Goal: Task Accomplishment & Management: Use online tool/utility

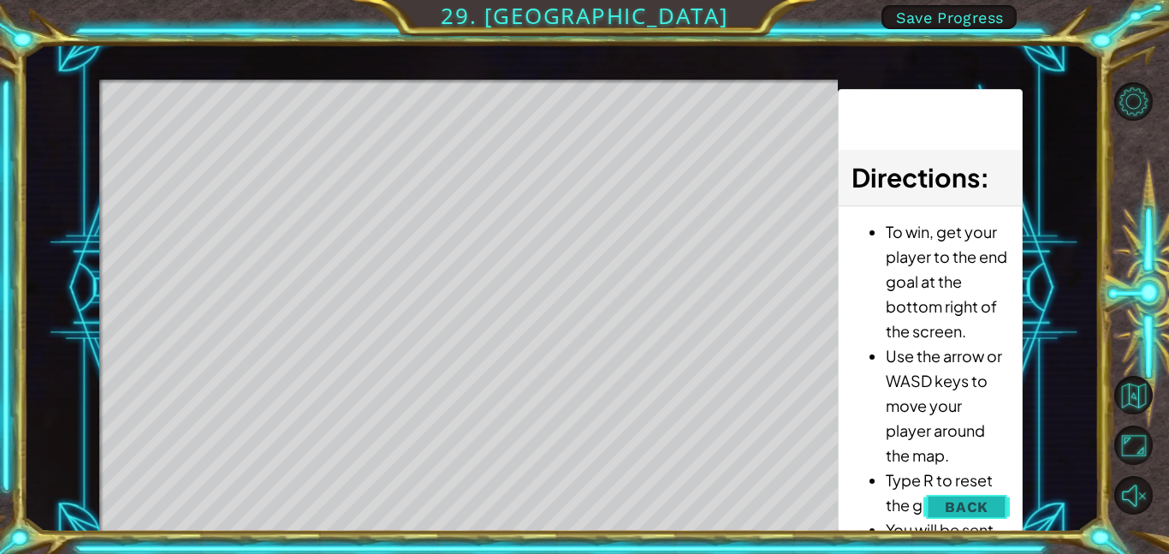
click at [979, 495] on button "Back" at bounding box center [966, 506] width 86 height 34
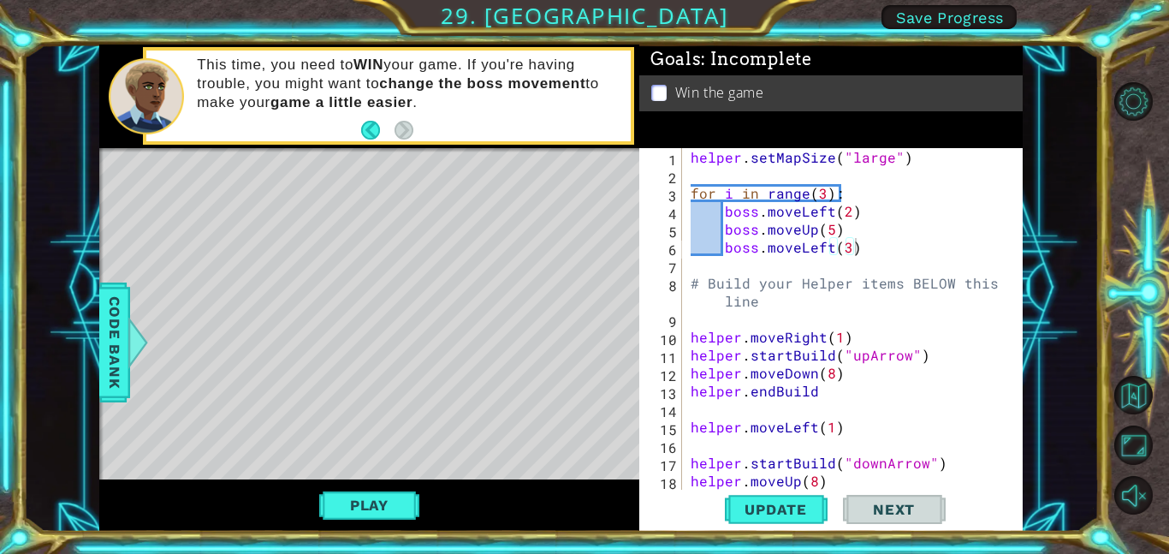
click at [881, 222] on div "helper . setMapSize ( "large" ) for i in range ( 3 ) : boss . moveLeft ( 2 ) bo…" at bounding box center [857, 336] width 341 height 377
type textarea "boss.moveUp(5)"
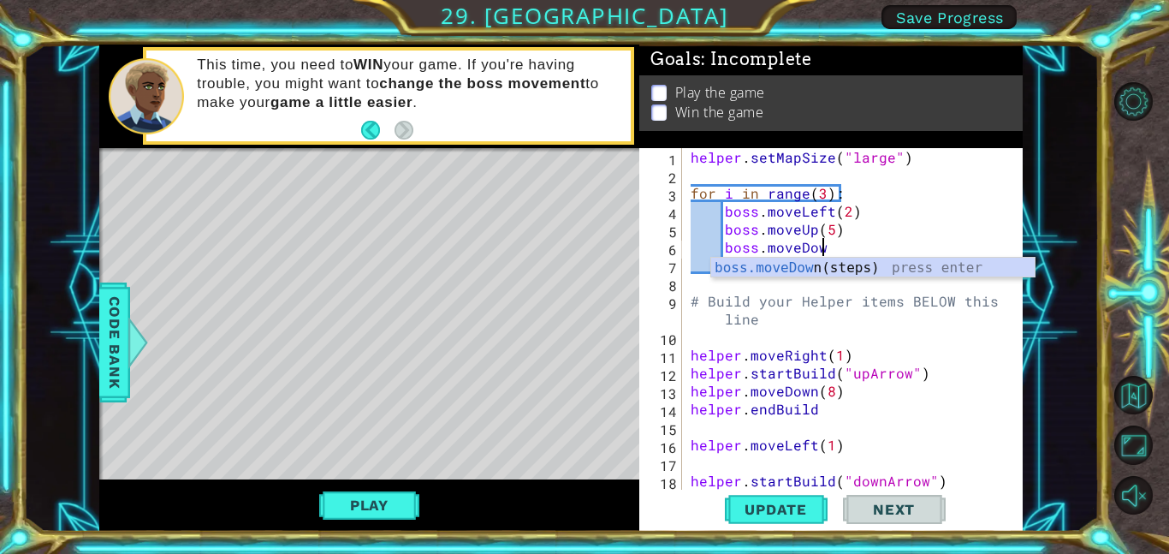
scroll to position [0, 8]
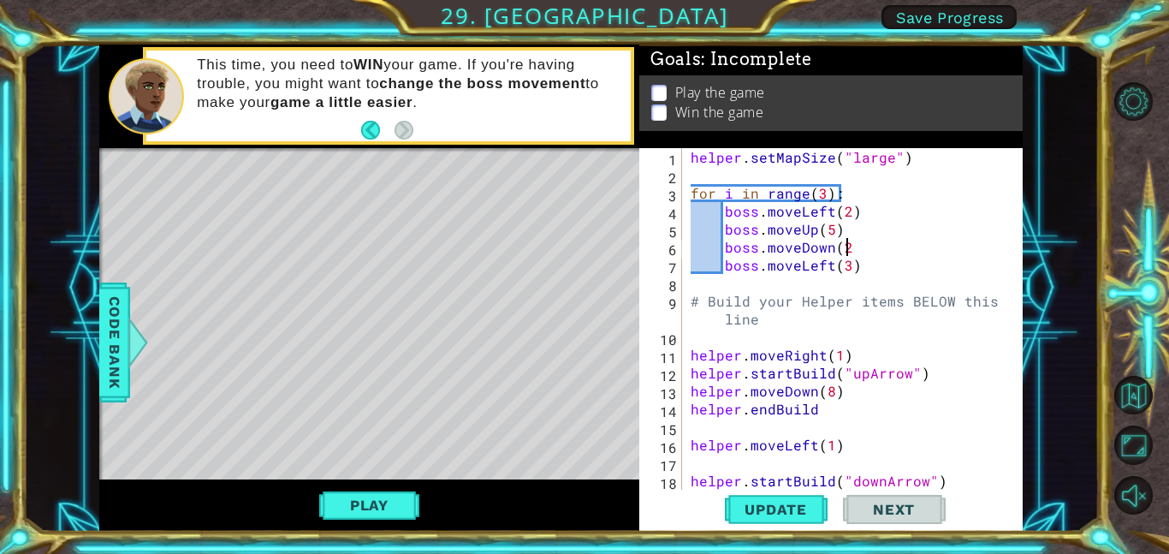
type textarea "boss.moveDown(2)"
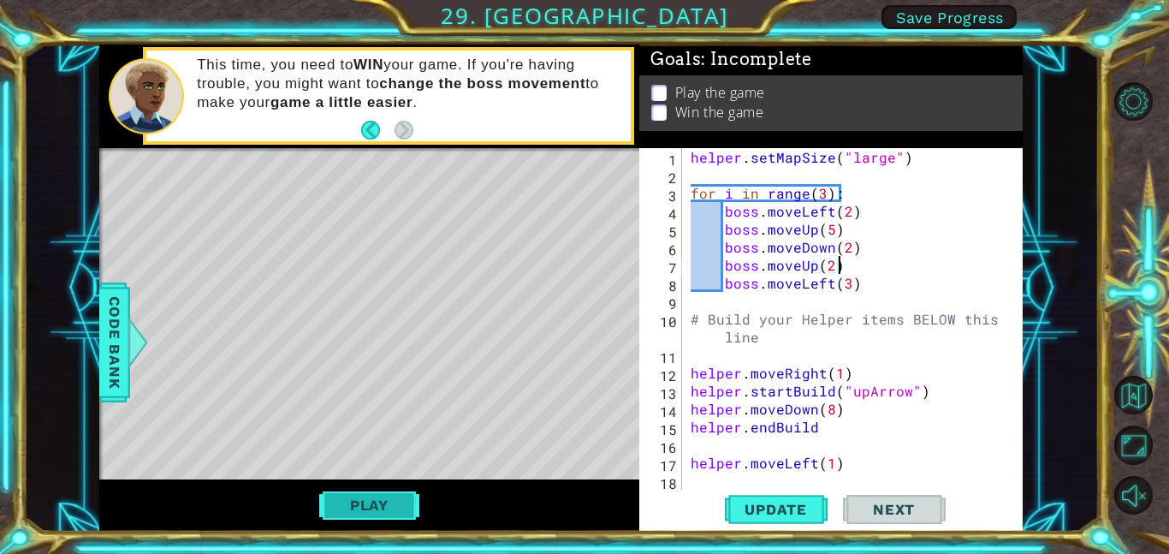
click at [385, 502] on button "Play" at bounding box center [369, 505] width 100 height 33
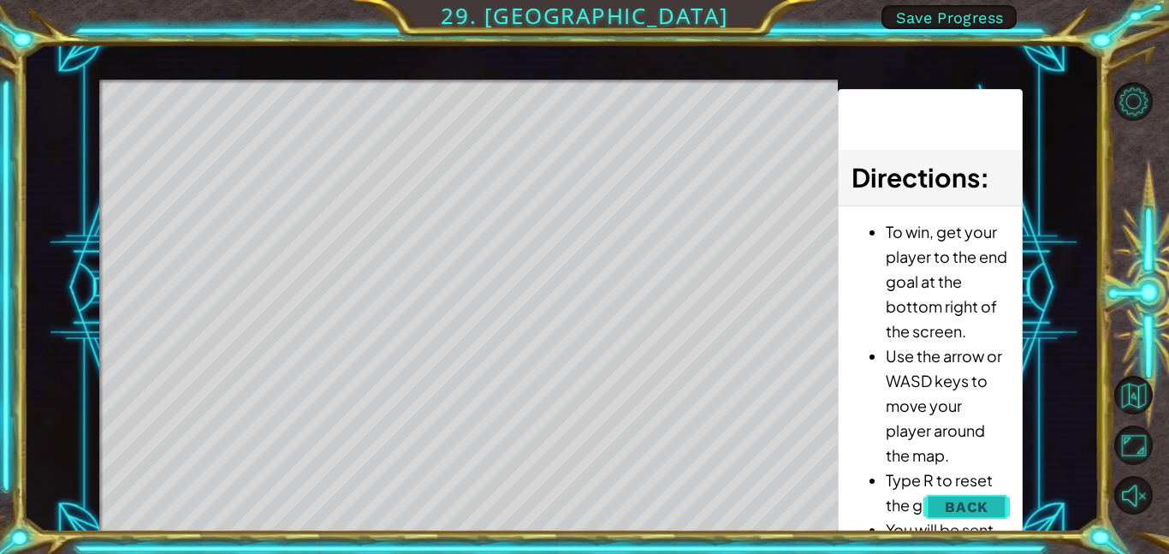
click at [1007, 496] on button "Back" at bounding box center [966, 506] width 86 height 34
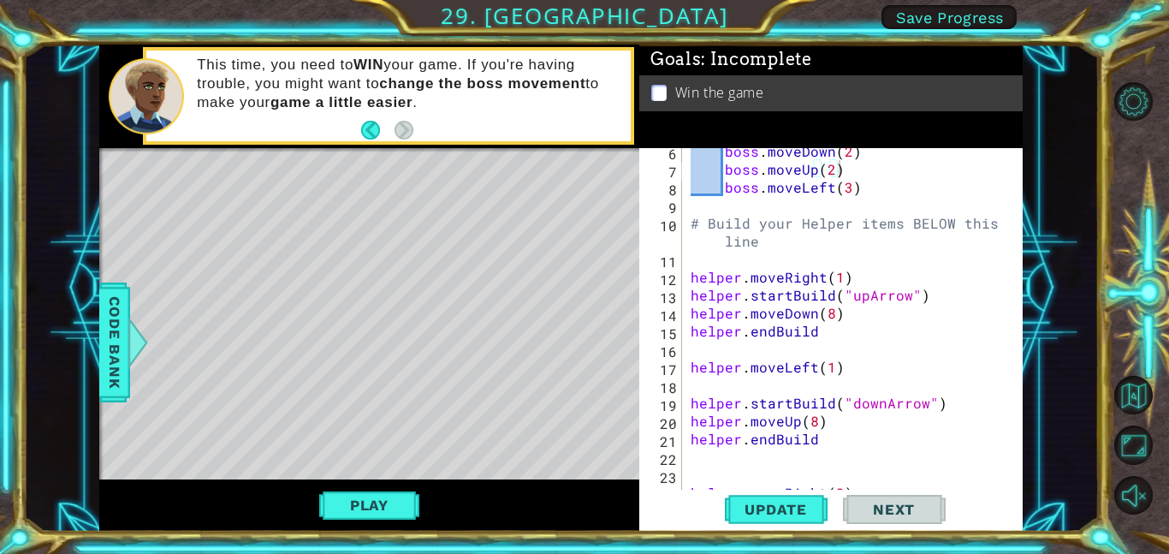
scroll to position [97, 0]
click at [939, 230] on div "boss . moveDown ( 2 ) boss . moveUp ( 2 ) boss . moveLeft ( 3 ) # Build your He…" at bounding box center [857, 329] width 341 height 377
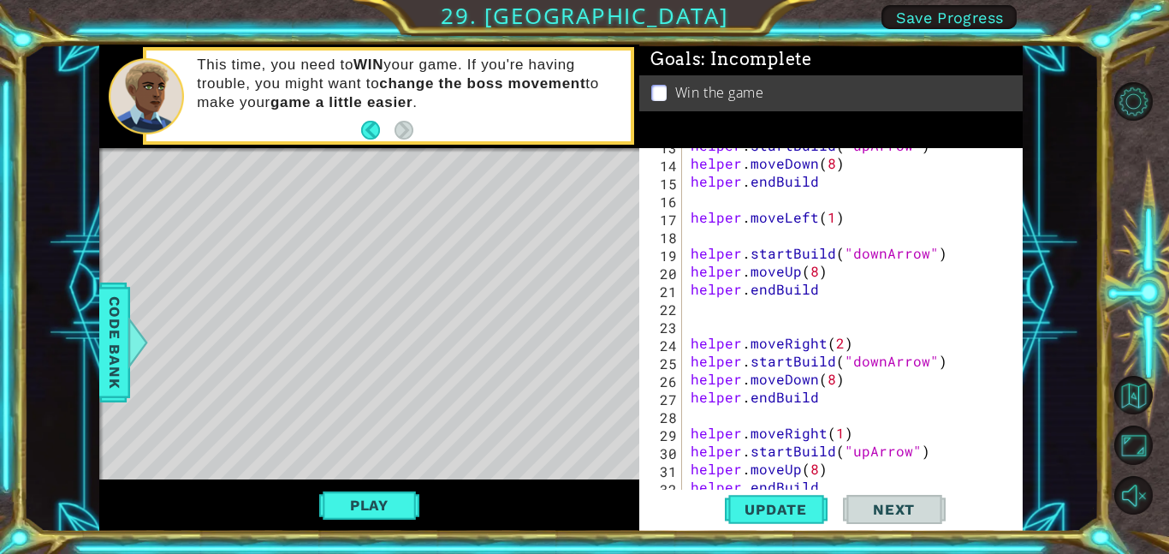
click at [904, 286] on div "helper . startBuild ( "upArrow" ) helper . moveDown ( 8 ) helper . endBuild hel…" at bounding box center [857, 324] width 341 height 377
type textarea "helper.endBuild"
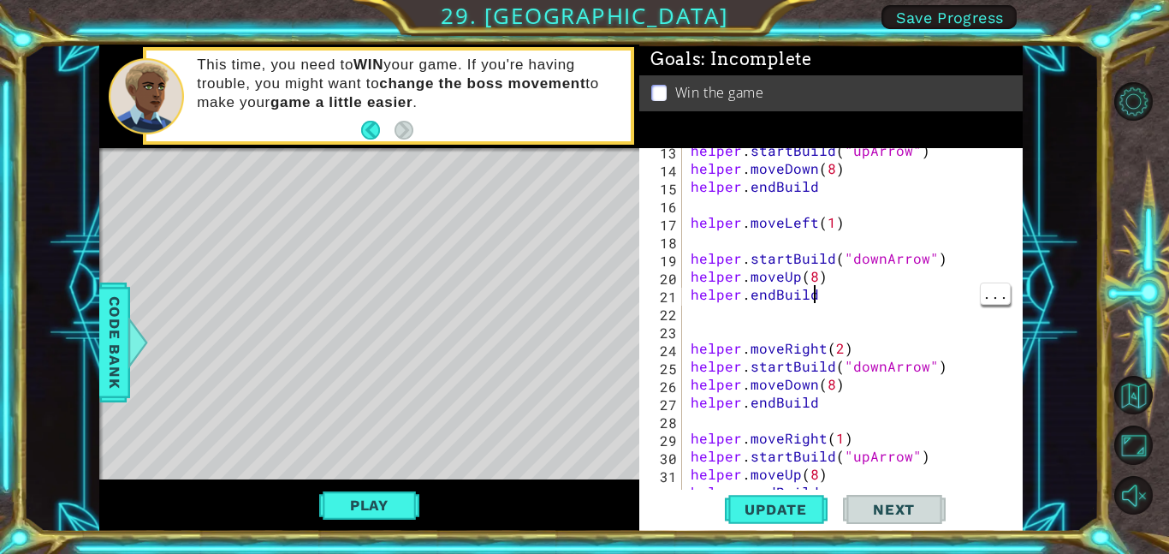
scroll to position [0, 7]
click at [908, 243] on div "helper . startBuild ( "upArrow" ) helper . moveDown ( 8 ) helper . endBuild hel…" at bounding box center [857, 329] width 341 height 377
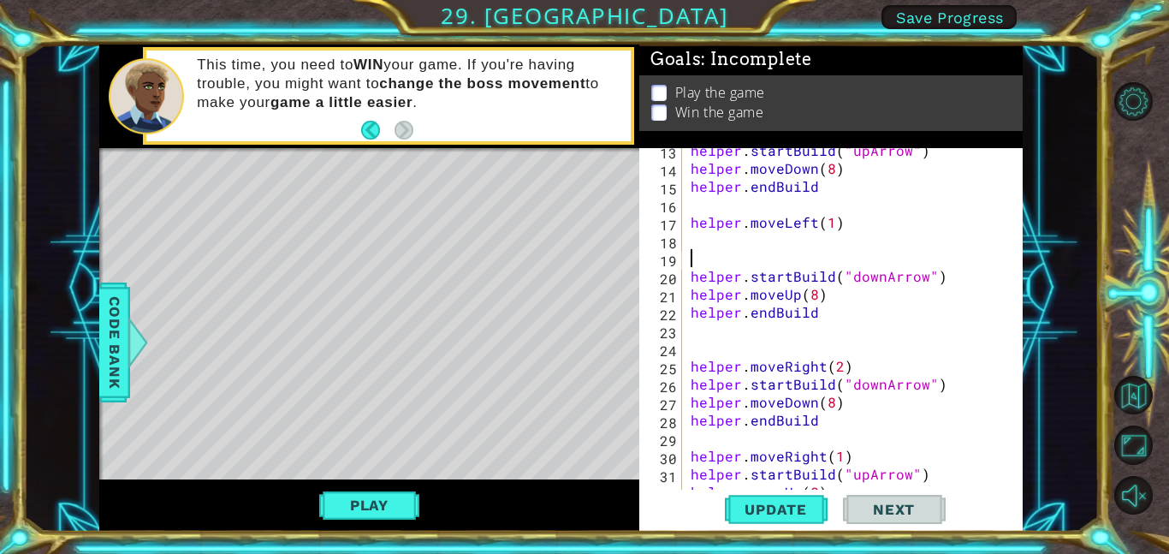
paste textarea "# Build your Helper items BELOW this line"
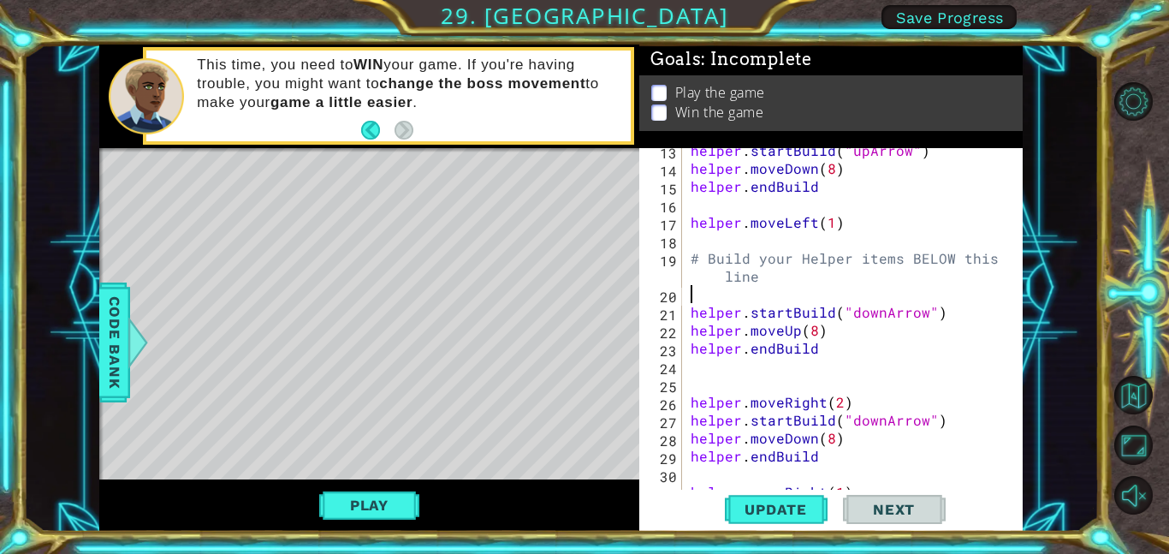
click at [708, 257] on div "helper . startBuild ( "upArrow" ) helper . moveDown ( 8 ) helper . endBuild hel…" at bounding box center [857, 329] width 341 height 377
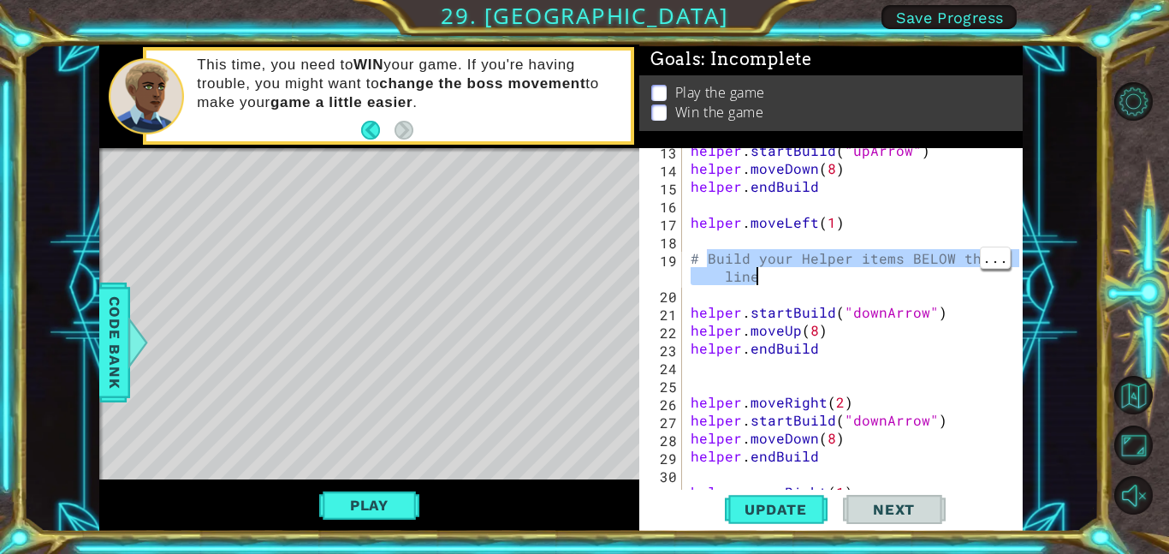
drag, startPoint x: 706, startPoint y: 255, endPoint x: 782, endPoint y: 280, distance: 80.1
click at [782, 280] on div "helper . startBuild ( "upArrow" ) helper . moveDown ( 8 ) helper . endBuild hel…" at bounding box center [857, 329] width 341 height 377
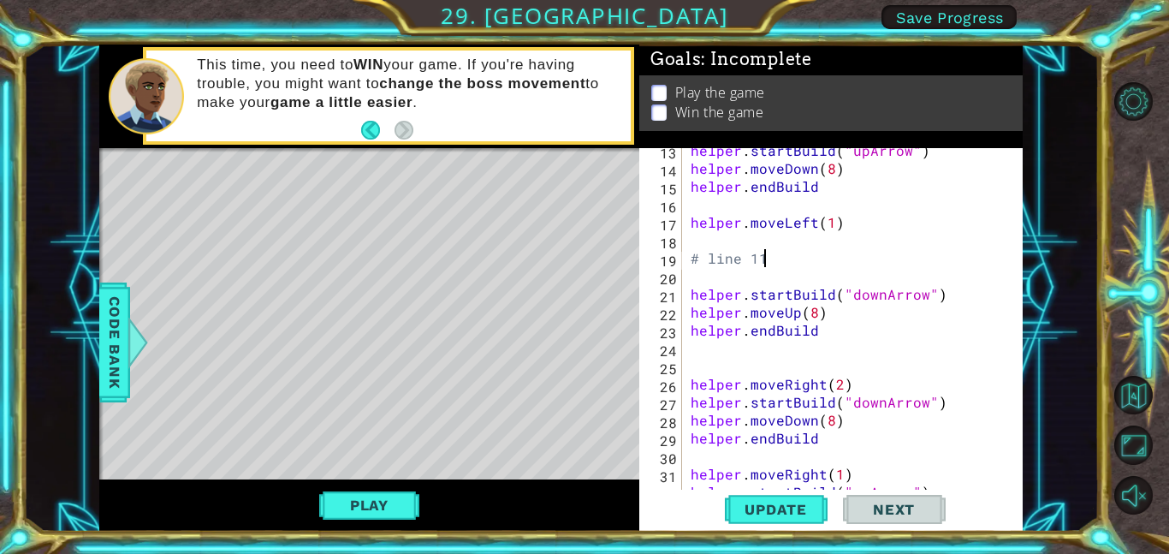
scroll to position [0, 3]
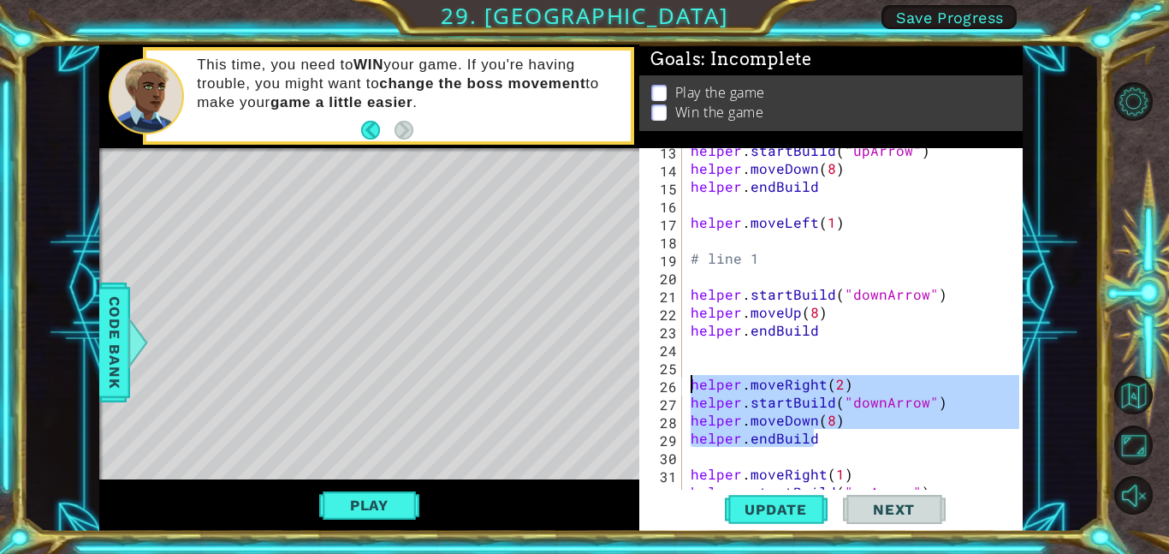
drag, startPoint x: 820, startPoint y: 437, endPoint x: 651, endPoint y: 376, distance: 179.2
click at [651, 376] on div "# line 1 13 14 15 16 17 18 19 20 21 22 23 24 25 26 27 28 29 30 31 32 33 helper …" at bounding box center [829, 318] width 380 height 341
click at [896, 290] on div "helper . startBuild ( "upArrow" ) helper . moveDown ( 8 ) helper . endBuild hel…" at bounding box center [857, 329] width 341 height 377
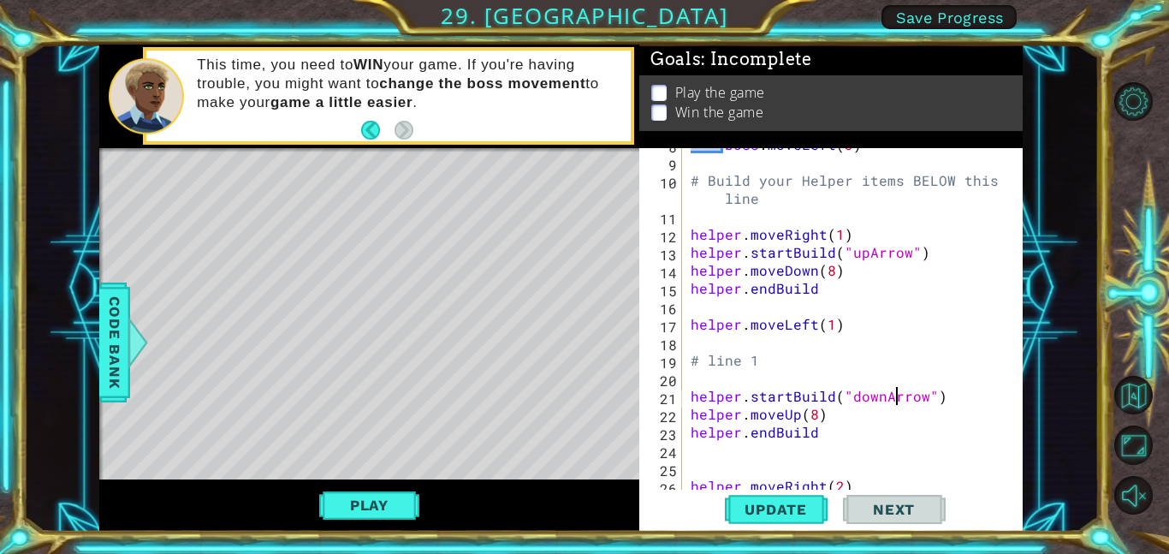
scroll to position [149, 0]
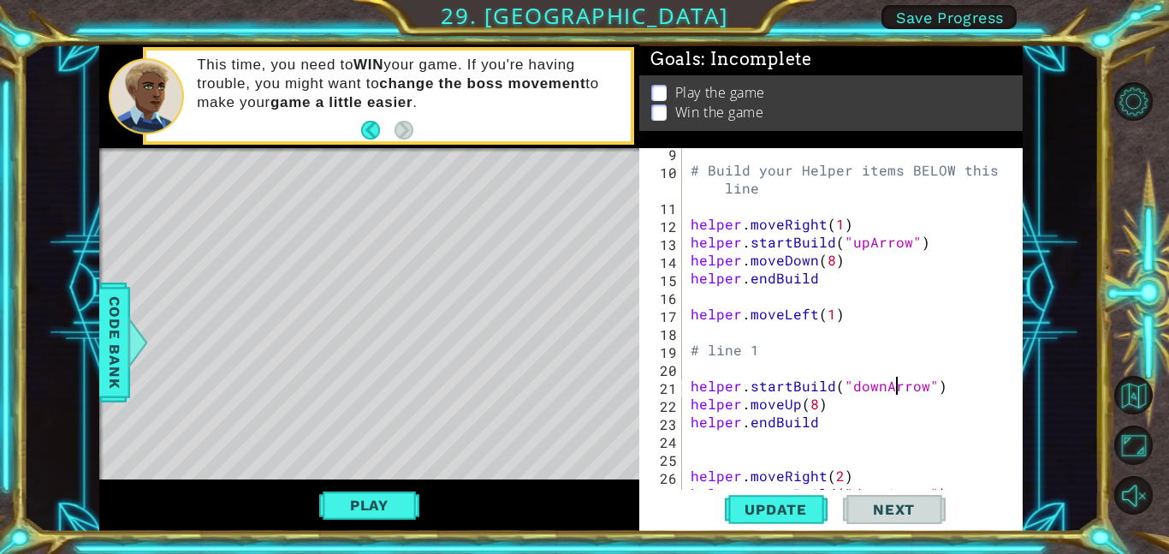
click at [771, 345] on div "# Build your Helper items BELOW this line helper . moveRight ( 1 ) helper . sta…" at bounding box center [857, 331] width 341 height 377
type textarea "# line 1"
click at [713, 200] on div "# Build your Helper items BELOW this line helper . moveRight ( 1 ) helper . sta…" at bounding box center [857, 331] width 341 height 377
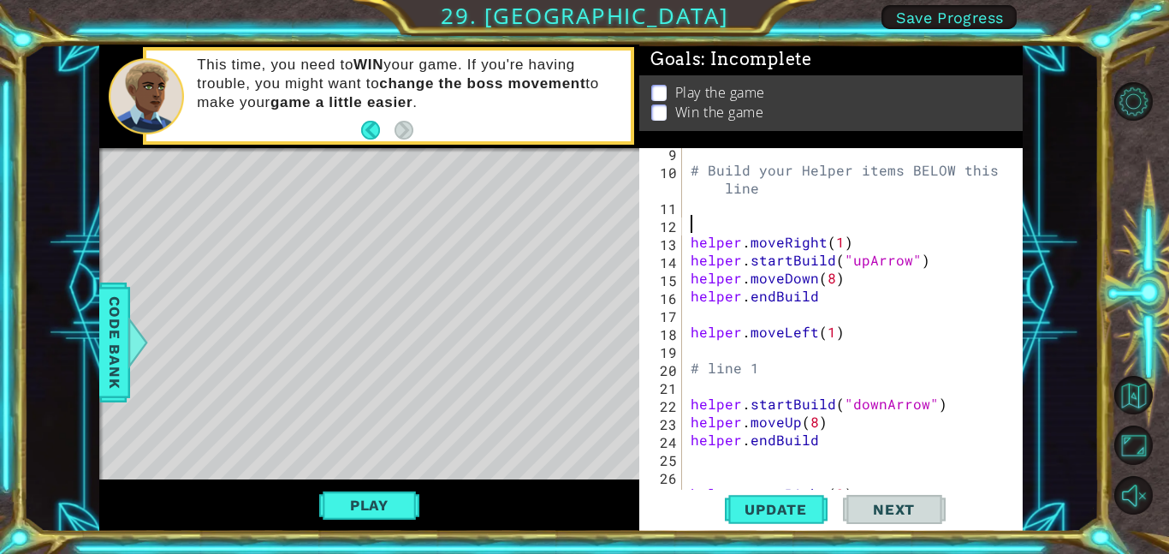
click at [715, 202] on div "# Build your Helper items BELOW this line helper . moveRight ( 1 ) helper . sta…" at bounding box center [857, 331] width 341 height 377
click at [723, 221] on div "# Build your Helper items BELOW this line helper . moveRight ( 1 ) helper . sta…" at bounding box center [857, 331] width 341 height 377
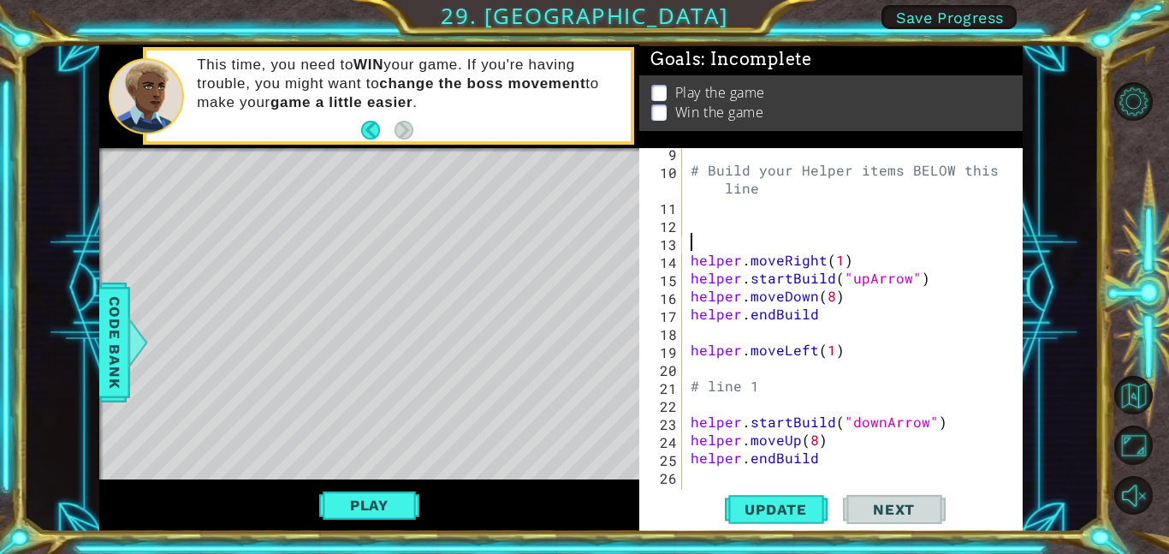
click at [719, 219] on div "# Build your Helper items BELOW this line helper . moveRight ( 1 ) helper . sta…" at bounding box center [857, 331] width 341 height 377
type textarea "# line 2"
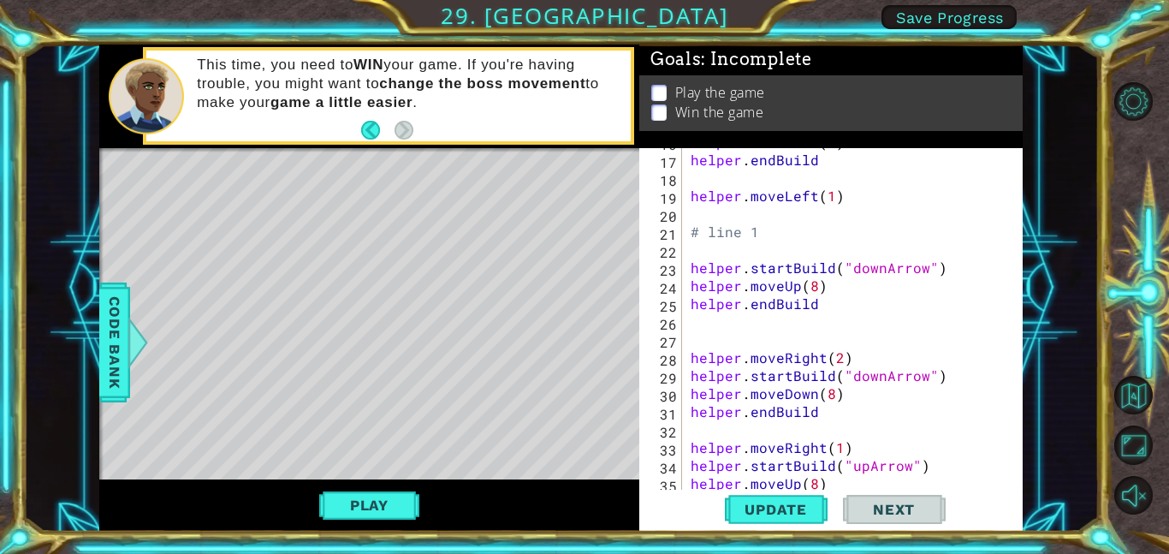
click at [809, 321] on div "helper . moveDown ( 8 ) helper . endBuild helper . moveLeft ( 1 ) # line 1 help…" at bounding box center [857, 321] width 341 height 377
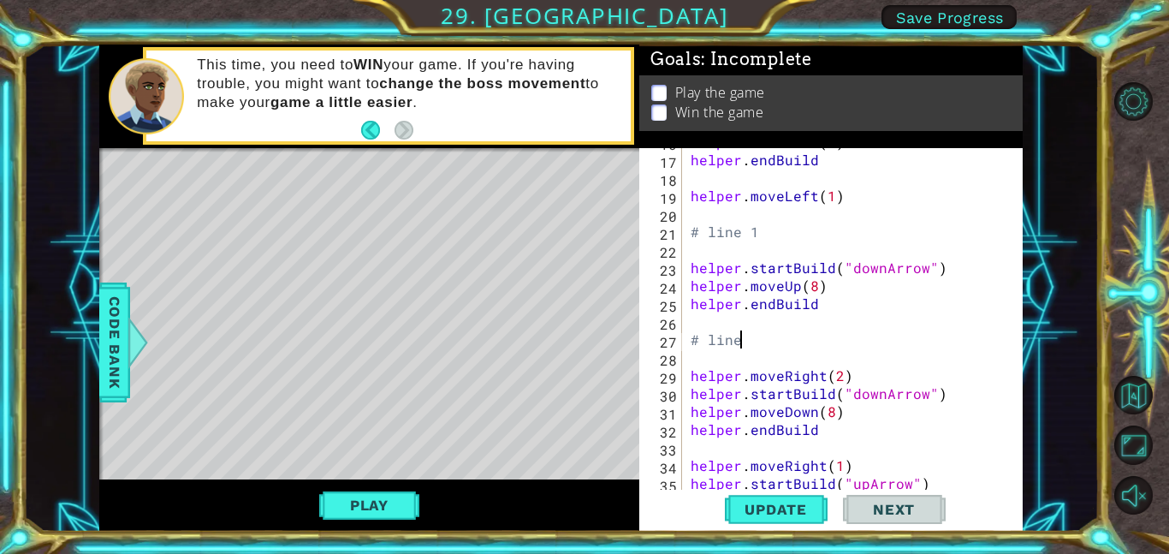
type textarea "# line 3"
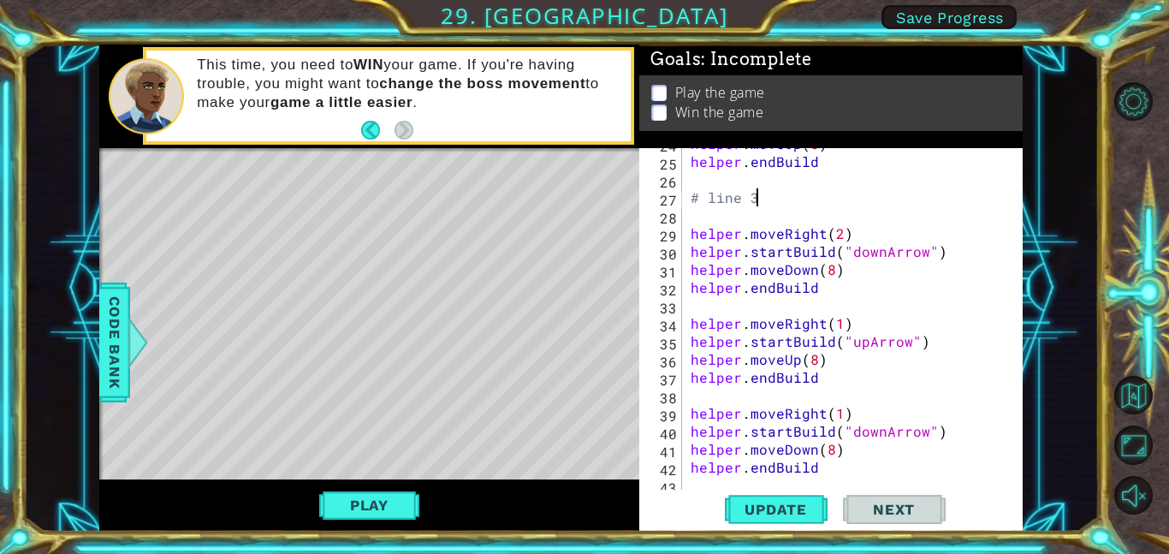
scroll to position [442, 0]
click at [850, 304] on div "helper . moveUp ( 8 ) helper . endBuild # line 3 helper . moveRight ( 2 ) helpe…" at bounding box center [857, 325] width 341 height 377
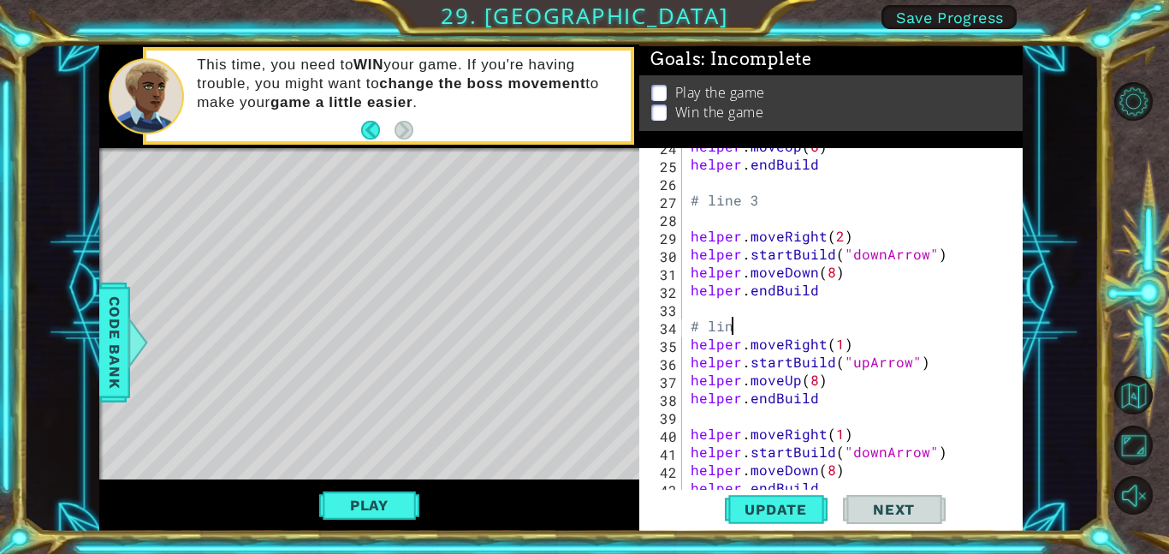
scroll to position [0, 2]
type textarea "# line 4"
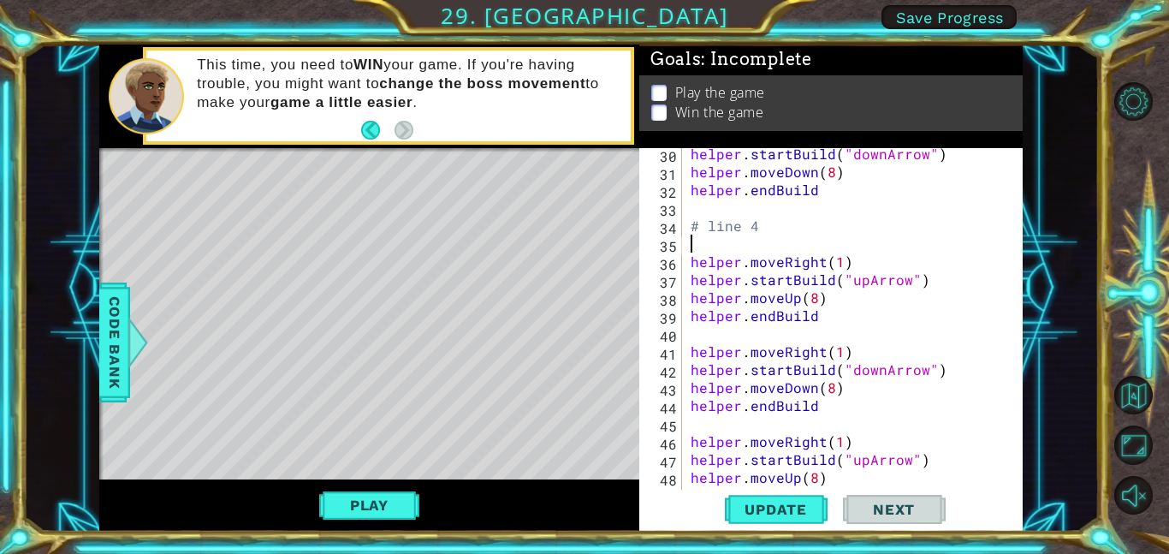
click at [822, 335] on div "helper . startBuild ( "downArrow" ) helper . moveDown ( 8 ) helper . endBuild #…" at bounding box center [857, 333] width 341 height 377
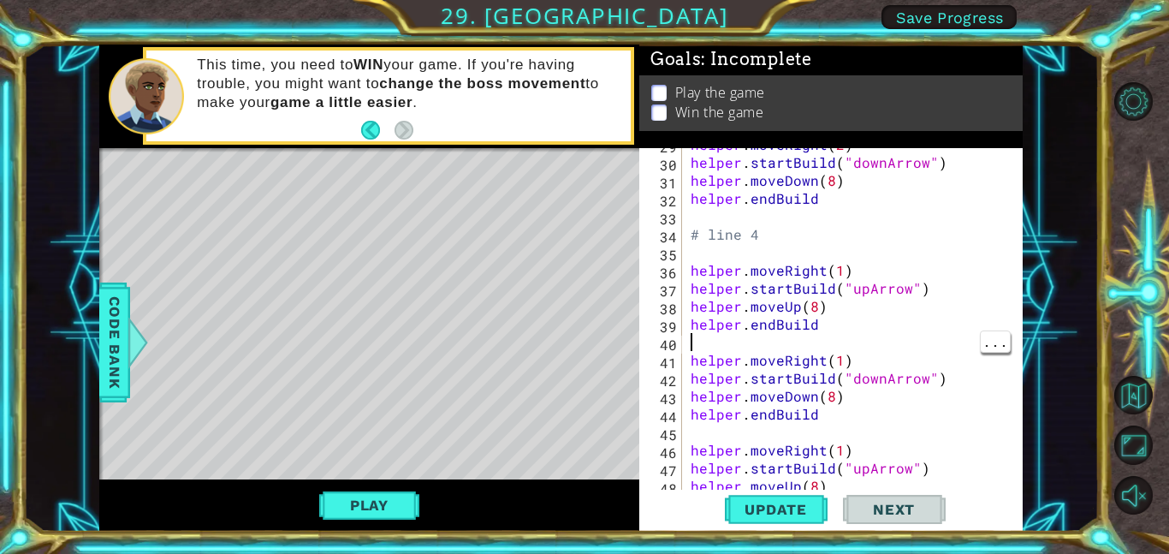
scroll to position [534, 0]
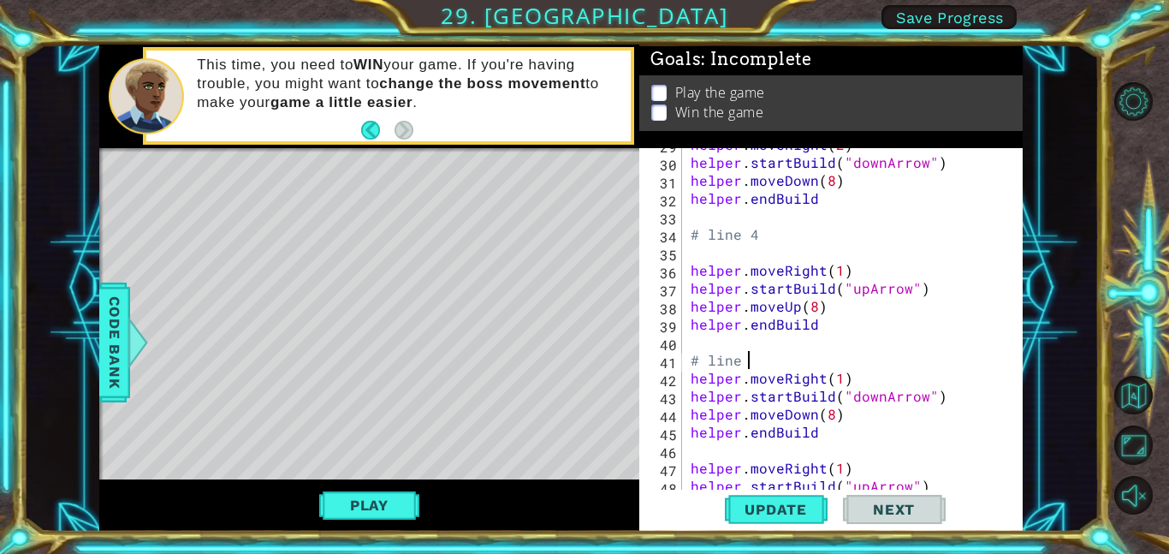
type textarea "# line 5"
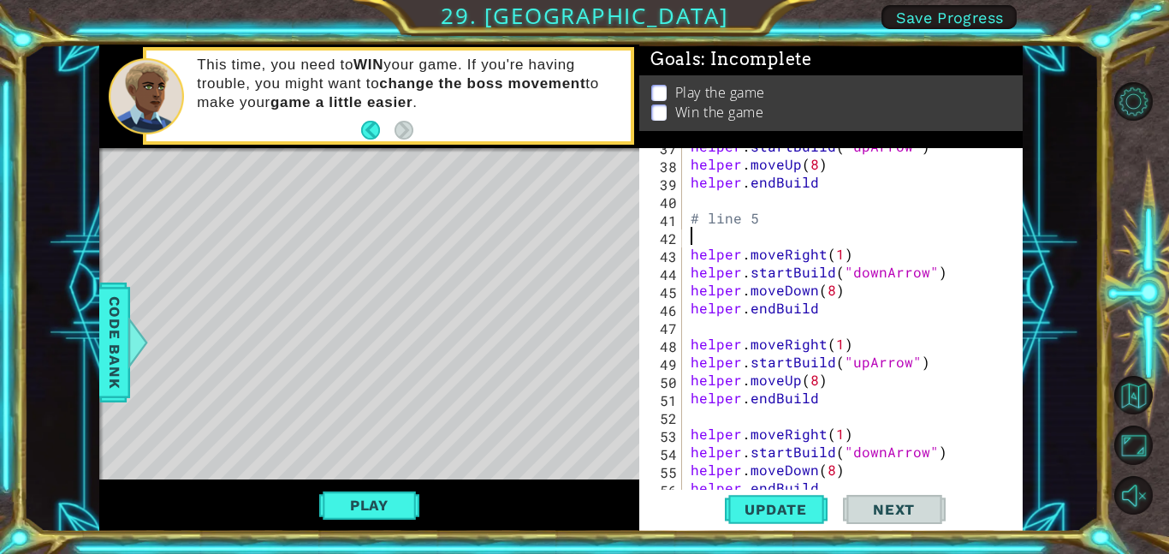
scroll to position [684, 0]
click at [858, 331] on div "helper . startBuild ( "upArrow" ) helper . moveUp ( 8 ) helper . endBuild # lin…" at bounding box center [857, 325] width 341 height 377
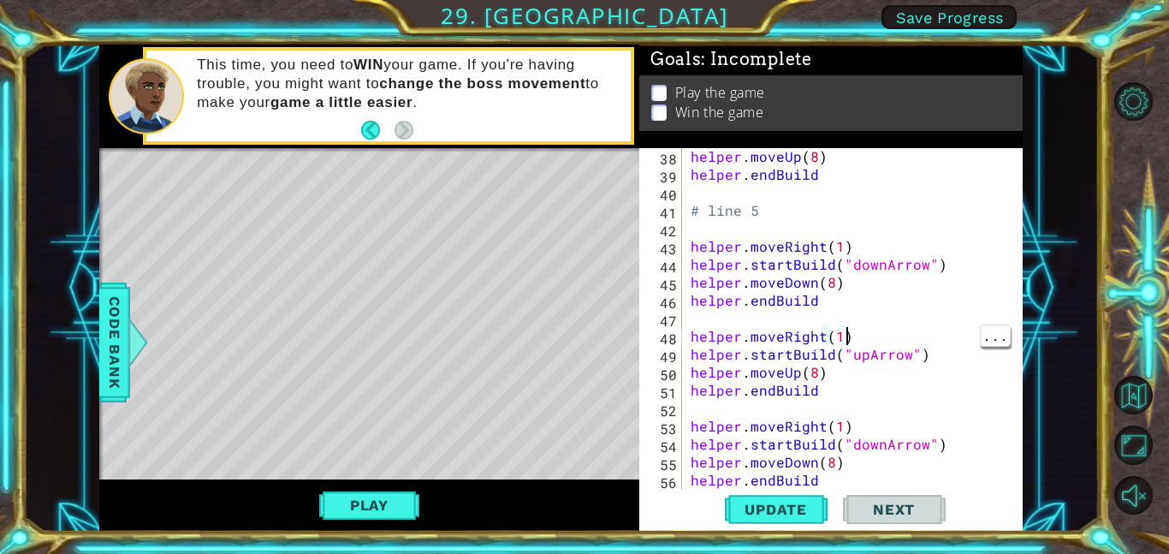
click at [862, 299] on div "helper . moveUp ( 8 ) helper . endBuild # line 5 helper . moveRight ( 1 ) helpe…" at bounding box center [857, 335] width 341 height 377
type textarea "helper.endBuild"
click at [891, 315] on div "helper . moveUp ( 8 ) helper . endBuild # line 5 helper . moveRight ( 1 ) helpe…" at bounding box center [857, 335] width 341 height 377
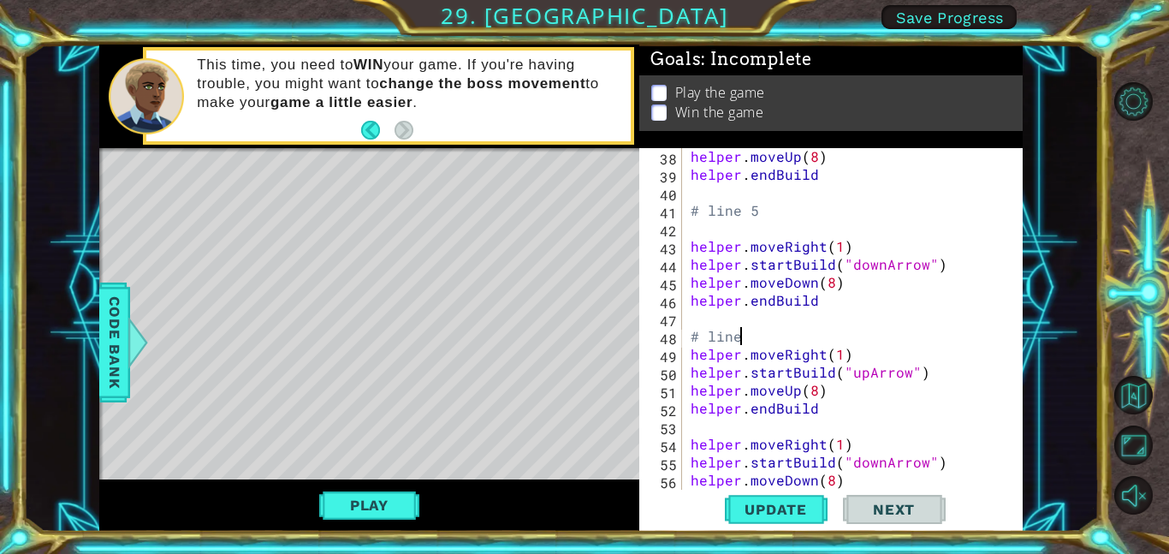
scroll to position [0, 2]
type textarea "# line 6"
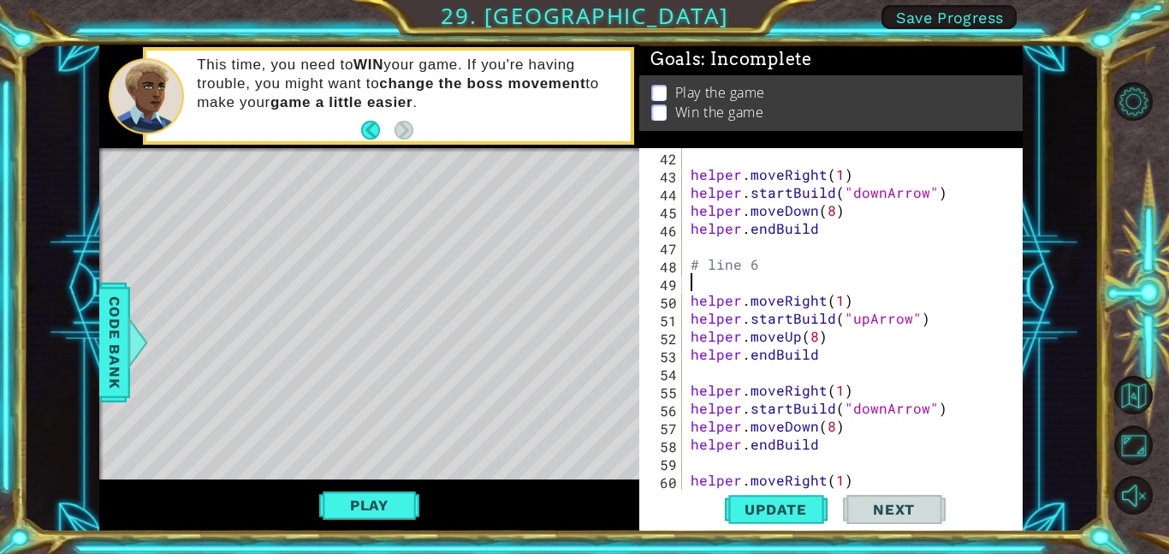
scroll to position [786, 0]
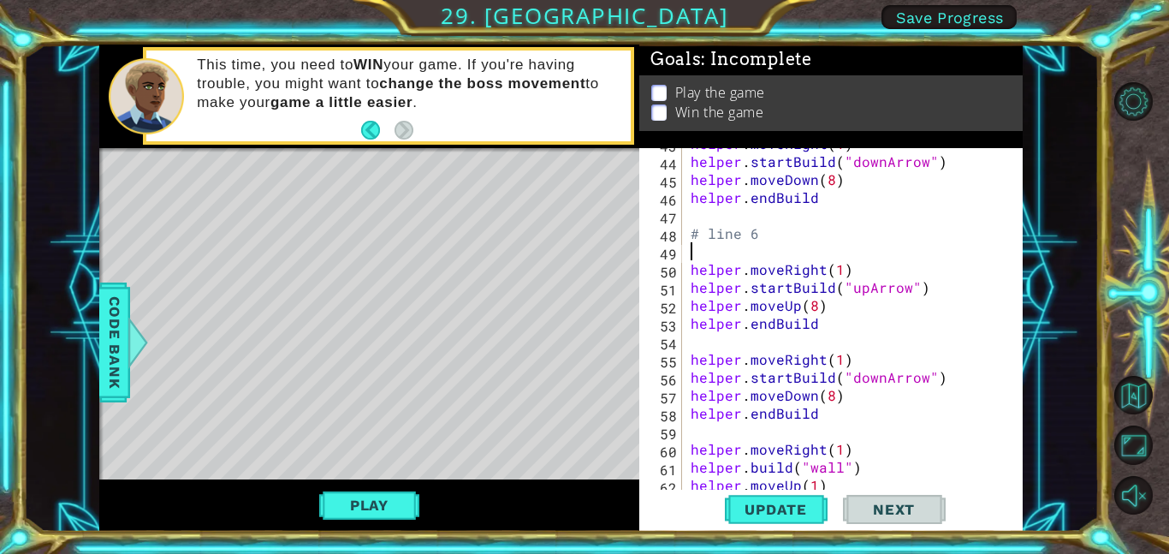
click at [839, 322] on div "helper . moveRight ( 1 ) helper . startBuild ( "downArrow" ) helper . moveDown …" at bounding box center [857, 322] width 341 height 377
type textarea "helper.endBuild"
click at [833, 341] on div "helper . moveRight ( 1 ) helper . startBuild ( "downArrow" ) helper . moveDown …" at bounding box center [857, 322] width 341 height 377
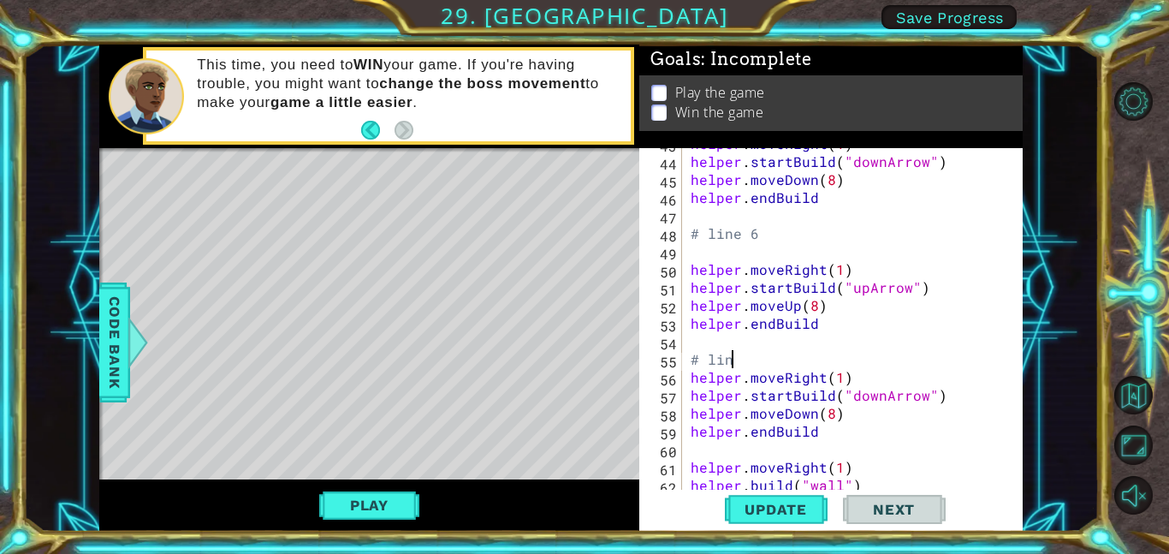
scroll to position [0, 2]
type textarea "# line 7"
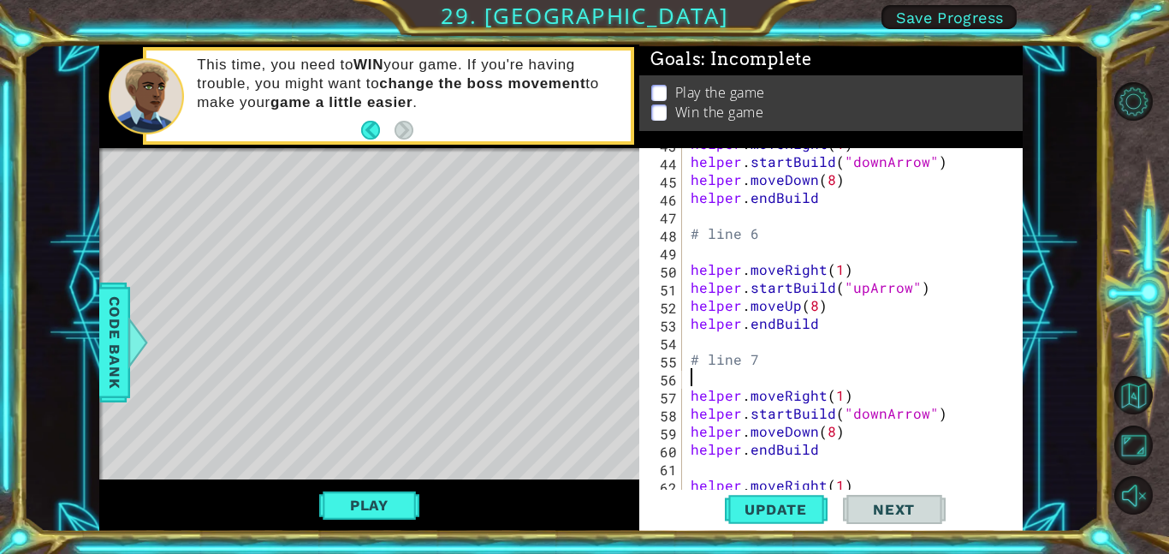
scroll to position [0, 0]
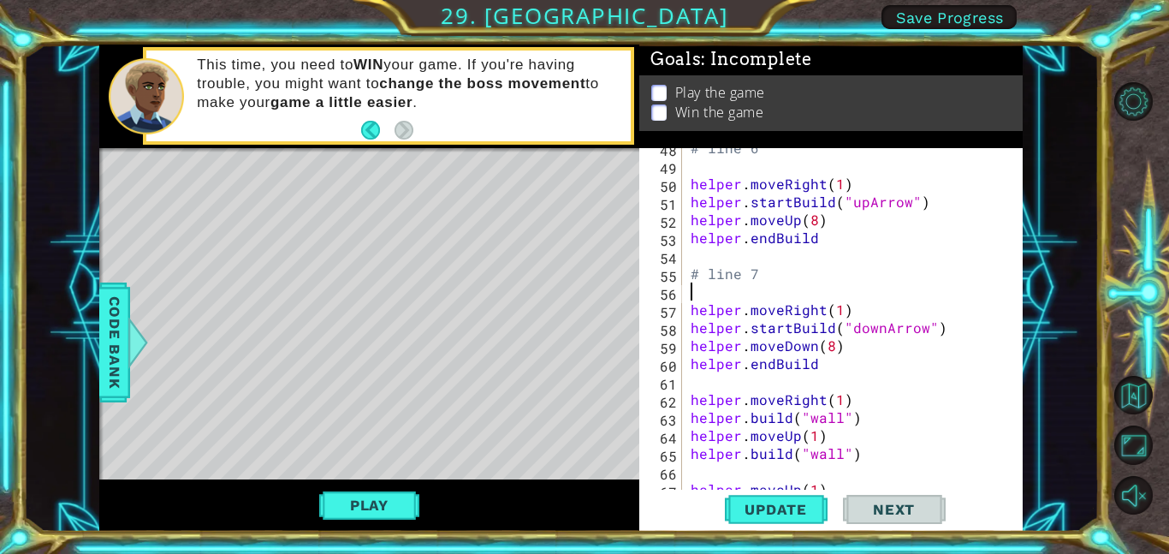
click at [832, 364] on div "# line 6 helper . moveRight ( 1 ) helper . startBuild ( "upArrow" ) helper . mo…" at bounding box center [857, 327] width 341 height 377
type textarea "helper.endBuild"
click at [851, 374] on div "# line 6 helper . moveRight ( 1 ) helper . startBuild ( "upArrow" ) helper . mo…" at bounding box center [857, 327] width 341 height 377
type textarea "# line 8"
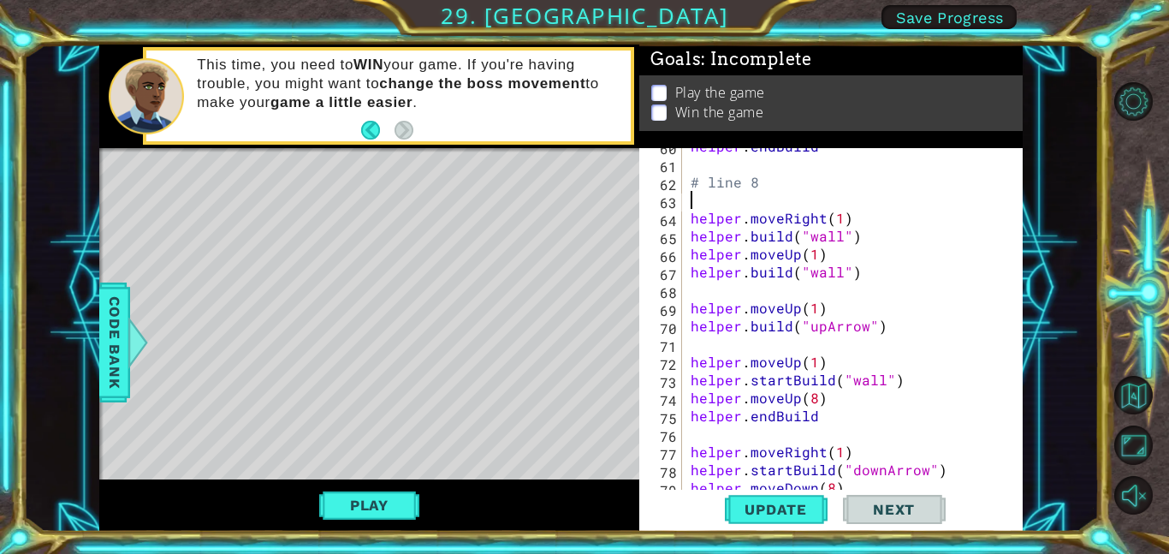
scroll to position [1132, 0]
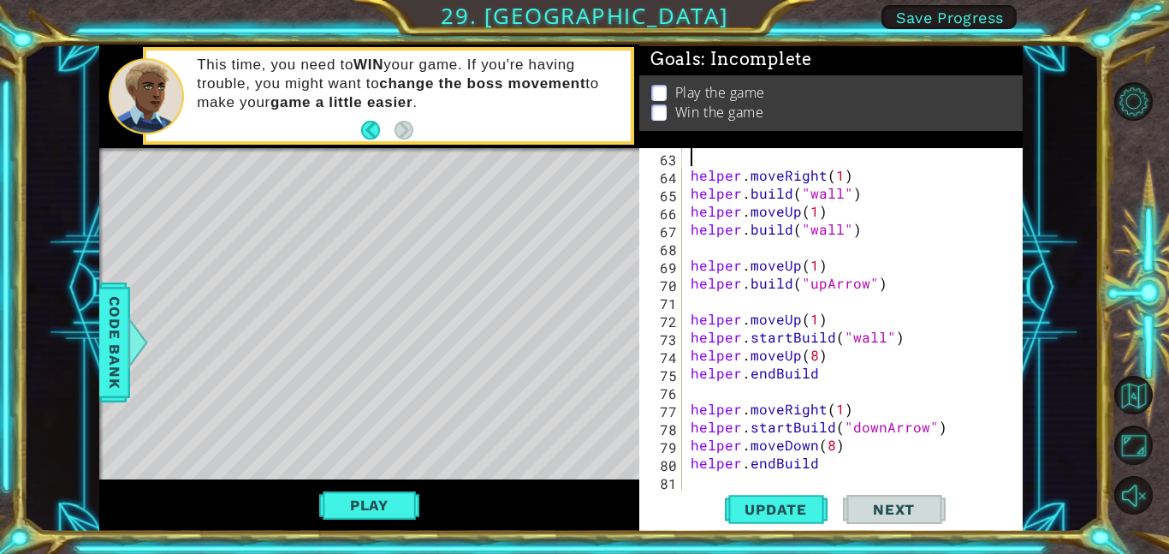
click at [844, 310] on div "helper . moveRight ( 1 ) helper . build ( "wall" ) helper . moveUp ( 1 ) helper…" at bounding box center [857, 336] width 341 height 377
click at [871, 394] on div "helper . moveRight ( 1 ) helper . build ( "wall" ) helper . moveUp ( 1 ) helper…" at bounding box center [857, 336] width 341 height 377
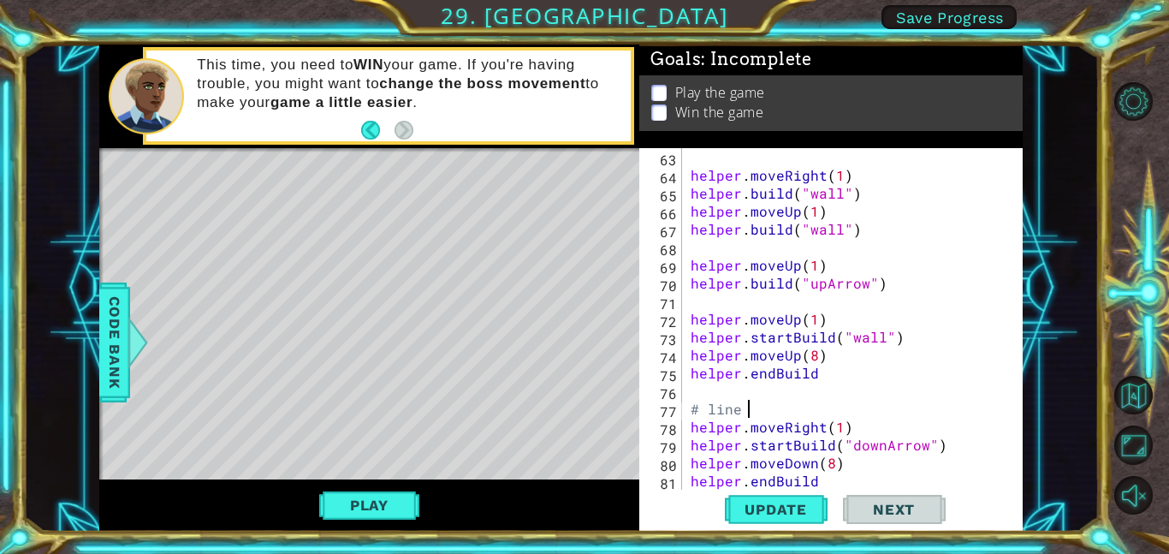
type textarea "# line 9"
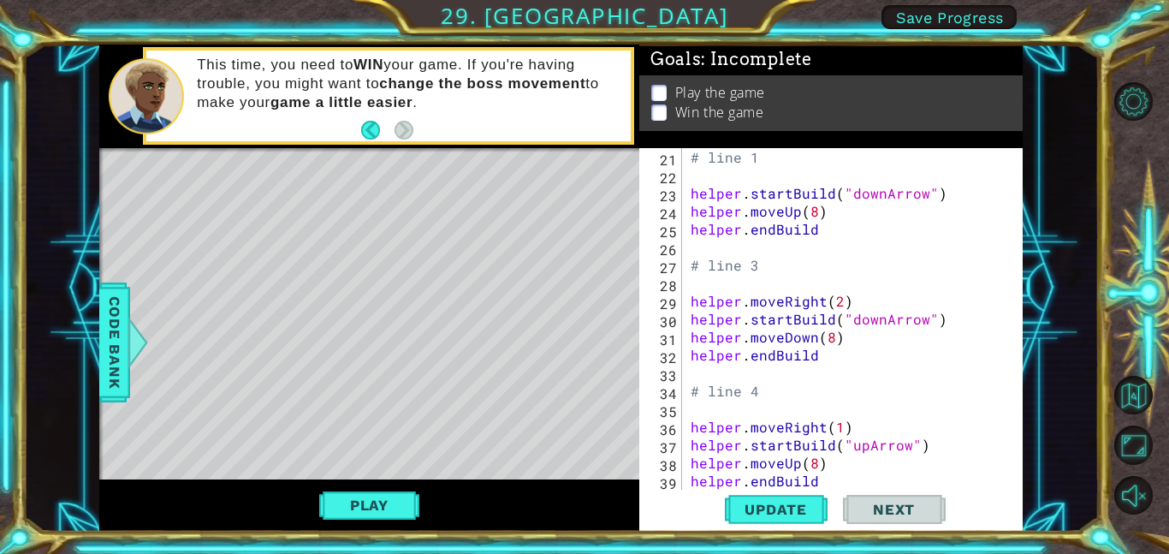
scroll to position [380, 0]
click at [897, 338] on div "# line 1 helper . startBuild ( "downArrow" ) helper . moveUp ( 8 ) helper . end…" at bounding box center [857, 333] width 341 height 377
click at [845, 349] on div "# line 1 helper . startBuild ( "downArrow" ) helper . moveUp ( 8 ) helper . end…" at bounding box center [857, 333] width 341 height 377
type textarea "helper.endBuild"
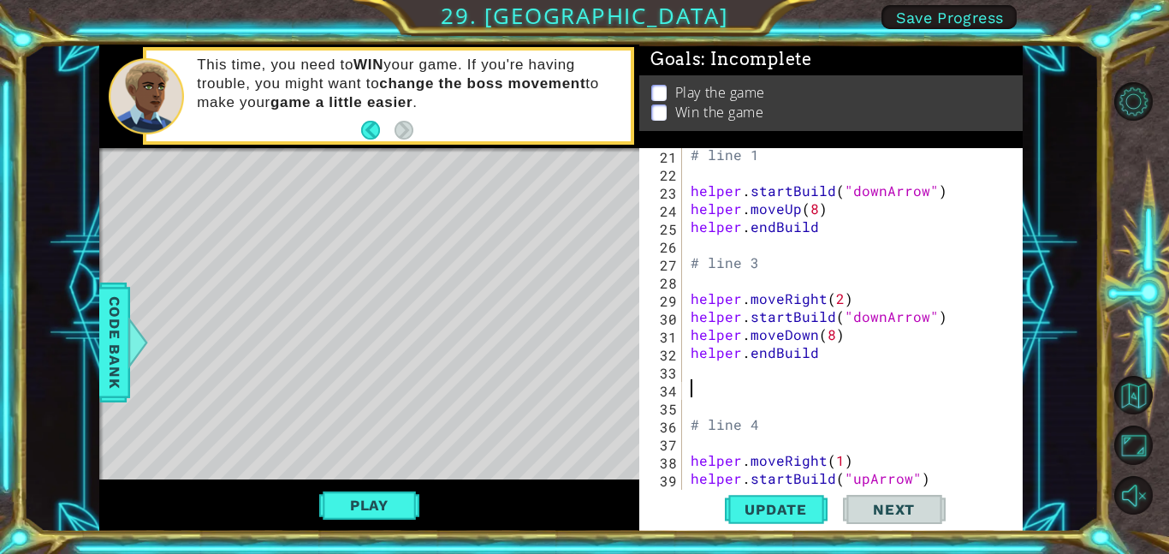
click at [822, 338] on div "# line 1 helper . startBuild ( "downArrow" ) helper . moveUp ( 8 ) helper . end…" at bounding box center [857, 333] width 341 height 377
click at [827, 328] on div "# line 1 helper . startBuild ( "downArrow" ) helper . moveUp ( 8 ) helper . end…" at bounding box center [857, 333] width 341 height 377
type textarea "helper.moveDown(6)"
click at [810, 379] on div "# line 1 helper . startBuild ( "downArrow" ) helper . moveUp ( 8 ) helper . end…" at bounding box center [857, 333] width 341 height 377
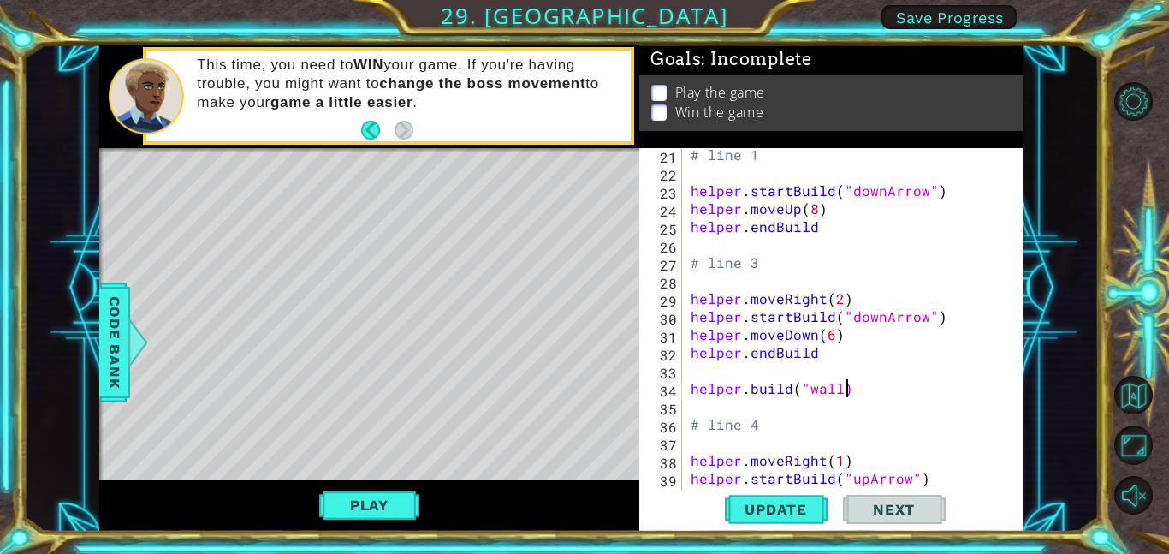
scroll to position [0, 9]
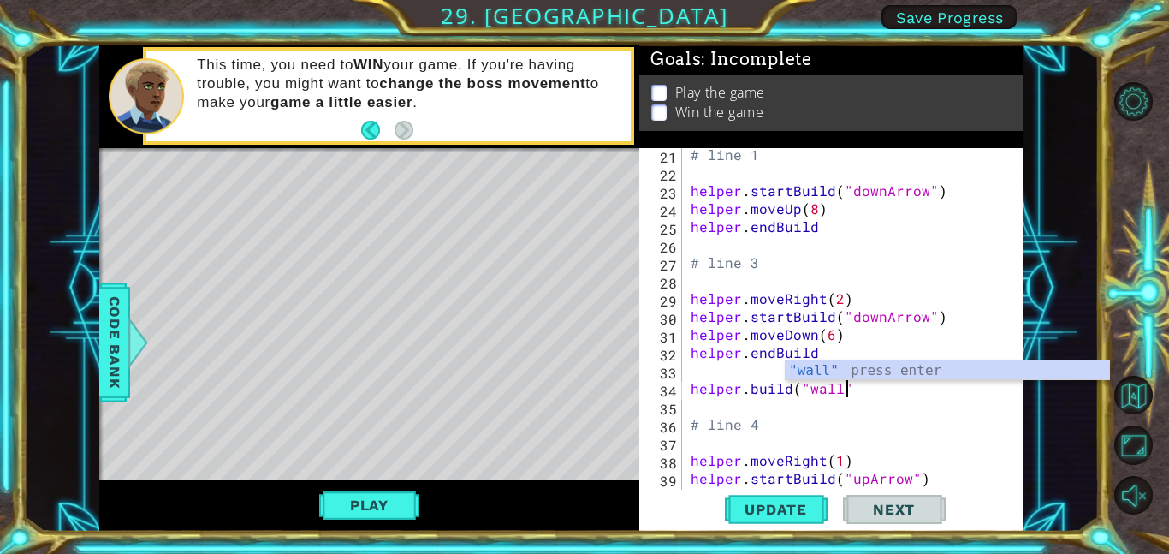
type textarea "helper.build("wall")"
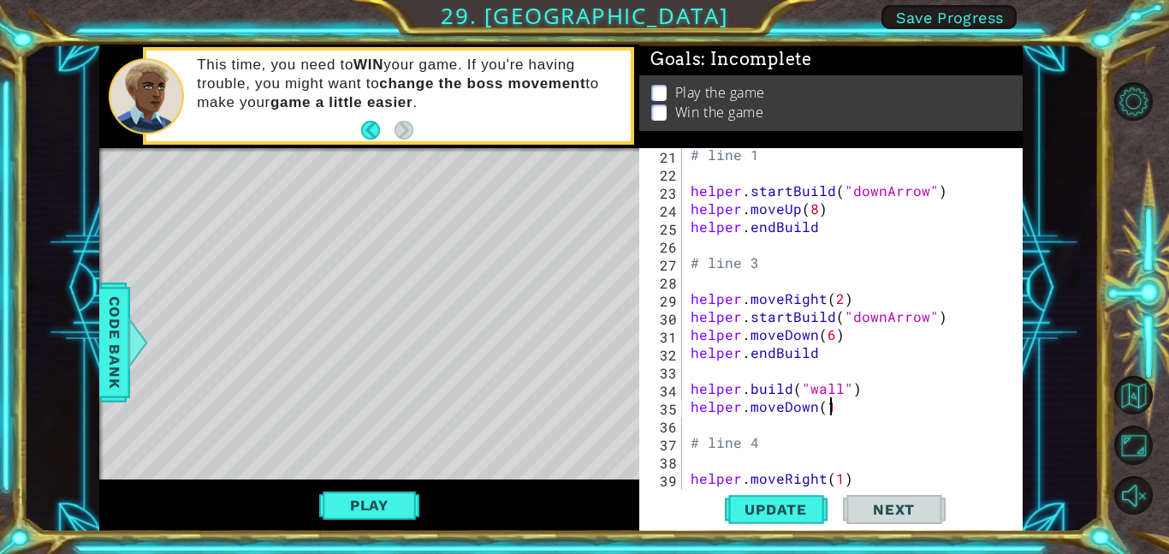
scroll to position [0, 8]
type textarea "helper.moveDown(1)"
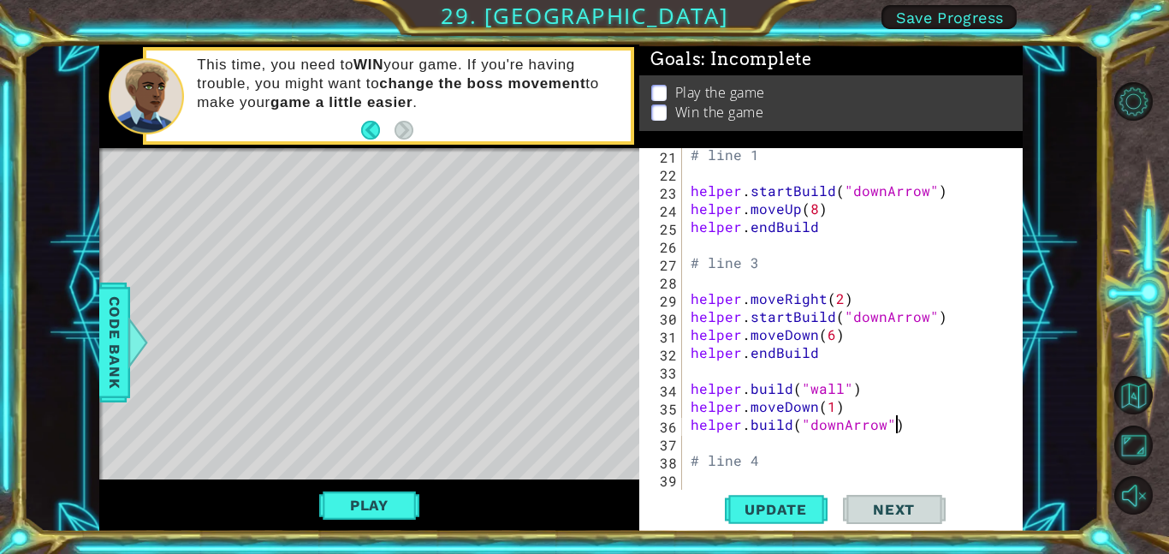
scroll to position [0, 12]
click at [780, 513] on span "Update" at bounding box center [775, 509] width 97 height 17
click at [391, 505] on button "Play" at bounding box center [369, 505] width 100 height 33
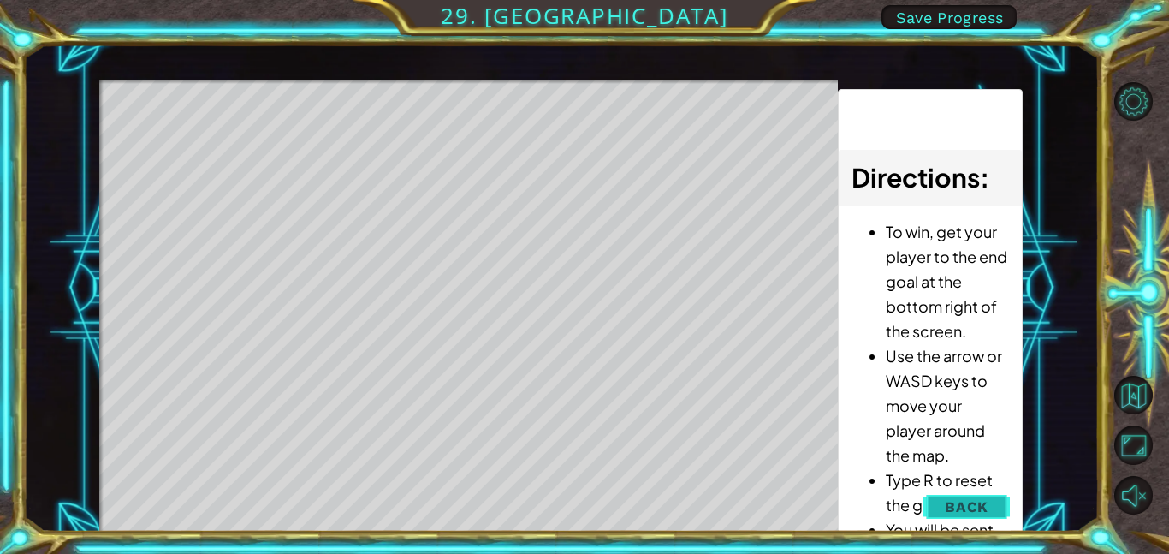
click at [992, 505] on button "Back" at bounding box center [966, 506] width 86 height 34
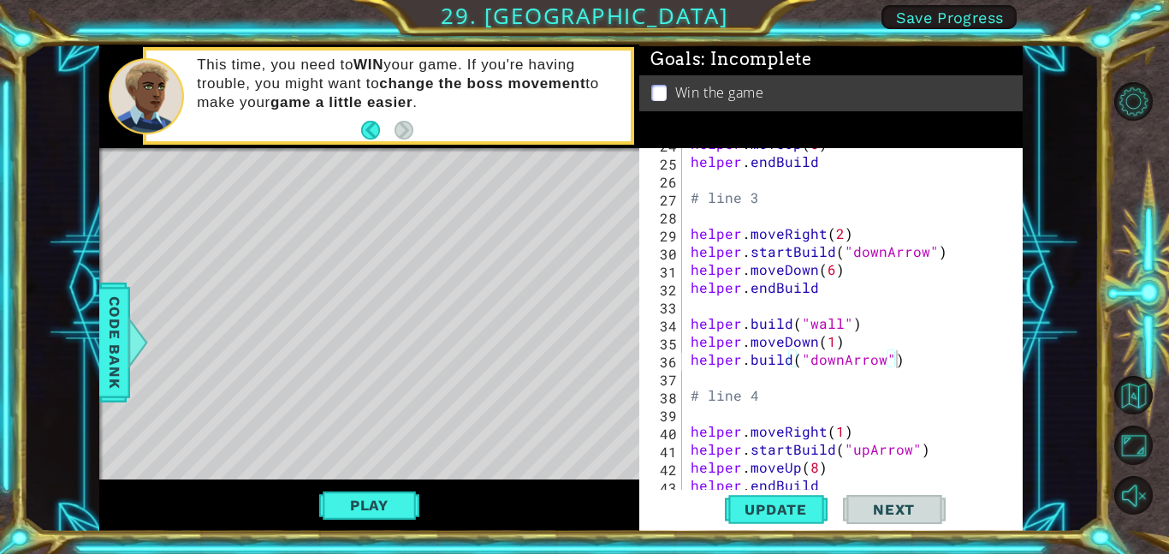
scroll to position [448, 0]
click at [822, 321] on div "helper . moveUp ( 8 ) helper . endBuild # line 3 helper . moveRight ( 2 ) helpe…" at bounding box center [857, 319] width 341 height 377
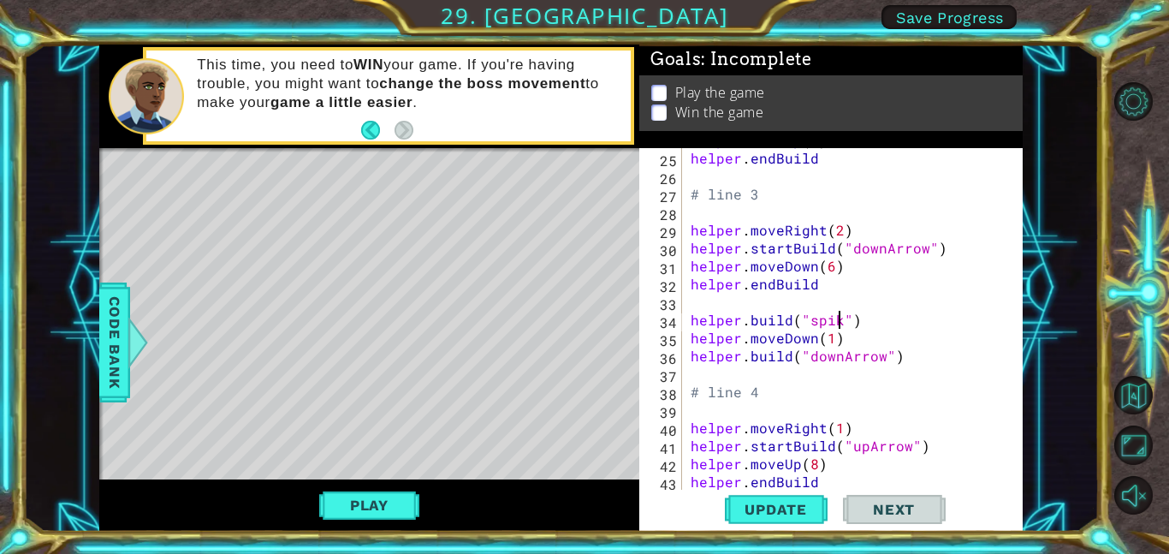
scroll to position [0, 10]
click at [783, 506] on span "Update" at bounding box center [775, 509] width 97 height 17
click at [414, 501] on button "Play" at bounding box center [369, 505] width 100 height 33
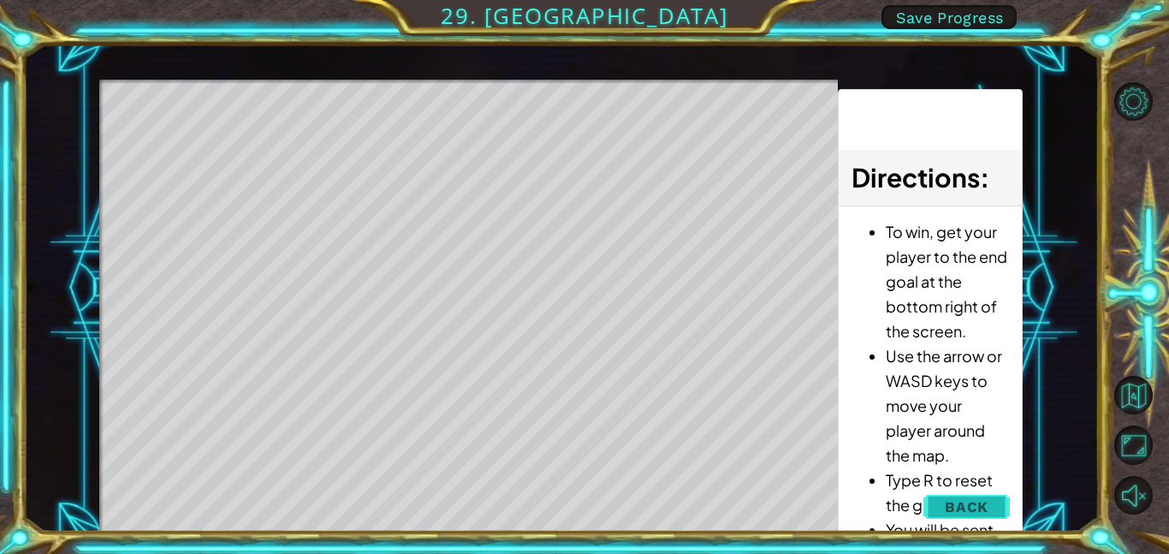
click at [977, 496] on button "Back" at bounding box center [966, 506] width 86 height 34
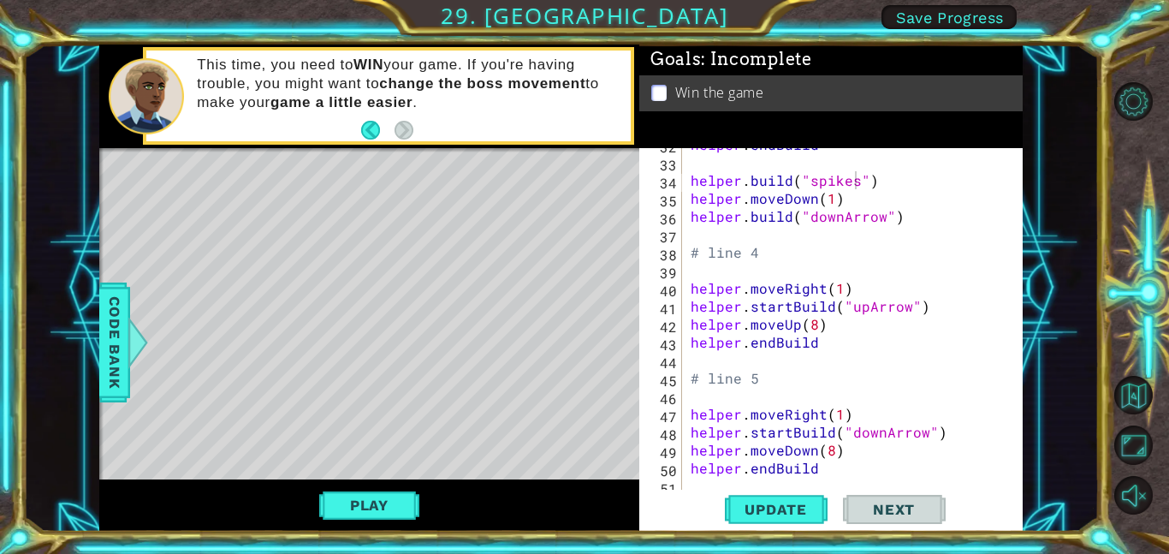
scroll to position [589, 0]
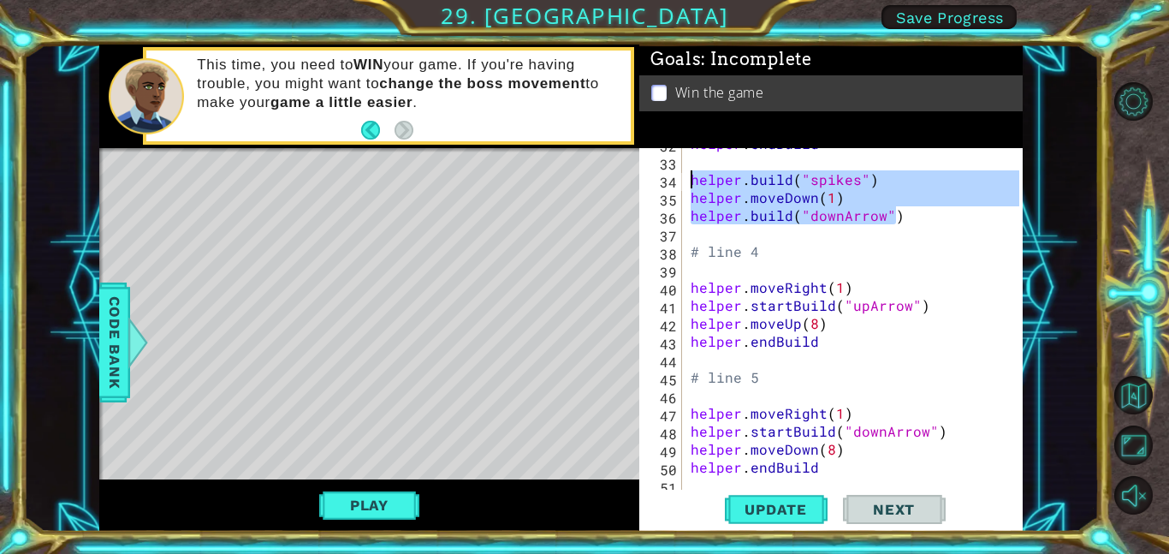
drag, startPoint x: 899, startPoint y: 216, endPoint x: 689, endPoint y: 181, distance: 213.2
click at [689, 181] on div "helper . endBuild helper . build ( "spikes" ) helper . moveDown ( 1 ) helper . …" at bounding box center [857, 322] width 341 height 377
type textarea "helper.build("spikes") helper.moveDown(1)"
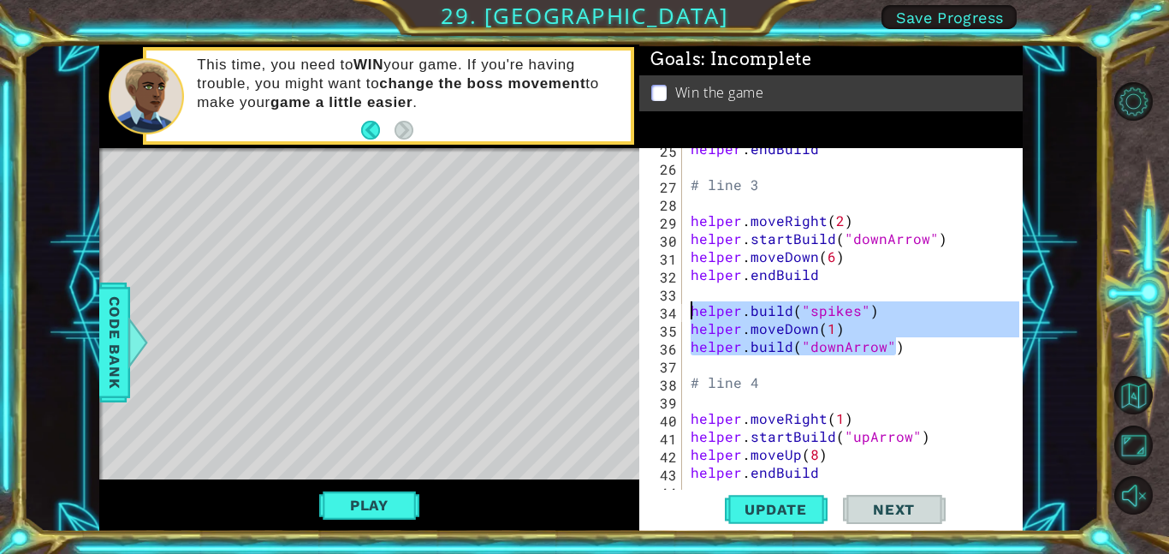
scroll to position [457, 0]
click at [913, 395] on div "helper . endBuild # line 3 helper . moveRight ( 2 ) helper . startBuild ( "down…" at bounding box center [857, 327] width 341 height 377
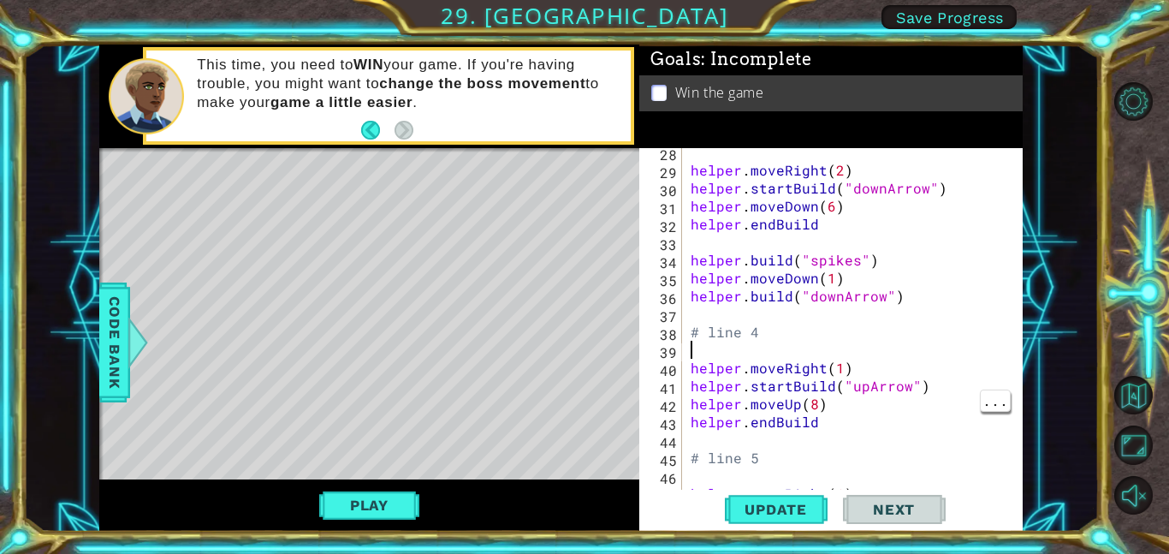
scroll to position [509, 0]
click at [899, 376] on div "helper . moveRight ( 2 ) helper . startBuild ( "downArrow" ) helper . moveDown …" at bounding box center [857, 330] width 341 height 377
type textarea "helper.moveRight(1)"
click at [883, 353] on div "helper . moveRight ( 2 ) helper . startBuild ( "downArrow" ) helper . moveDown …" at bounding box center [857, 330] width 341 height 377
click at [922, 362] on div "helper . moveRight ( 2 ) helper . startBuild ( "downArrow" ) helper . moveDown …" at bounding box center [857, 330] width 341 height 377
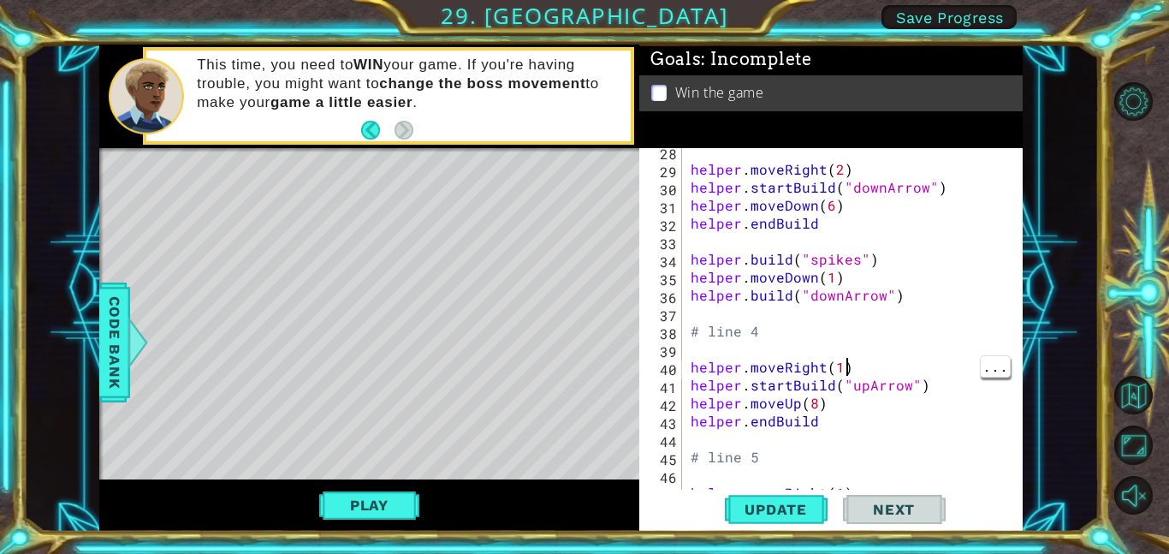
type textarea "helper.moveRight(1)"
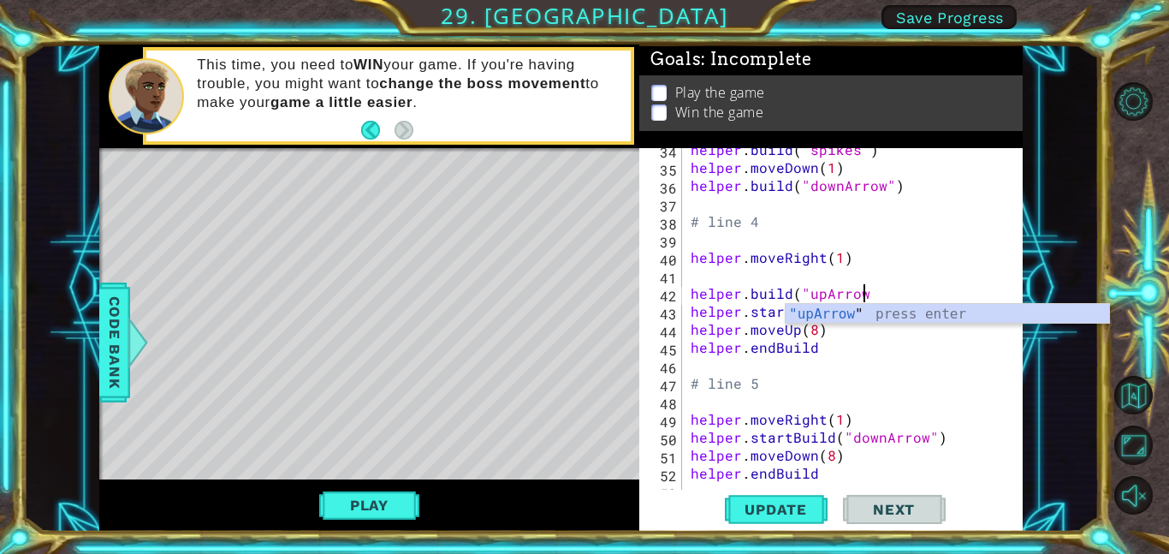
scroll to position [0, 10]
type textarea "helper.build("upArrow")"
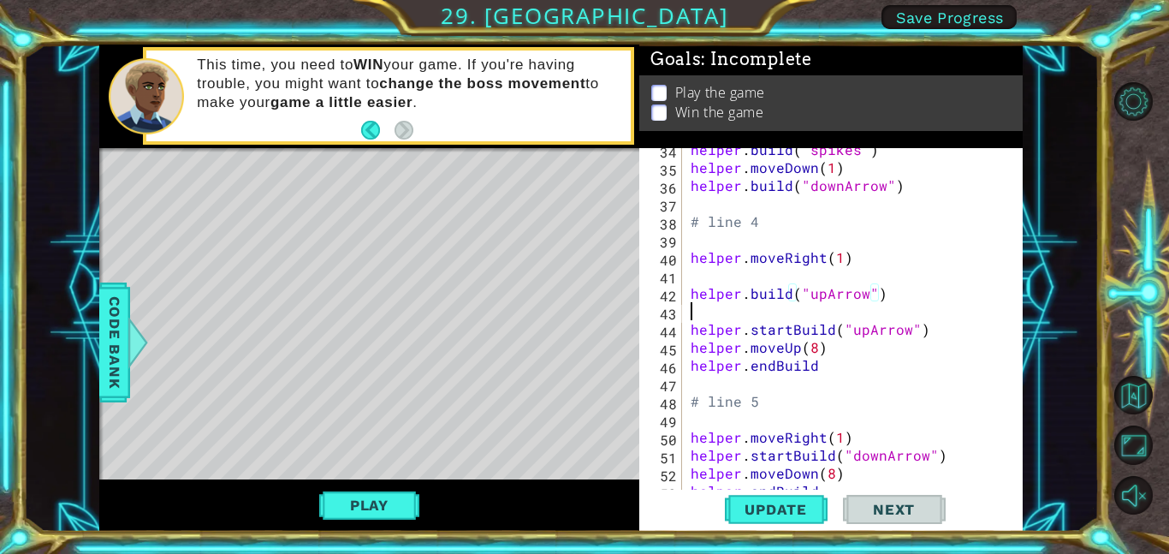
scroll to position [0, 0]
click at [711, 274] on div "helper . build ( "spikes" ) helper . moveDown ( 1 ) helper . build ( "downArrow…" at bounding box center [857, 328] width 341 height 377
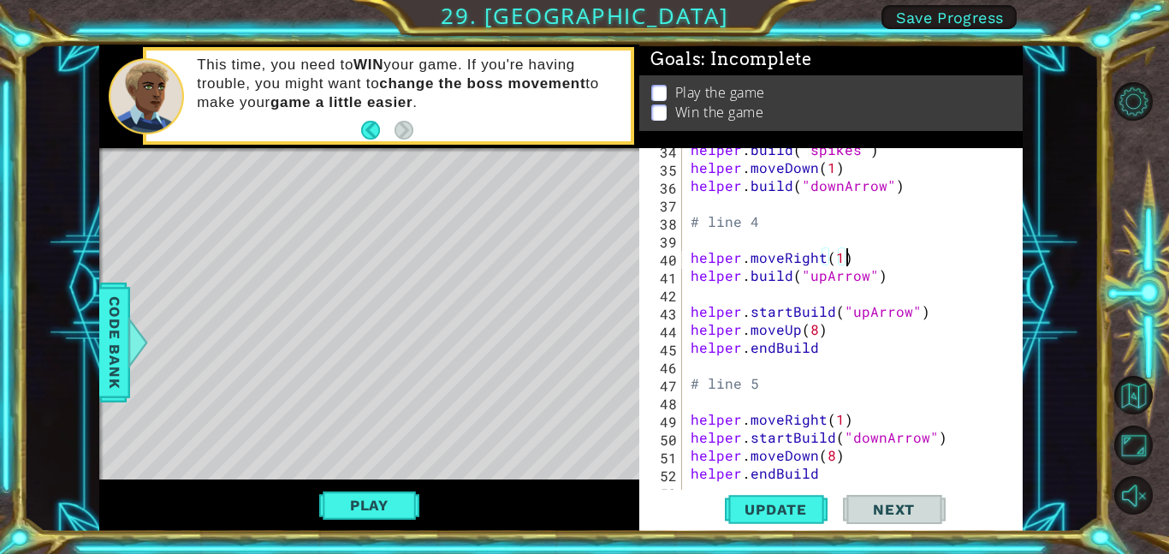
click at [894, 280] on div "helper . build ( "spikes" ) helper . moveDown ( 1 ) helper . build ( "downArrow…" at bounding box center [857, 328] width 341 height 377
type textarea "helper.build("upArrow")"
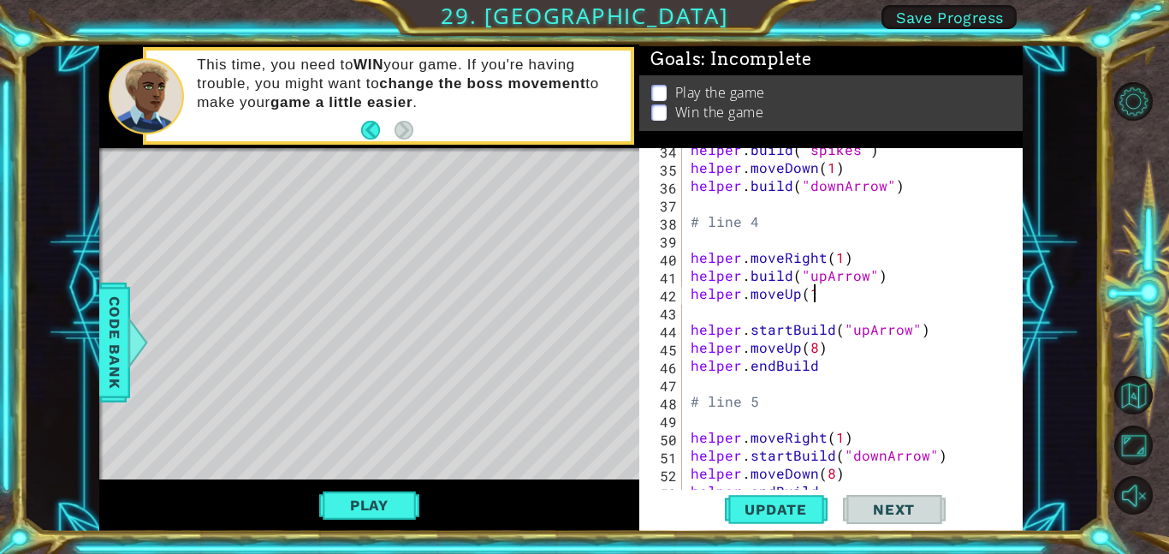
scroll to position [0, 7]
type textarea "helper.moveUp(1)"
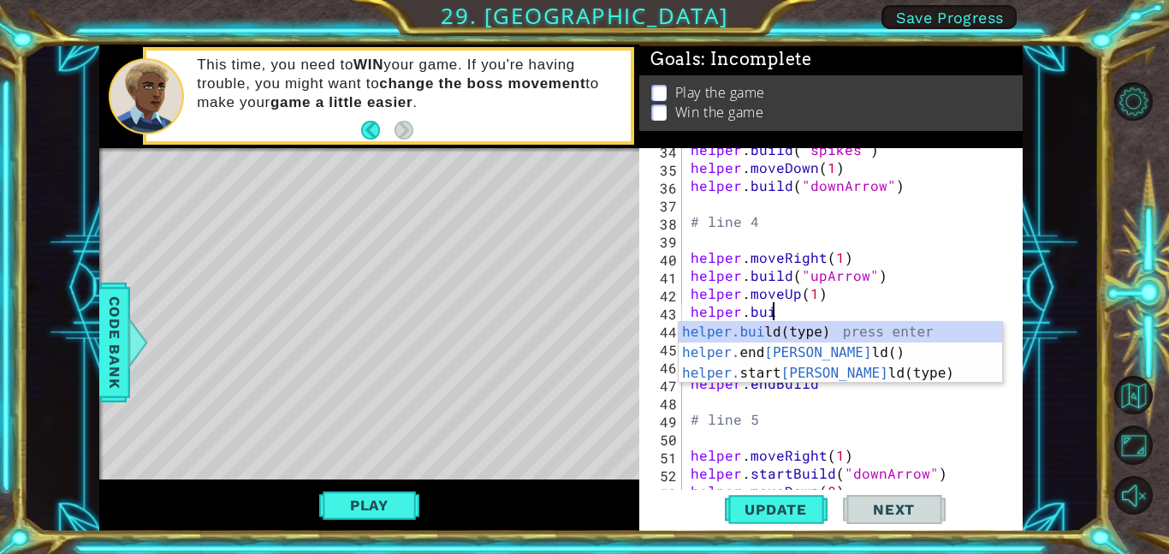
scroll to position [0, 5]
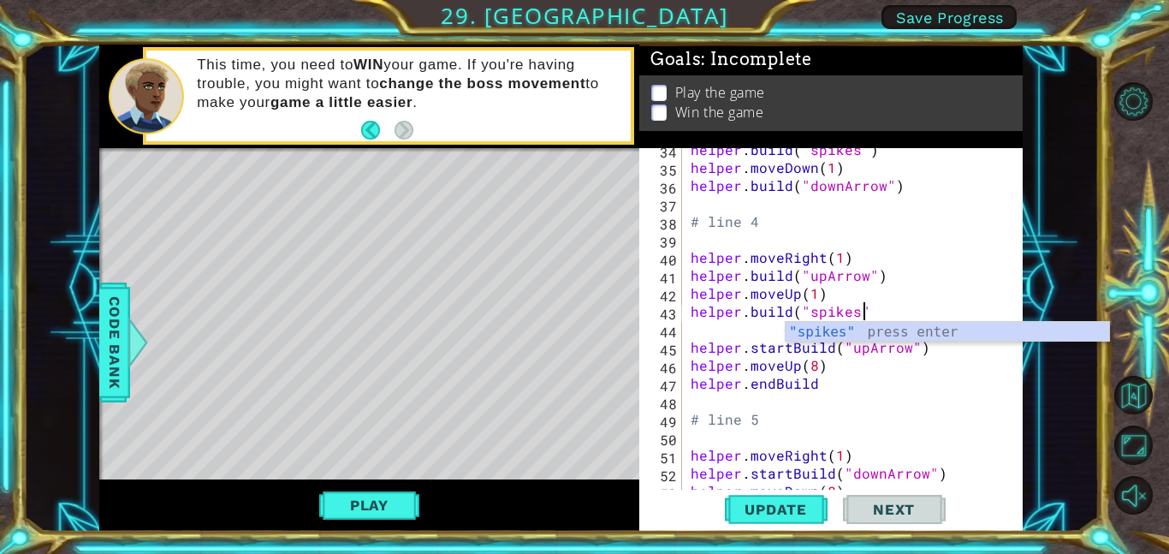
type textarea "[DOMAIN_NAME]("spikes")"
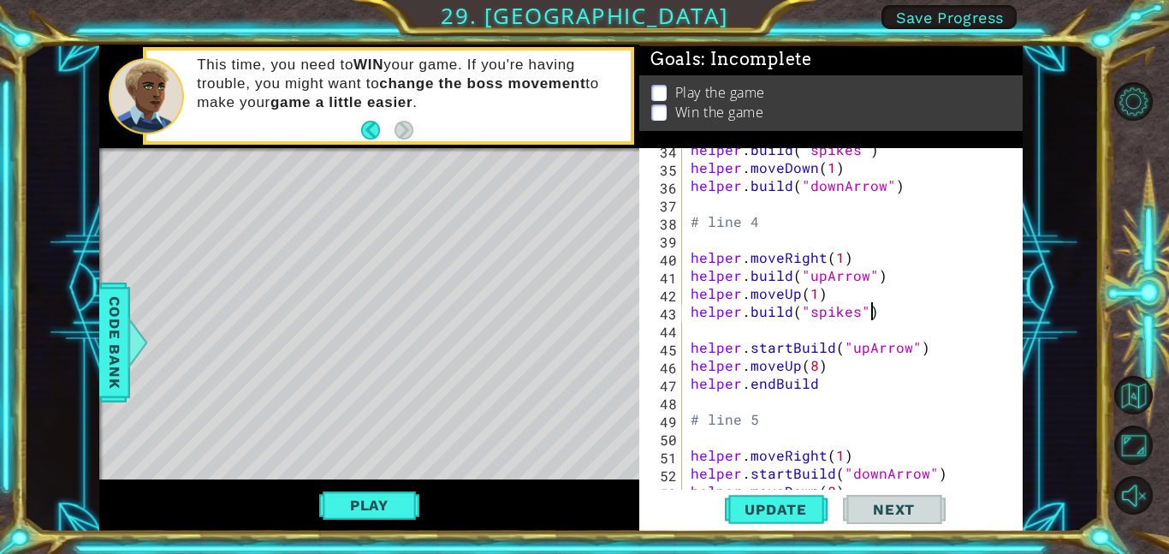
scroll to position [0, 10]
click at [911, 330] on div "helper . build ( "spikes" ) helper . moveDown ( 1 ) helper . build ( "downArrow…" at bounding box center [857, 328] width 341 height 377
click at [816, 362] on div "helper . build ( "spikes" ) helper . moveDown ( 1 ) helper . build ( "downArrow…" at bounding box center [857, 328] width 341 height 377
type textarea "helper.moveUp(7)"
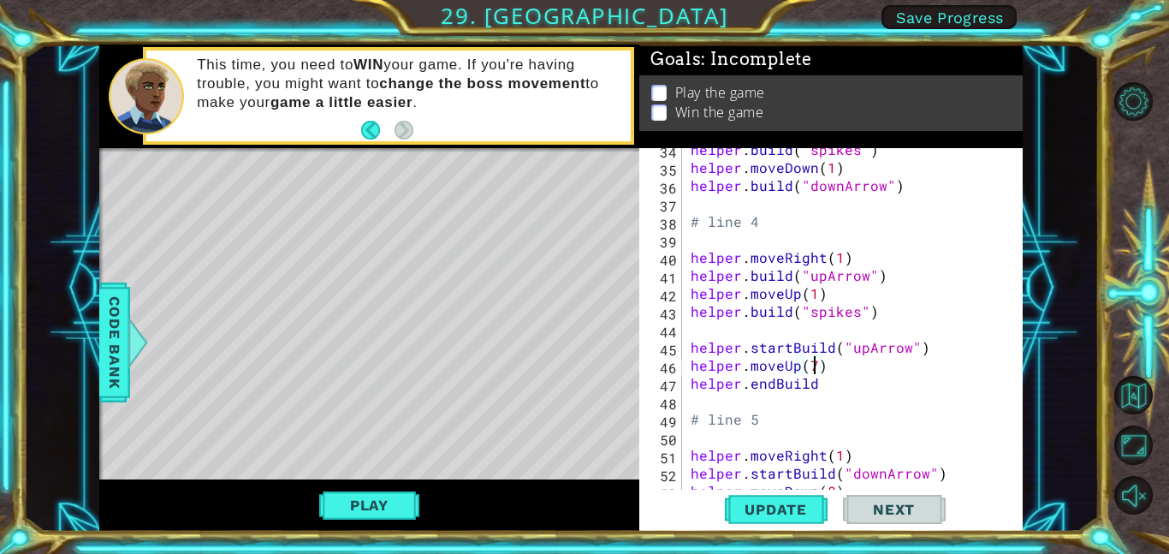
scroll to position [0, 7]
click at [937, 396] on div "helper . build ( "spikes" ) helper . moveDown ( 1 ) helper . build ( "downArrow…" at bounding box center [857, 328] width 341 height 377
click at [914, 398] on div "helper . build ( "spikes" ) helper . moveDown ( 1 ) helper . build ( "downArrow…" at bounding box center [857, 328] width 341 height 377
click at [887, 370] on div "helper . build ( "spikes" ) helper . moveDown ( 1 ) helper . build ( "downArrow…" at bounding box center [857, 328] width 341 height 377
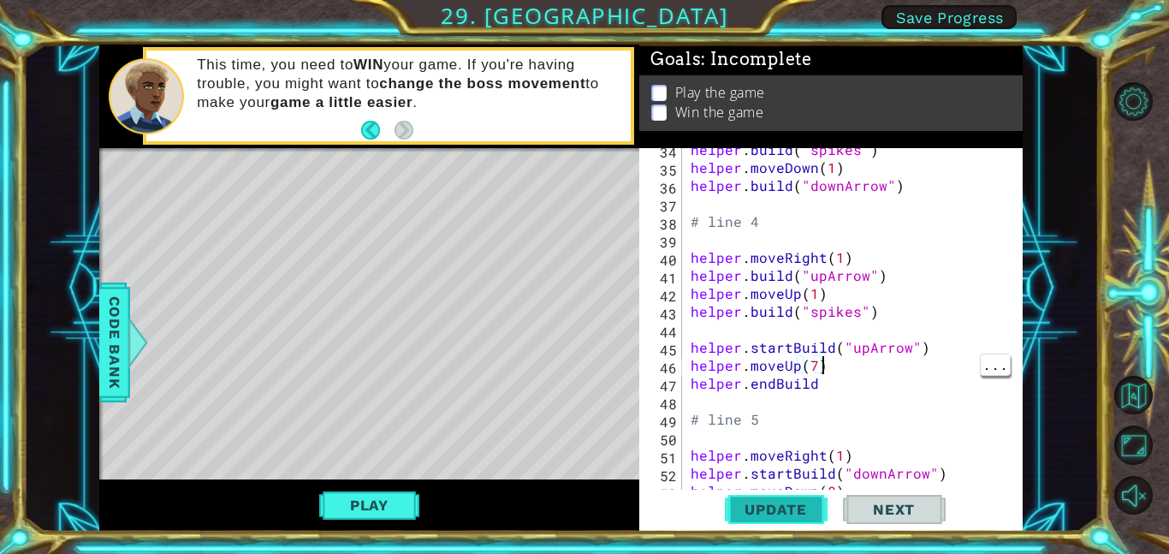
type textarea "helper.moveUp(7)"
click at [772, 519] on button "Update" at bounding box center [776, 508] width 103 height 39
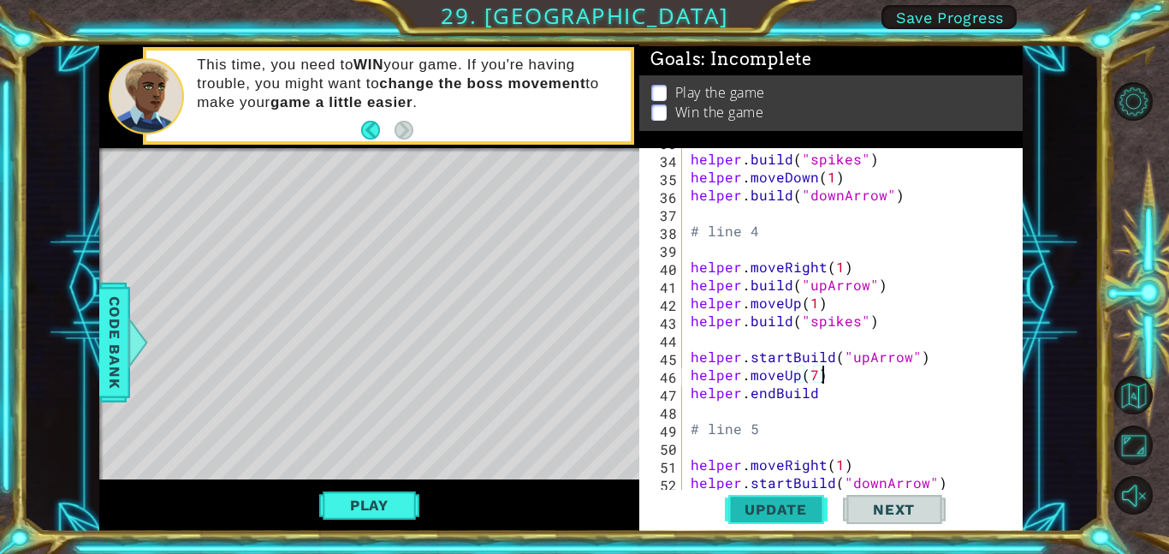
scroll to position [617, 0]
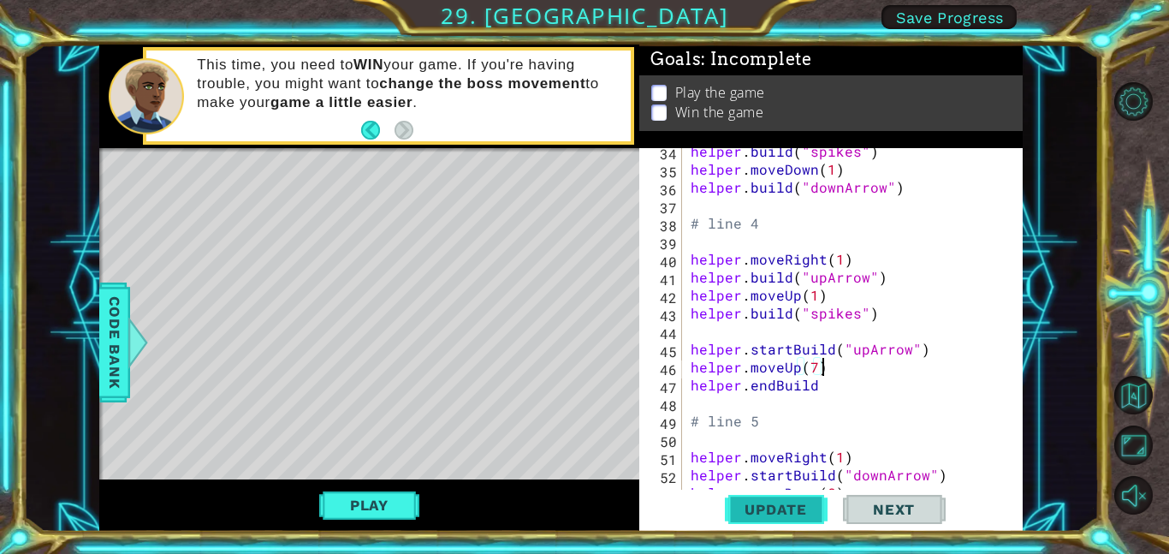
click at [750, 516] on span "Update" at bounding box center [775, 509] width 97 height 17
click at [927, 326] on div "helper . build ( "spikes" ) helper . moveDown ( 1 ) helper . build ( "downArrow…" at bounding box center [857, 333] width 341 height 377
click at [827, 363] on div "helper . build ( "spikes" ) helper . moveDown ( 1 ) helper . build ( "downArrow…" at bounding box center [857, 333] width 341 height 377
type textarea "helper.moveUp(7)"
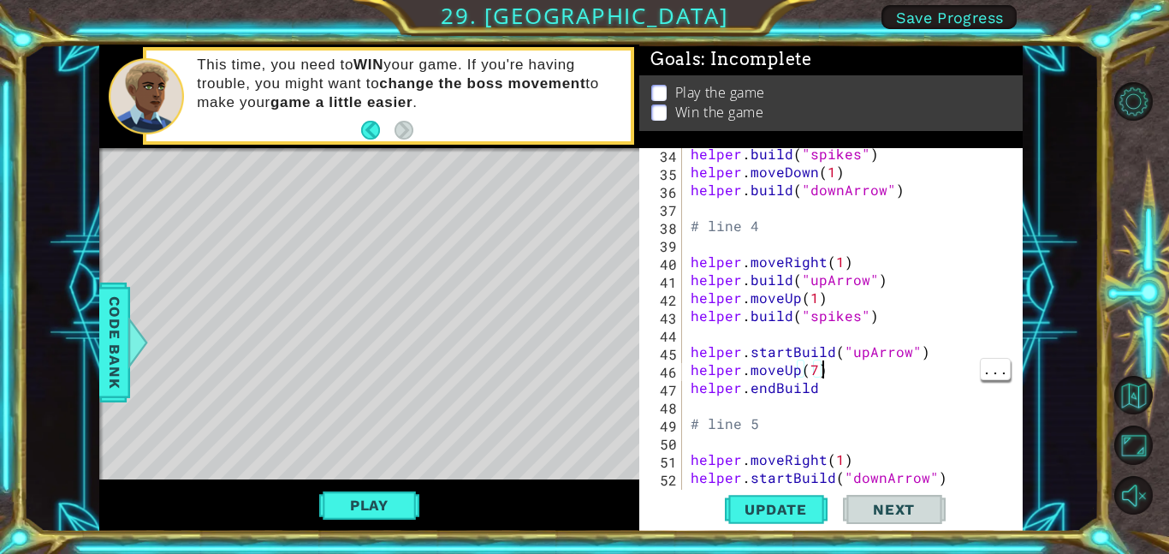
click at [886, 328] on div "helper . build ( "spikes" ) helper . moveDown ( 1 ) helper . build ( "downArrow…" at bounding box center [857, 333] width 341 height 377
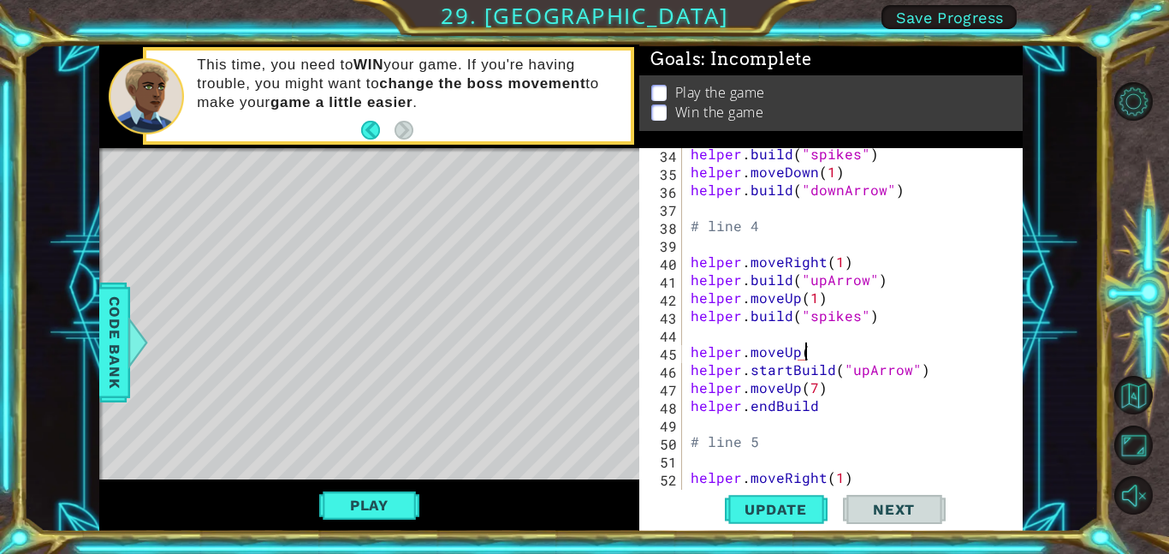
scroll to position [0, 7]
click at [815, 382] on div "helper . build ( "spikes" ) helper . moveDown ( 1 ) helper . build ( "downArrow…" at bounding box center [857, 333] width 341 height 377
click at [792, 505] on span "Update" at bounding box center [775, 509] width 97 height 17
click at [412, 501] on button "Play" at bounding box center [369, 505] width 100 height 33
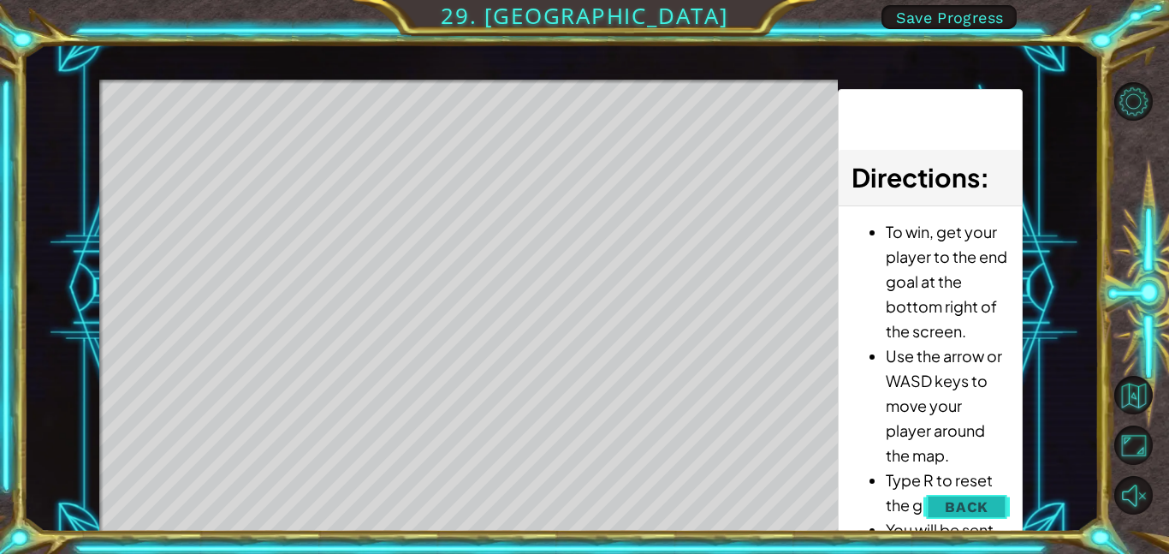
click at [979, 506] on span "Back" at bounding box center [967, 506] width 44 height 17
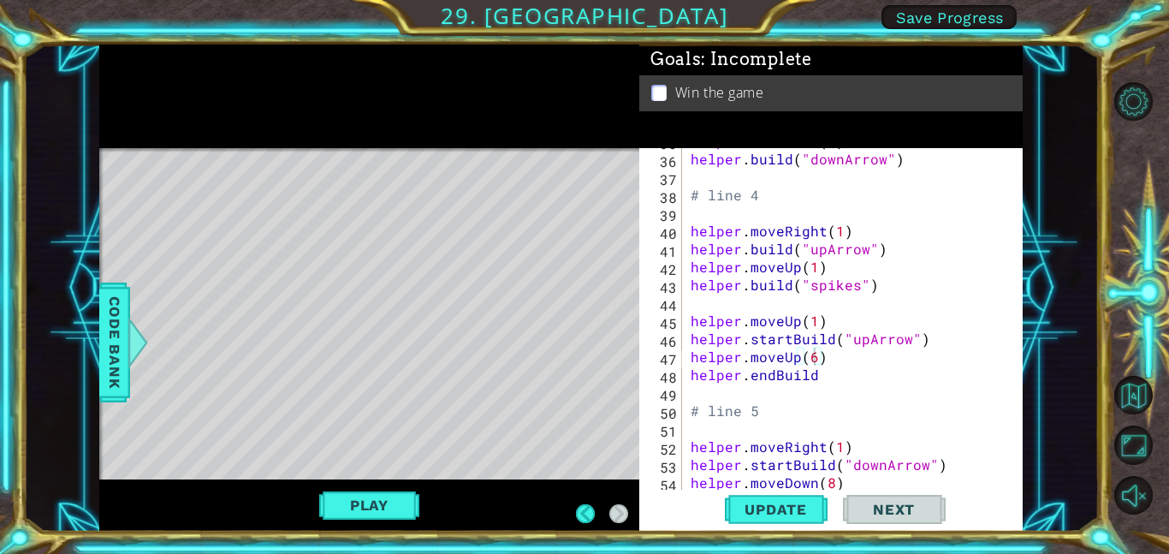
scroll to position [645, 0]
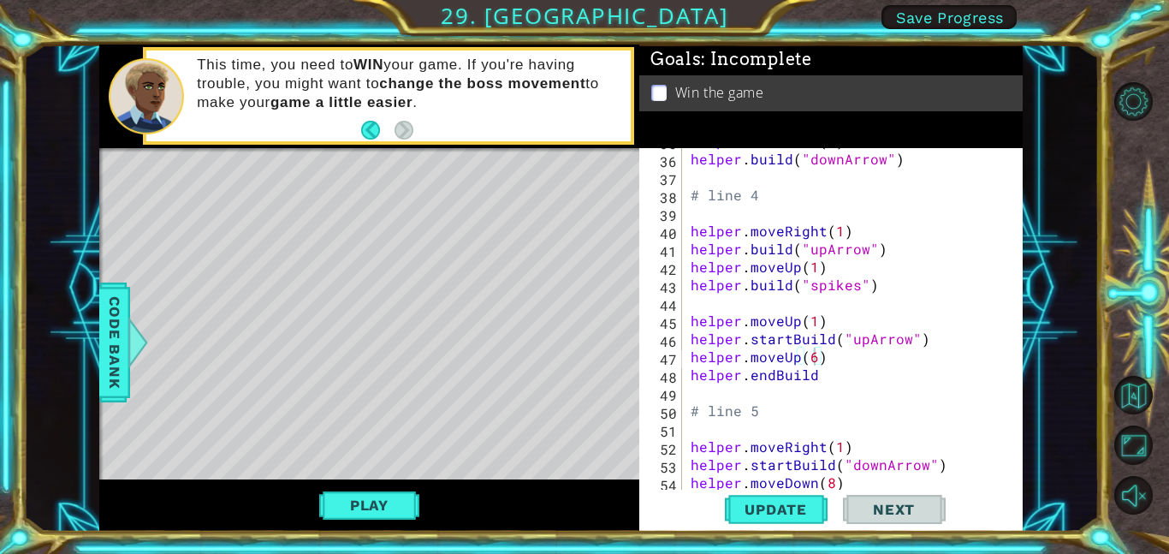
click at [931, 351] on div "helper . moveDown ( 1 ) helper . build ( "downArrow" ) # line 4 helper . moveRi…" at bounding box center [857, 320] width 341 height 377
click at [880, 319] on div "helper . moveDown ( 1 ) helper . build ( "downArrow" ) # line 4 helper . moveRi…" at bounding box center [857, 320] width 341 height 377
click at [809, 367] on div "helper . moveDown ( 1 ) helper . build ( "downArrow" ) # line 4 helper . moveRi…" at bounding box center [857, 320] width 341 height 377
click at [817, 357] on div "helper . moveDown ( 1 ) helper . build ( "downArrow" ) # line 4 helper . moveRi…" at bounding box center [857, 320] width 341 height 377
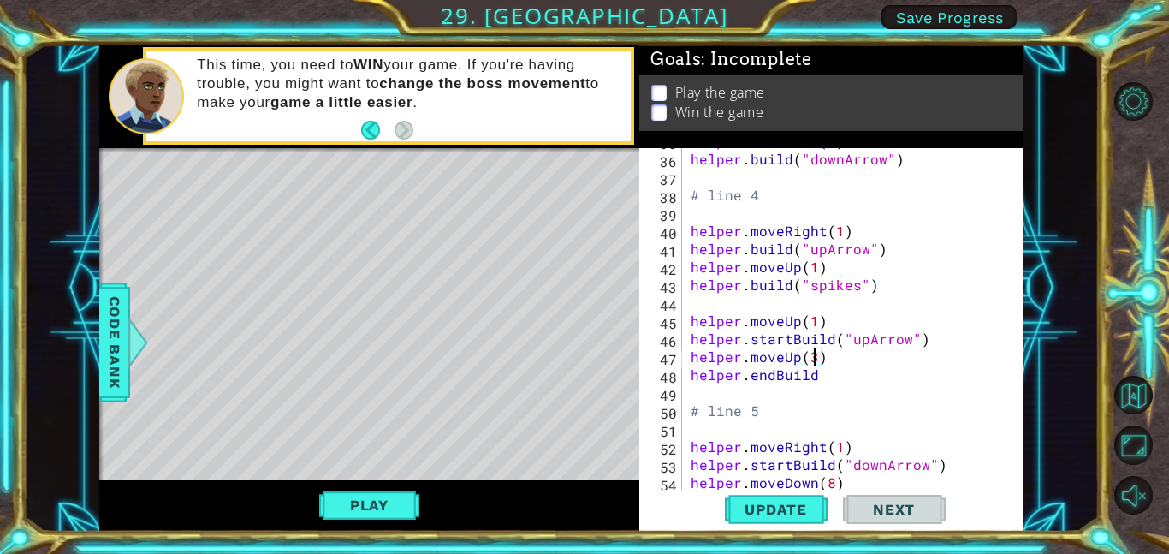
click at [886, 379] on div "helper . moveDown ( 1 ) helper . build ( "downArrow" ) # line 4 helper . moveRi…" at bounding box center [857, 320] width 341 height 377
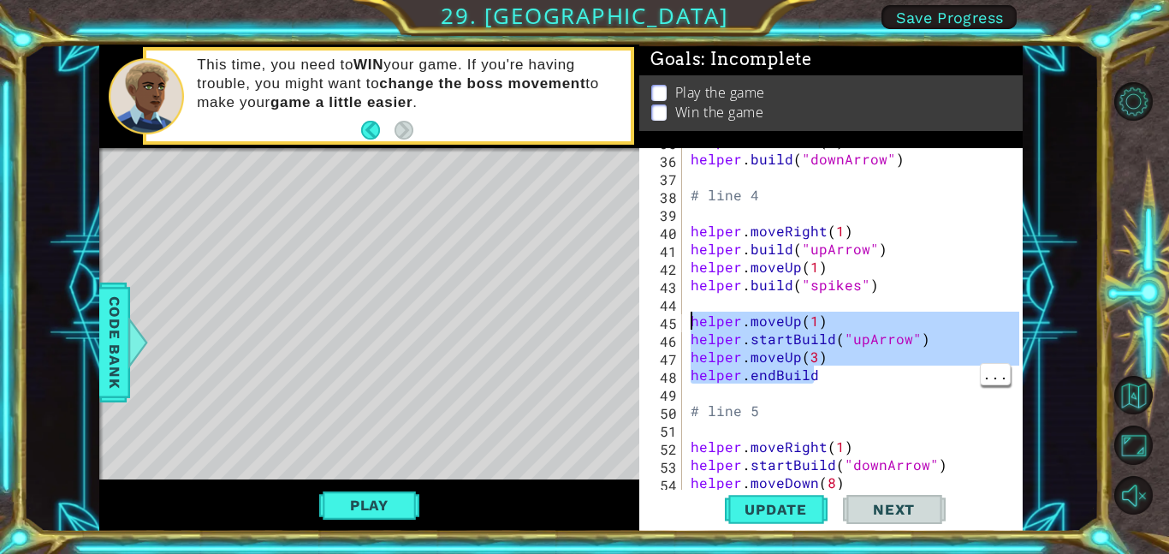
drag, startPoint x: 824, startPoint y: 378, endPoint x: 690, endPoint y: 317, distance: 147.8
click at [690, 317] on div "helper . moveDown ( 1 ) helper . build ( "downArrow" ) # line 4 helper . moveRi…" at bounding box center [857, 320] width 341 height 377
click at [872, 374] on div "helper . moveDown ( 1 ) helper . build ( "downArrow" ) # line 4 helper . moveRi…" at bounding box center [857, 320] width 341 height 377
type textarea "helper.endBuild"
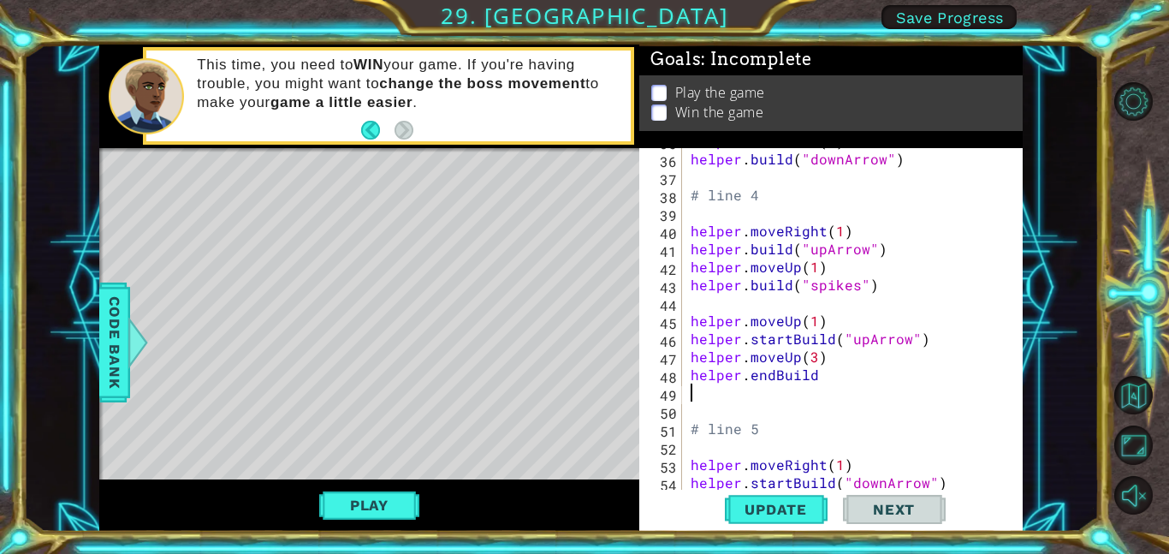
scroll to position [0, 0]
paste textarea "helper.endBuild"
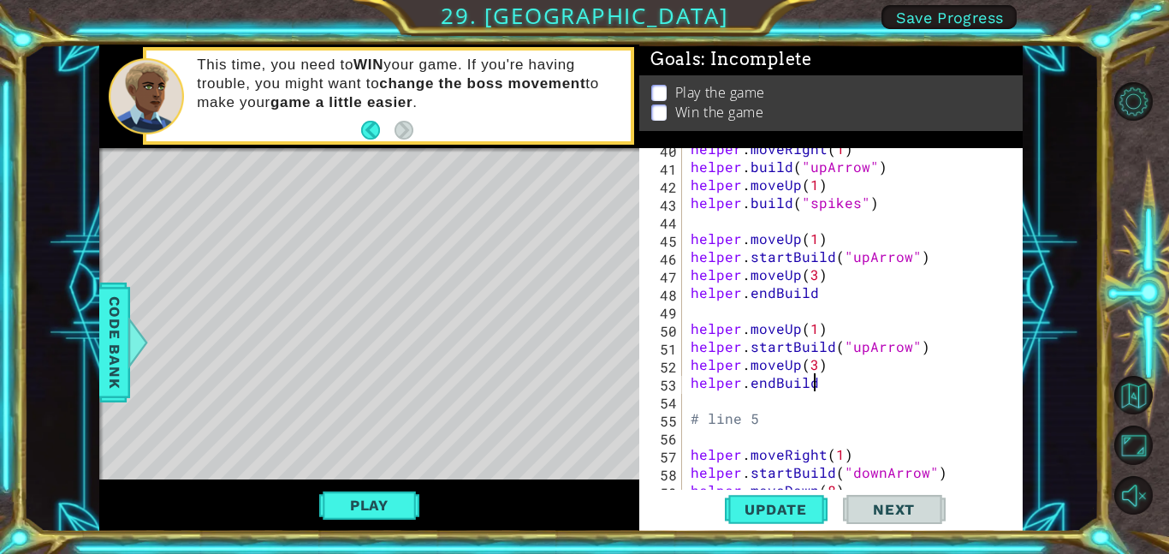
scroll to position [733, 0]
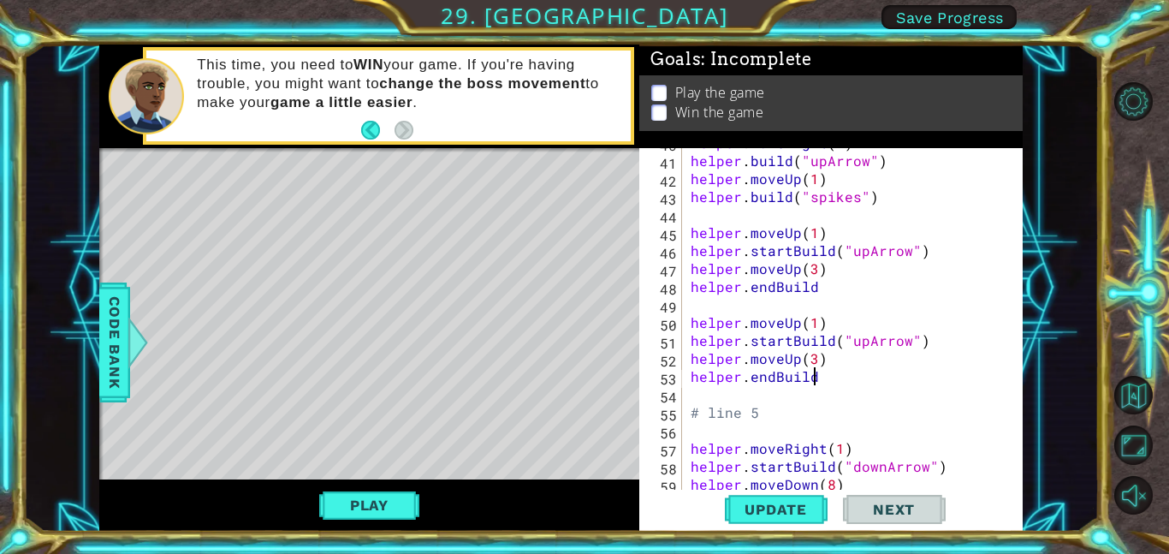
click at [875, 348] on div "helper . moveRight ( 1 ) helper . build ( "upArrow" ) helper . moveUp ( 1 ) hel…" at bounding box center [857, 321] width 341 height 377
click at [878, 343] on div "helper . moveRight ( 1 ) helper . build ( "upArrow" ) helper . moveUp ( 1 ) hel…" at bounding box center [857, 321] width 341 height 377
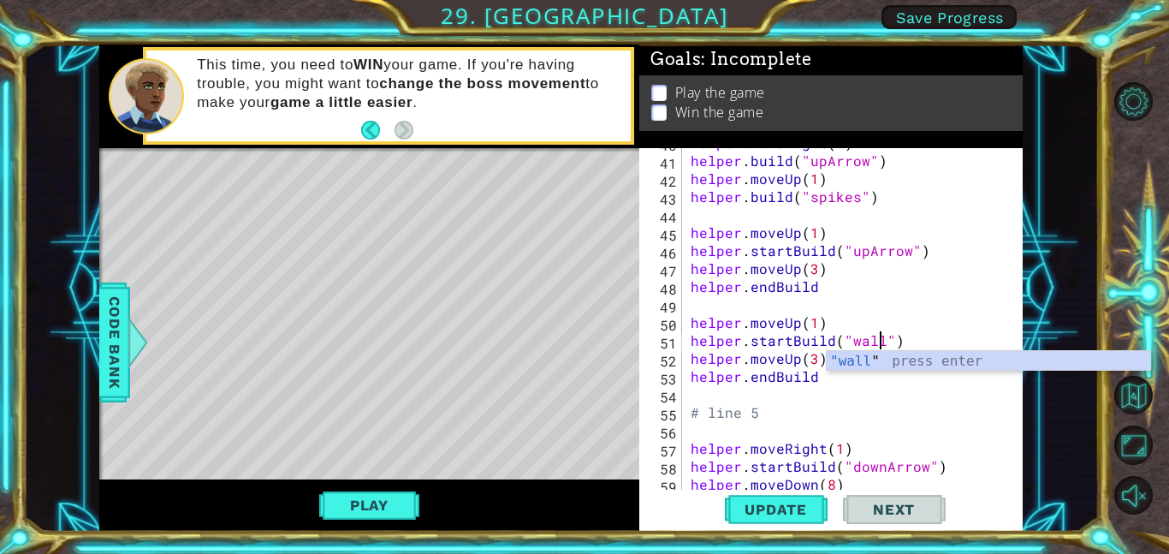
scroll to position [0, 12]
click at [782, 516] on span "Update" at bounding box center [775, 509] width 97 height 17
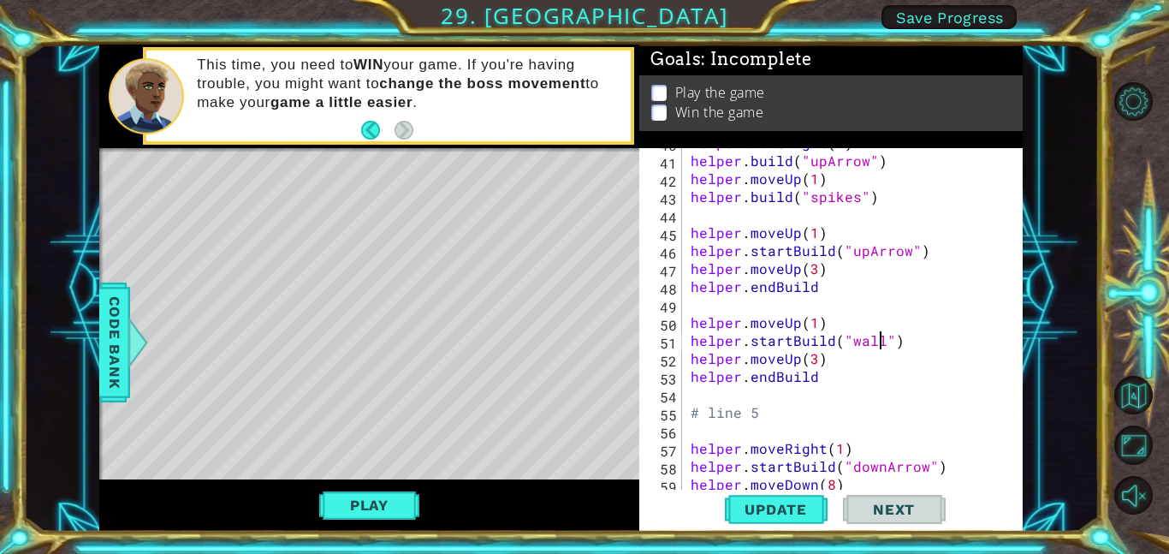
click at [812, 265] on div "helper . moveRight ( 1 ) helper . build ( "upArrow" ) helper . moveUp ( 1 ) hel…" at bounding box center [857, 321] width 341 height 377
click at [776, 496] on button "Update" at bounding box center [776, 508] width 103 height 39
type textarea "helper.moveUp(1)"
click at [778, 507] on span "Update" at bounding box center [775, 509] width 97 height 17
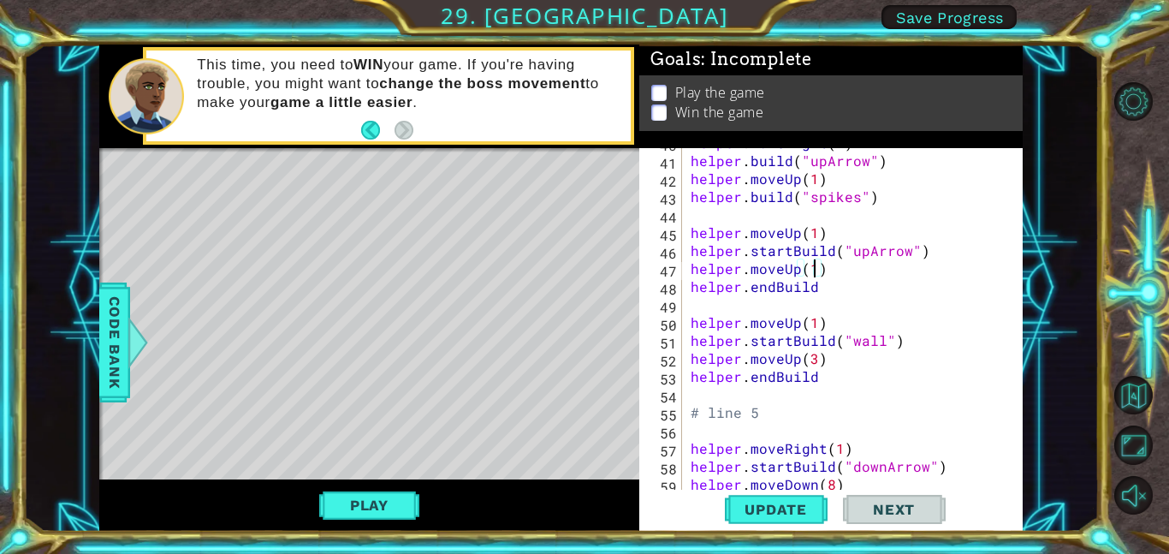
click at [1099, 382] on div "1 ההההההההההההההההההההההההההההההההההההההההההההההההההההההההההההההההההההההההההההה…" at bounding box center [584, 277] width 1169 height 554
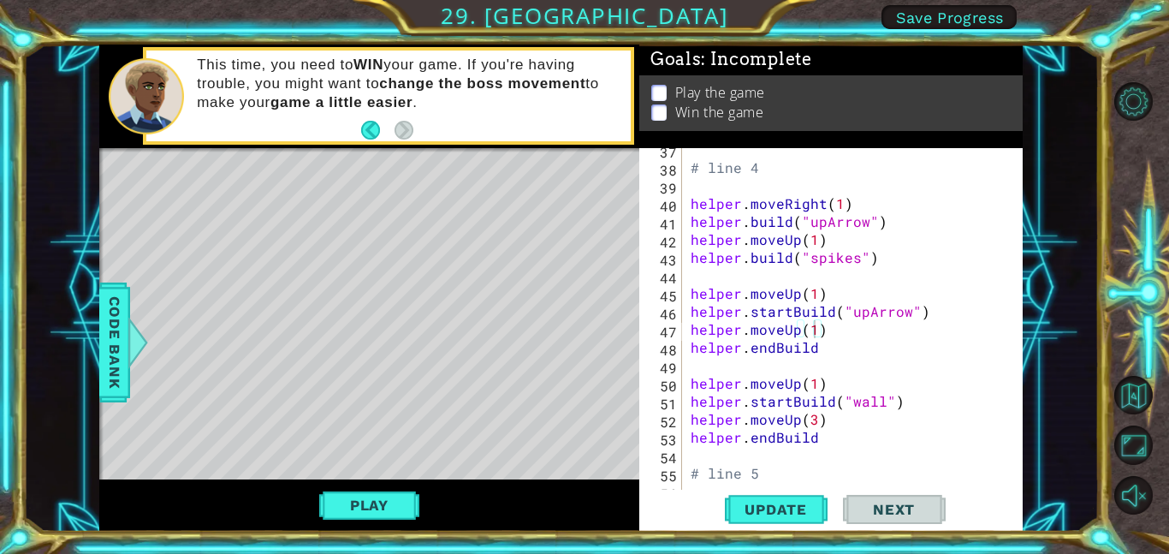
scroll to position [673, 0]
click at [358, 506] on button "Play" at bounding box center [369, 505] width 100 height 33
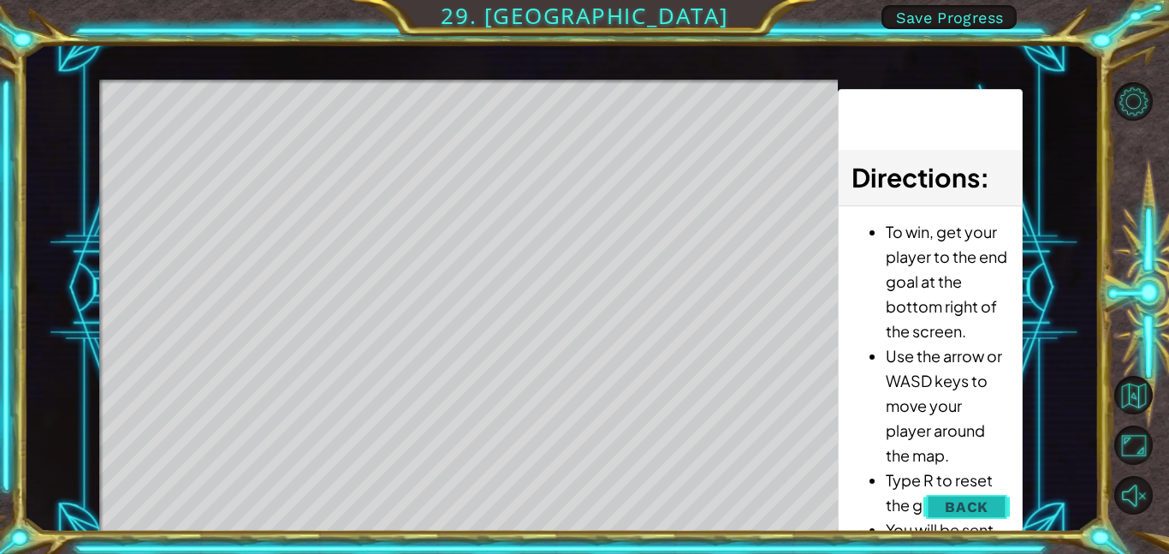
click at [991, 496] on button "Back" at bounding box center [966, 506] width 86 height 34
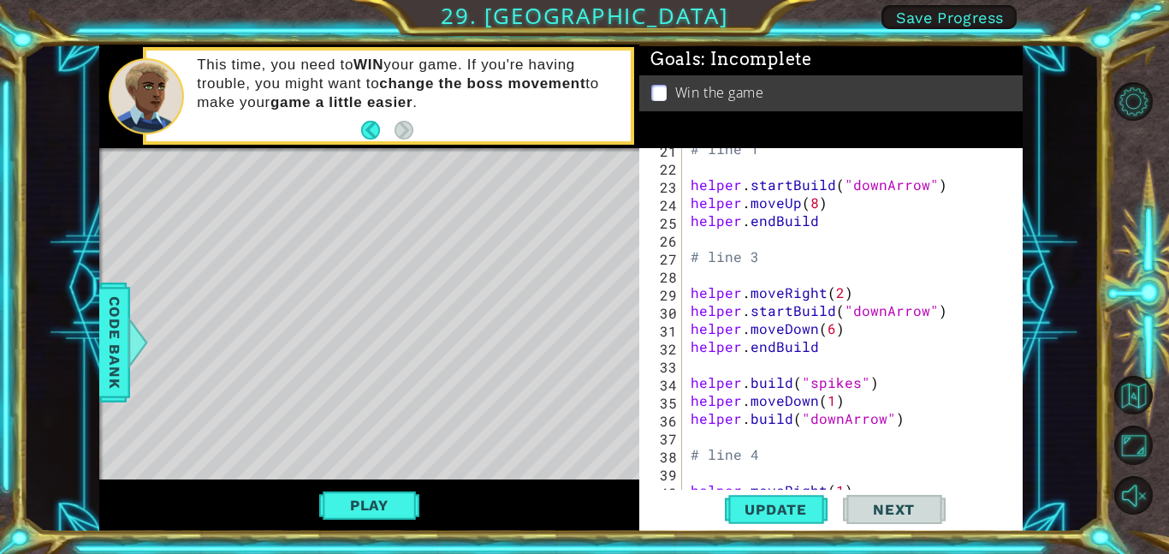
scroll to position [0, 0]
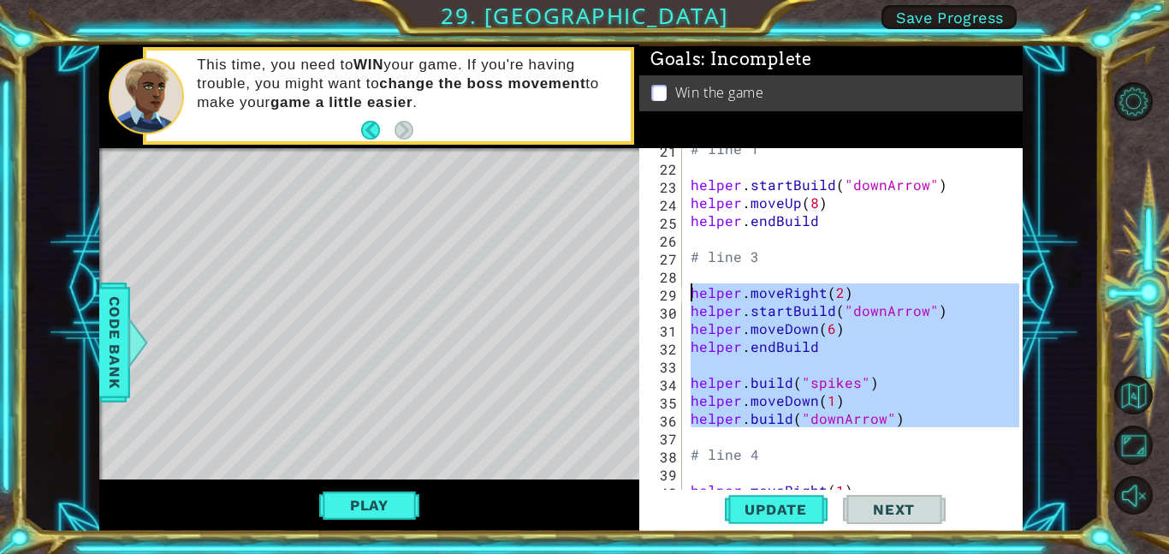
drag, startPoint x: 912, startPoint y: 427, endPoint x: 688, endPoint y: 293, distance: 260.9
click at [688, 293] on div "# line 1 helper . startBuild ( "downArrow" ) helper . moveUp ( 8 ) helper . end…" at bounding box center [857, 327] width 341 height 377
type textarea "helper.moveRight(2) helper.startBuild("downArrow")"
click at [900, 359] on div "# line 1 helper . startBuild ( "downArrow" ) helper . moveUp ( 8 ) helper . end…" at bounding box center [857, 327] width 341 height 377
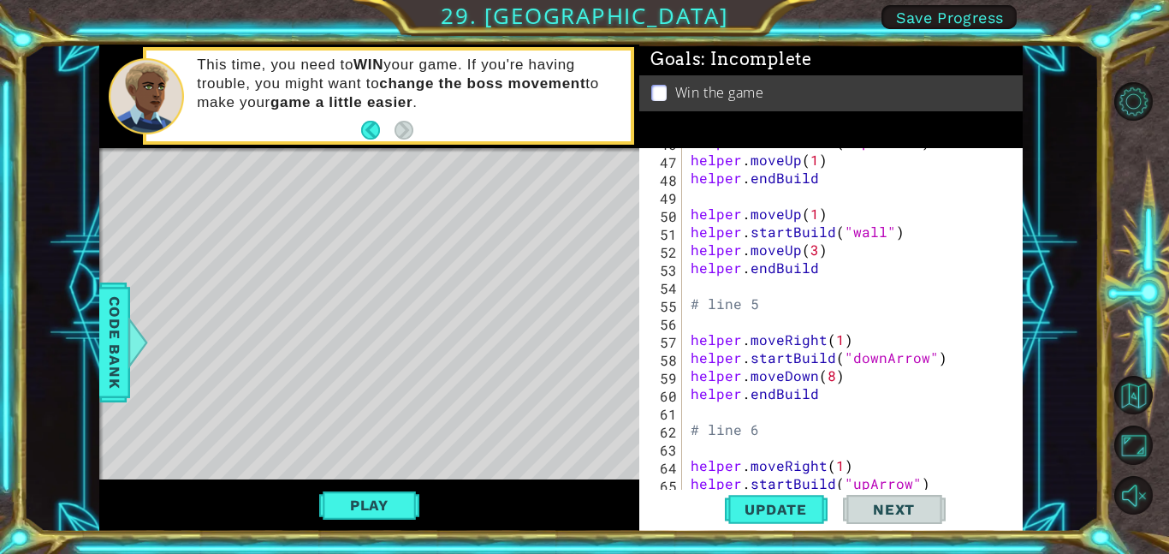
scroll to position [839, 0]
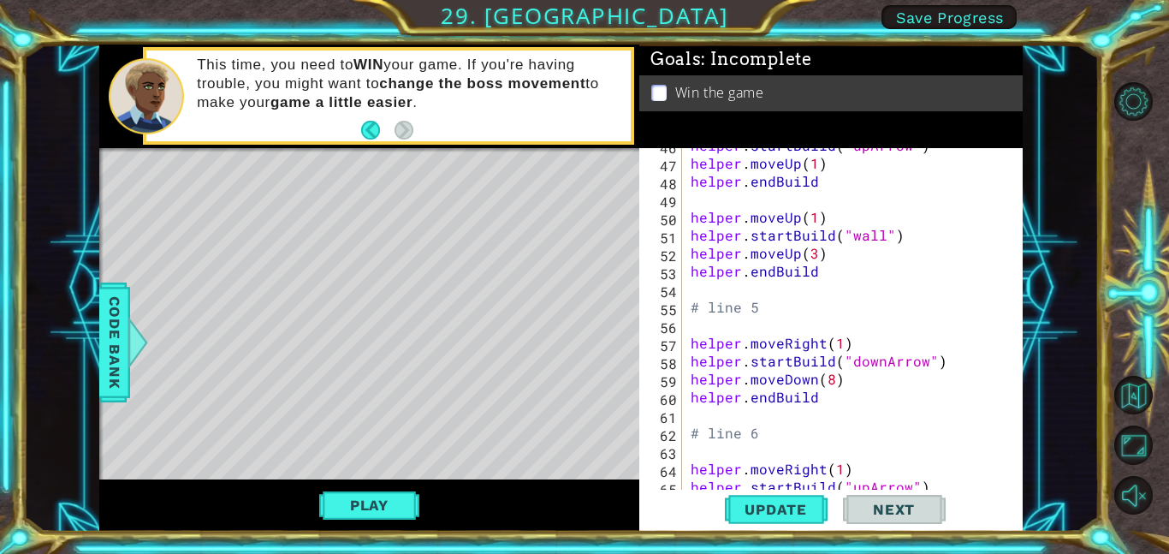
drag, startPoint x: 685, startPoint y: 338, endPoint x: 780, endPoint y: 377, distance: 102.8
click at [780, 377] on div "46 47 48 49 50 51 52 53 54 55 56 57 58 59 60 61 62 63 64 65 66 helper . startBu…" at bounding box center [829, 318] width 380 height 341
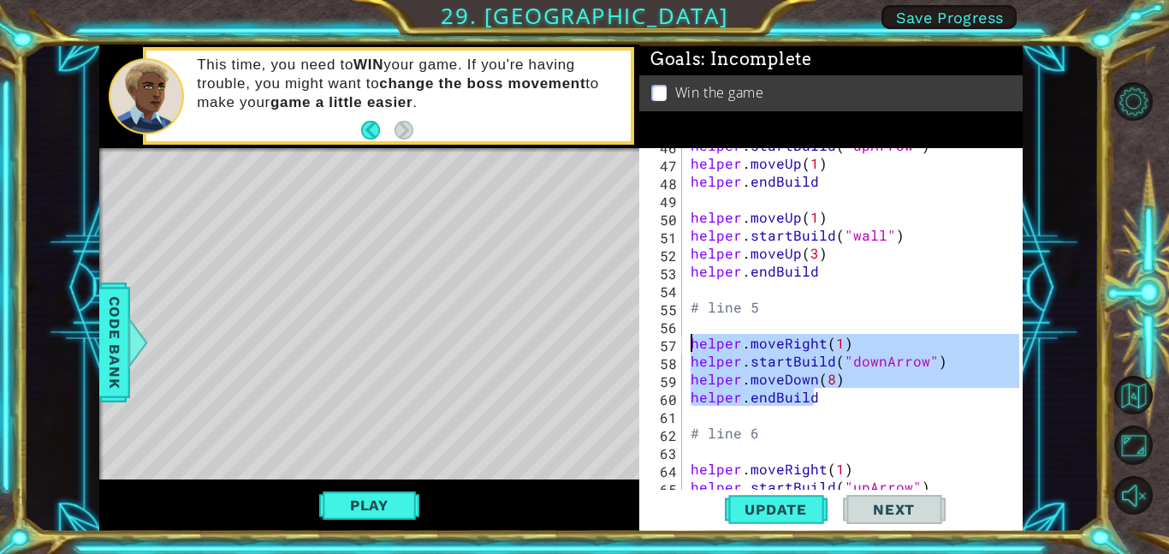
drag, startPoint x: 821, startPoint y: 396, endPoint x: 680, endPoint y: 341, distance: 151.4
click at [680, 341] on div "46 47 48 49 50 51 52 53 54 55 56 57 58 59 60 61 62 63 64 65 66 helper . startBu…" at bounding box center [829, 318] width 380 height 341
type textarea "helper.moveRight(1) helper.startBuild("downArrow")"
paste textarea "Code Area"
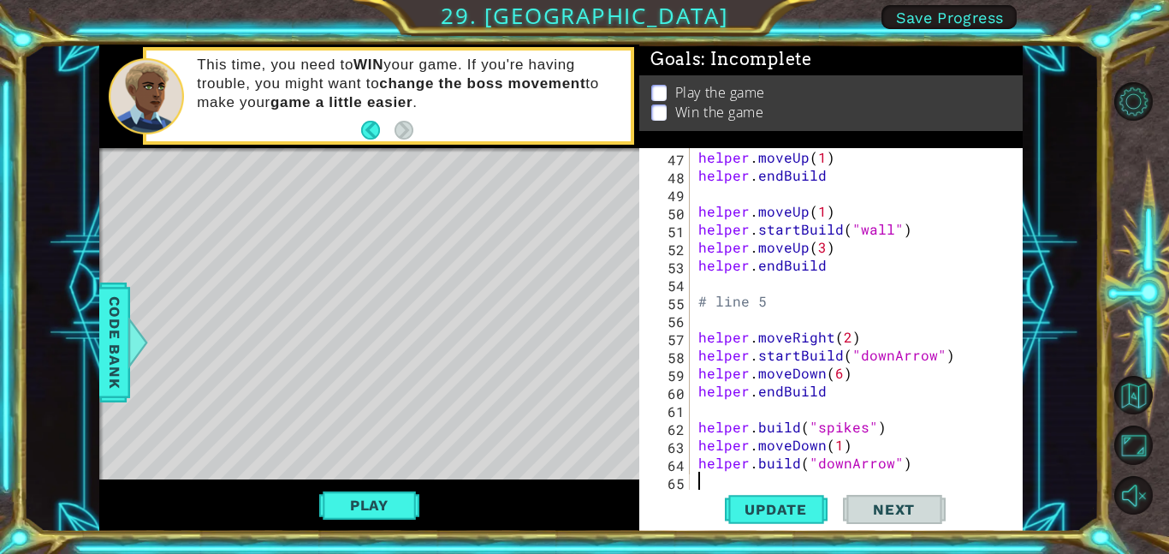
scroll to position [845, 0]
click at [783, 501] on span "Update" at bounding box center [775, 509] width 97 height 17
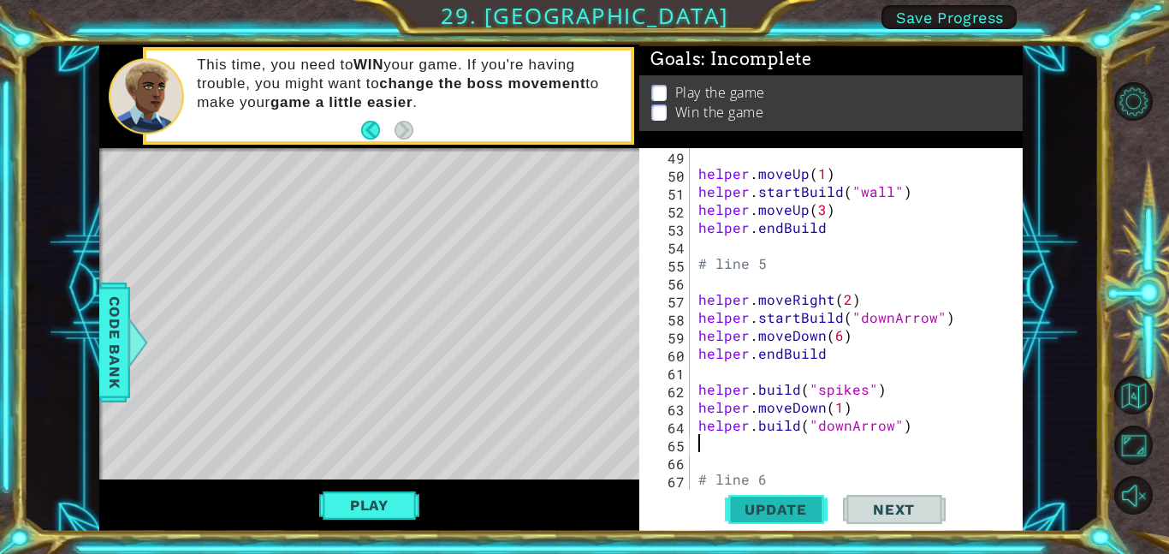
scroll to position [905, 0]
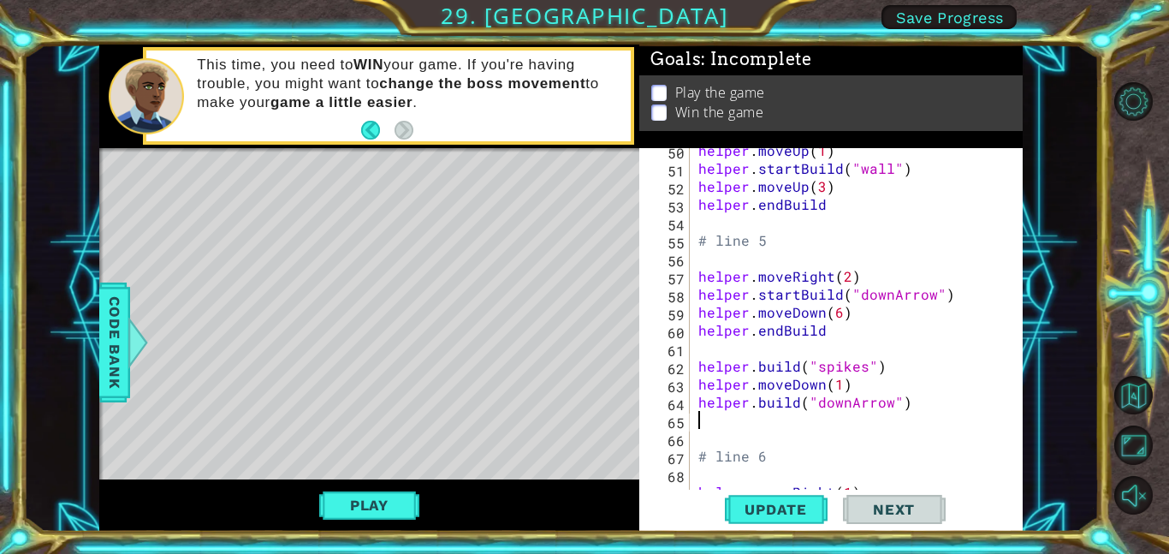
click at [841, 270] on div "helper . moveUp ( 1 ) helper . startBuild ( "wall" ) helper . moveUp ( 3 ) help…" at bounding box center [861, 329] width 333 height 377
click at [850, 269] on div "helper . moveUp ( 1 ) helper . startBuild ( "wall" ) helper . moveUp ( 3 ) help…" at bounding box center [861, 329] width 333 height 377
click at [844, 276] on div "helper . moveUp ( 1 ) helper . startBuild ( "wall" ) helper . moveUp ( 3 ) help…" at bounding box center [861, 329] width 333 height 377
click at [781, 506] on span "Update" at bounding box center [775, 509] width 97 height 17
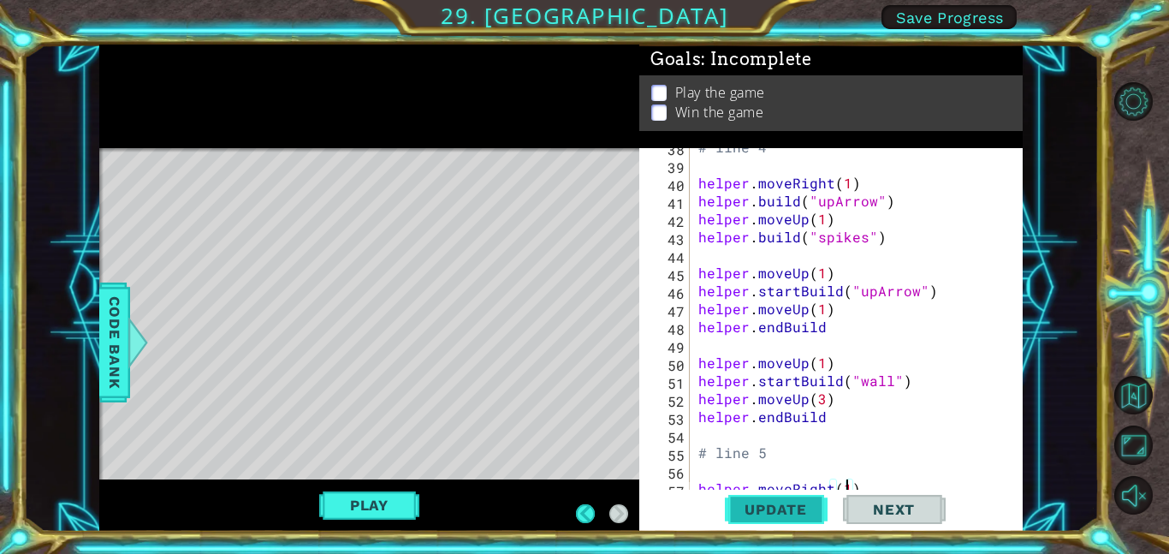
scroll to position [693, 0]
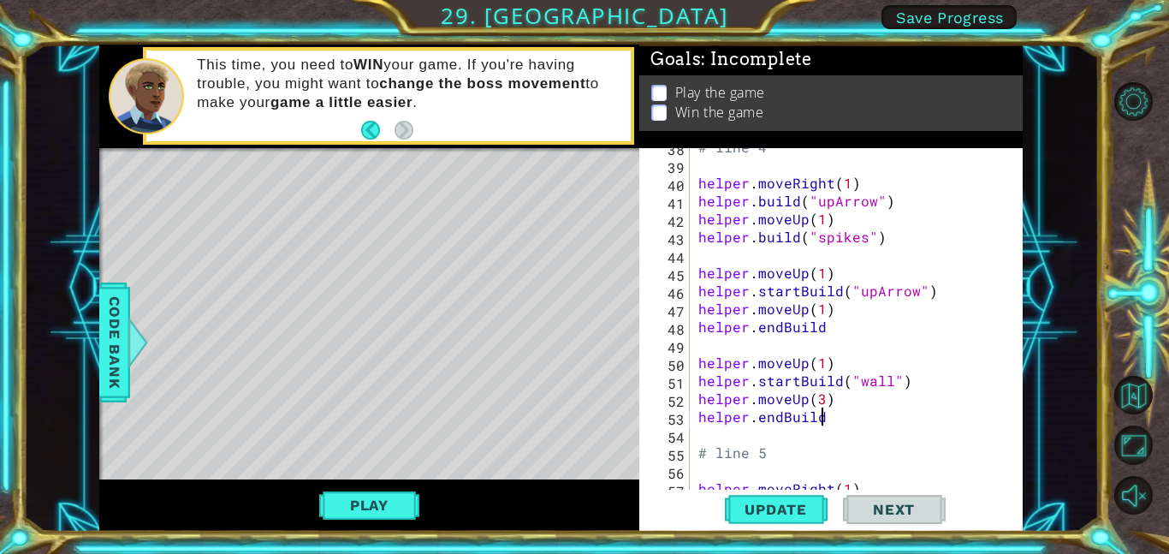
click at [850, 412] on div "# line 4 helper . moveRight ( 1 ) helper . build ( "upArrow" ) helper . moveUp …" at bounding box center [861, 326] width 333 height 377
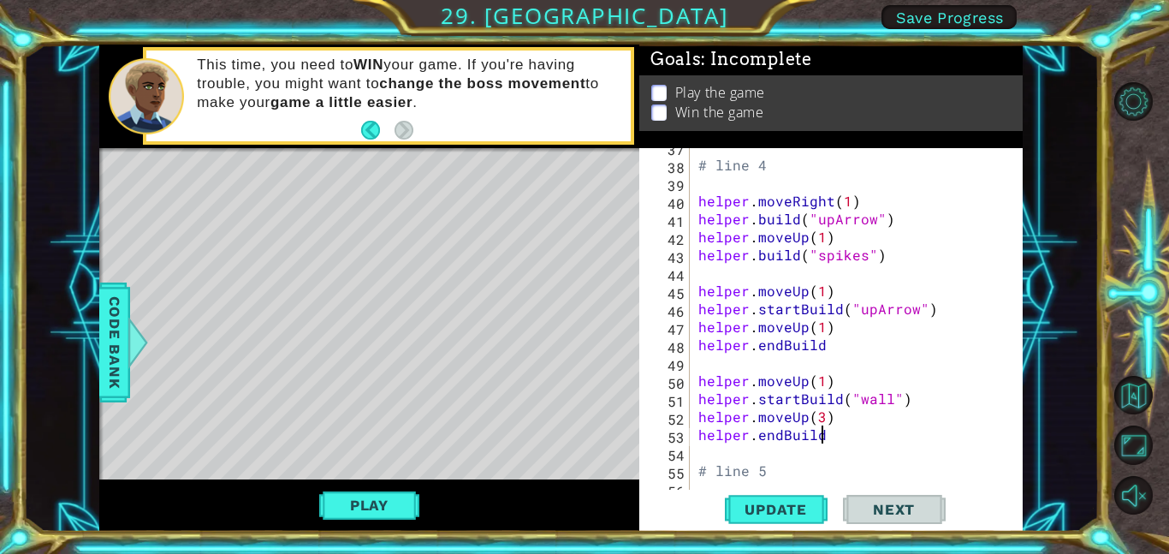
scroll to position [681, 0]
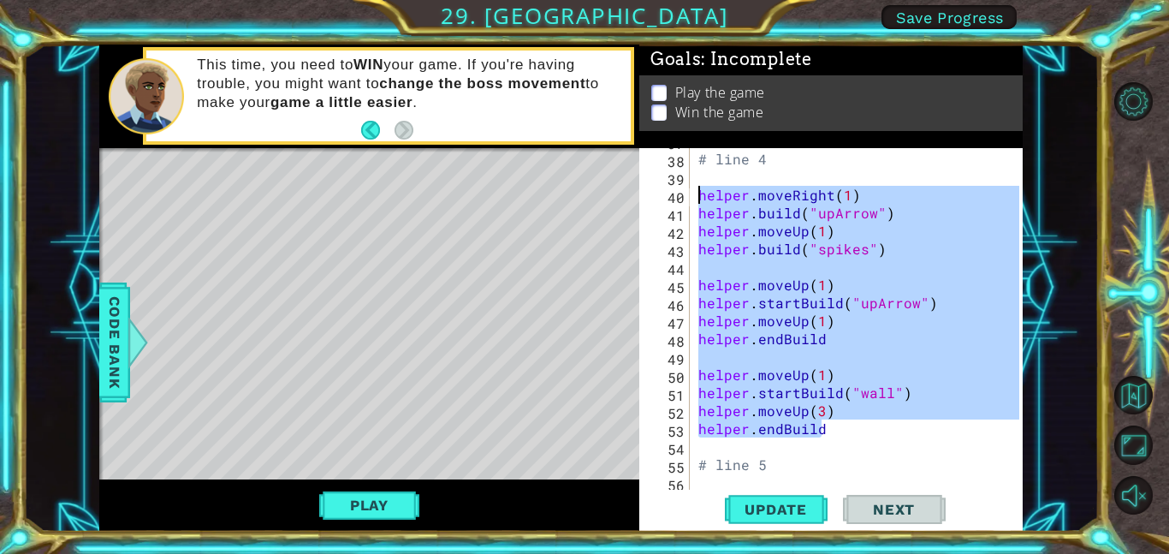
drag, startPoint x: 834, startPoint y: 430, endPoint x: 695, endPoint y: 193, distance: 274.3
click at [695, 193] on div "# line 4 helper . moveRight ( 1 ) helper . build ( "upArrow" ) helper . moveUp …" at bounding box center [861, 320] width 333 height 377
click at [867, 163] on div "# line 4 helper . moveRight ( 1 ) helper . build ( "upArrow" ) helper . moveUp …" at bounding box center [861, 320] width 333 height 377
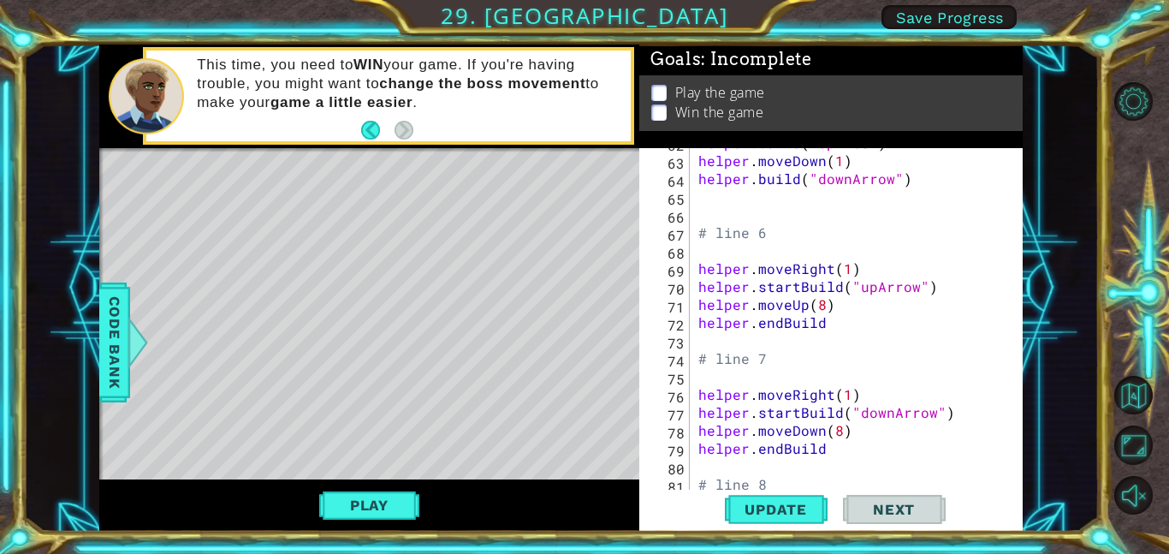
scroll to position [1166, 0]
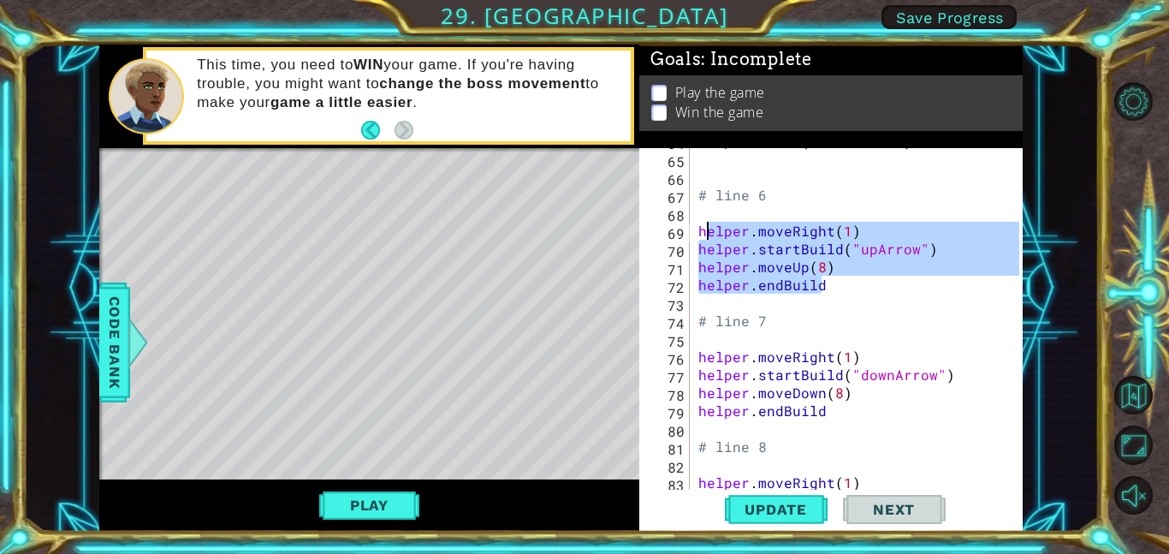
drag, startPoint x: 826, startPoint y: 287, endPoint x: 699, endPoint y: 234, distance: 137.3
click at [699, 234] on div "helper . build ( "downArrow" ) # line 6 helper . moveRight ( 1 ) helper . start…" at bounding box center [861, 320] width 333 height 377
paste textarea "endBuild"
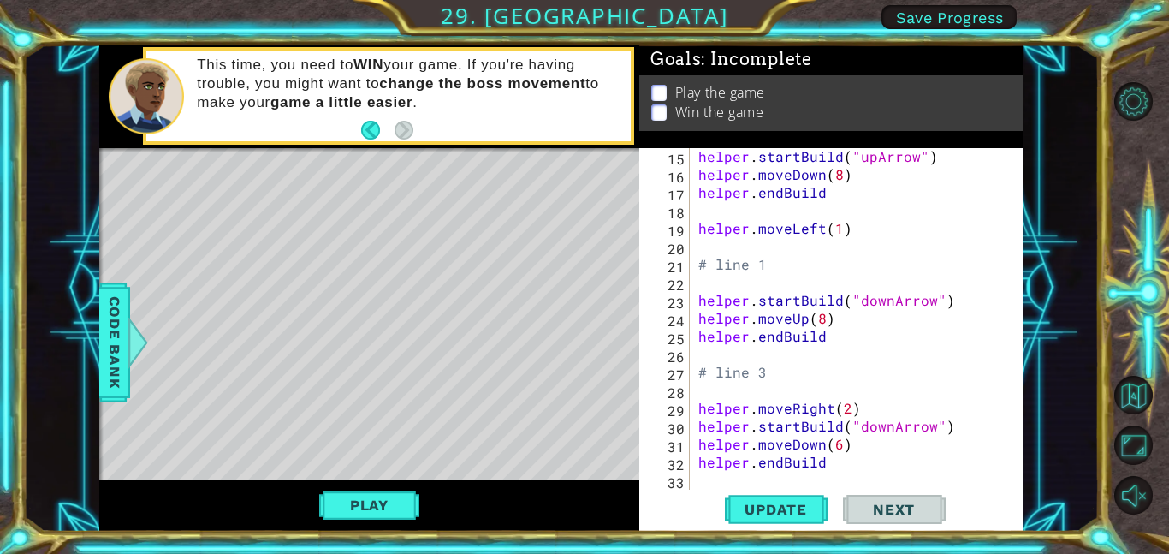
scroll to position [271, 0]
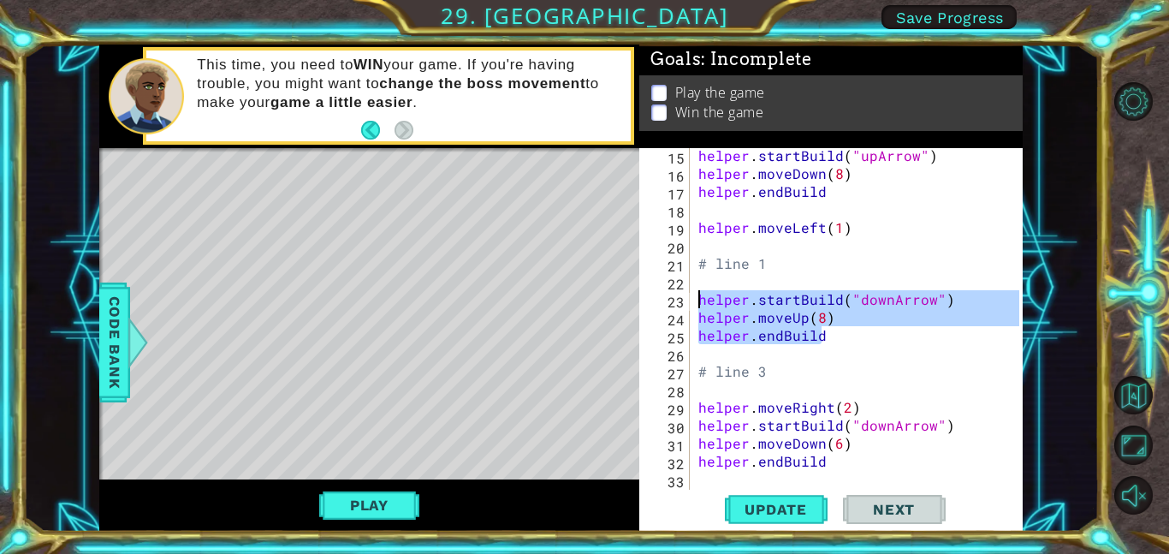
drag, startPoint x: 835, startPoint y: 333, endPoint x: 699, endPoint y: 304, distance: 139.1
click at [699, 304] on div "helper . startBuild ( "upArrow" ) helper . moveDown ( 8 ) helper . endBuild hel…" at bounding box center [861, 334] width 333 height 377
type textarea "helper.startBuild("downArrow") helper.moveUp(8)"
click at [913, 205] on div "helper . startBuild ( "upArrow" ) helper . moveDown ( 8 ) helper . endBuild hel…" at bounding box center [861, 334] width 333 height 377
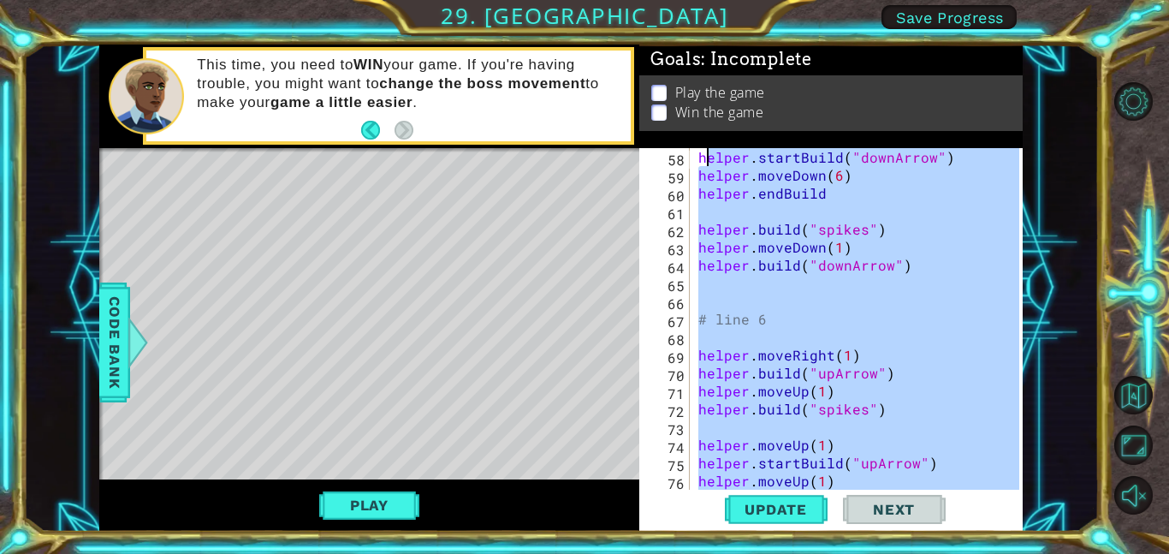
scroll to position [988, 0]
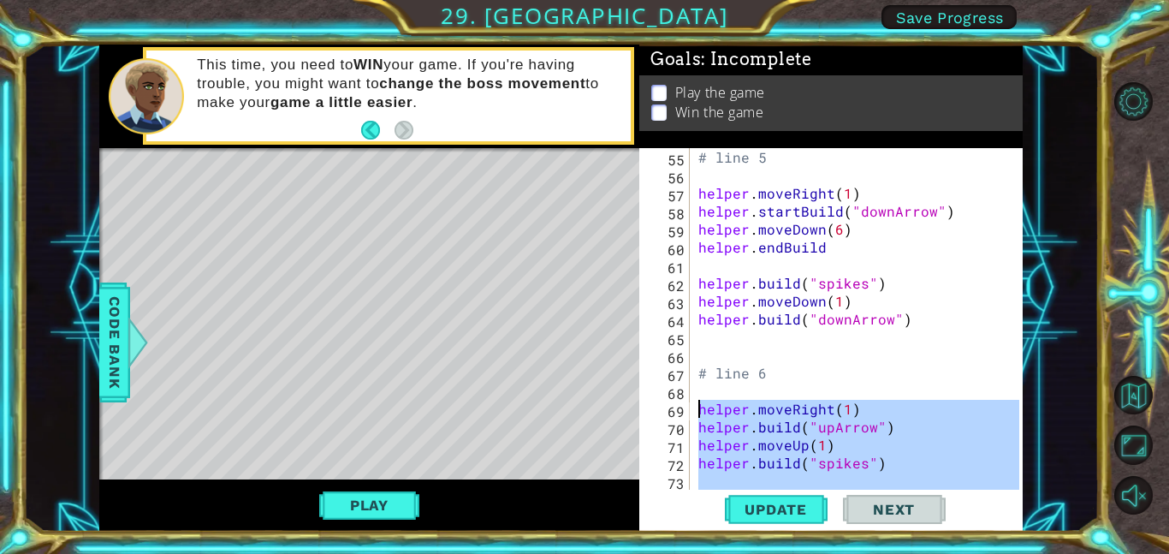
drag, startPoint x: 848, startPoint y: 366, endPoint x: 692, endPoint y: 416, distance: 163.4
click at [692, 416] on div "55 56 57 58 59 60 61 62 63 64 65 66 67 68 69 70 71 72 73 74 # line 5 helper . m…" at bounding box center [829, 318] width 380 height 341
type textarea "helper.moveRight(1) helper.build("upArrow")"
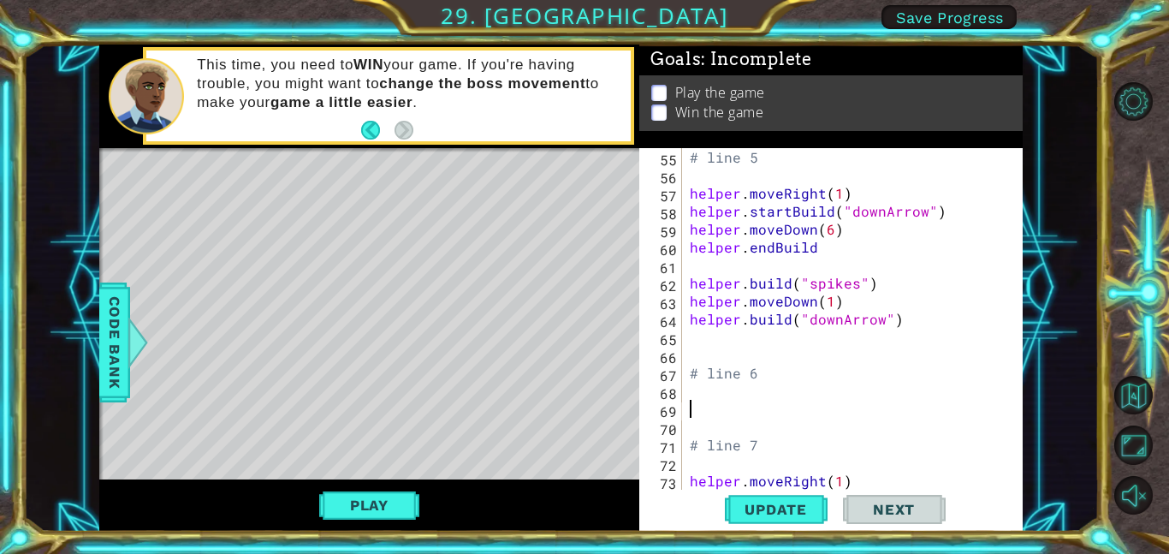
paste textarea "helper.endBuild"
type textarea "helper.endBuild"
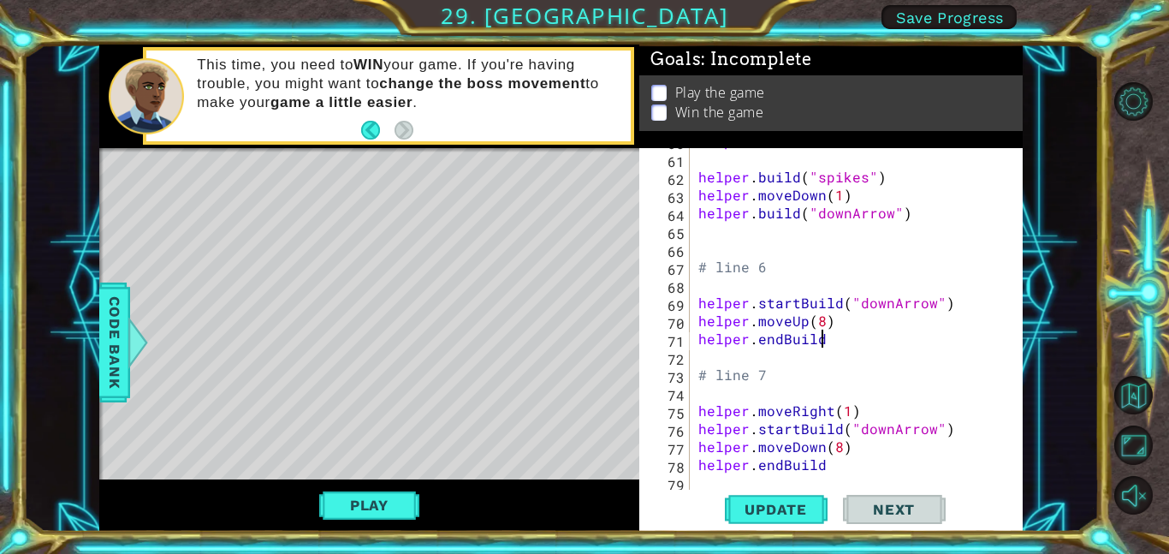
scroll to position [1100, 0]
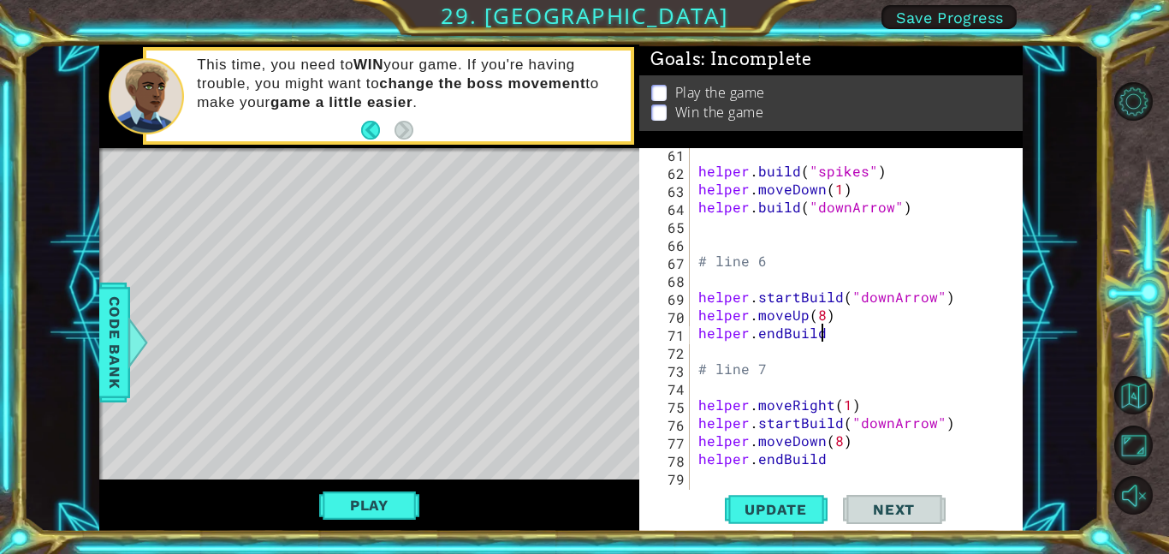
click at [704, 287] on div "helper . build ( "spikes" ) helper . moveDown ( 1 ) helper . build ( "downArrow…" at bounding box center [861, 332] width 333 height 377
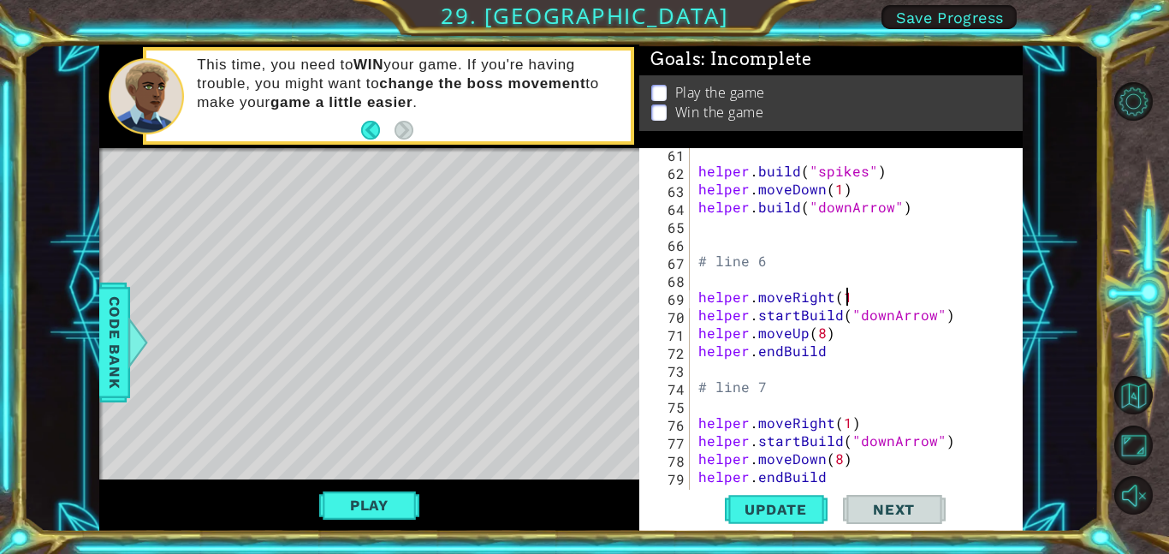
scroll to position [0, 9]
click at [779, 496] on button "Update" at bounding box center [776, 508] width 103 height 39
click at [874, 317] on div "helper . build ( "spikes" ) helper . moveDown ( 1 ) helper . build ( "downArrow…" at bounding box center [861, 332] width 333 height 377
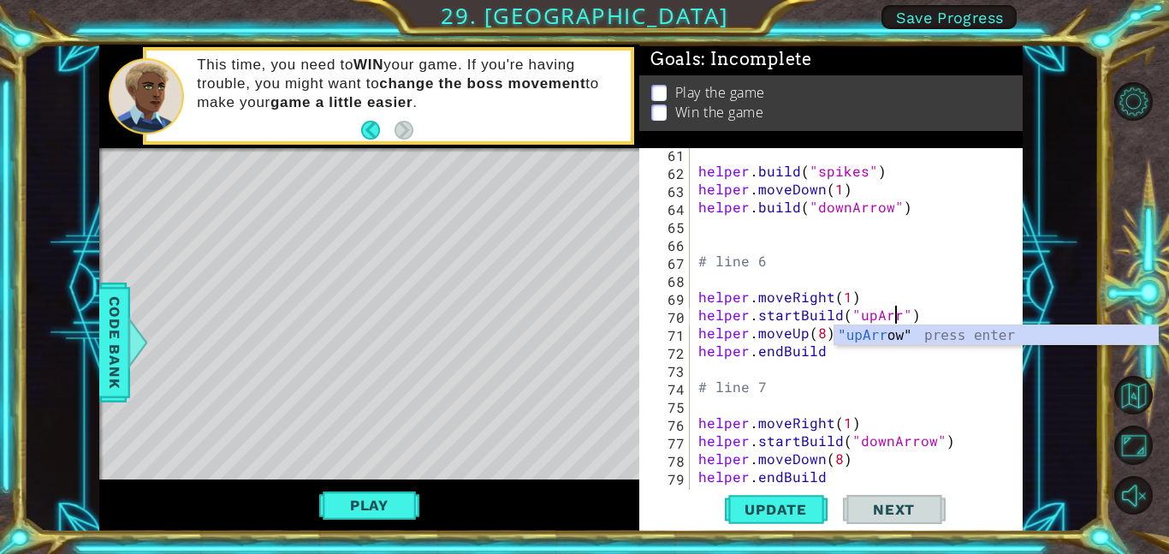
scroll to position [0, 13]
click at [789, 508] on span "Update" at bounding box center [775, 509] width 97 height 17
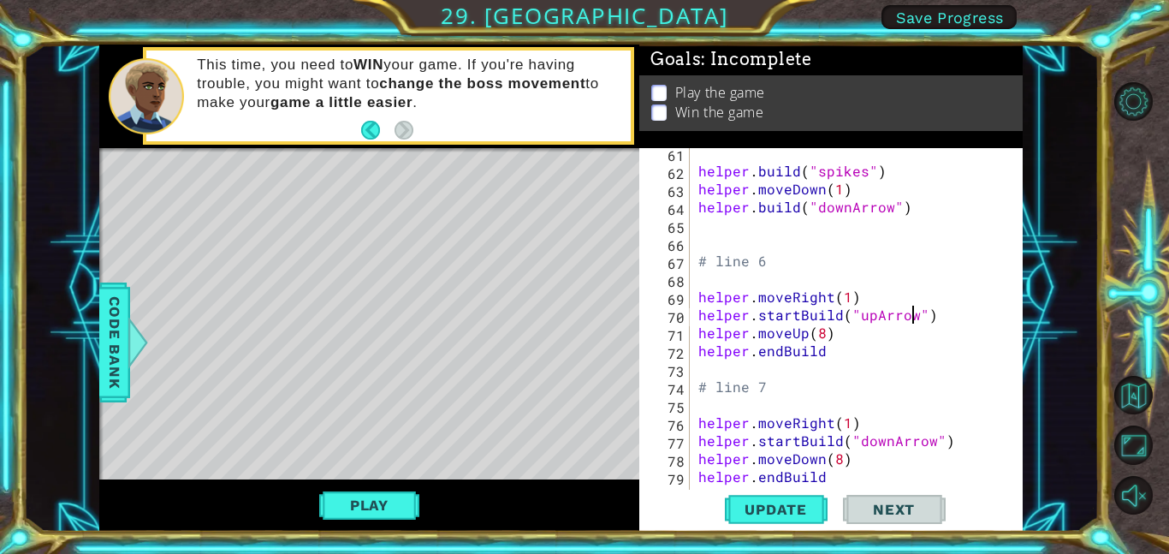
click at [1058, 412] on div "1 ההההההההההההההההההההההההההההההההההההההההההההההההההההההההההההההההההההההההההההה…" at bounding box center [561, 287] width 1076 height 487
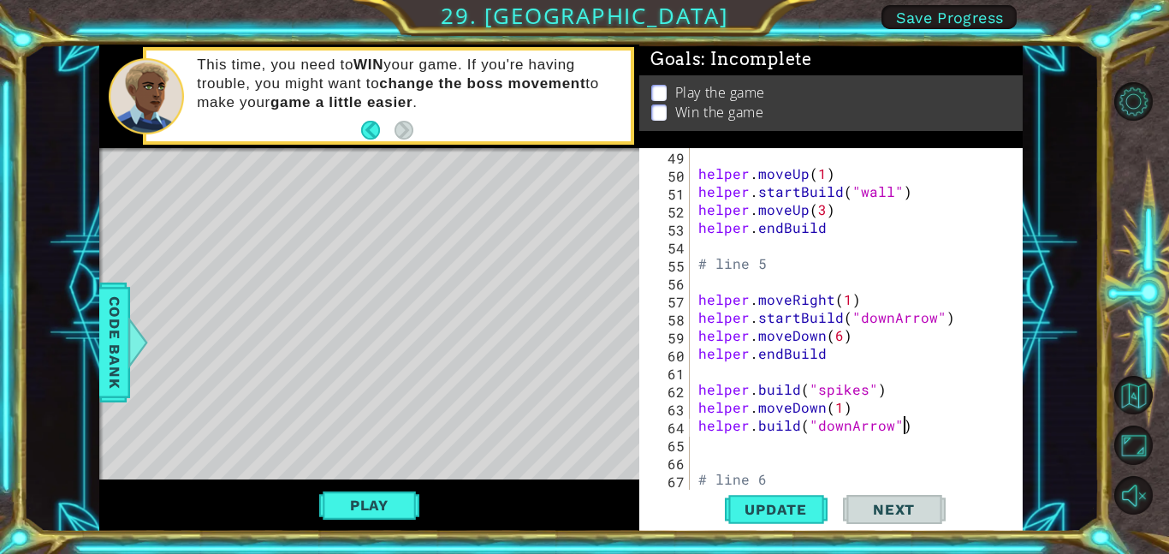
scroll to position [0, 12]
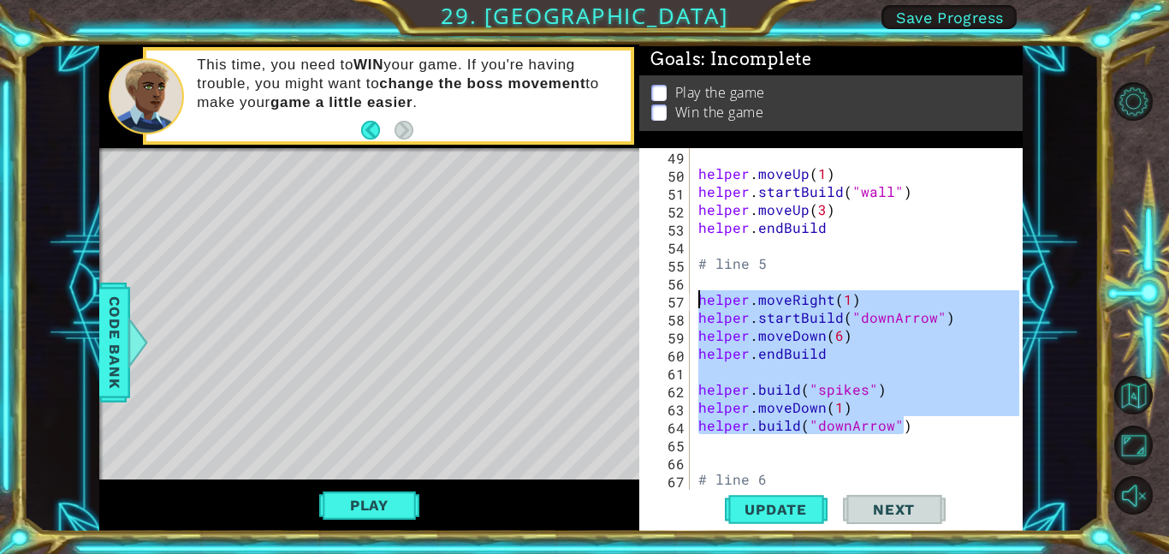
drag, startPoint x: 917, startPoint y: 422, endPoint x: 701, endPoint y: 301, distance: 247.8
click at [701, 301] on div "helper . moveUp ( 1 ) helper . startBuild ( "wall" ) helper . moveUp ( 3 ) help…" at bounding box center [861, 334] width 333 height 377
click at [868, 229] on div "helper . moveUp ( 1 ) helper . startBuild ( "wall" ) helper . moveUp ( 3 ) help…" at bounding box center [861, 334] width 333 height 377
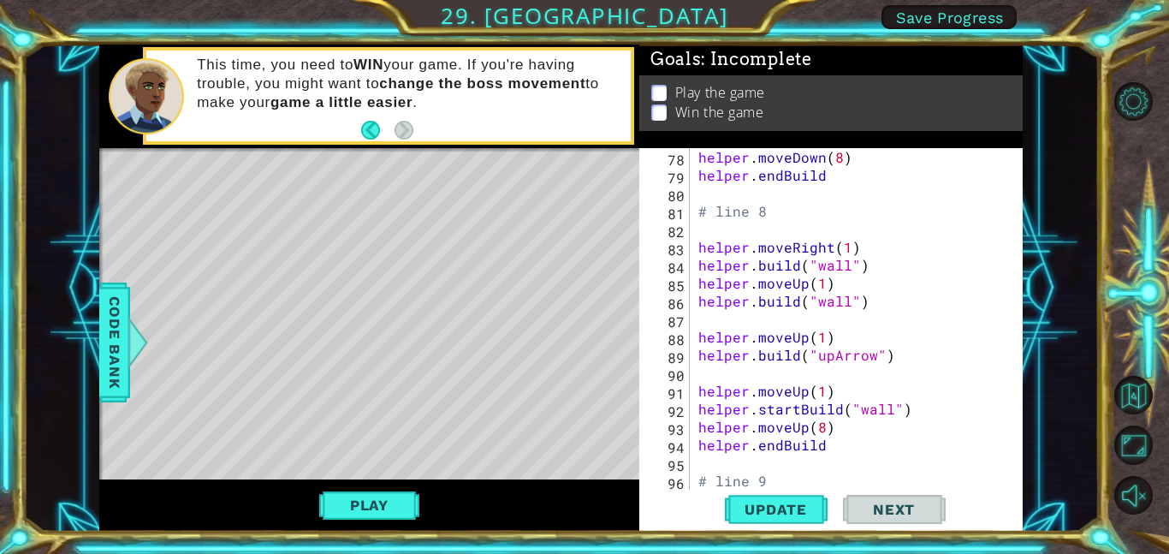
scroll to position [1399, 0]
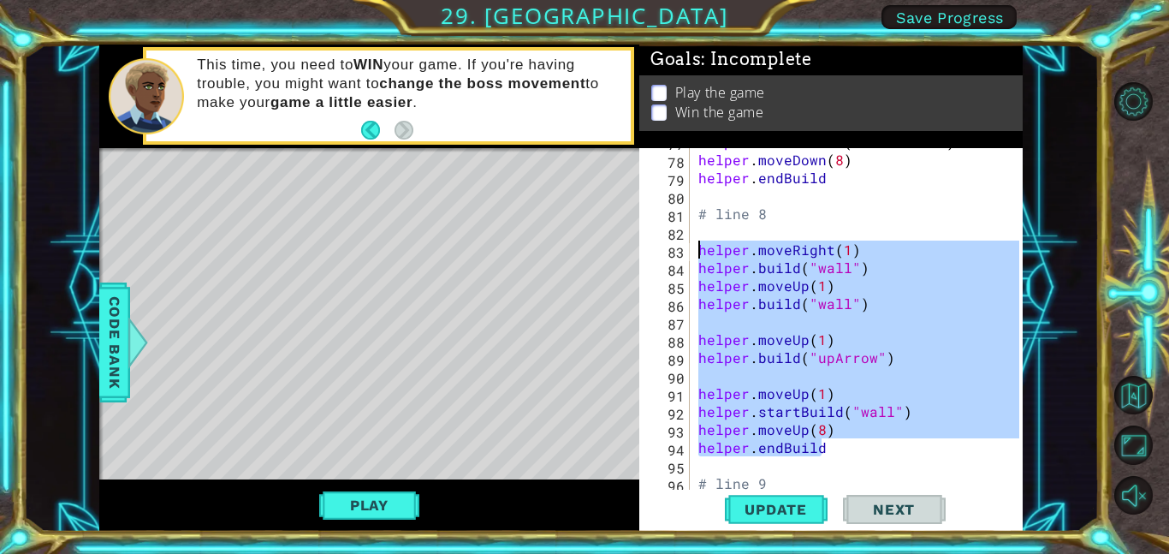
drag, startPoint x: 847, startPoint y: 442, endPoint x: 698, endPoint y: 256, distance: 238.7
click at [698, 256] on div "helper . startBuild ( "downArrow" ) helper . moveDown ( 8 ) helper . endBuild #…" at bounding box center [861, 321] width 333 height 377
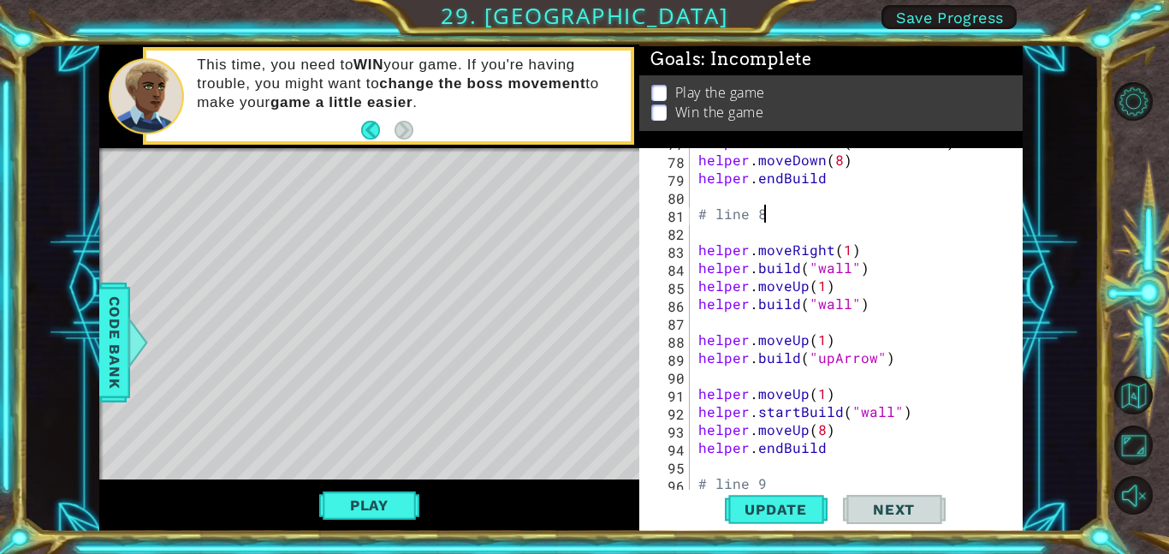
click at [894, 209] on div "helper . startBuild ( "downArrow" ) helper . moveDown ( 8 ) helper . endBuild #…" at bounding box center [861, 321] width 333 height 377
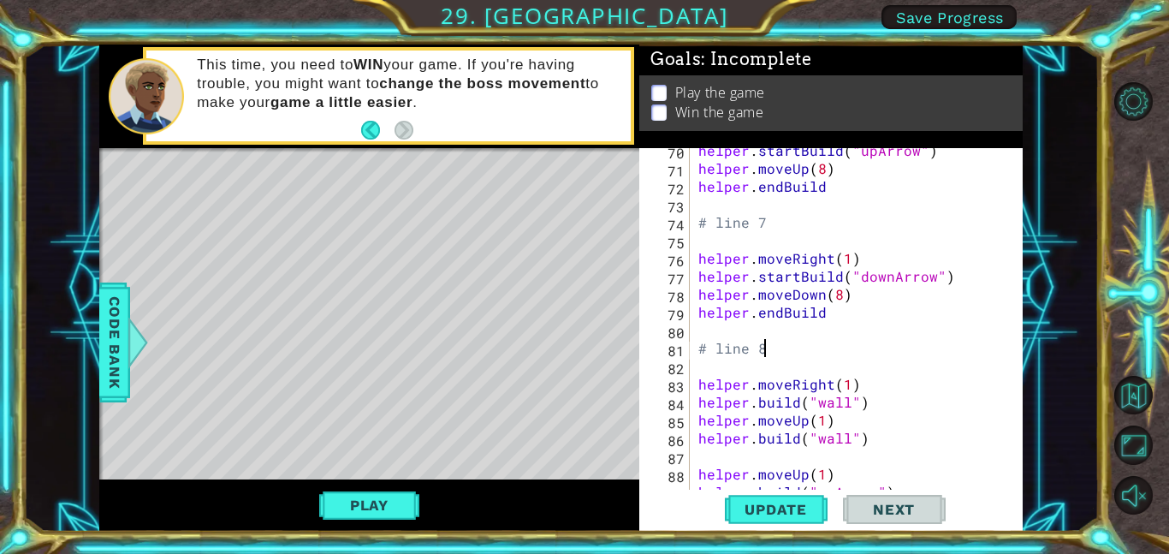
scroll to position [1212, 0]
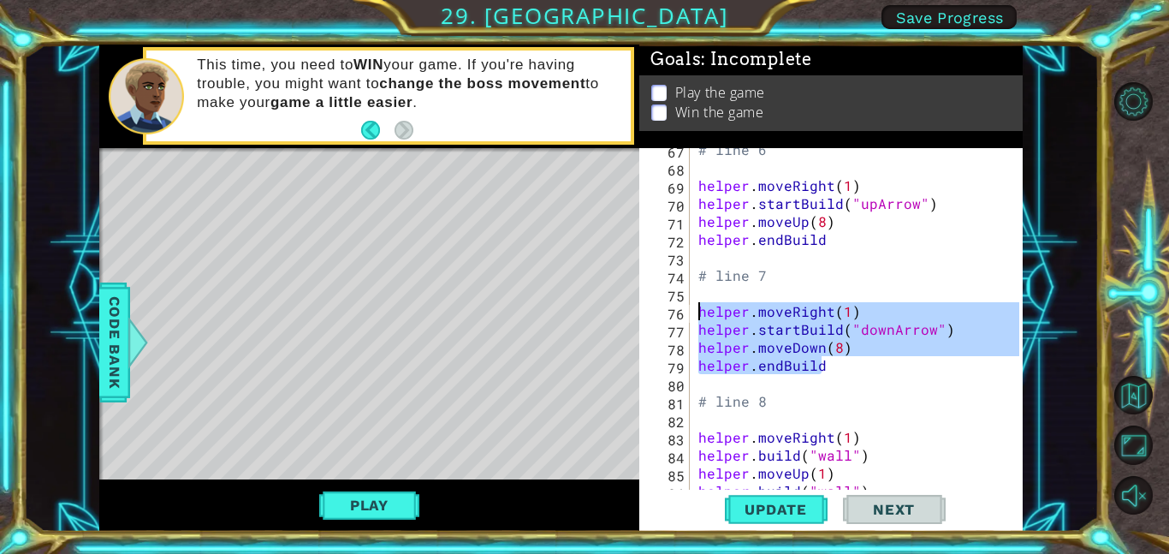
drag, startPoint x: 839, startPoint y: 369, endPoint x: 700, endPoint y: 311, distance: 150.0
click at [700, 311] on div "# line 6 helper . moveRight ( 1 ) helper . startBuild ( "upArrow" ) helper . mo…" at bounding box center [861, 328] width 333 height 377
paste textarea "b"
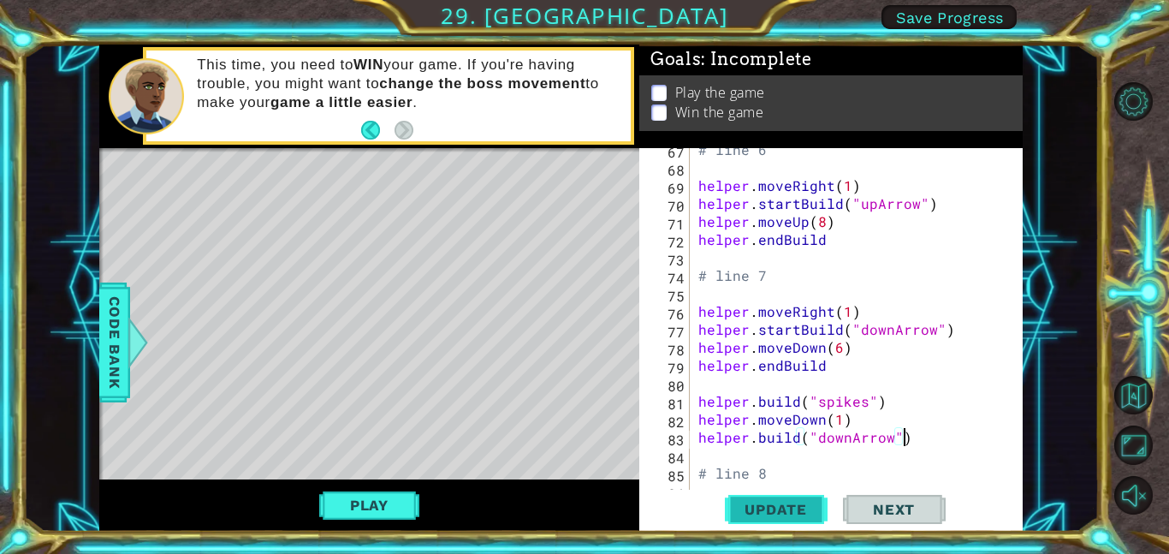
click at [801, 509] on span "Update" at bounding box center [775, 509] width 97 height 17
click at [389, 512] on button "Play" at bounding box center [369, 505] width 100 height 33
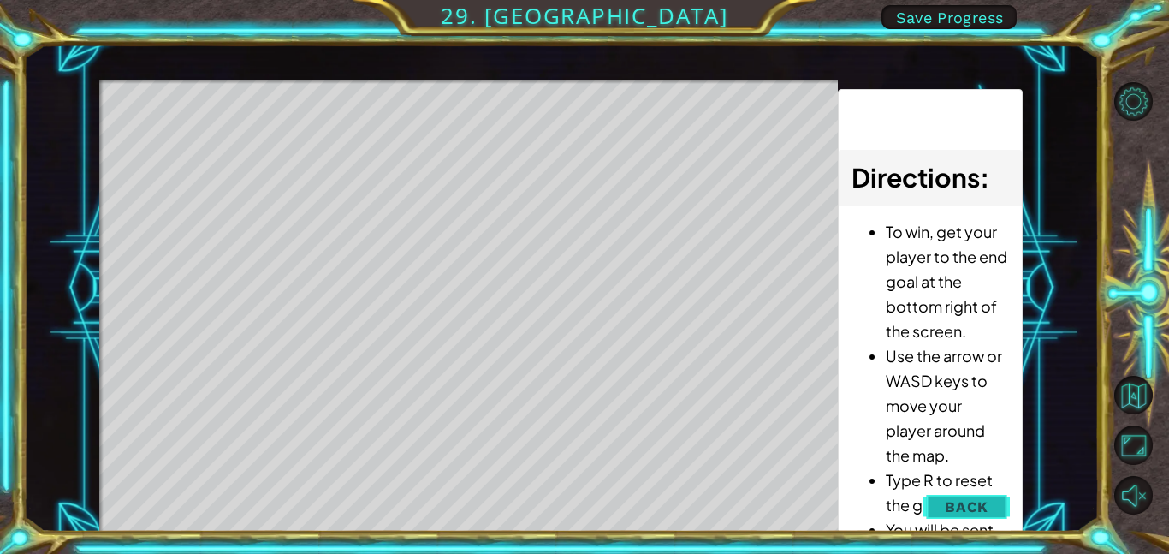
click at [979, 489] on button "Back" at bounding box center [966, 506] width 86 height 34
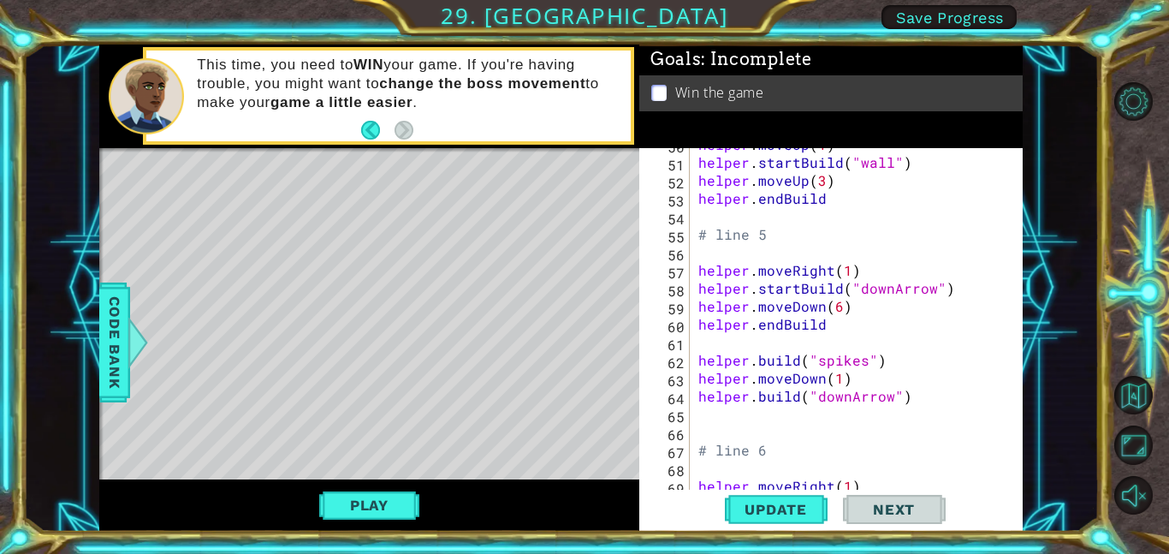
scroll to position [913, 0]
click at [904, 261] on div "helper . moveUp ( 1 ) helper . startBuild ( "wall" ) helper . moveUp ( 3 ) help…" at bounding box center [861, 321] width 333 height 377
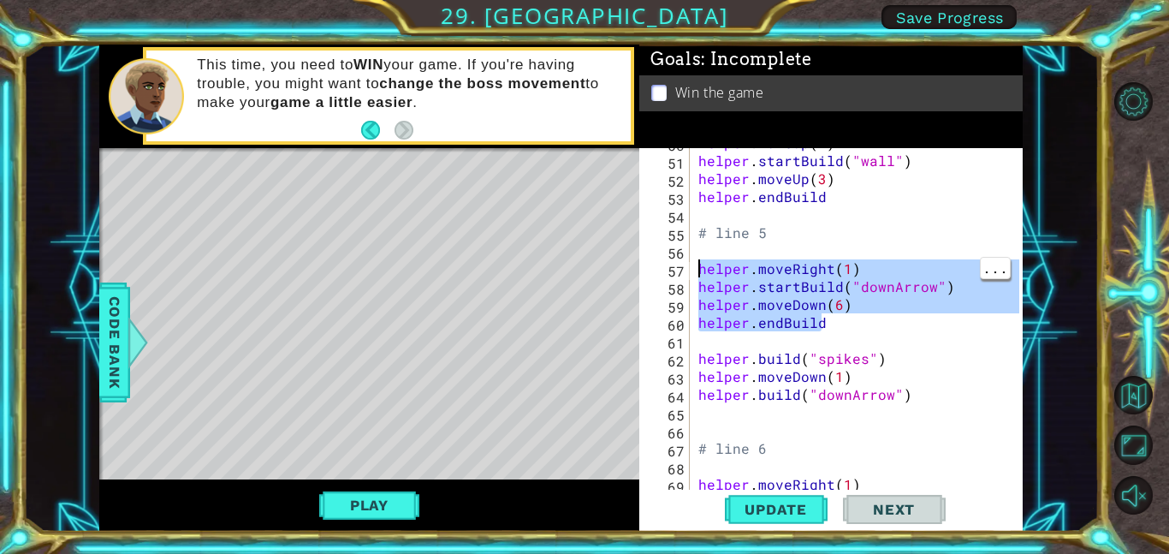
drag, startPoint x: 867, startPoint y: 317, endPoint x: 692, endPoint y: 264, distance: 182.2
click at [692, 264] on div "helper.moveRight(1) 50 51 52 53 54 55 56 57 58 59 60 61 62 63 64 65 66 67 68 69…" at bounding box center [829, 318] width 380 height 341
type textarea "helper.moveRight(1) helper.startBuild("downArrow")"
click at [833, 252] on div "helper . moveUp ( 1 ) helper . startBuild ( "wall" ) helper . moveUp ( 3 ) help…" at bounding box center [861, 321] width 333 height 377
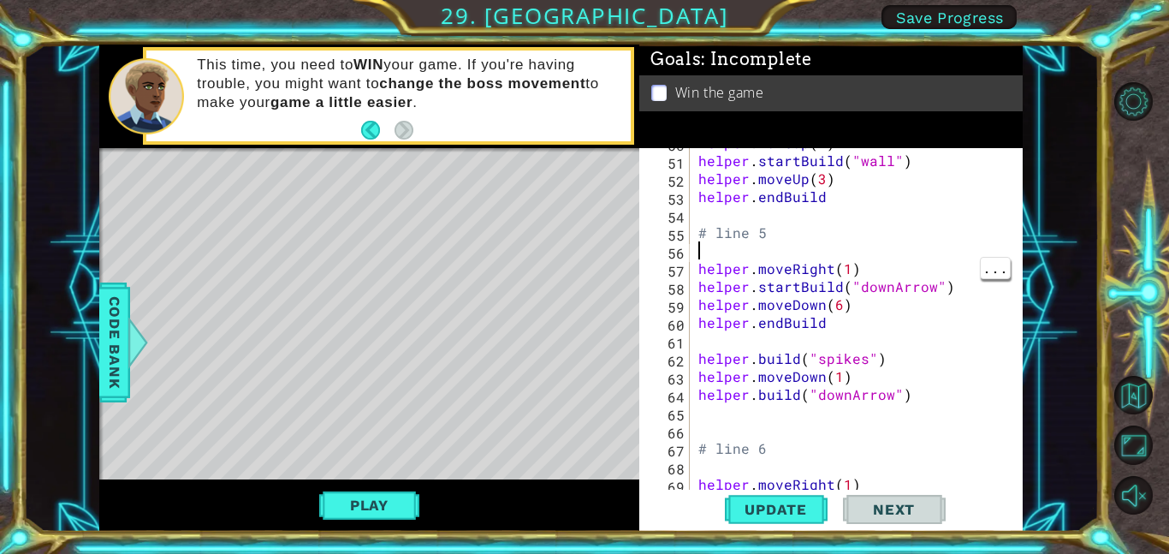
scroll to position [0, 0]
click at [823, 244] on div "helper . moveUp ( 1 ) helper . startBuild ( "wall" ) helper . moveUp ( 3 ) help…" at bounding box center [861, 321] width 333 height 377
click at [817, 240] on div "helper . moveUp ( 1 ) helper . startBuild ( "wall" ) helper . moveUp ( 3 ) help…" at bounding box center [861, 321] width 333 height 377
type textarea "# line 5"
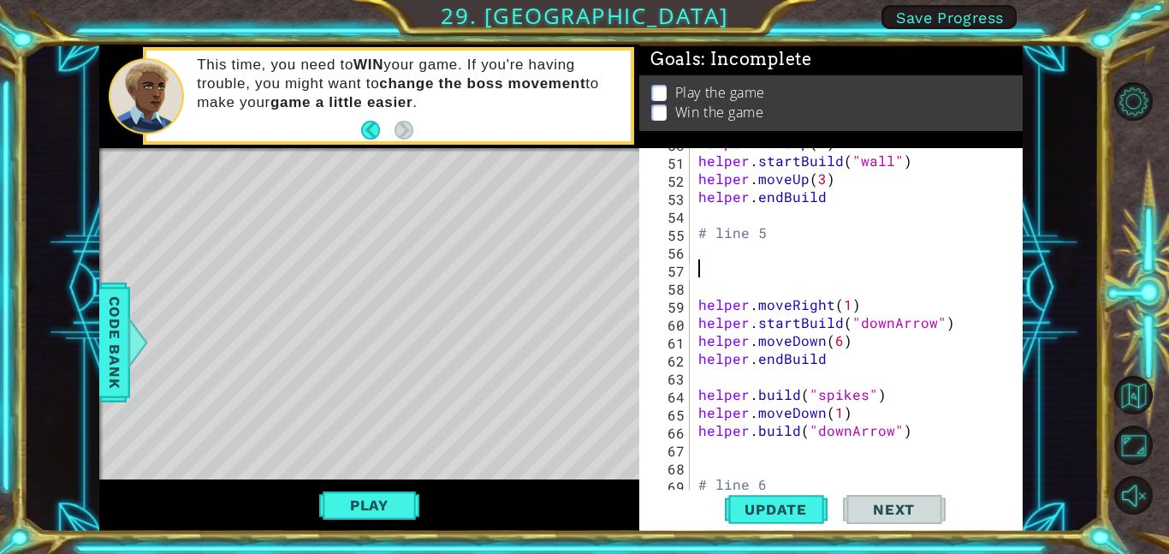
paste textarea "helper.endBuild"
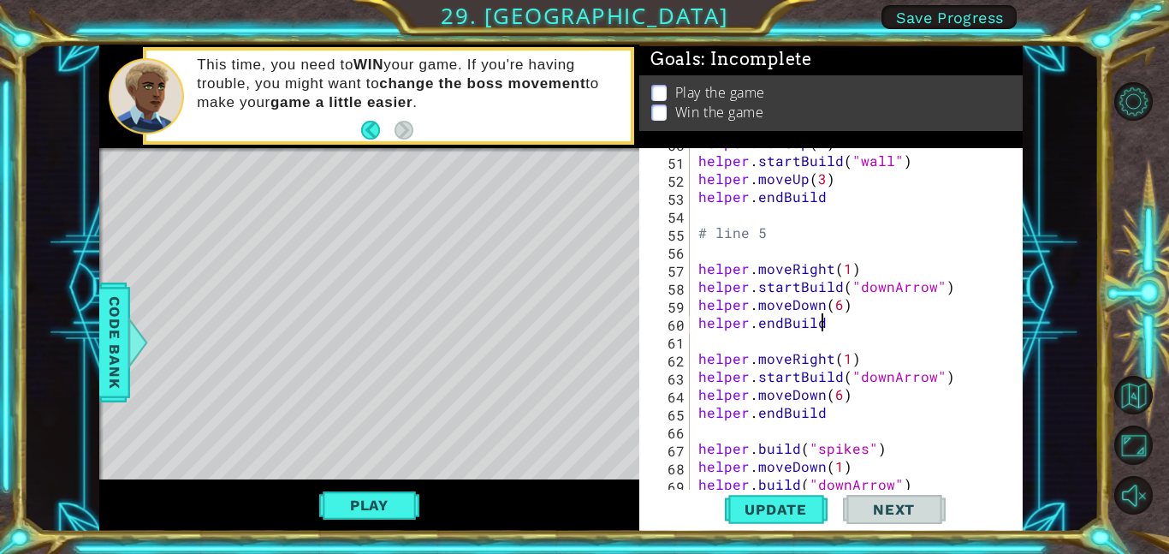
click at [824, 299] on div "helper . moveUp ( 1 ) helper . startBuild ( "wall" ) helper . moveUp ( 3 ) help…" at bounding box center [861, 321] width 333 height 377
click at [840, 327] on div "helper . moveUp ( 1 ) helper . startBuild ( "wall" ) helper . moveUp ( 3 ) help…" at bounding box center [861, 321] width 333 height 377
click at [839, 313] on div "helper . moveUp ( 1 ) helper . startBuild ( "wall" ) helper . moveUp ( 3 ) help…" at bounding box center [861, 321] width 333 height 377
type textarea "helper.moveDown(6)"
click at [910, 253] on div "helper . moveUp ( 1 ) helper . startBuild ( "wall" ) helper . moveUp ( 3 ) help…" at bounding box center [861, 321] width 333 height 377
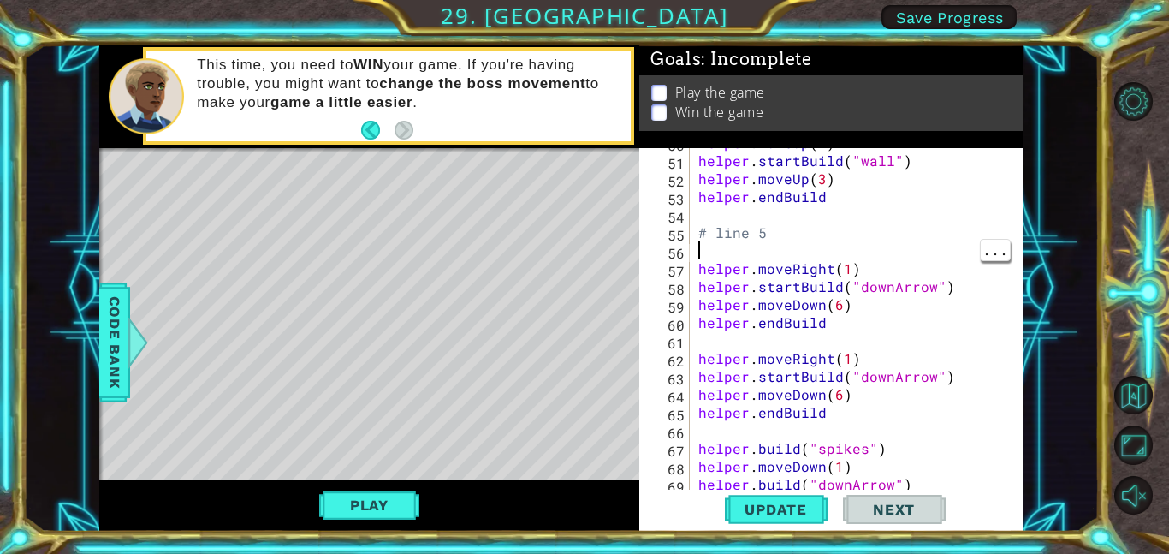
click at [880, 288] on div "helper . moveUp ( 1 ) helper . startBuild ( "wall" ) helper . moveUp ( 3 ) help…" at bounding box center [861, 321] width 333 height 377
click at [885, 279] on div "helper . moveUp ( 1 ) helper . startBuild ( "wall" ) helper . moveUp ( 3 ) help…" at bounding box center [861, 321] width 333 height 377
click at [902, 286] on div "helper . moveUp ( 1 ) helper . startBuild ( "wall" ) helper . moveUp ( 3 ) help…" at bounding box center [861, 321] width 333 height 377
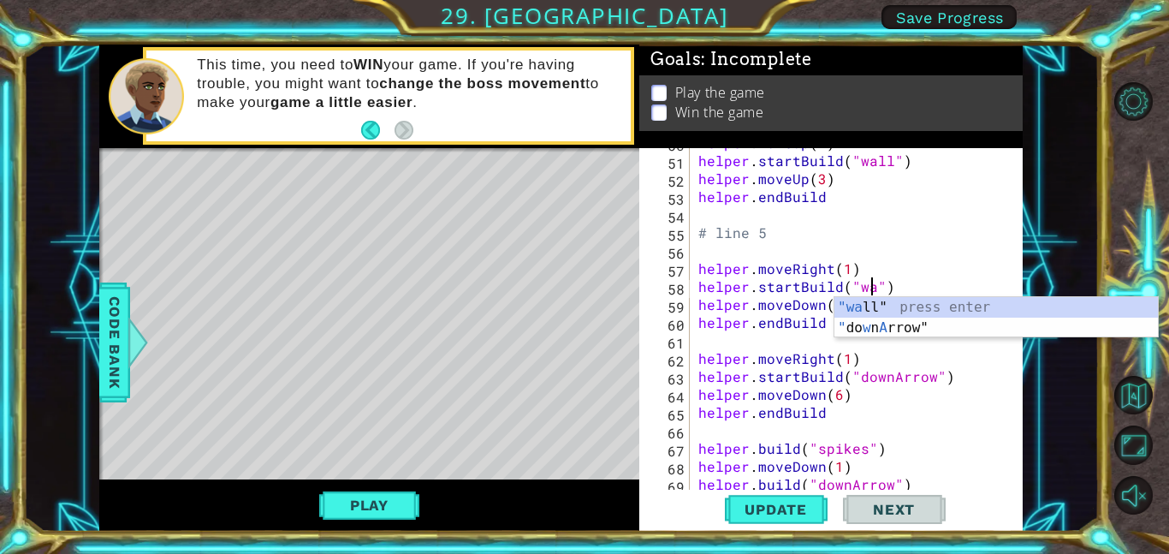
scroll to position [0, 11]
type textarea "helper.startBuild("wall")"
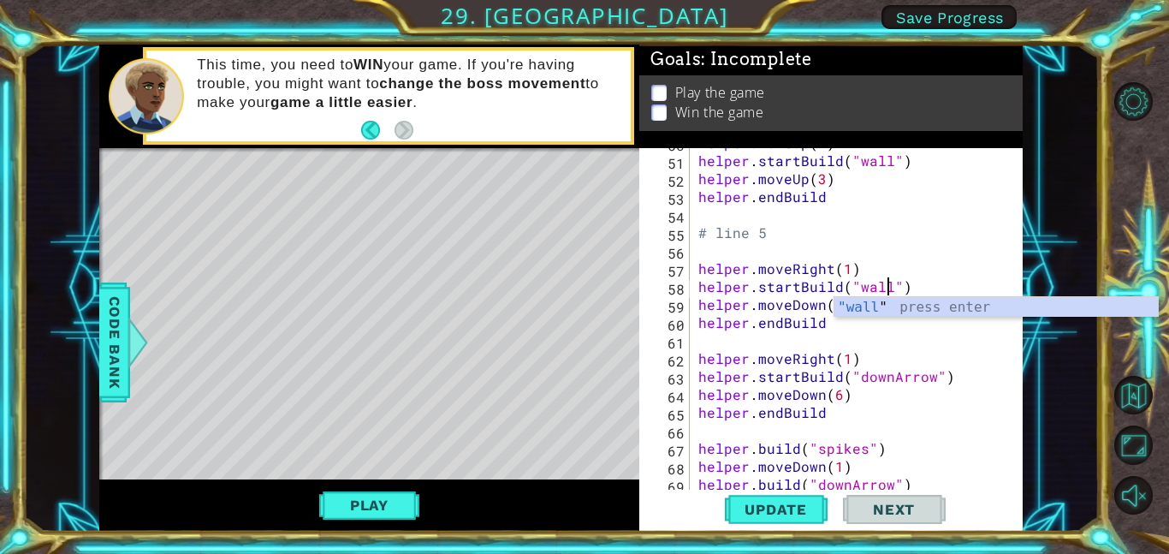
click at [927, 223] on div "helper . moveUp ( 1 ) helper . startBuild ( "wall" ) helper . moveUp ( 3 ) help…" at bounding box center [861, 321] width 333 height 377
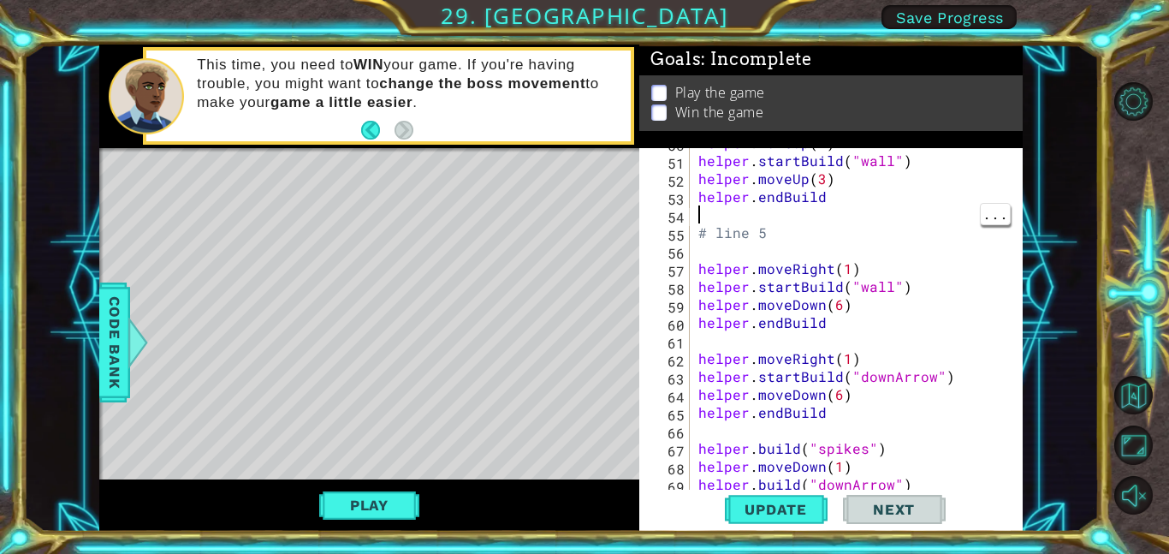
click at [836, 308] on div "helper . moveUp ( 1 ) helper . startBuild ( "wall" ) helper . moveUp ( 3 ) help…" at bounding box center [861, 321] width 333 height 377
click at [856, 323] on div "helper . moveUp ( 1 ) helper . startBuild ( "wall" ) helper . moveUp ( 3 ) help…" at bounding box center [861, 321] width 333 height 377
type textarea "helper.endBuild"
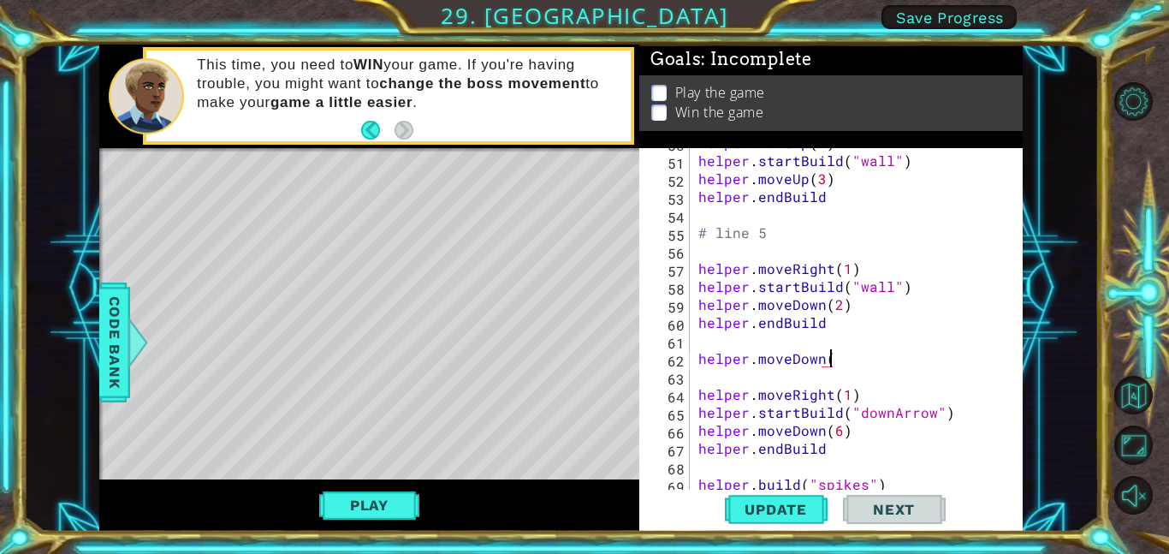
scroll to position [0, 8]
type textarea "helper.moveDown(1)"
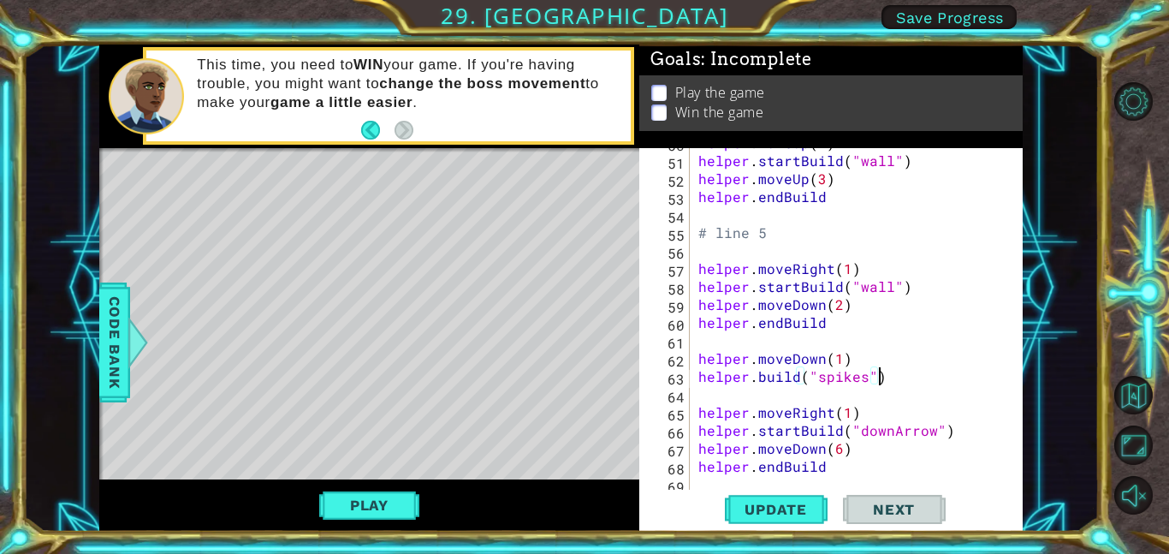
scroll to position [0, 10]
click at [774, 510] on span "Update" at bounding box center [775, 509] width 97 height 17
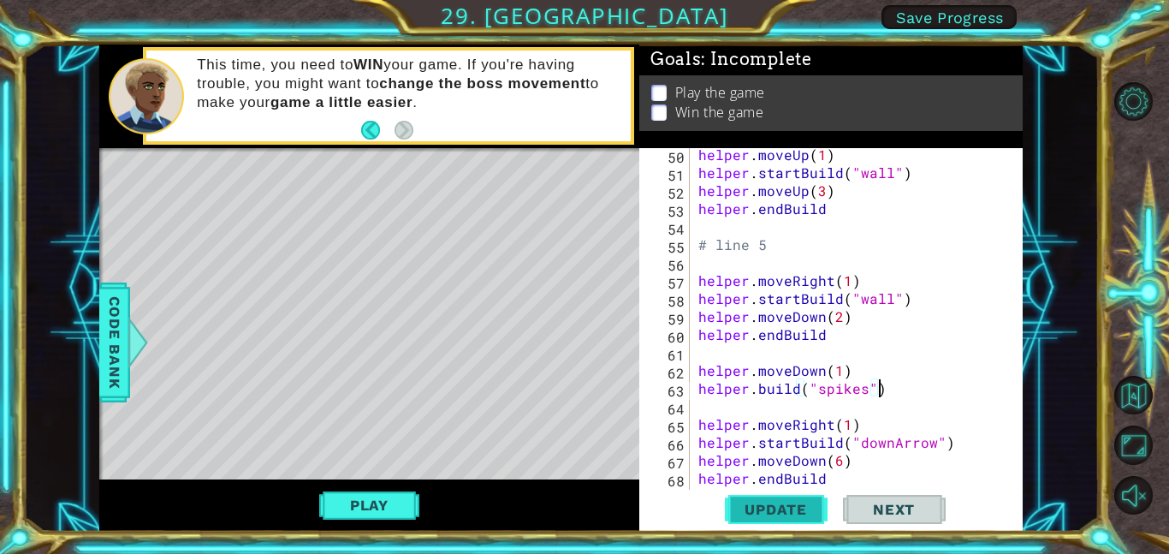
scroll to position [899, 0]
click at [811, 420] on div "helper . moveUp ( 1 ) helper . startBuild ( "wall" ) helper . moveUp ( 3 ) help…" at bounding box center [861, 333] width 333 height 377
click at [790, 514] on span "Update" at bounding box center [775, 509] width 97 height 17
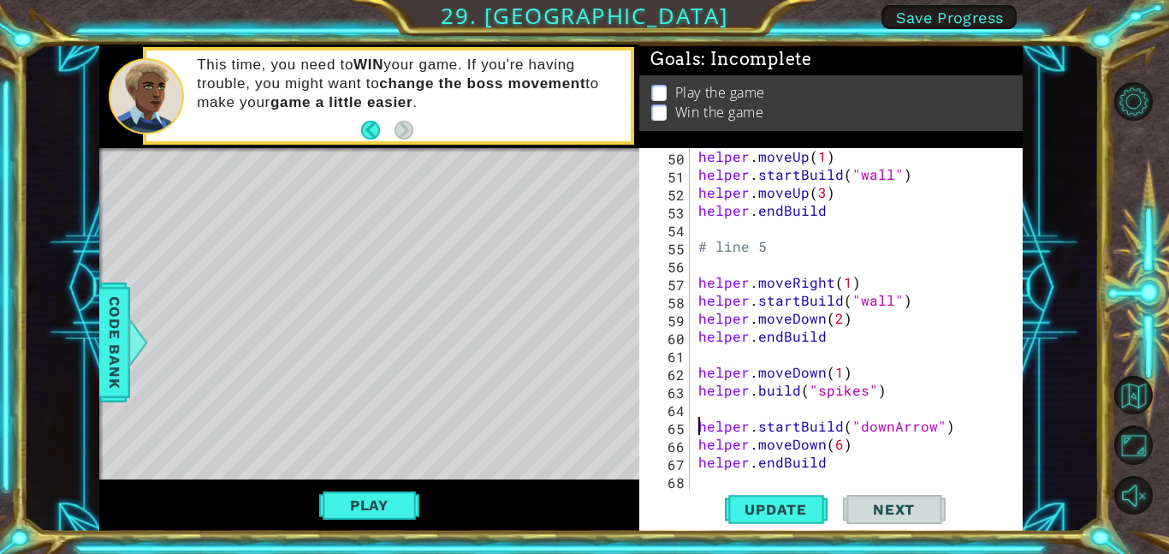
click at [833, 322] on div "helper . moveUp ( 1 ) helper . startBuild ( "wall" ) helper . moveUp ( 3 ) help…" at bounding box center [861, 335] width 333 height 377
click at [833, 324] on div "helper . moveUp ( 1 ) helper . startBuild ( "wall" ) helper . moveUp ( 3 ) help…" at bounding box center [861, 335] width 333 height 377
click at [827, 317] on div "helper . moveUp ( 1 ) helper . startBuild ( "wall" ) helper . moveUp ( 3 ) help…" at bounding box center [861, 335] width 333 height 377
click at [866, 330] on div "helper . moveUp ( 1 ) helper . startBuild ( "wall" ) helper . moveUp ( 3 ) help…" at bounding box center [861, 335] width 333 height 377
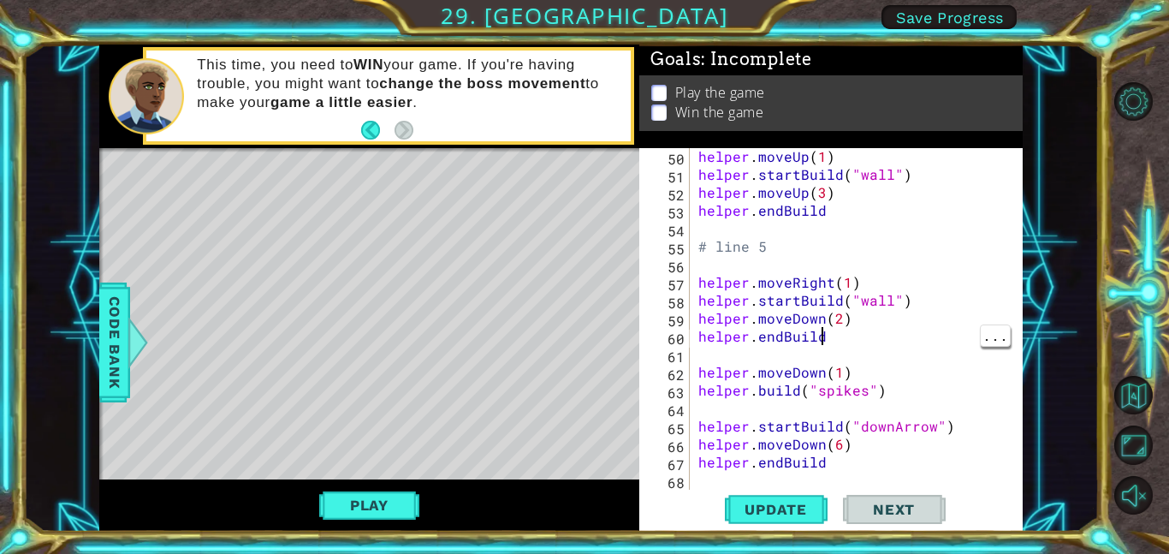
click at [829, 325] on div "helper . moveUp ( 1 ) helper . startBuild ( "wall" ) helper . moveUp ( 3 ) help…" at bounding box center [861, 335] width 333 height 377
click at [803, 505] on span "Update" at bounding box center [775, 509] width 97 height 17
click at [905, 387] on div "helper . moveUp ( 1 ) helper . startBuild ( "wall" ) helper . moveUp ( 3 ) help…" at bounding box center [861, 335] width 333 height 377
type textarea "[DOMAIN_NAME]("spikes")"
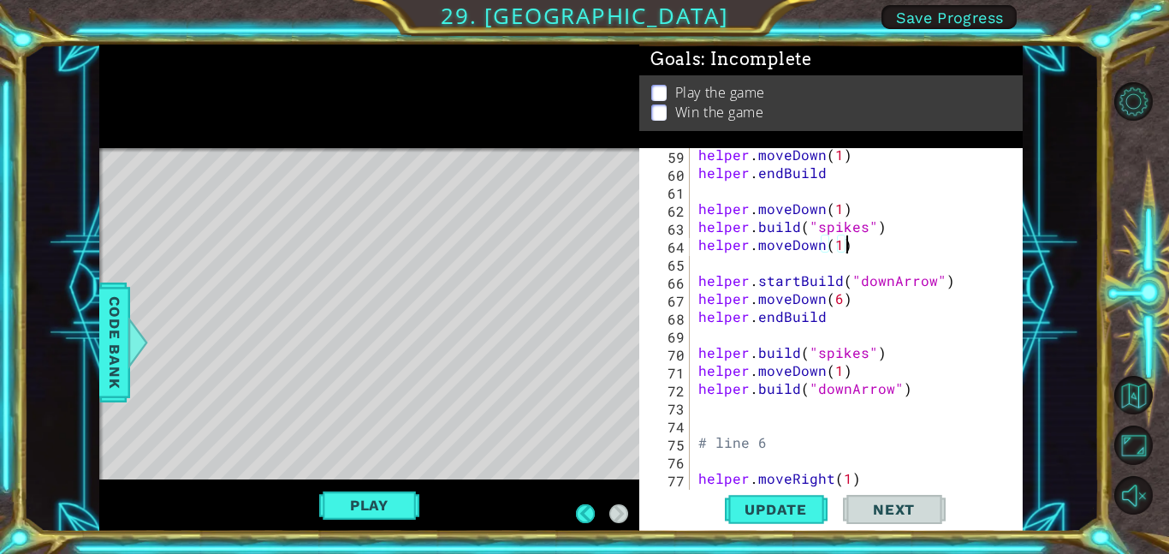
scroll to position [1062, 0]
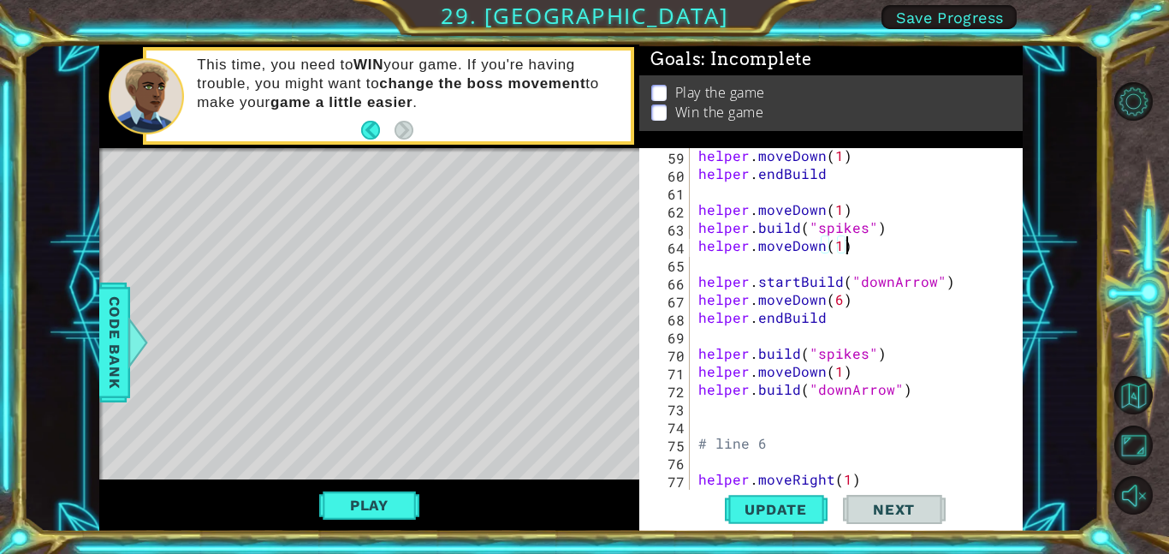
click at [375, 297] on div "Level Map" at bounding box center [494, 400] width 791 height 504
click at [389, 382] on div "Level Map" at bounding box center [494, 400] width 791 height 504
click at [833, 375] on div "helper . moveDown ( 1 ) helper . endBuild helper . moveDown ( 1 ) helper . buil…" at bounding box center [861, 334] width 333 height 377
click at [836, 311] on div "helper . moveDown ( 1 ) helper . endBuild helper . moveDown ( 1 ) helper . buil…" at bounding box center [861, 334] width 333 height 377
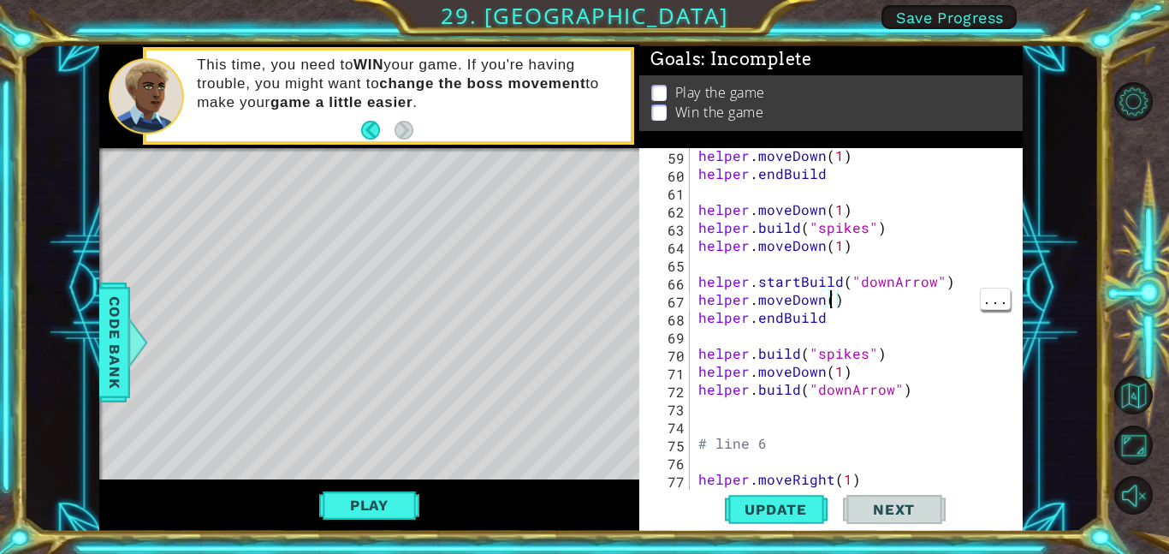
type textarea "helper.moveDown(2)"
click at [864, 333] on div "helper . moveDown ( 1 ) helper . endBuild helper . moveDown ( 1 ) helper . buil…" at bounding box center [861, 334] width 333 height 377
click at [876, 316] on div "helper . moveDown ( 1 ) helper . endBuild helper . moveDown ( 1 ) helper . buil…" at bounding box center [861, 334] width 333 height 377
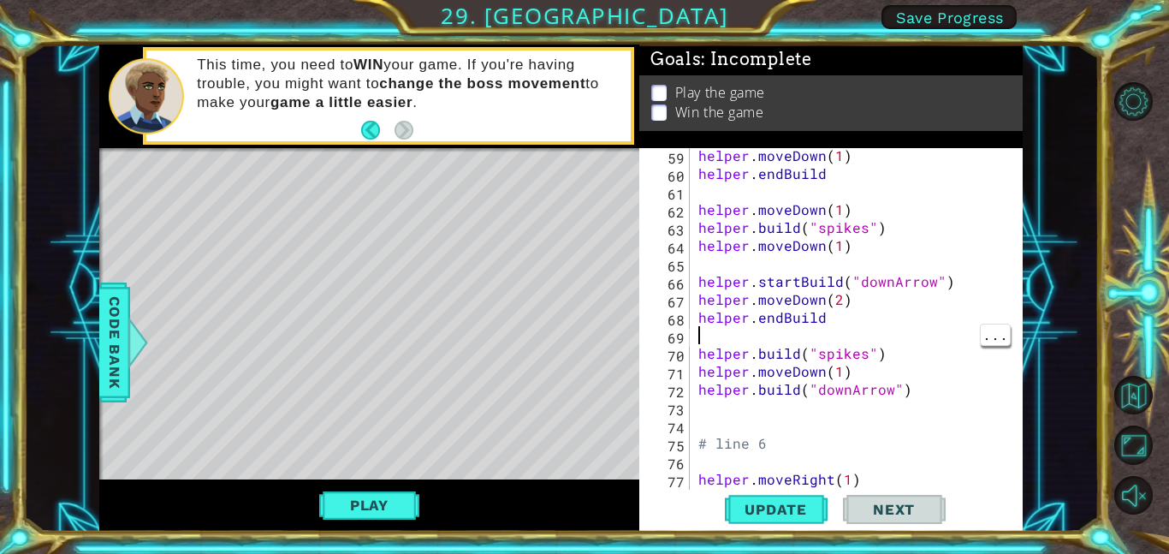
type textarea "helper.endBuild"
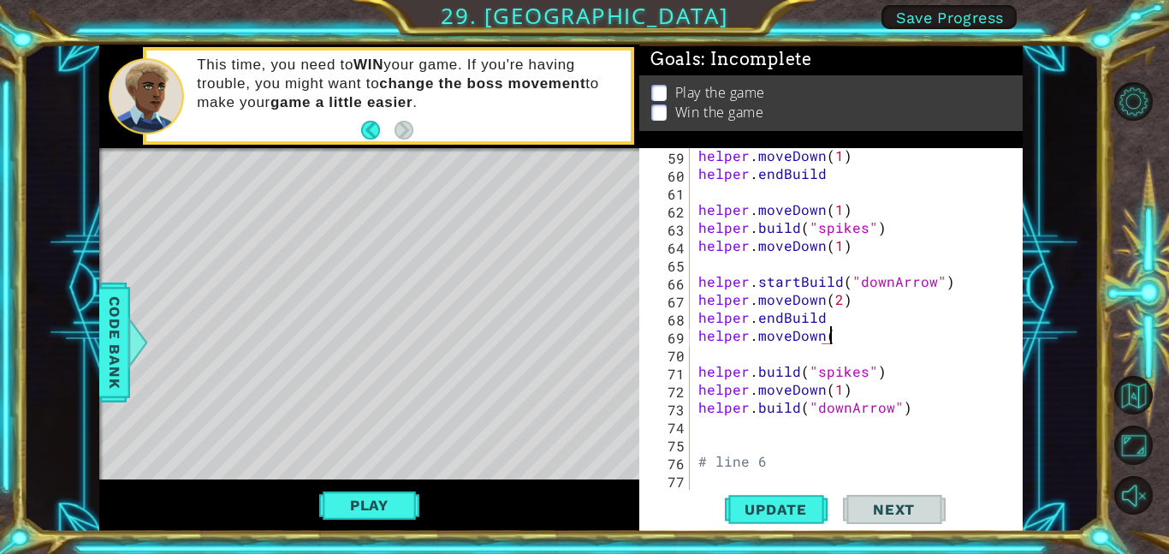
scroll to position [0, 8]
type textarea "helper.moveDown(1)"
click at [784, 502] on span "Update" at bounding box center [775, 509] width 97 height 17
click at [361, 498] on button "Play" at bounding box center [369, 505] width 100 height 33
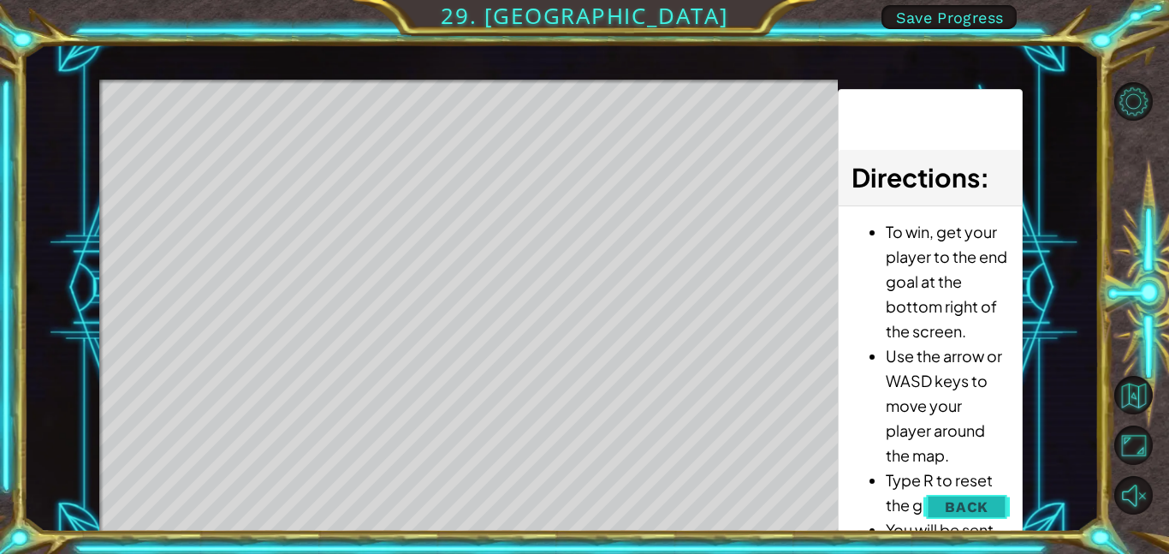
click at [992, 499] on button "Back" at bounding box center [966, 506] width 86 height 34
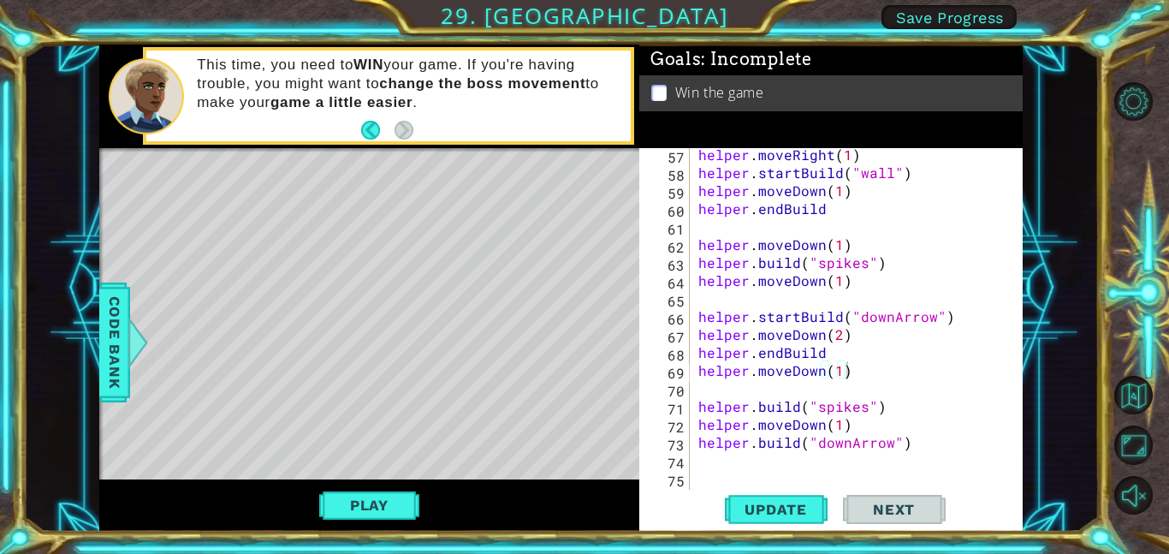
scroll to position [1028, 0]
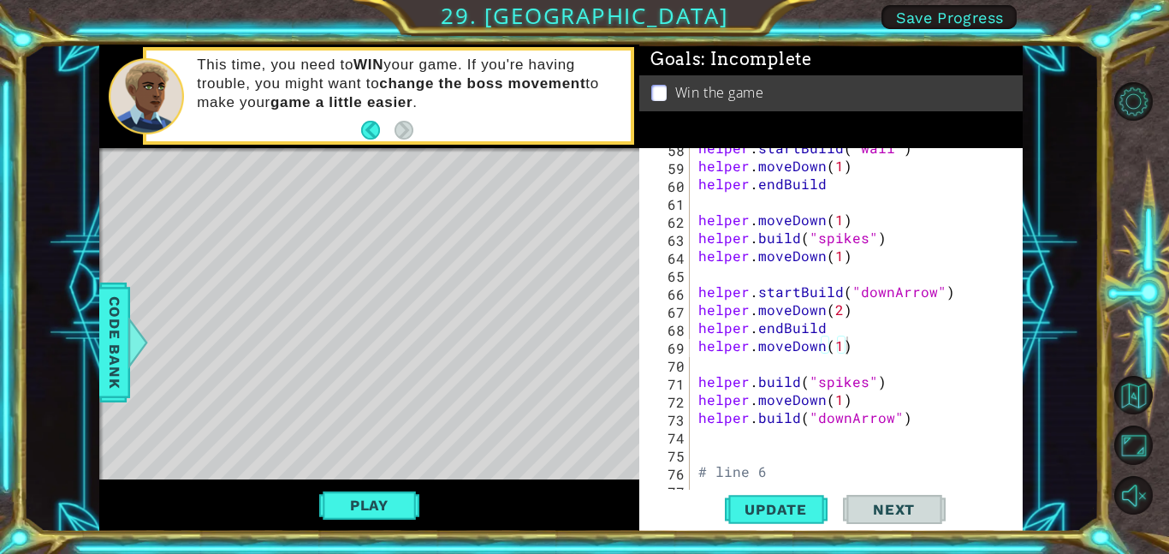
click at [898, 436] on div "helper . startBuild ( "wall" ) helper . moveDown ( 1 ) helper . endBuild helper…" at bounding box center [861, 327] width 333 height 377
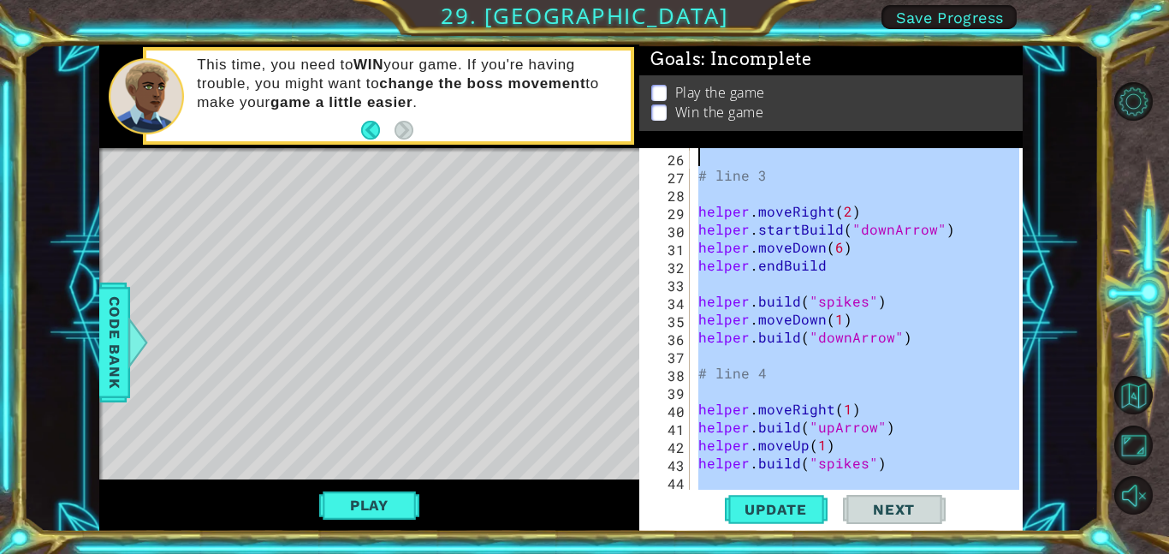
scroll to position [449, 0]
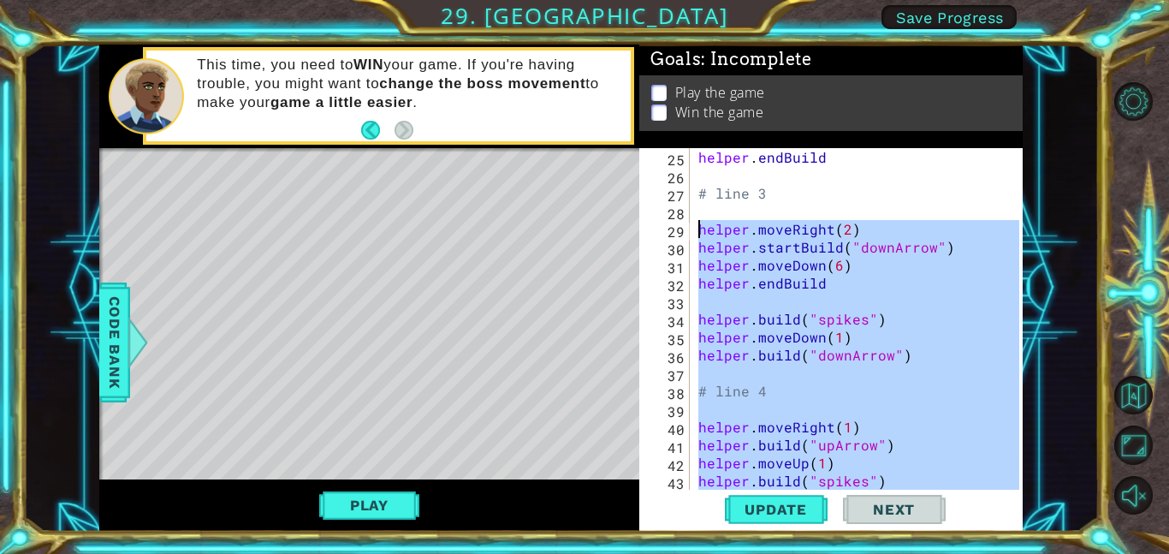
drag, startPoint x: 922, startPoint y: 421, endPoint x: 686, endPoint y: 225, distance: 306.9
click at [686, 225] on div "helper.build("downArrow") 25 26 27 28 29 30 31 32 33 34 35 36 37 38 39 40 41 42…" at bounding box center [829, 318] width 380 height 341
click at [767, 284] on div "helper . endBuild # line 3 helper . moveRight ( 2 ) helper . startBuild ( "down…" at bounding box center [857, 318] width 324 height 341
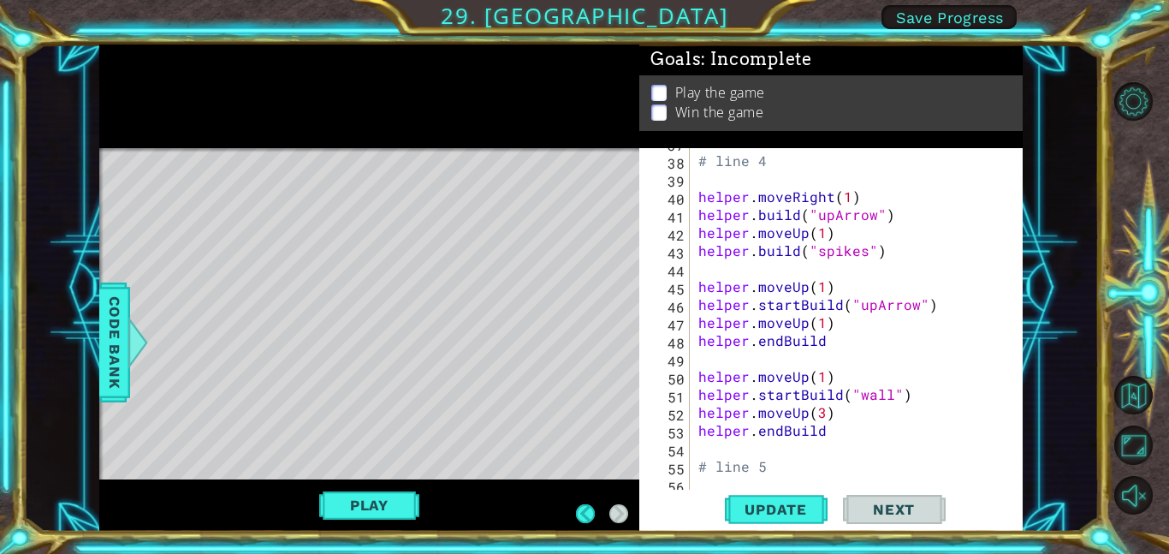
scroll to position [679, 0]
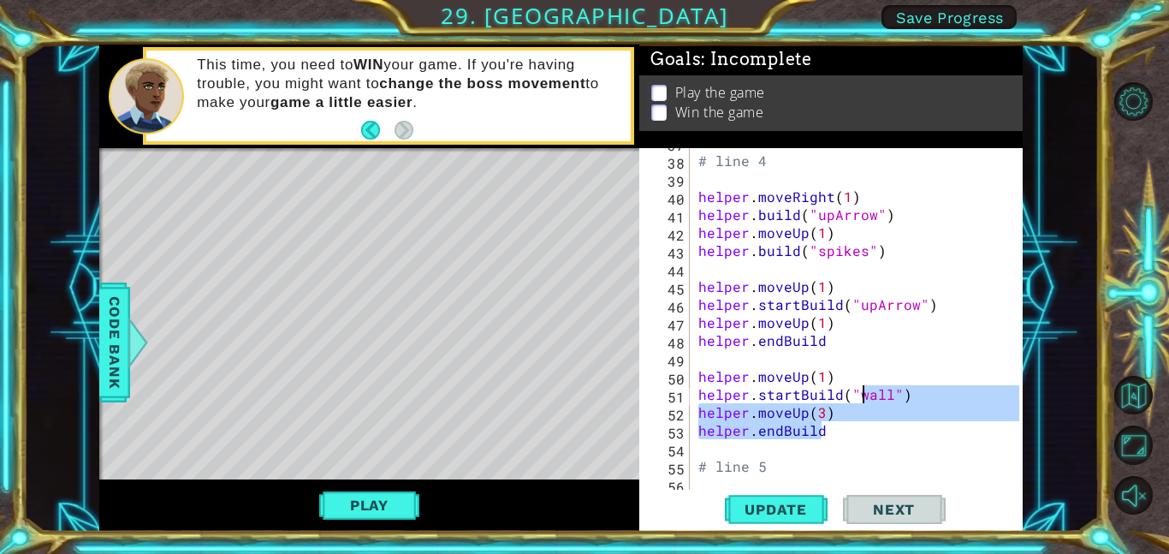
drag, startPoint x: 841, startPoint y: 434, endPoint x: 860, endPoint y: 399, distance: 39.8
click at [860, 399] on div "# line 4 helper . moveRight ( 1 ) helper . build ( "upArrow" ) helper . moveUp …" at bounding box center [861, 321] width 333 height 377
type textarea "helper.startBuild("wall") helper.moveUp(3)"
click at [965, 273] on div "# line 4 helper . moveRight ( 1 ) helper . build ( "upArrow" ) helper . moveUp …" at bounding box center [861, 321] width 333 height 377
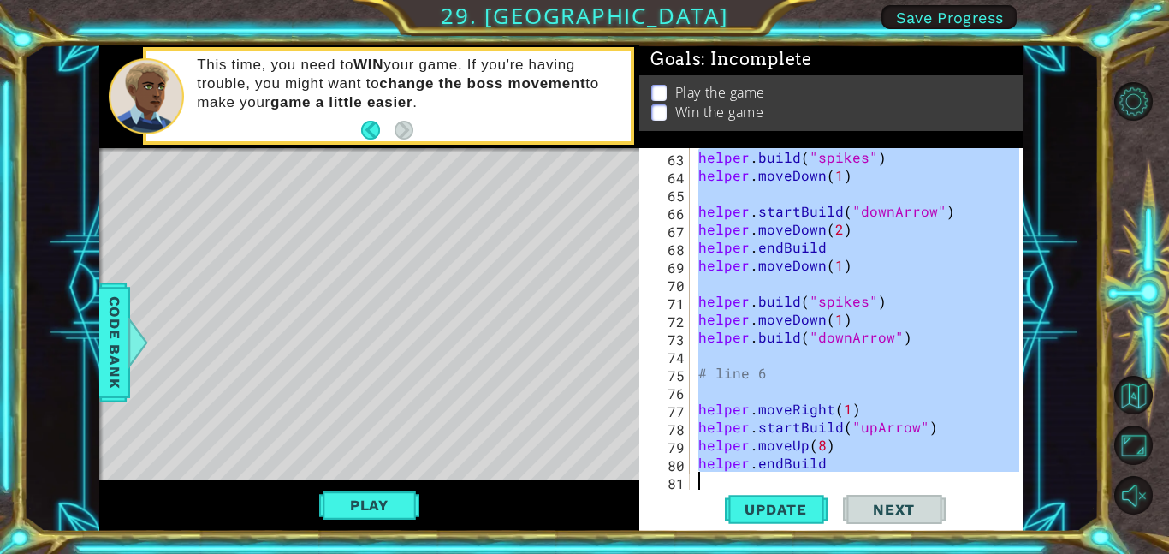
scroll to position [1168, 0]
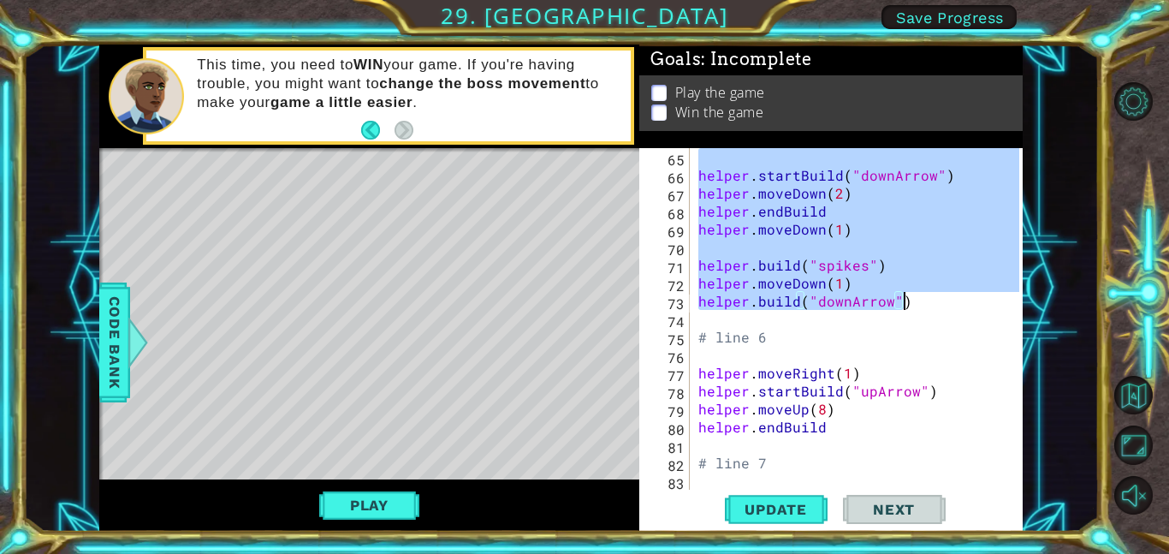
drag, startPoint x: 699, startPoint y: 182, endPoint x: 916, endPoint y: 297, distance: 245.0
click at [916, 297] on div "helper . startBuild ( "downArrow" ) helper . moveDown ( 2 ) helper . endBuild h…" at bounding box center [861, 336] width 333 height 377
type textarea "helper.moveDown(1) helper.build("downArrow")"
click at [959, 360] on div "helper . startBuild ( "downArrow" ) helper . moveDown ( 2 ) helper . endBuild h…" at bounding box center [861, 336] width 333 height 377
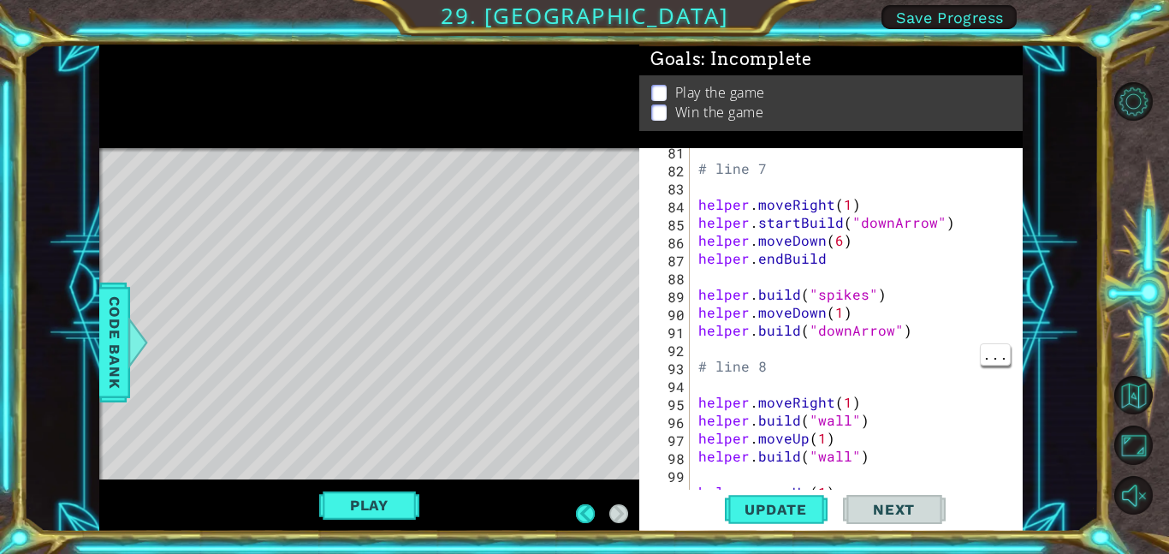
scroll to position [1435, 0]
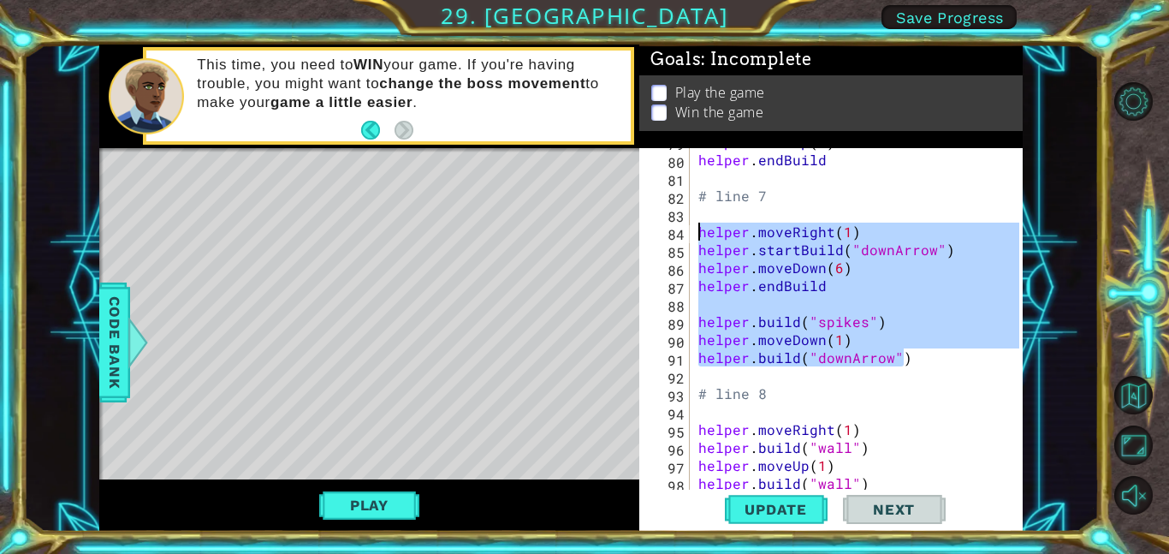
drag, startPoint x: 913, startPoint y: 360, endPoint x: 693, endPoint y: 228, distance: 256.8
click at [695, 228] on div "helper . moveUp ( 8 ) helper . endBuild # line 7 helper . moveRight ( 1 ) helpe…" at bounding box center [857, 318] width 324 height 341
paste textarea "b"
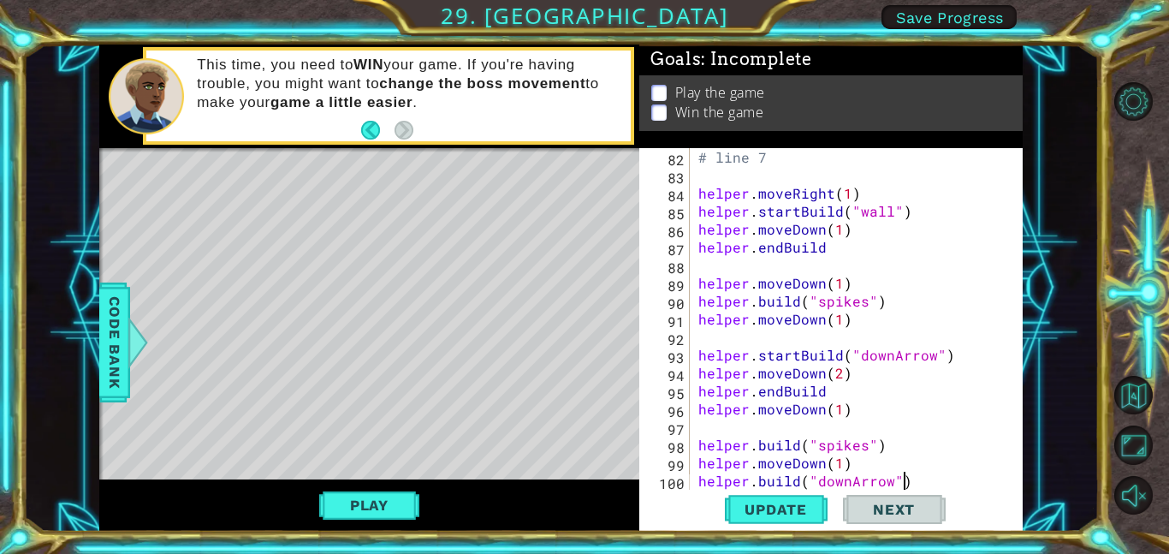
scroll to position [1473, 0]
click at [795, 513] on span "Update" at bounding box center [775, 509] width 97 height 17
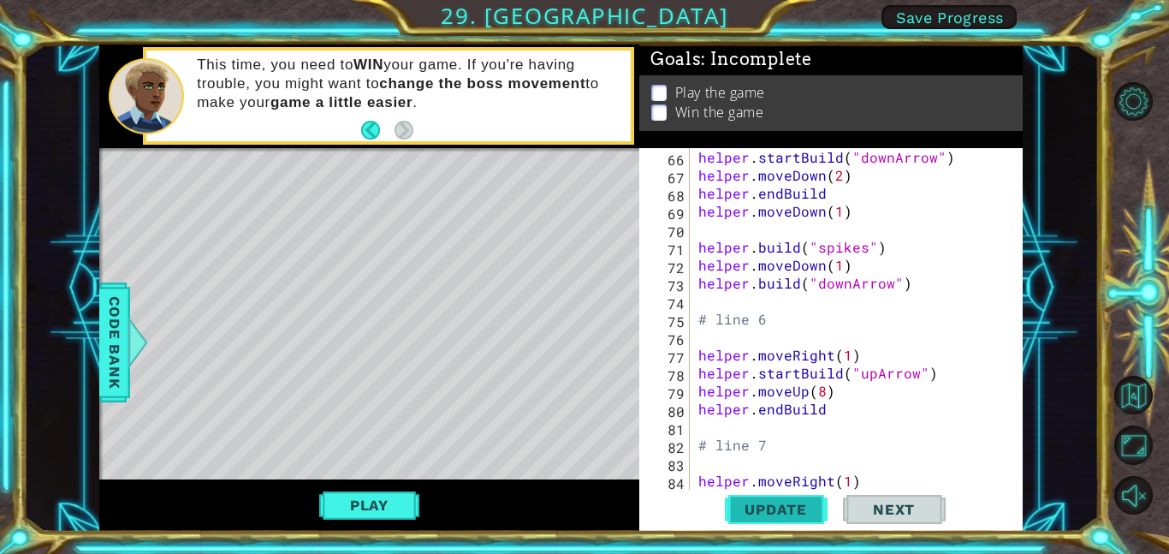
scroll to position [1188, 0]
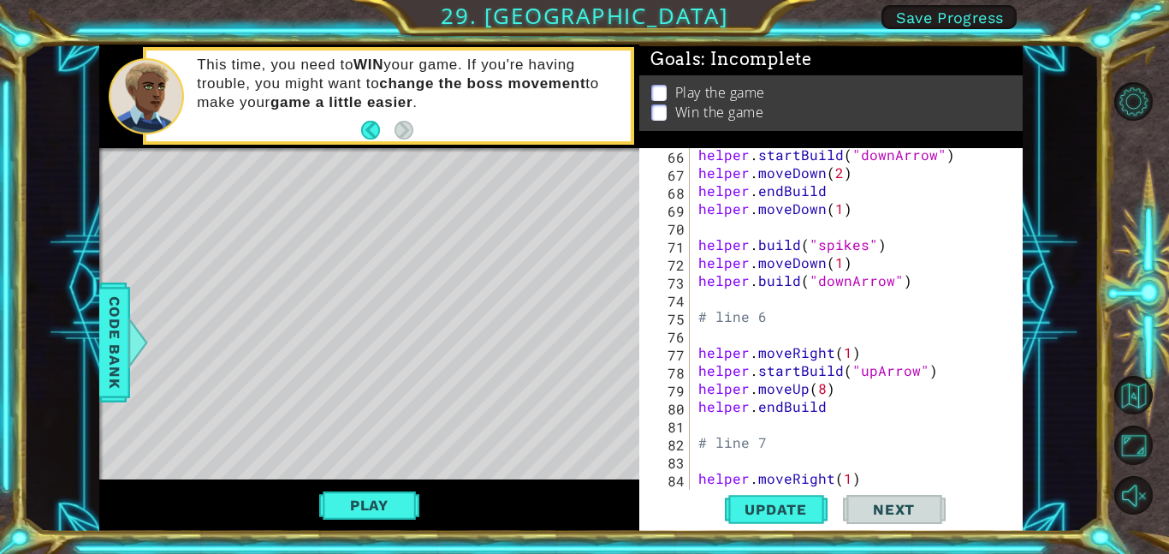
click at [816, 386] on div "helper . startBuild ( "downArrow" ) helper . moveDown ( 2 ) helper . endBuild h…" at bounding box center [861, 333] width 333 height 377
type textarea "helper.moveUp(5)"
click at [883, 425] on div "helper . startBuild ( "downArrow" ) helper . moveDown ( 2 ) helper . endBuild h…" at bounding box center [861, 333] width 333 height 377
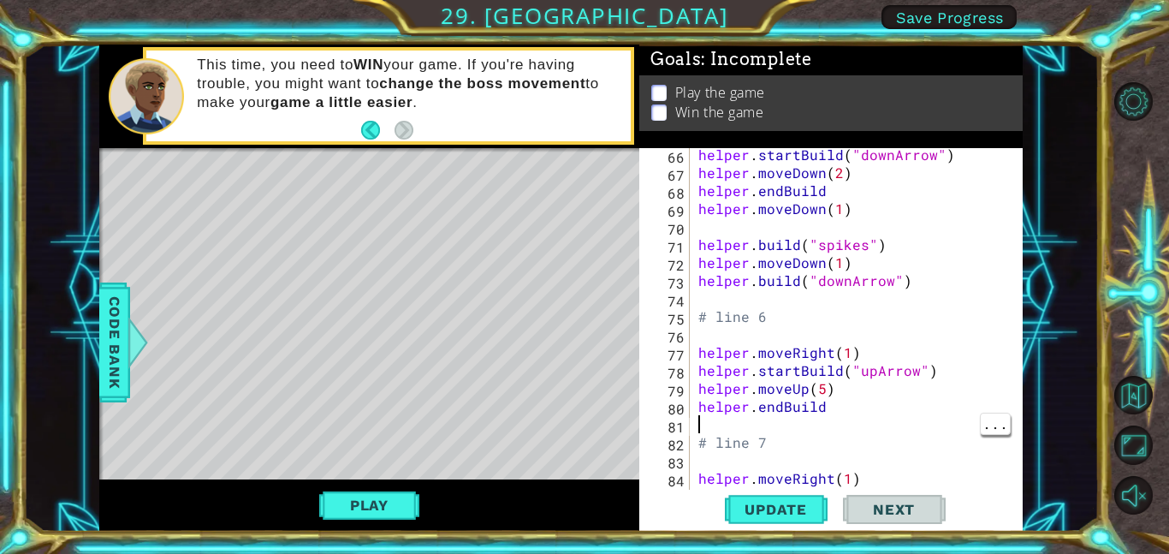
click at [898, 406] on div "helper . startBuild ( "downArrow" ) helper . moveDown ( 2 ) helper . endBuild h…" at bounding box center [861, 333] width 333 height 377
type textarea "helper.endBuild"
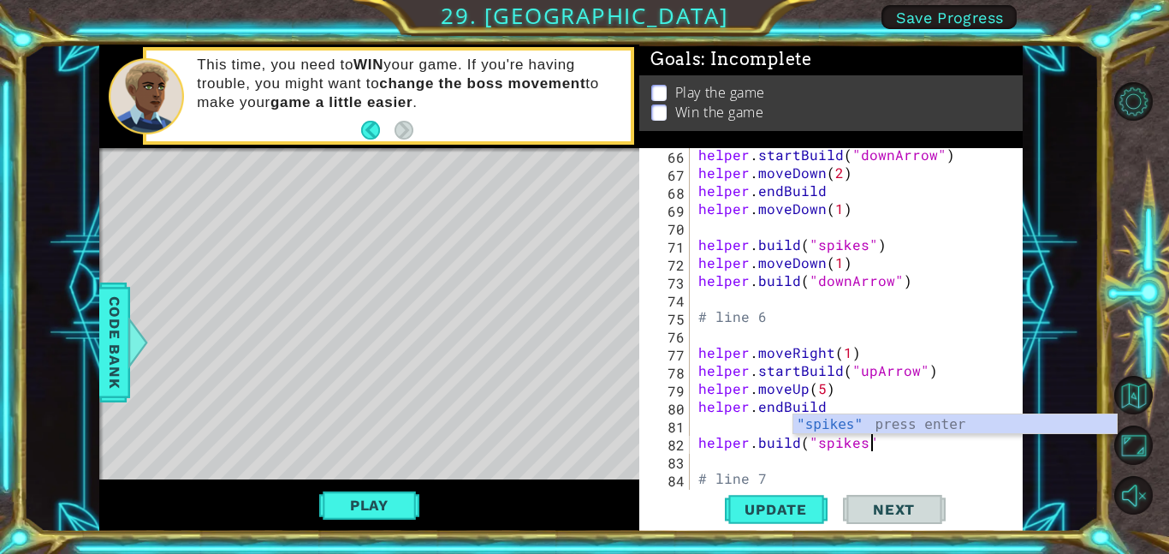
type textarea "[DOMAIN_NAME]("spikes")"
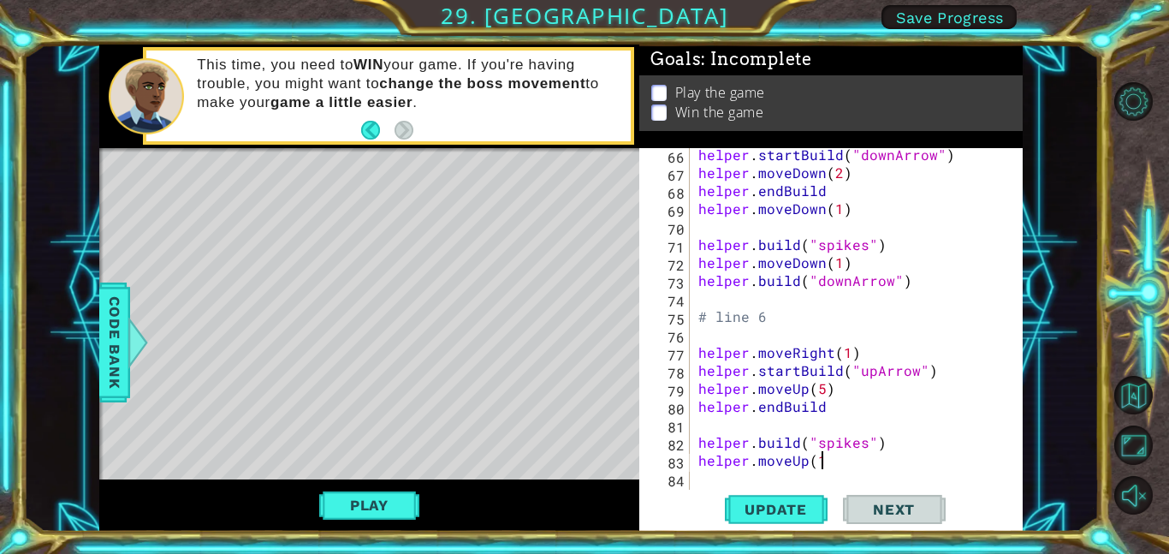
scroll to position [0, 7]
type textarea "helper.moveUp(1)"
type textarea "helper.build("walls")"
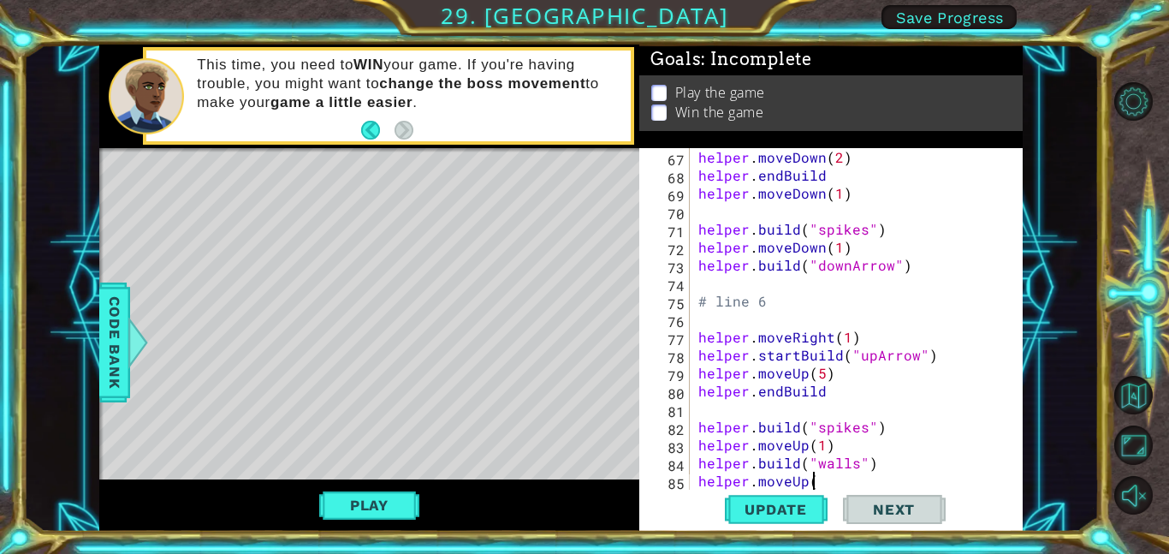
scroll to position [0, 7]
type textarea "helper.moveUp(1)"
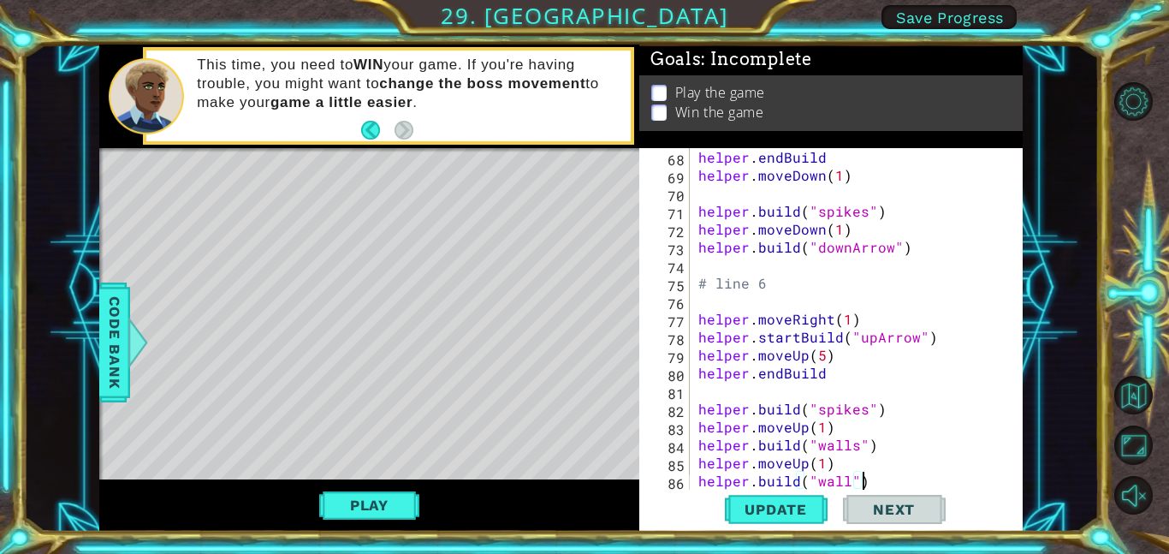
scroll to position [0, 9]
click at [850, 447] on div "helper . endBuild helper . moveDown ( 1 ) helper . build ( "spikes" ) helper . …" at bounding box center [861, 336] width 333 height 377
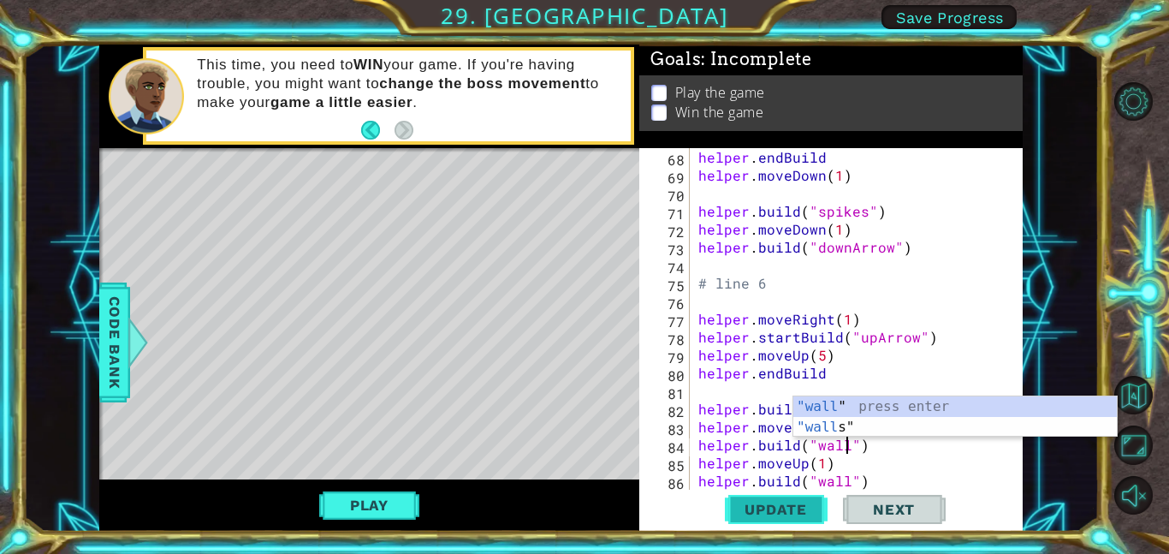
click at [795, 503] on span "Update" at bounding box center [775, 509] width 97 height 17
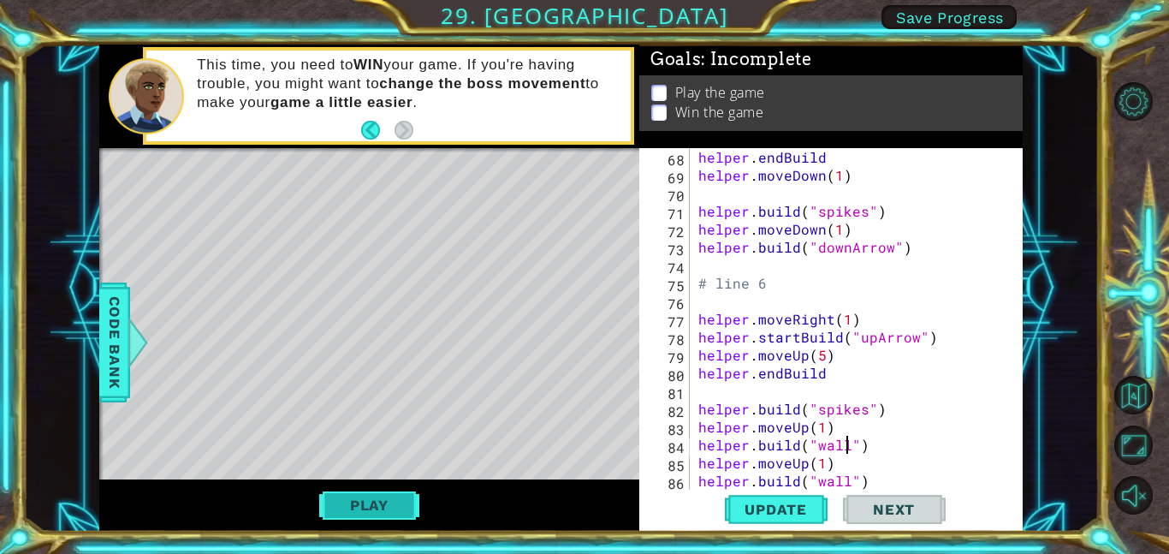
click at [397, 500] on button "Play" at bounding box center [369, 505] width 100 height 33
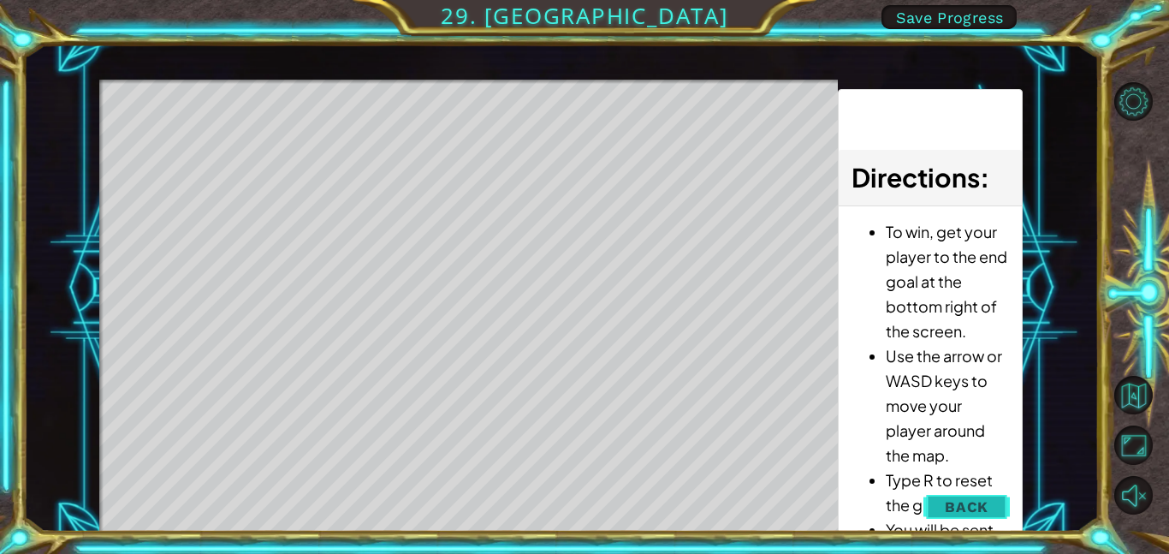
click at [969, 501] on span "Back" at bounding box center [967, 506] width 44 height 17
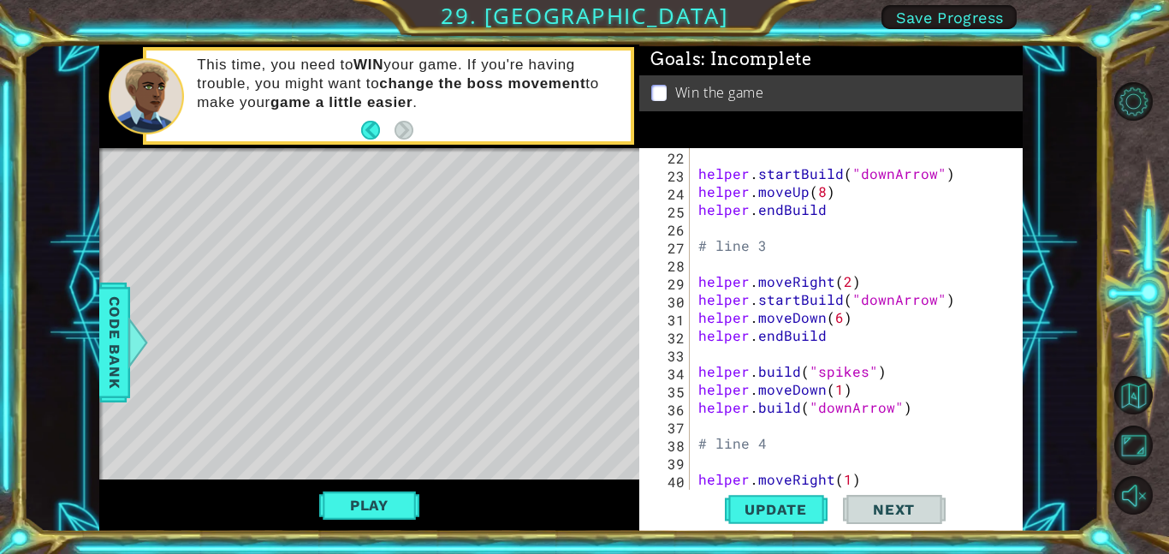
scroll to position [397, 0]
click at [910, 276] on div "helper . startBuild ( "downArrow" ) helper . moveUp ( 8 ) helper . endBuild # l…" at bounding box center [861, 334] width 333 height 377
type textarea "helper.moveRight(2)"
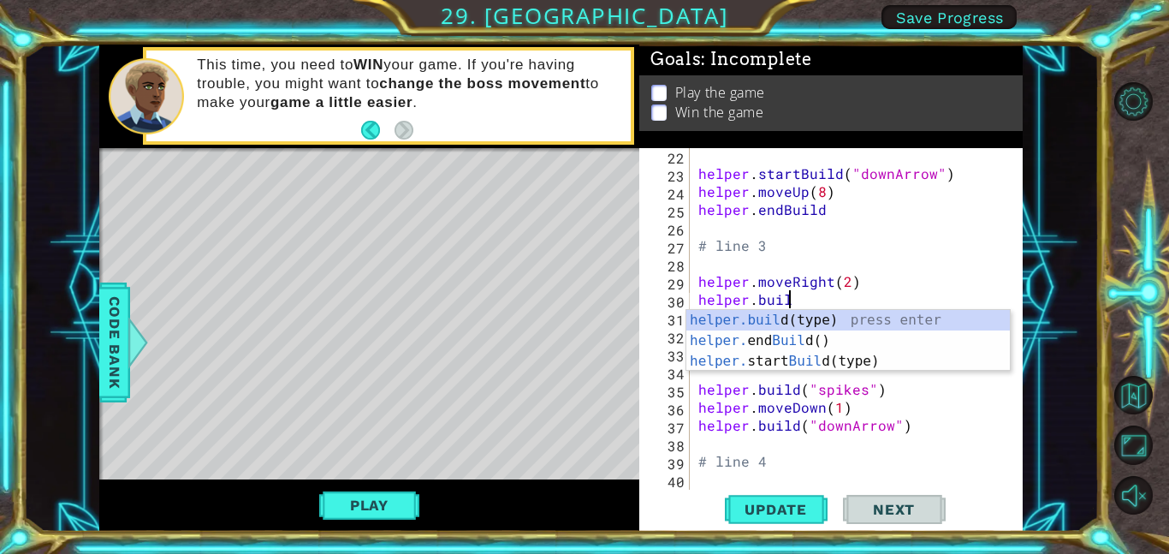
scroll to position [0, 5]
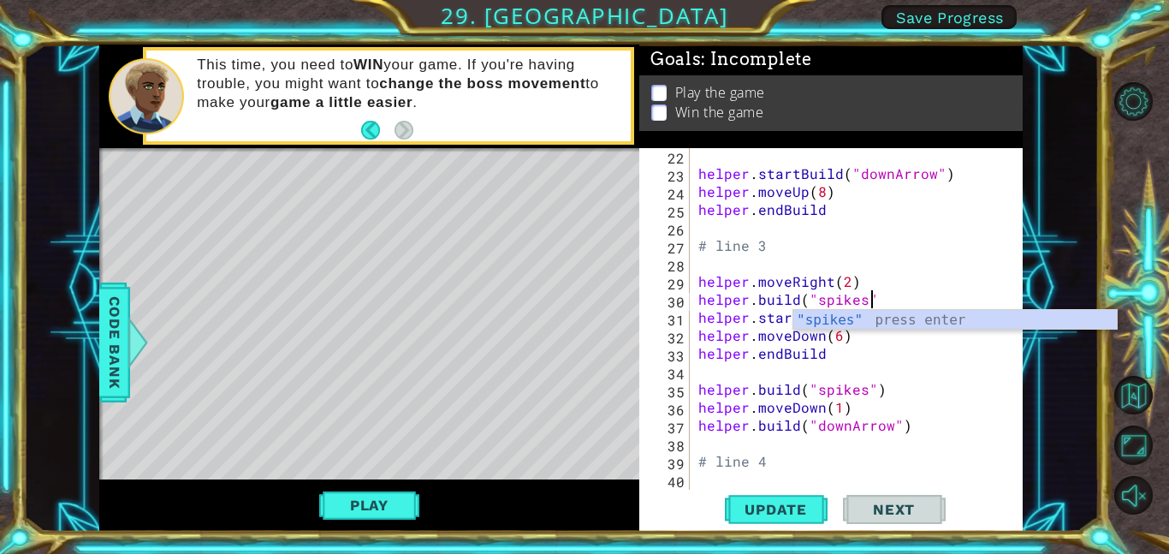
type textarea "[DOMAIN_NAME]("spikes")"
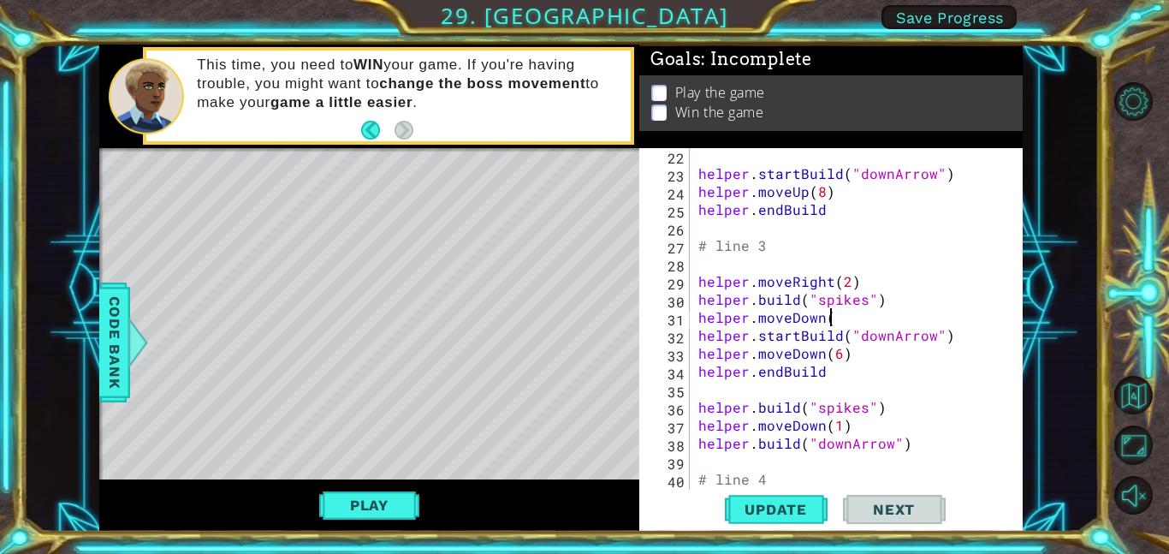
scroll to position [0, 8]
type textarea "helper.moveDown(1)"
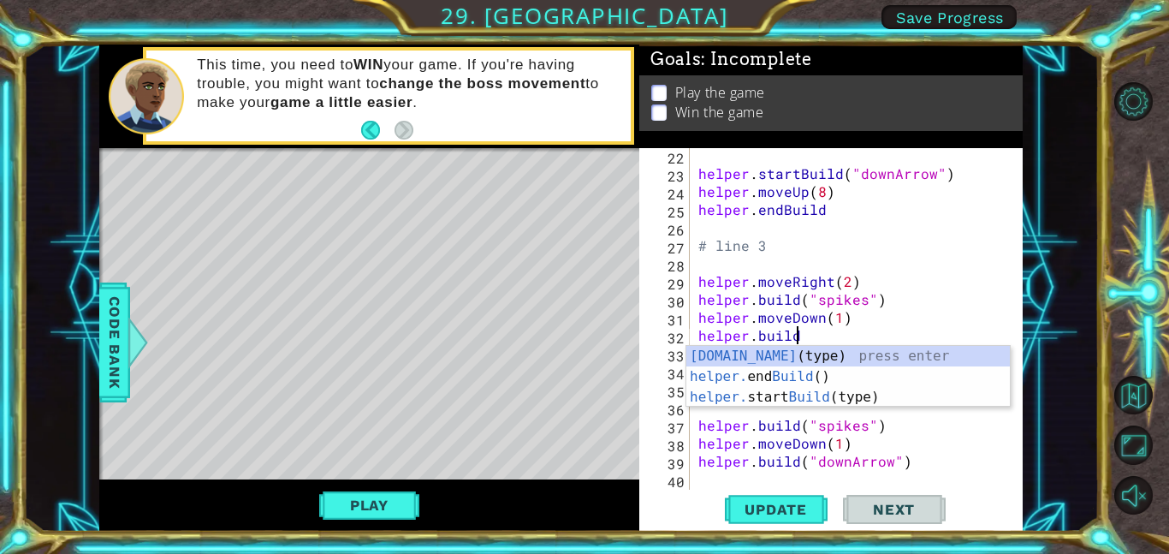
scroll to position [0, 5]
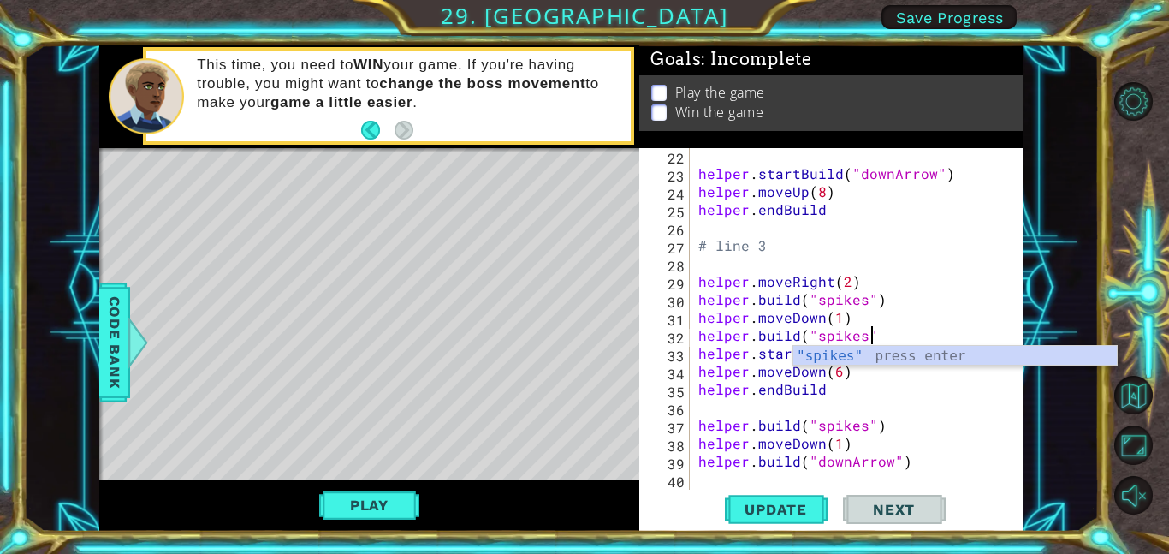
type textarea "[DOMAIN_NAME]("spikes")"
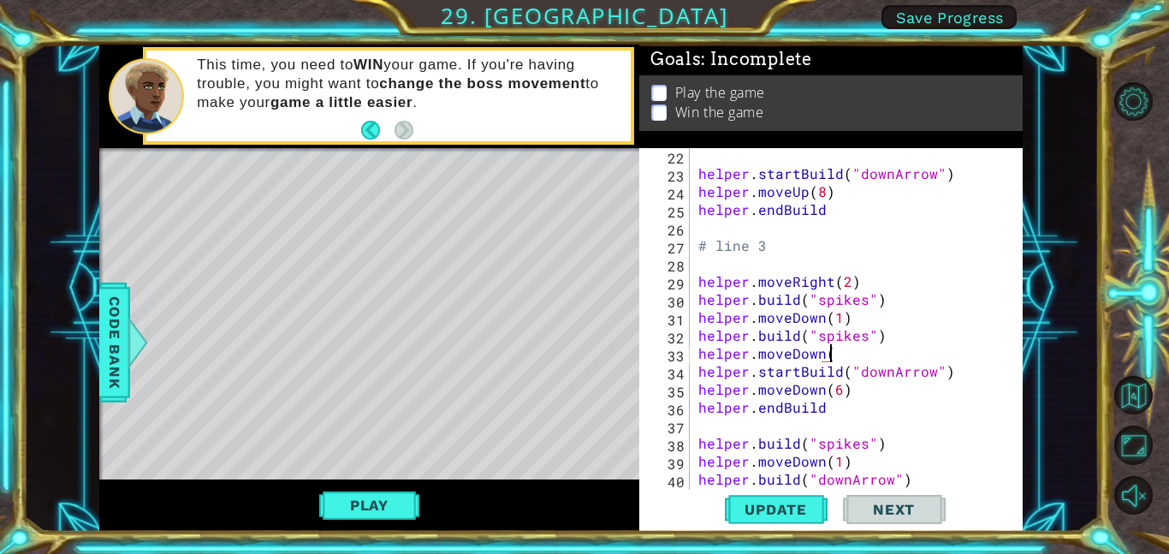
scroll to position [0, 8]
type textarea "helper.moveDown(1)"
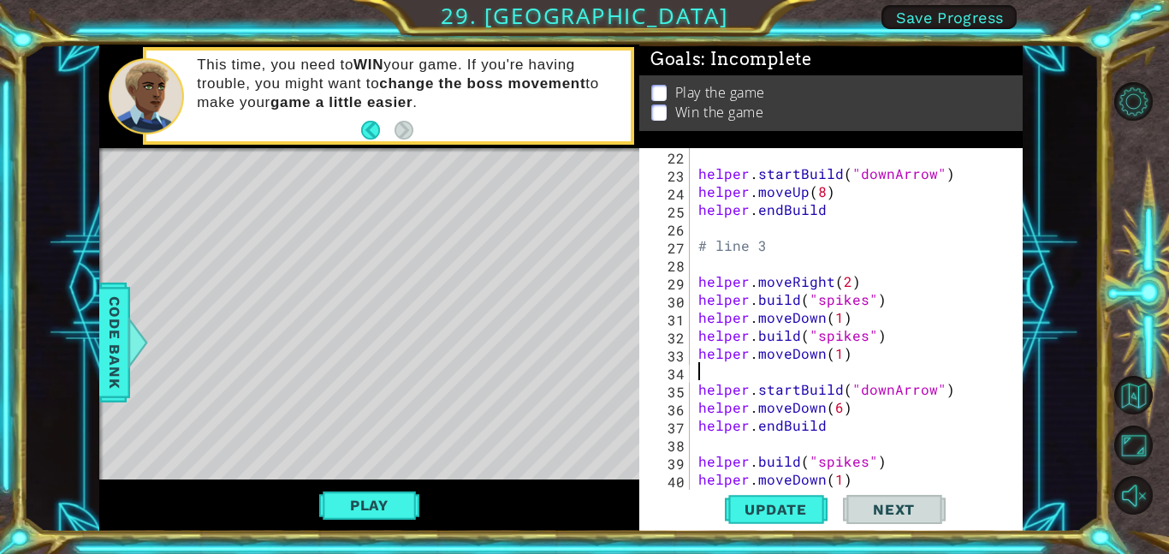
click at [839, 406] on div "helper . startBuild ( "downArrow" ) helper . moveUp ( 8 ) helper . endBuild # l…" at bounding box center [861, 334] width 333 height 377
type textarea "helper.moveDown(4)"
click at [791, 502] on span "Update" at bounding box center [775, 509] width 97 height 17
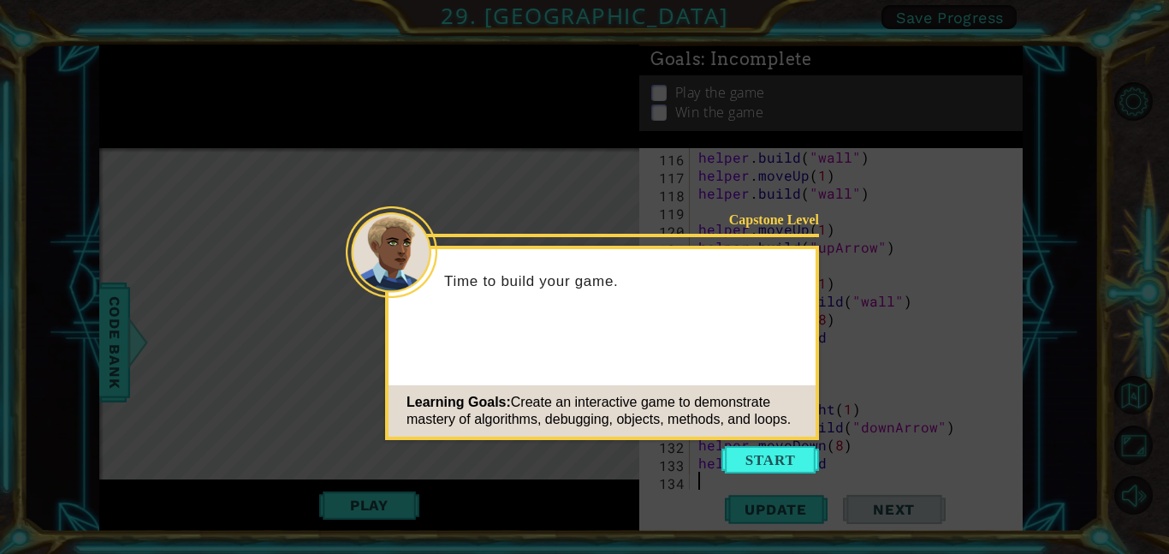
scroll to position [2084, 0]
click at [784, 450] on button "Start" at bounding box center [770, 459] width 98 height 27
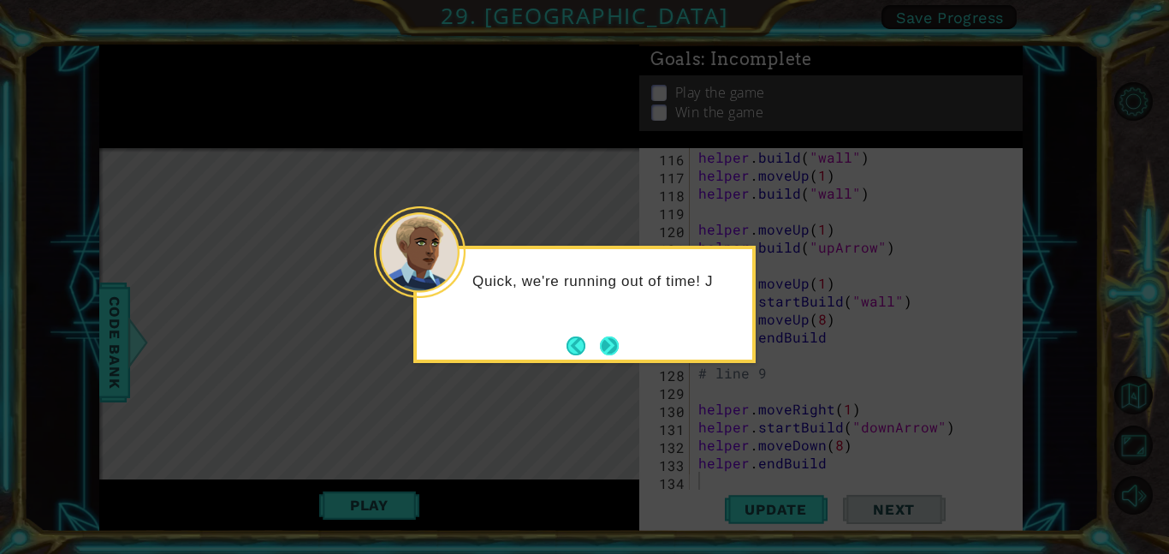
click at [609, 335] on button "Next" at bounding box center [609, 345] width 20 height 20
click at [617, 341] on button "Next" at bounding box center [609, 345] width 25 height 25
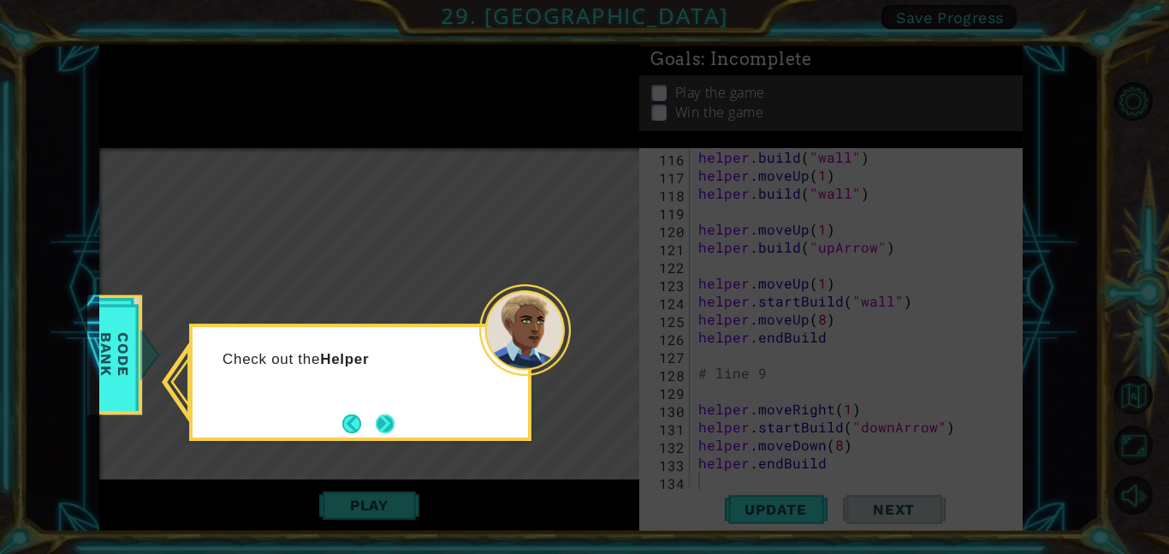
click at [376, 418] on button "Next" at bounding box center [385, 424] width 26 height 26
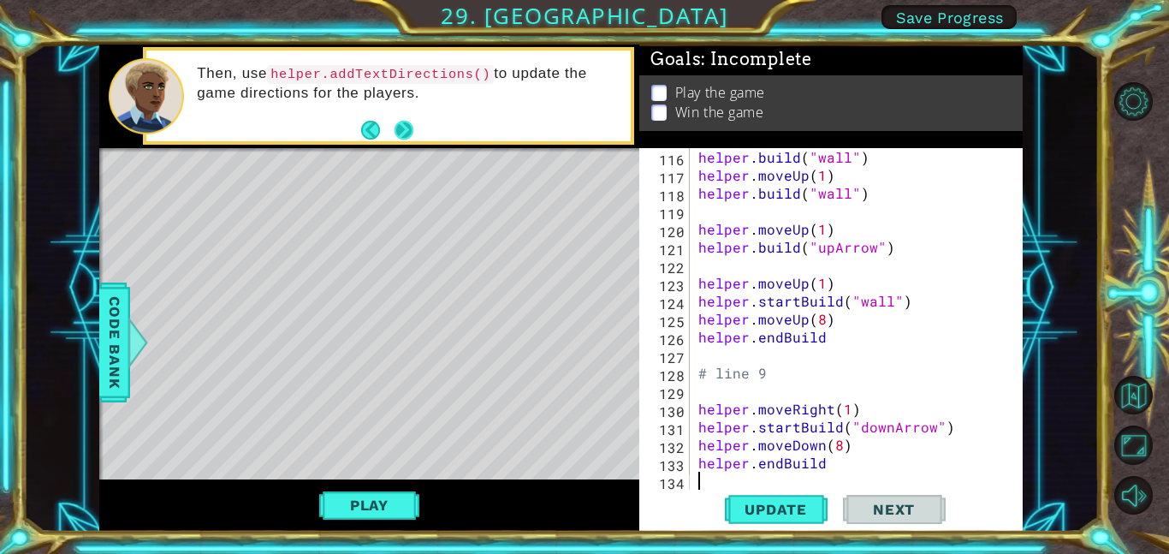
click at [408, 127] on button "Next" at bounding box center [403, 130] width 31 height 31
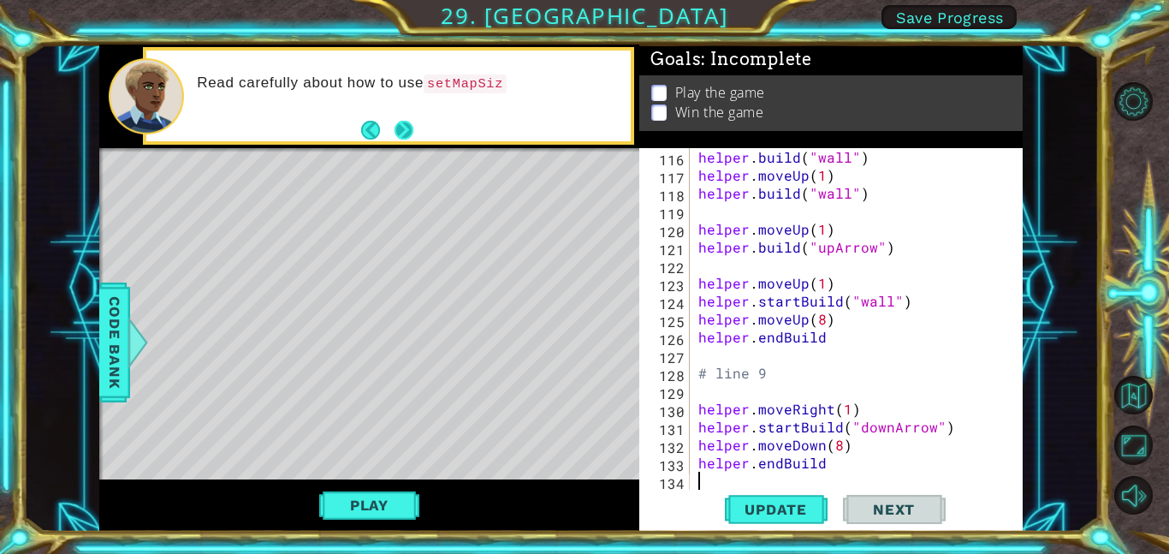
click at [402, 122] on button "Next" at bounding box center [403, 130] width 31 height 31
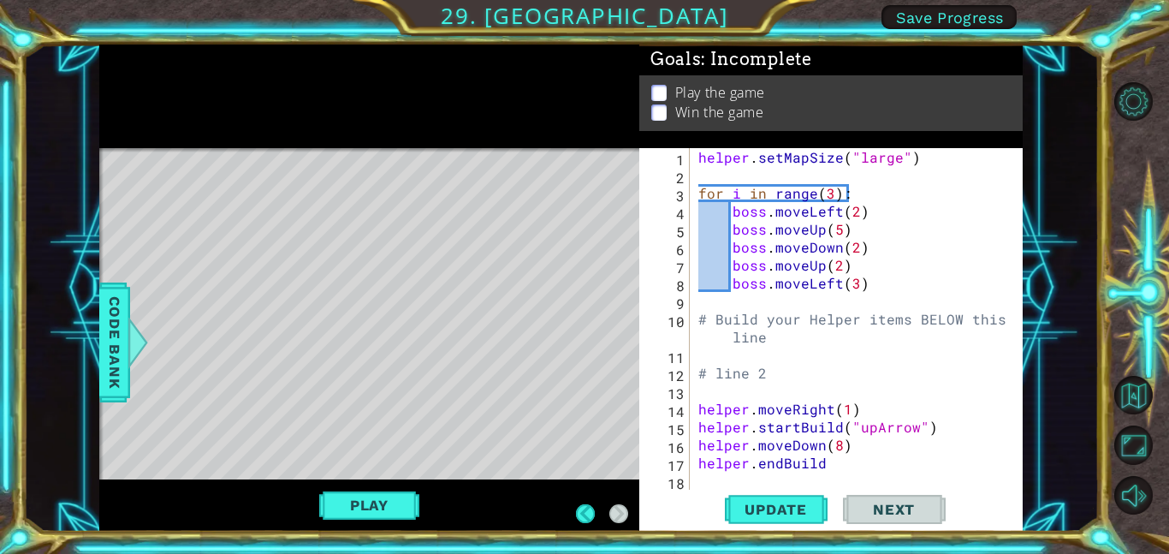
scroll to position [0, 0]
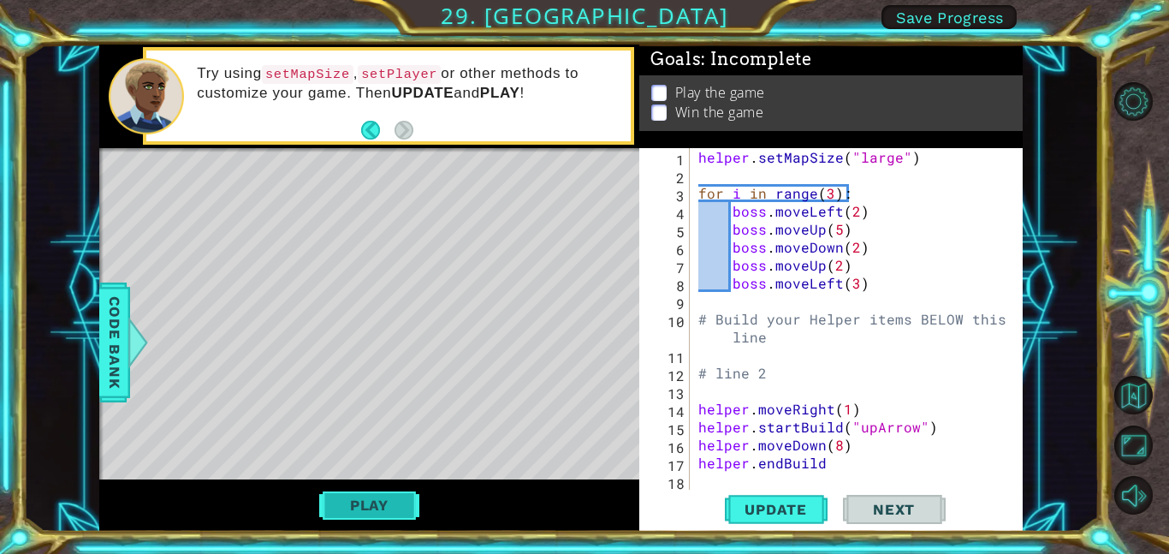
click at [387, 497] on button "Play" at bounding box center [369, 505] width 100 height 33
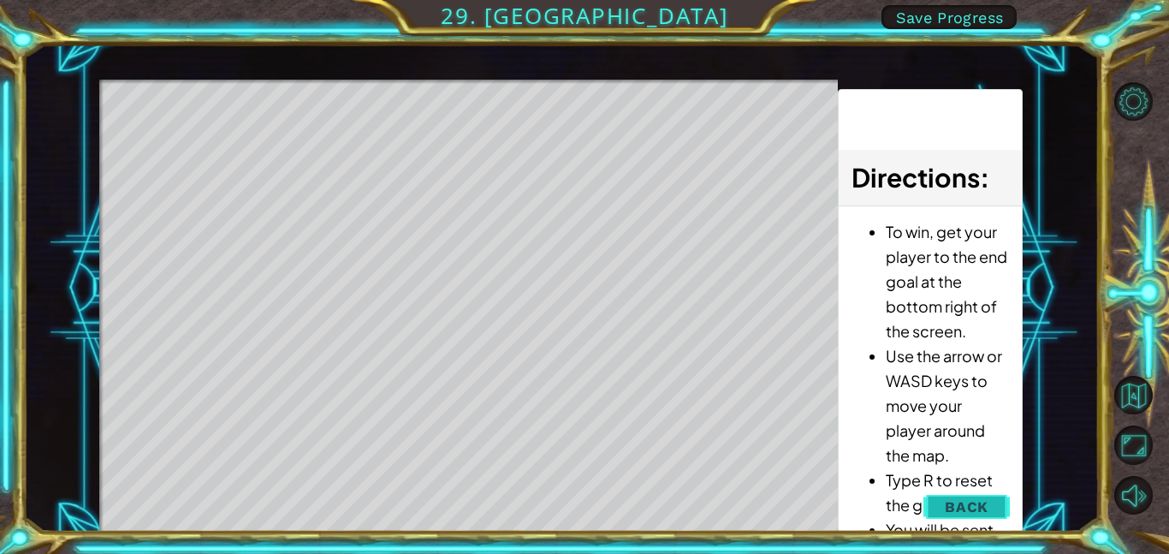
click at [975, 498] on span "Back" at bounding box center [967, 506] width 44 height 17
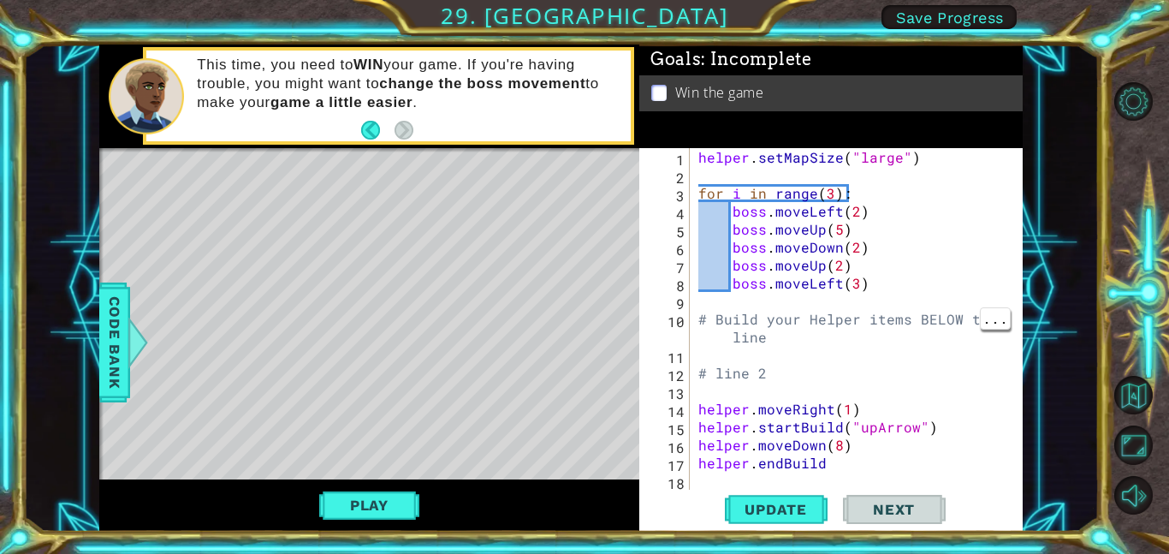
click at [954, 319] on div "helper . setMapSize ( "large" ) for i in range ( 3 ) : boss . moveLeft ( 2 ) bo…" at bounding box center [861, 336] width 333 height 377
click at [861, 234] on div "helper . setMapSize ( "large" ) for i in range ( 3 ) : boss . moveLeft ( 2 ) bo…" at bounding box center [861, 336] width 333 height 377
click at [834, 228] on div "helper . setMapSize ( "large" ) for i in range ( 3 ) : boss . moveLeft ( 2 ) bo…" at bounding box center [861, 336] width 333 height 377
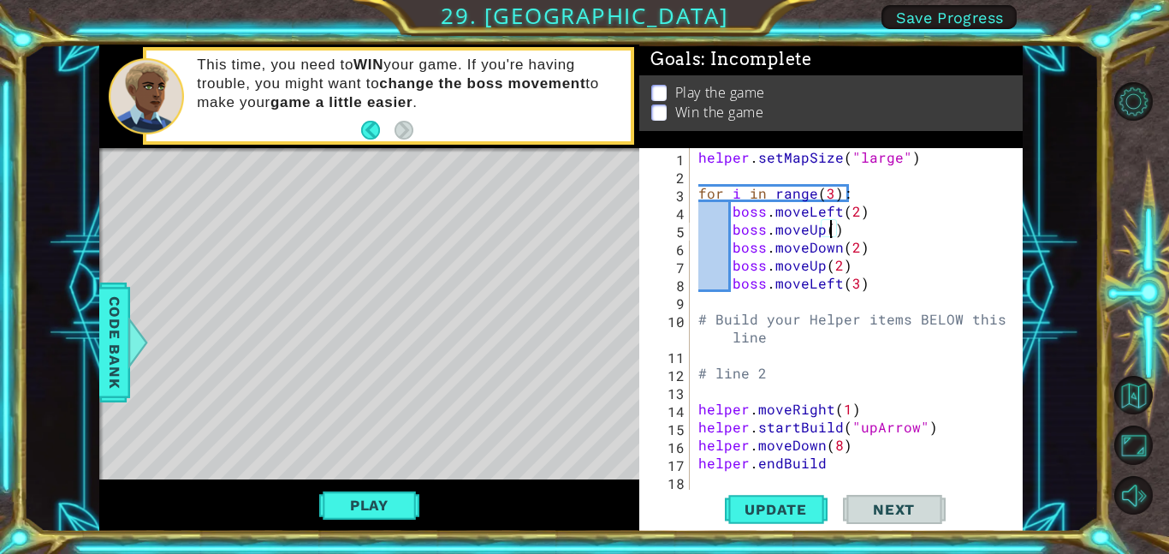
scroll to position [0, 8]
click at [389, 508] on button "Play" at bounding box center [369, 505] width 100 height 33
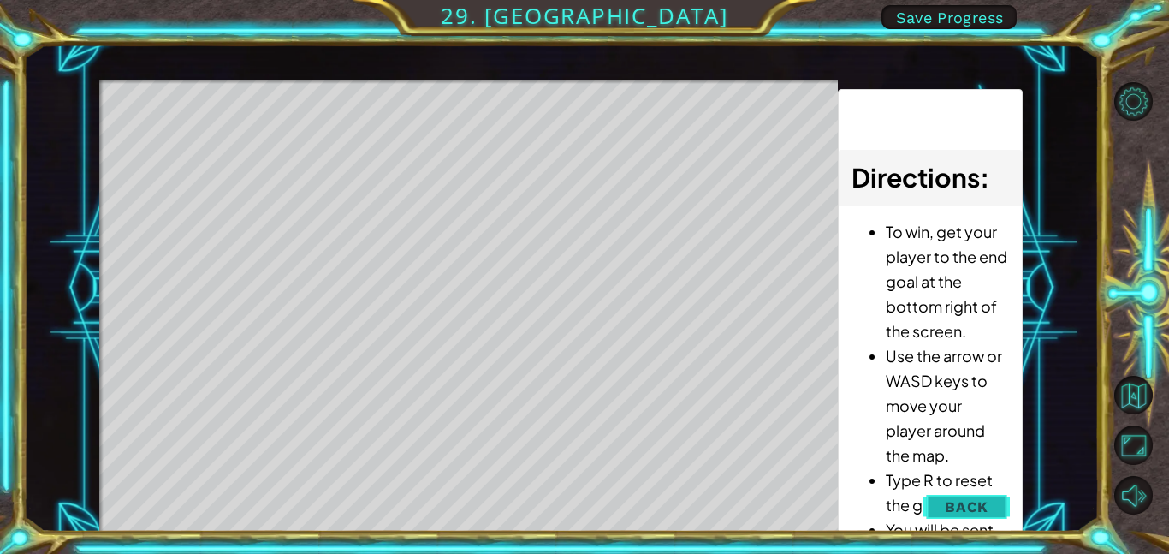
click at [954, 502] on span "Back" at bounding box center [967, 506] width 44 height 17
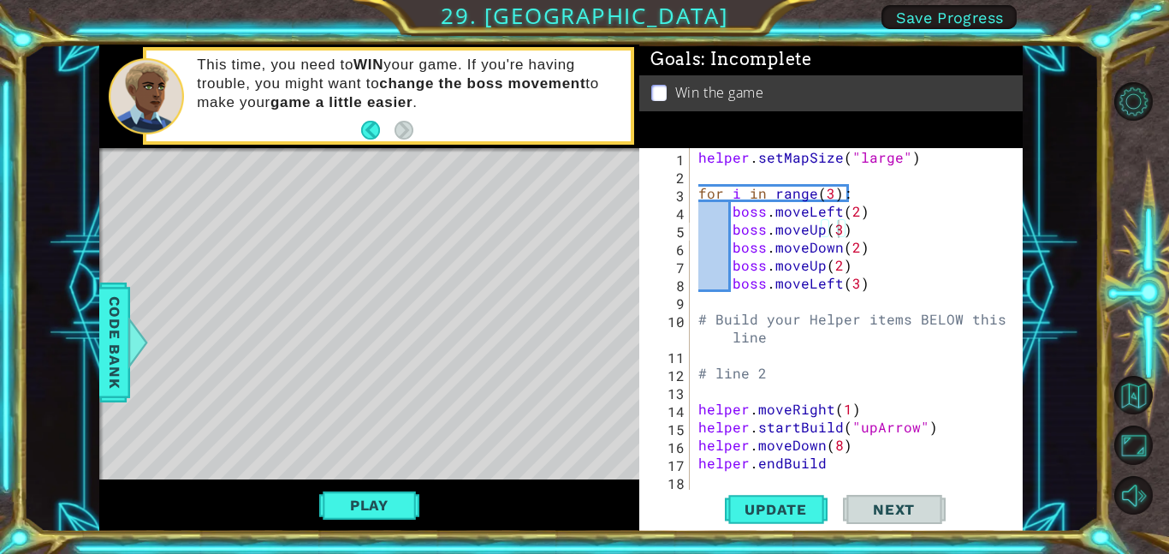
click at [844, 251] on div "helper . setMapSize ( "large" ) for i in range ( 3 ) : boss . moveLeft ( 2 ) bo…" at bounding box center [861, 336] width 333 height 377
click at [844, 222] on div "helper . setMapSize ( "large" ) for i in range ( 3 ) : boss . moveLeft ( 2 ) bo…" at bounding box center [861, 336] width 333 height 377
click at [837, 234] on div "helper . setMapSize ( "large" ) for i in range ( 3 ) : boss . moveLeft ( 2 ) bo…" at bounding box center [861, 336] width 333 height 377
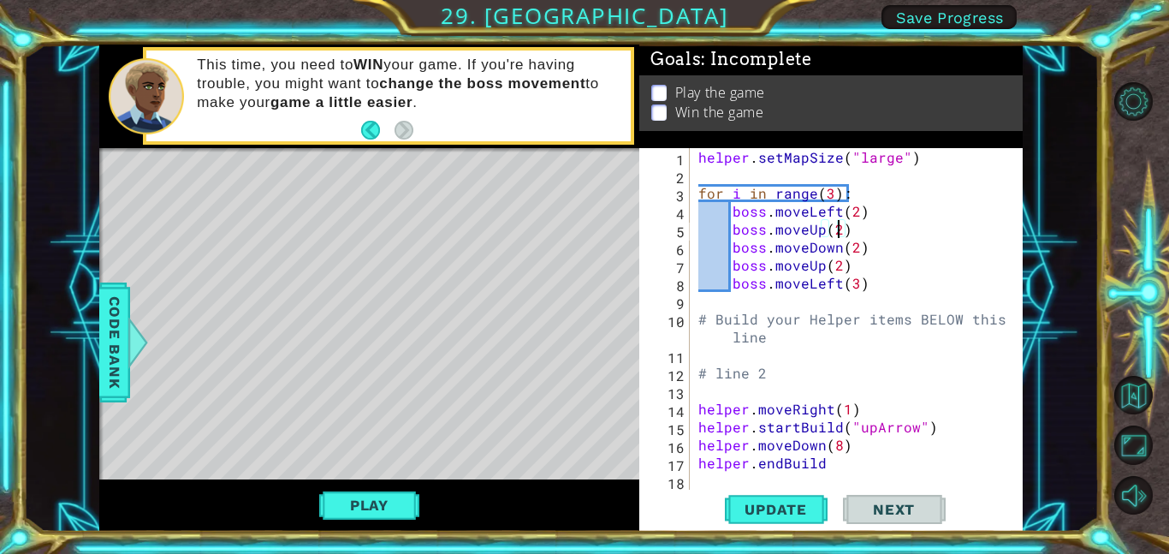
click at [904, 286] on div "helper . setMapSize ( "large" ) for i in range ( 3 ) : boss . moveLeft ( 2 ) bo…" at bounding box center [861, 336] width 333 height 377
type textarea "boss.moveLeft(3)"
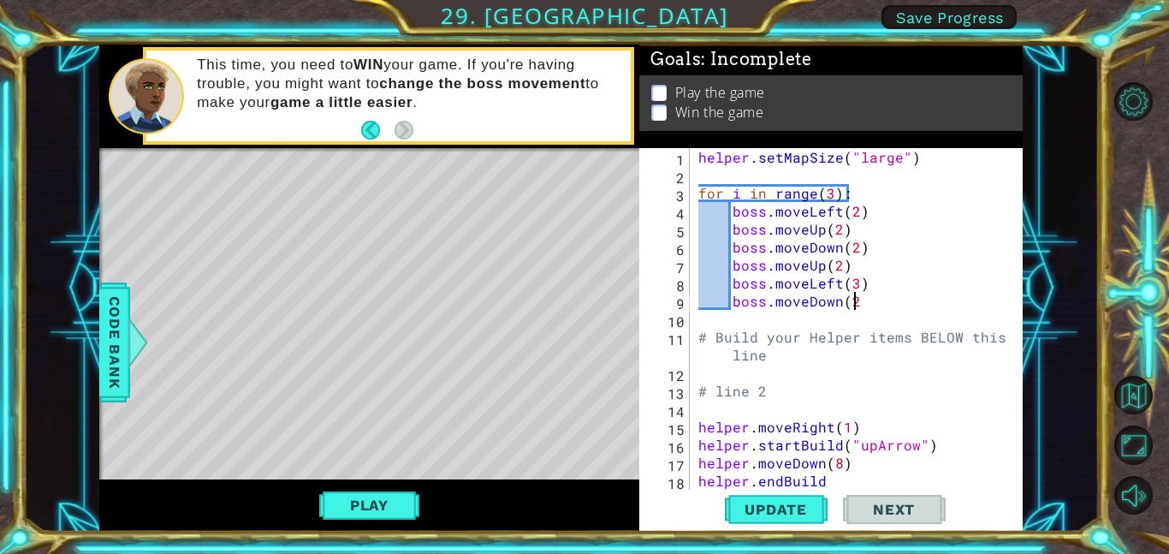
type textarea "boss.moveDown(2)"
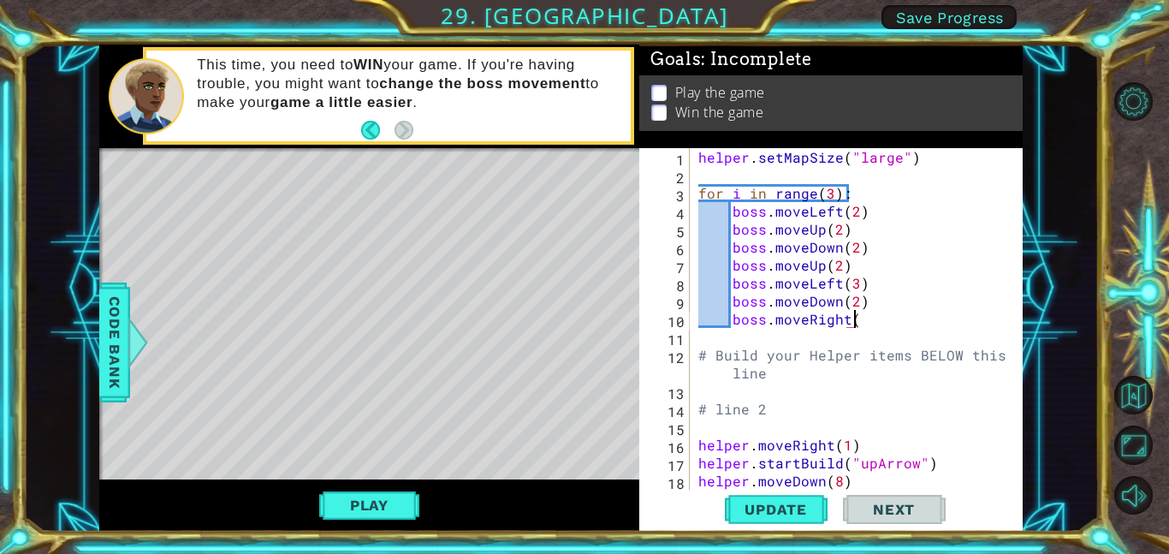
scroll to position [0, 9]
click at [769, 522] on button "Update" at bounding box center [776, 508] width 103 height 39
click at [392, 498] on button "Play" at bounding box center [369, 505] width 100 height 33
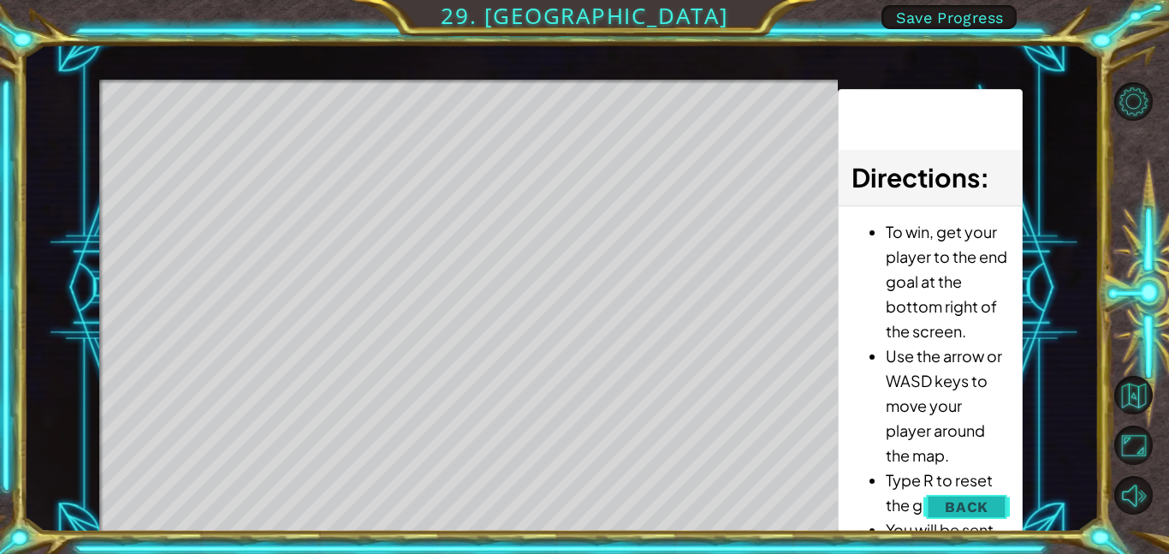
click at [963, 502] on span "Back" at bounding box center [967, 506] width 44 height 17
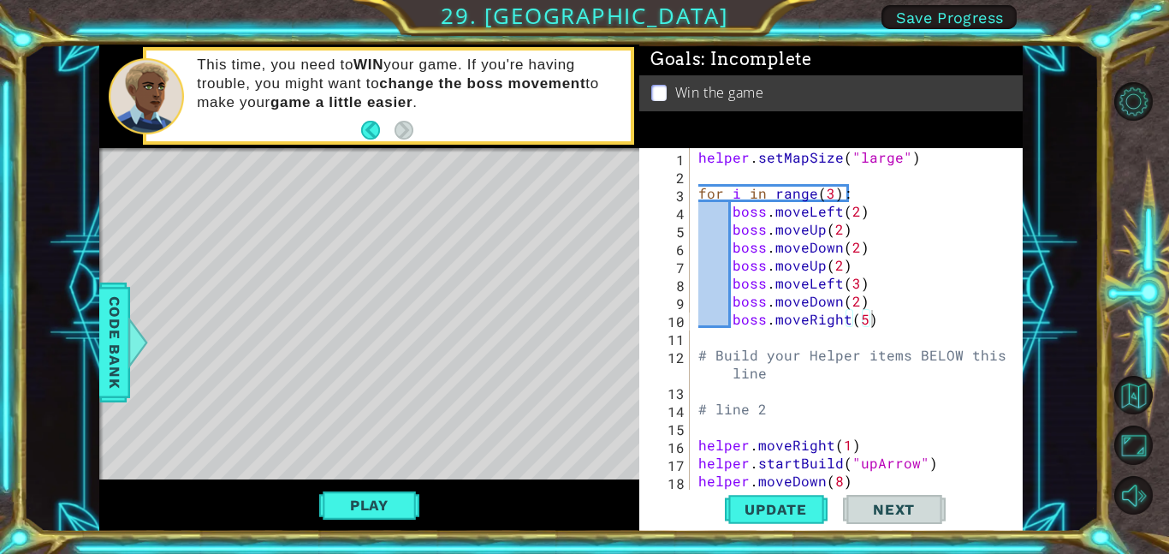
click at [948, 321] on div "helper . setMapSize ( "large" ) for i in range ( 3 ) : boss . moveLeft ( 2 ) bo…" at bounding box center [861, 336] width 333 height 377
click at [929, 302] on div "helper . setMapSize ( "large" ) for i in range ( 3 ) : boss . moveLeft ( 2 ) bo…" at bounding box center [861, 336] width 333 height 377
click at [924, 271] on div "helper . setMapSize ( "large" ) for i in range ( 3 ) : boss . moveLeft ( 2 ) bo…" at bounding box center [861, 336] width 333 height 377
click at [925, 287] on div "helper . setMapSize ( "large" ) for i in range ( 3 ) : boss . moveLeft ( 2 ) bo…" at bounding box center [861, 336] width 333 height 377
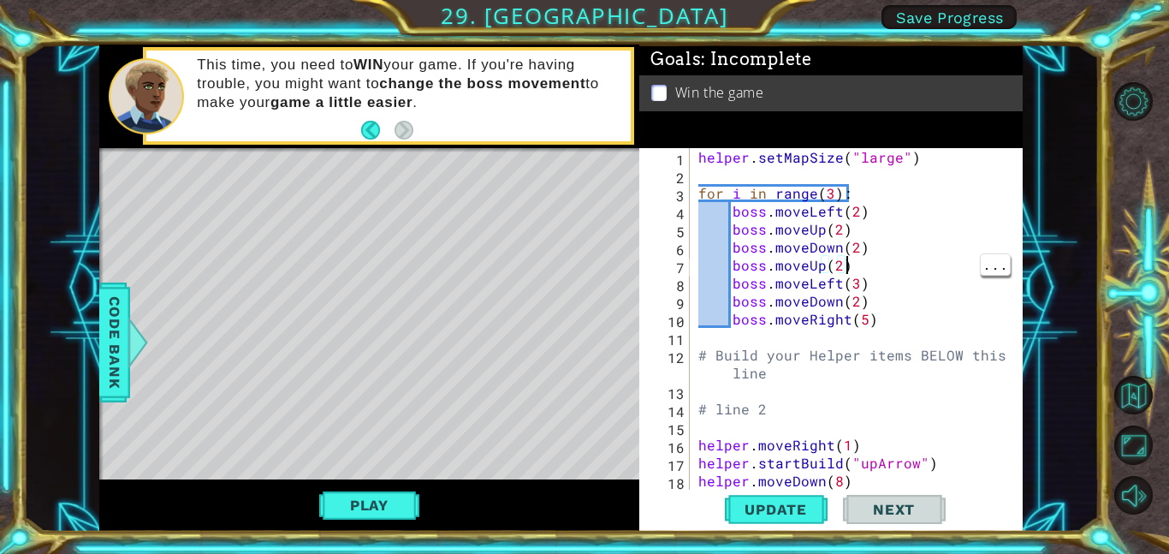
type textarea "boss.moveLeft(3)"
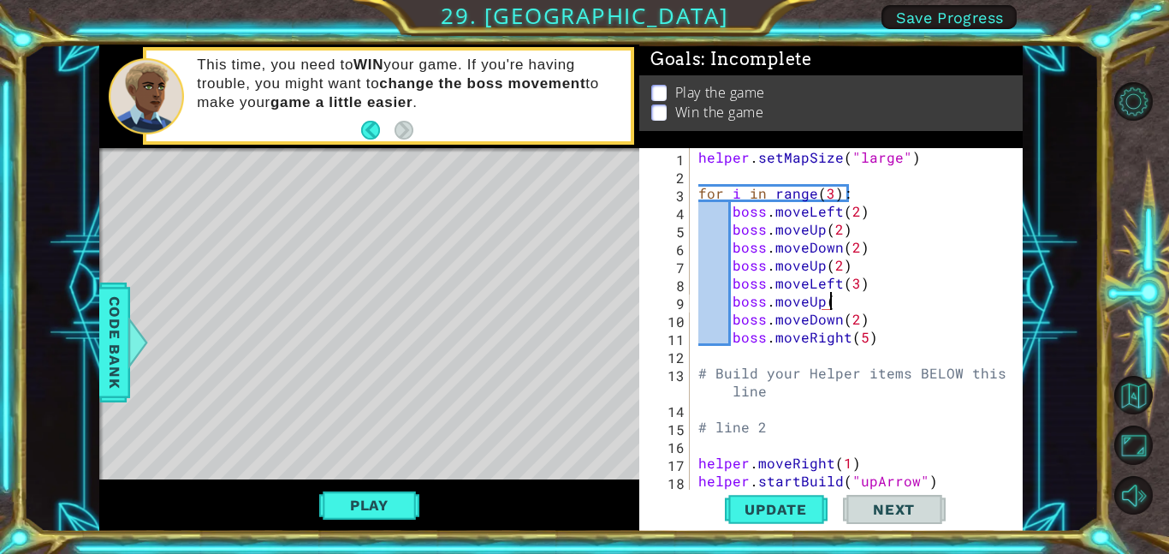
scroll to position [0, 8]
type textarea "boss.moveUp(4)"
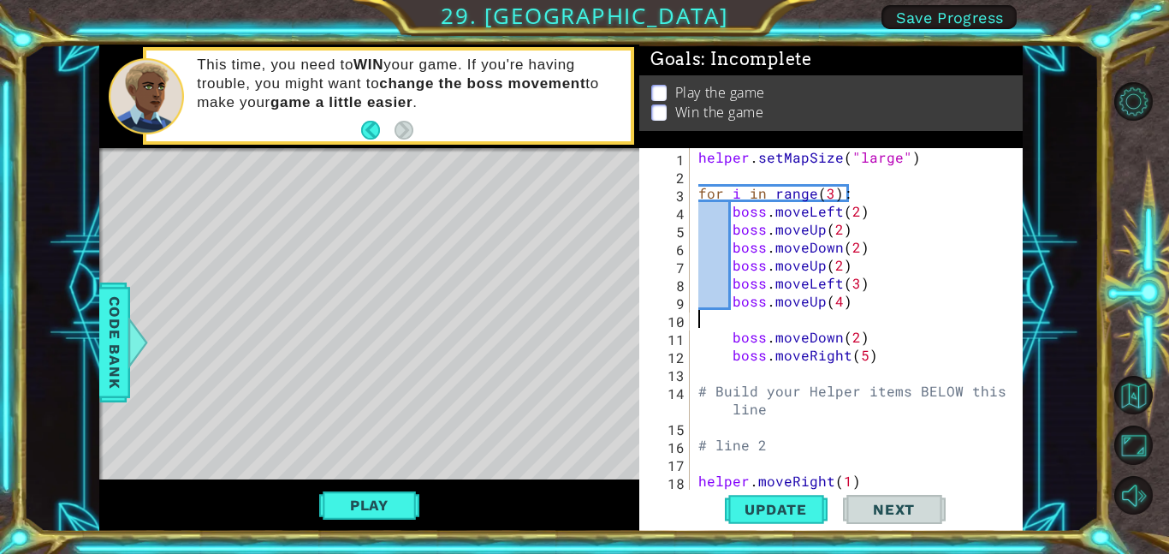
scroll to position [0, 0]
type textarea "boss.moveUp(4)"
click at [854, 331] on div "helper . setMapSize ( "large" ) for i in range ( 3 ) : boss . moveLeft ( 2 ) bo…" at bounding box center [861, 336] width 333 height 377
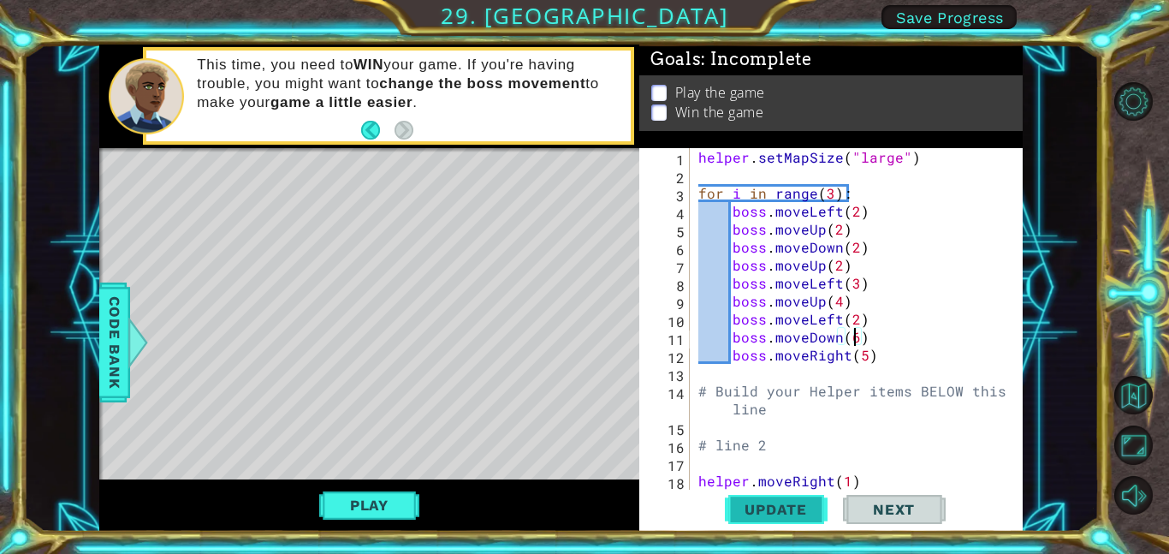
click at [756, 515] on span "Update" at bounding box center [775, 509] width 97 height 17
click at [382, 504] on button "Play" at bounding box center [369, 505] width 100 height 33
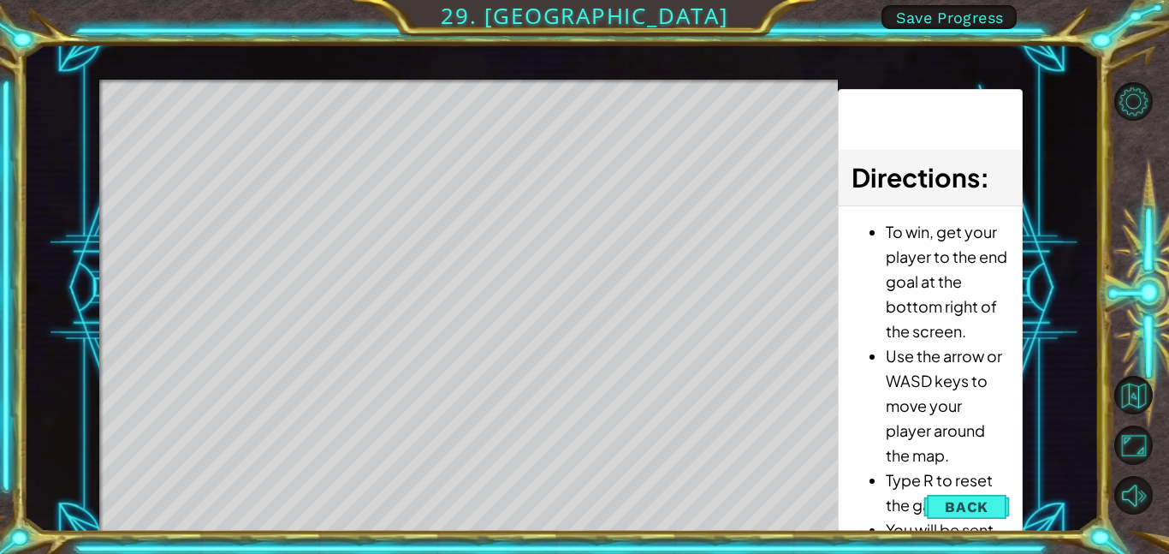
click at [736, 228] on div "Level Map" at bounding box center [494, 332] width 791 height 504
click at [984, 499] on span "Back" at bounding box center [967, 506] width 44 height 17
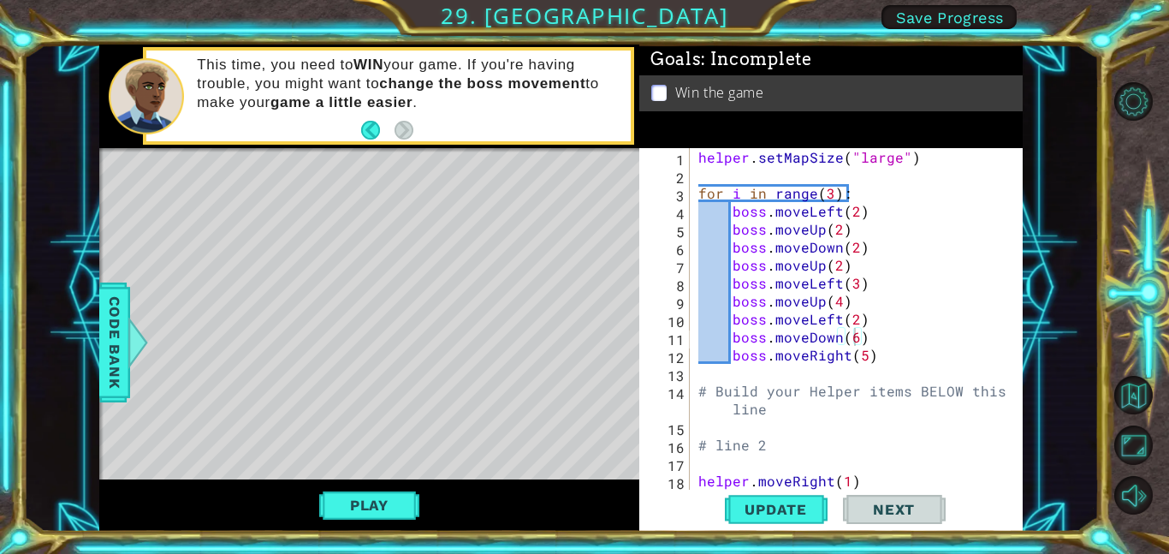
click at [862, 354] on div "helper . setMapSize ( "large" ) for i in range ( 3 ) : boss . moveLeft ( 2 ) bo…" at bounding box center [861, 336] width 333 height 377
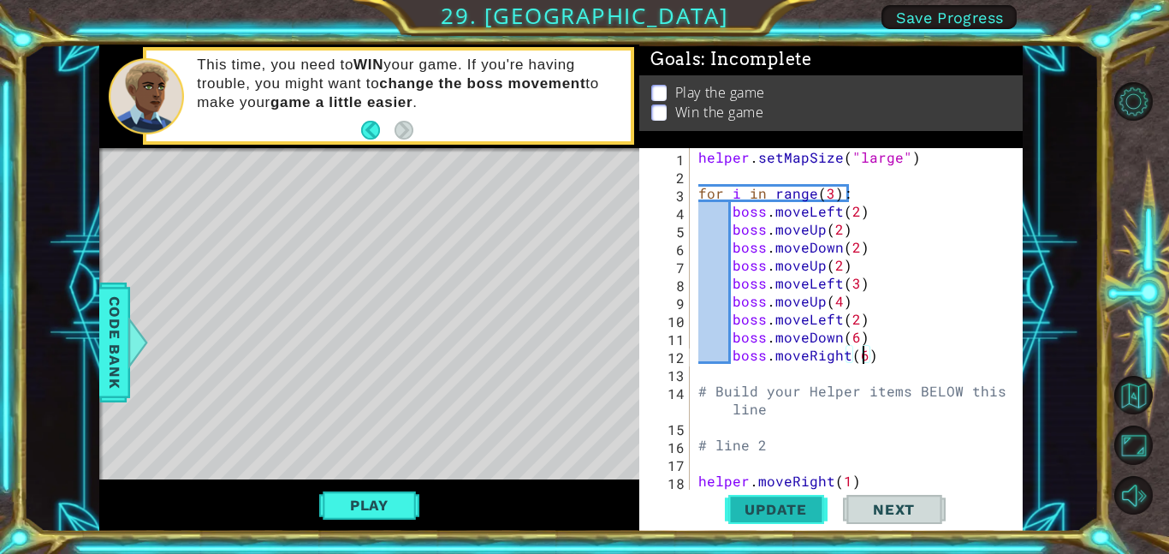
click at [775, 512] on span "Update" at bounding box center [775, 509] width 97 height 17
click at [388, 496] on button "Play" at bounding box center [369, 505] width 100 height 33
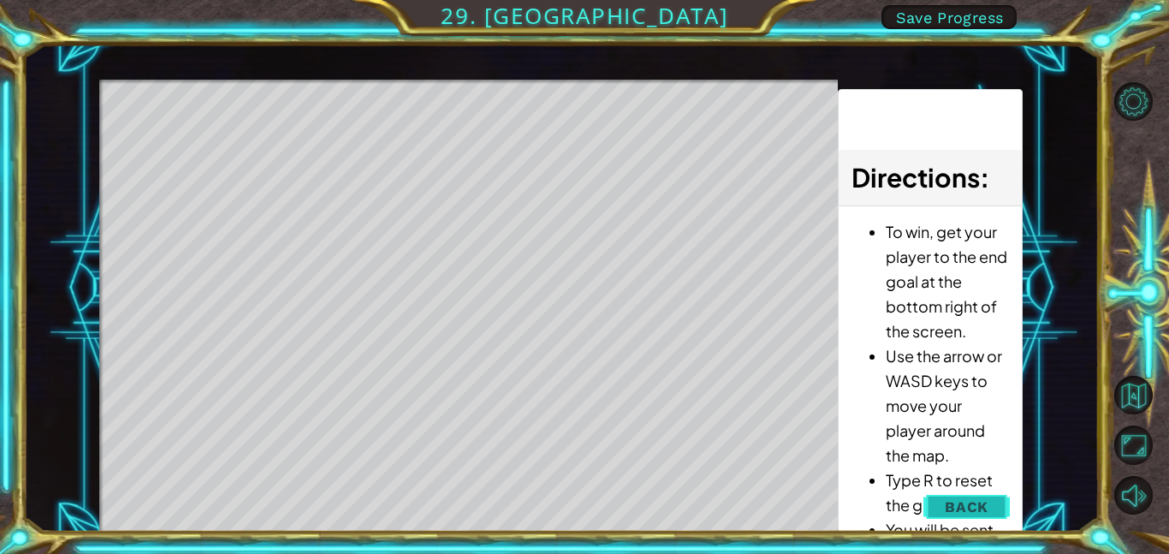
click at [972, 502] on span "Back" at bounding box center [967, 506] width 44 height 17
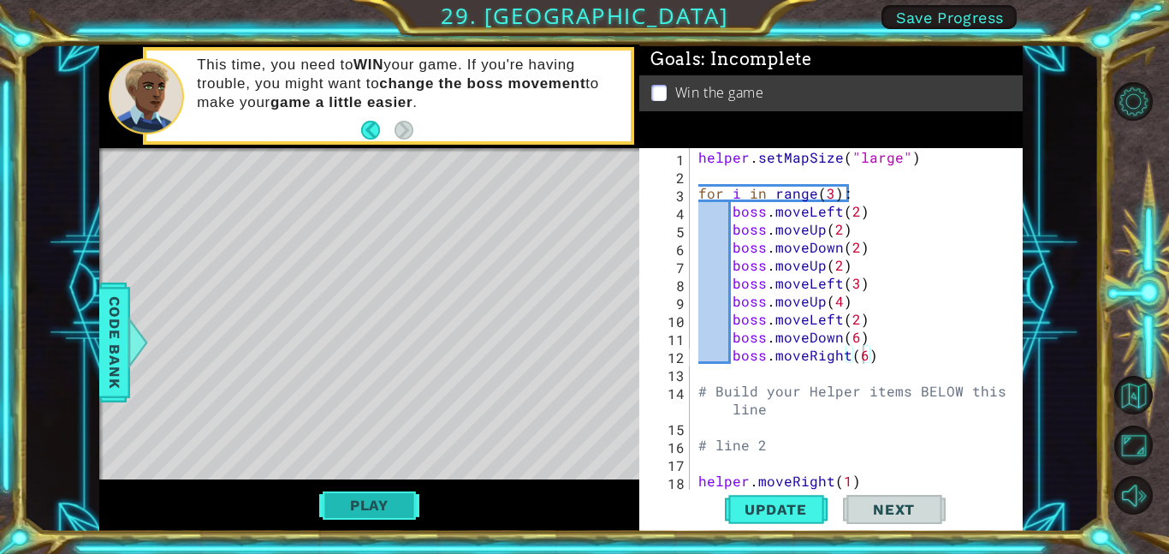
click at [377, 509] on button "Play" at bounding box center [369, 505] width 100 height 33
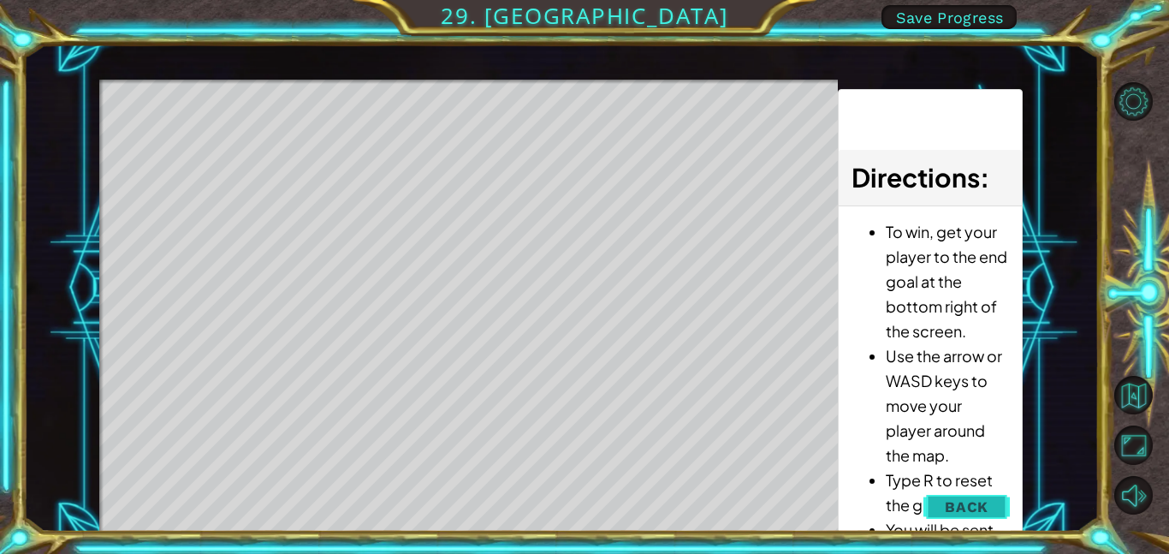
click at [979, 504] on span "Back" at bounding box center [967, 506] width 44 height 17
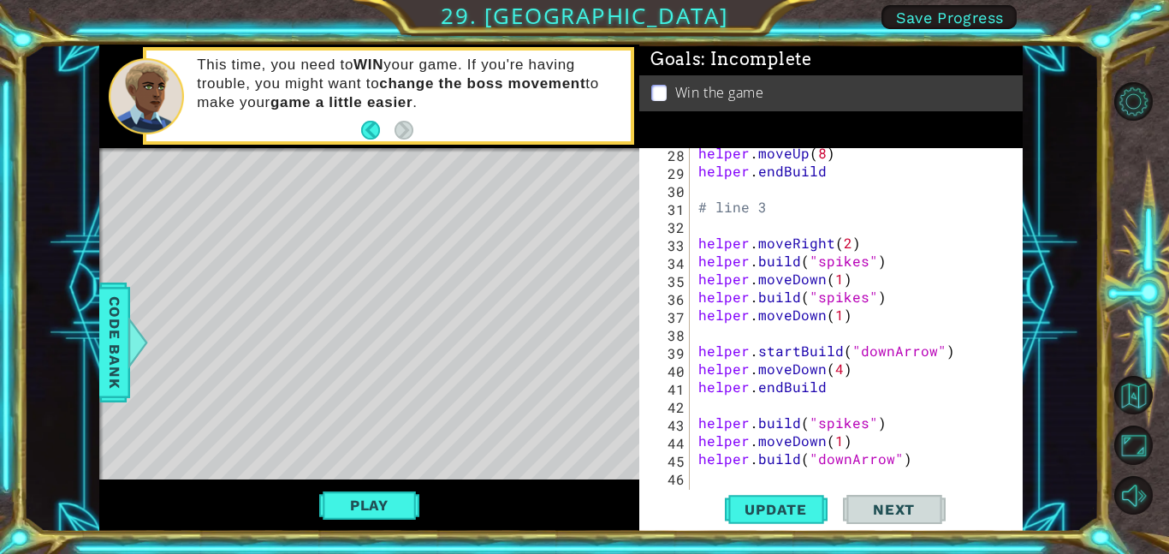
scroll to position [507, 0]
click at [906, 319] on div "helper . moveUp ( 8 ) helper . endBuild # line 3 helper . moveRight ( 2 ) helpe…" at bounding box center [861, 332] width 333 height 377
click at [842, 368] on div "helper . moveUp ( 8 ) helper . endBuild # line 3 helper . moveRight ( 2 ) helpe…" at bounding box center [861, 332] width 333 height 377
click at [839, 367] on div "helper . moveUp ( 8 ) helper . endBuild # line 3 helper . moveRight ( 2 ) helpe…" at bounding box center [861, 332] width 333 height 377
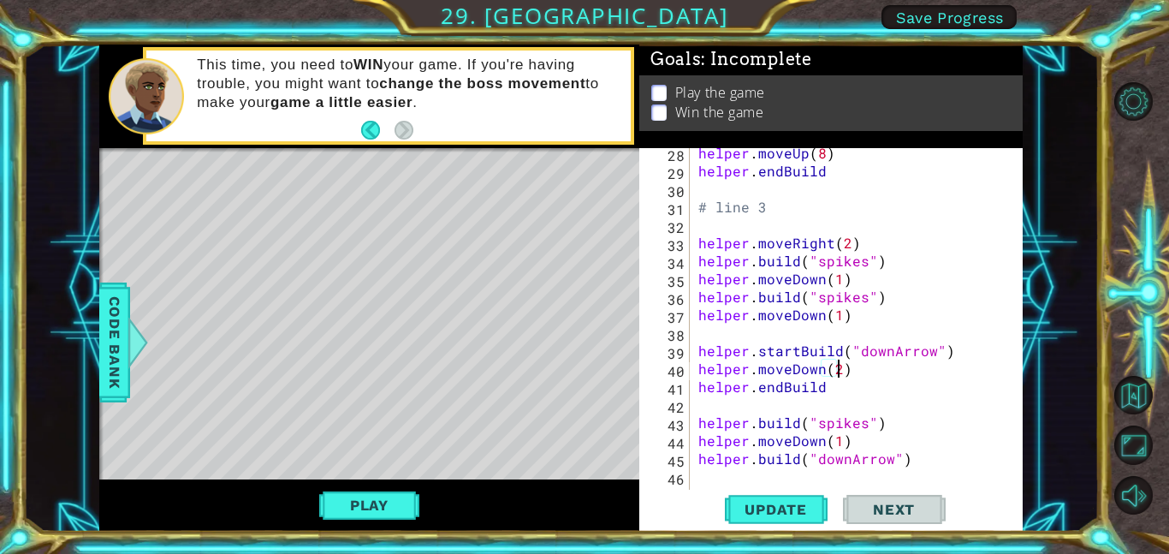
scroll to position [0, 8]
click at [882, 322] on div "helper . moveUp ( 8 ) helper . endBuild # line 3 helper . moveRight ( 2 ) helpe…" at bounding box center [861, 332] width 333 height 377
type textarea "helper.moveDown(1)"
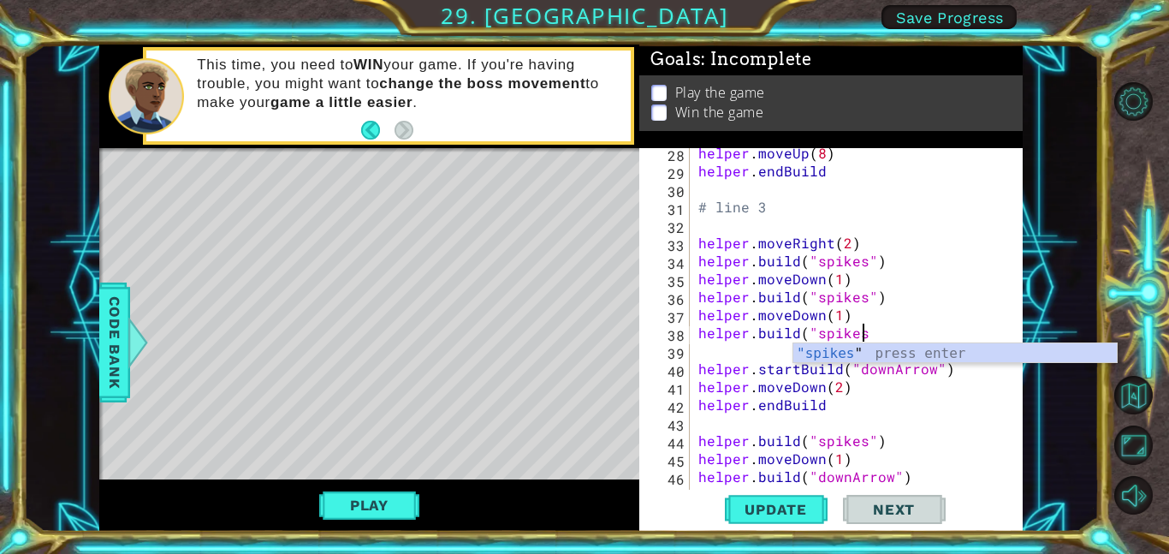
scroll to position [0, 9]
type textarea "[DOMAIN_NAME]("spikes")"
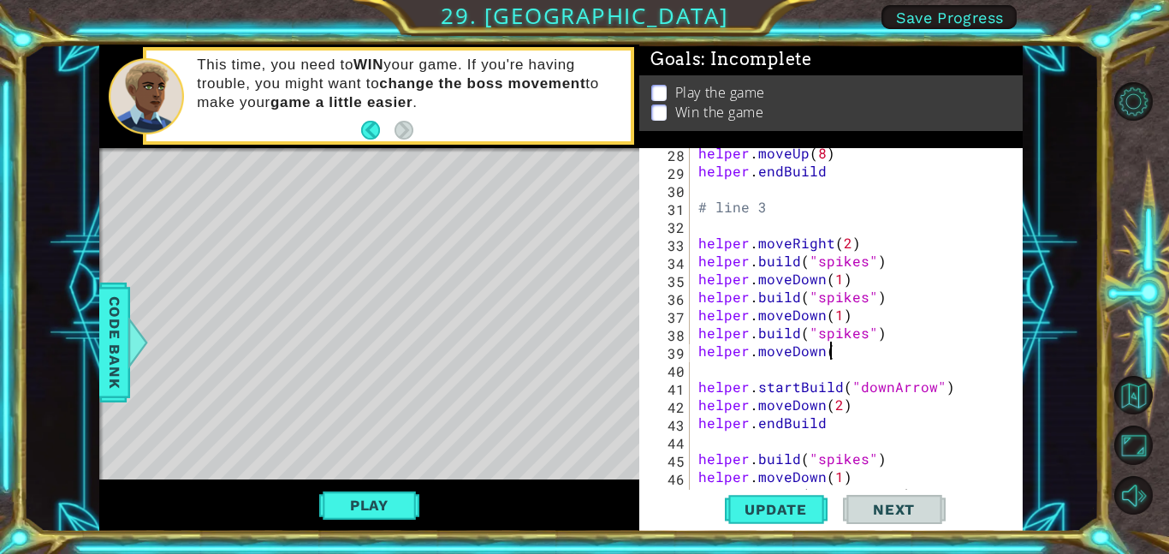
scroll to position [0, 8]
type textarea "helper.moveDown(1)"
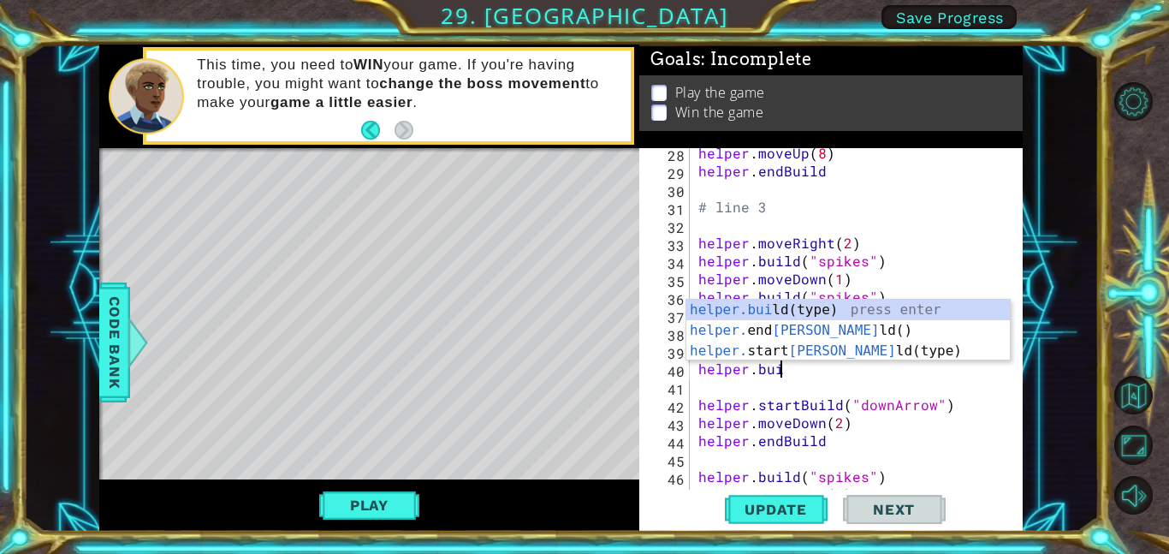
scroll to position [0, 5]
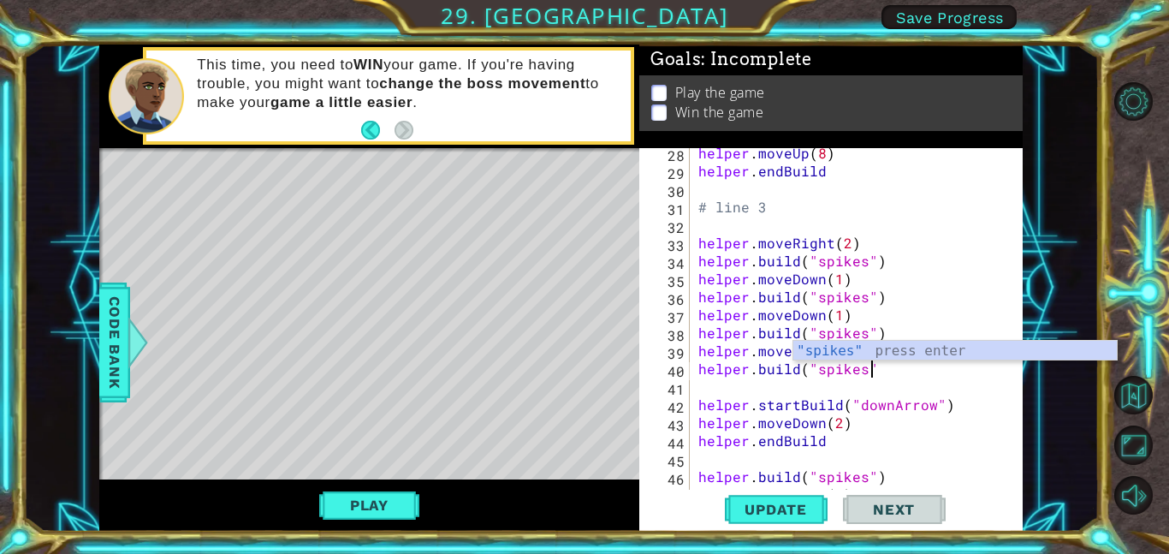
type textarea "[DOMAIN_NAME]("spikes")"
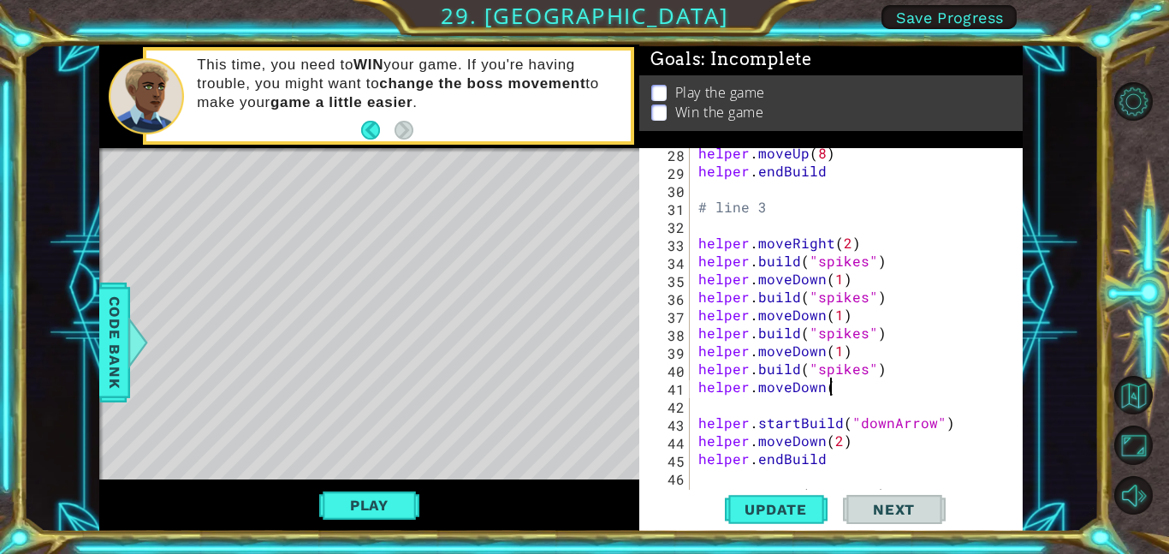
scroll to position [0, 8]
click at [764, 496] on button "Update" at bounding box center [776, 508] width 103 height 39
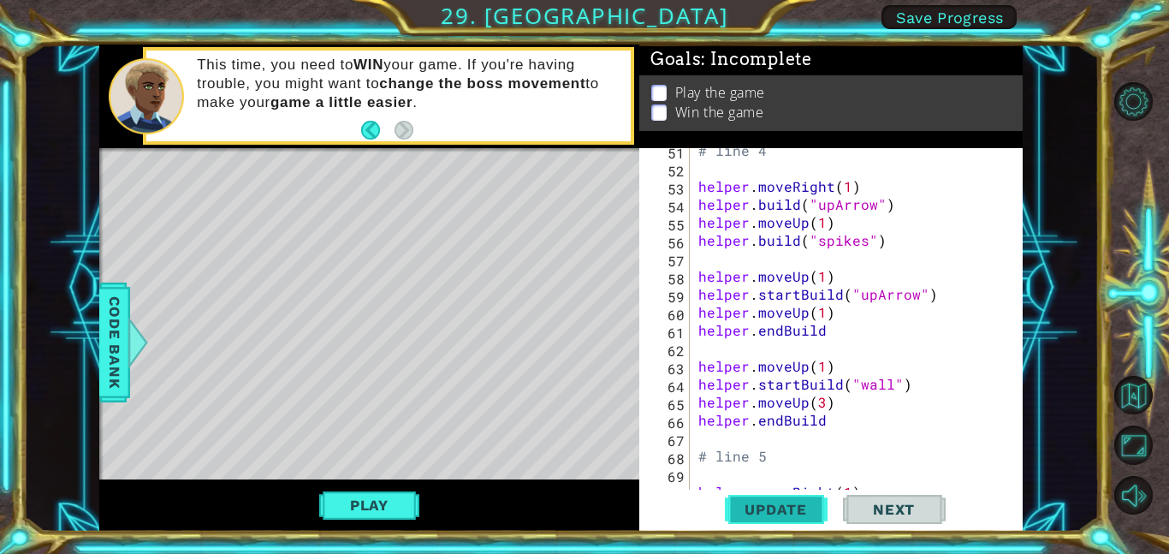
scroll to position [926, 0]
click at [816, 359] on div "# line 4 helper . moveRight ( 1 ) helper . build ( "upArrow" ) helper . moveUp …" at bounding box center [861, 327] width 333 height 377
click at [874, 334] on div "# line 4 helper . moveRight ( 1 ) helper . build ( "upArrow" ) helper . moveUp …" at bounding box center [861, 327] width 333 height 377
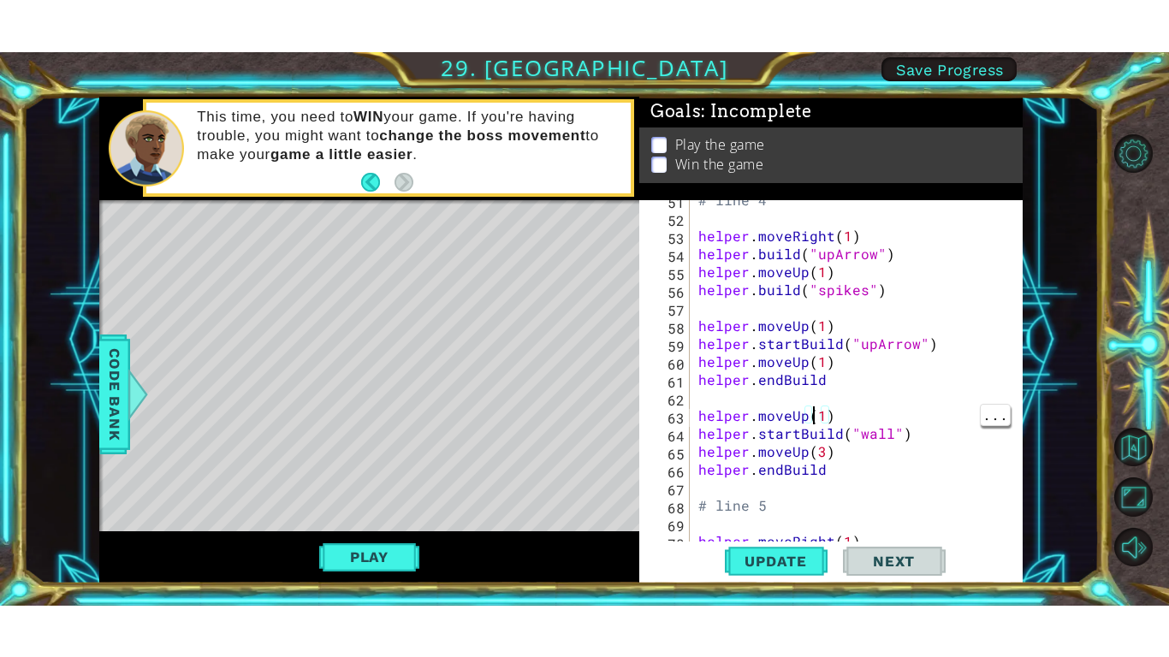
scroll to position [0, 7]
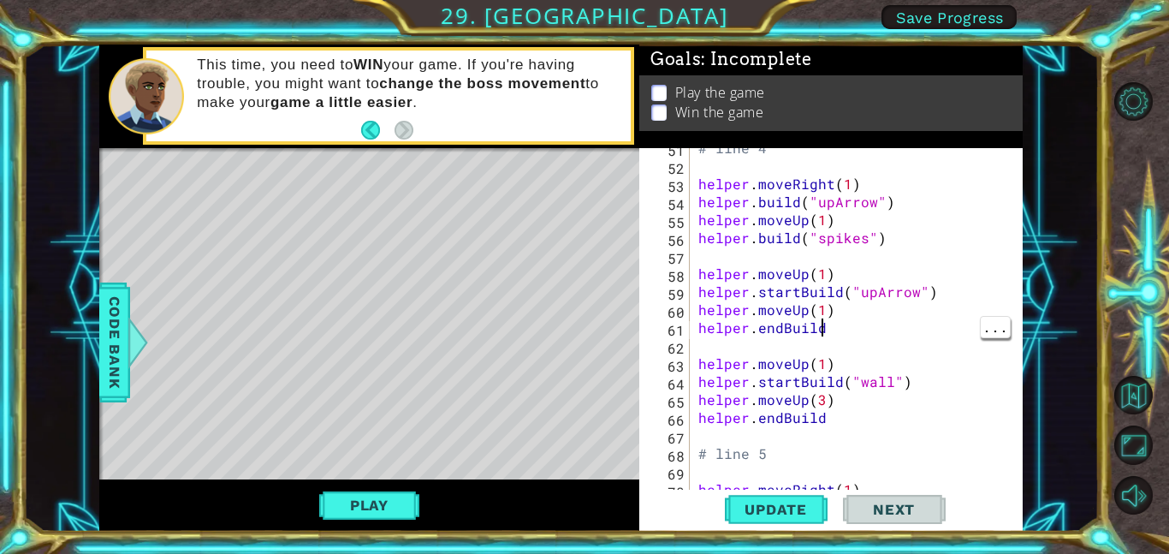
click at [855, 310] on div "# line 4 helper . moveRight ( 1 ) helper . build ( "upArrow" ) helper . moveUp …" at bounding box center [861, 327] width 333 height 377
click at [812, 315] on div "# line 4 helper . moveRight ( 1 ) helper . build ( "upArrow" ) helper . moveUp …" at bounding box center [861, 327] width 333 height 377
click at [817, 397] on div "# line 4 helper . moveRight ( 1 ) helper . build ( "upArrow" ) helper . moveUp …" at bounding box center [861, 327] width 333 height 377
click at [820, 395] on div "# line 4 helper . moveRight ( 1 ) helper . build ( "upArrow" ) helper . moveUp …" at bounding box center [861, 327] width 333 height 377
type textarea "helper.moveUp(2)"
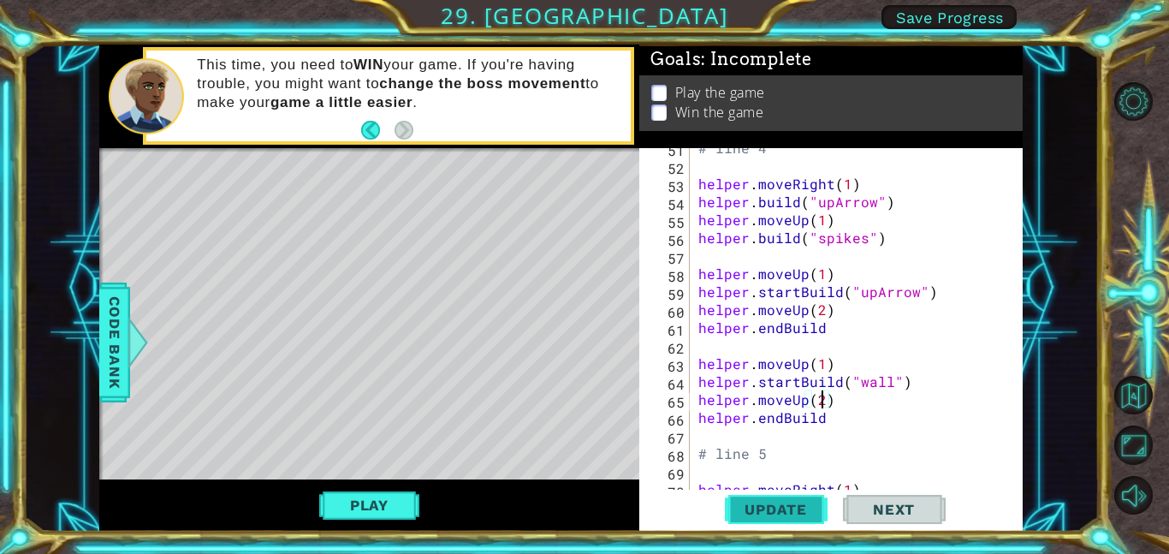
click at [794, 508] on span "Update" at bounding box center [775, 509] width 97 height 17
click at [412, 507] on button "Play" at bounding box center [369, 505] width 100 height 33
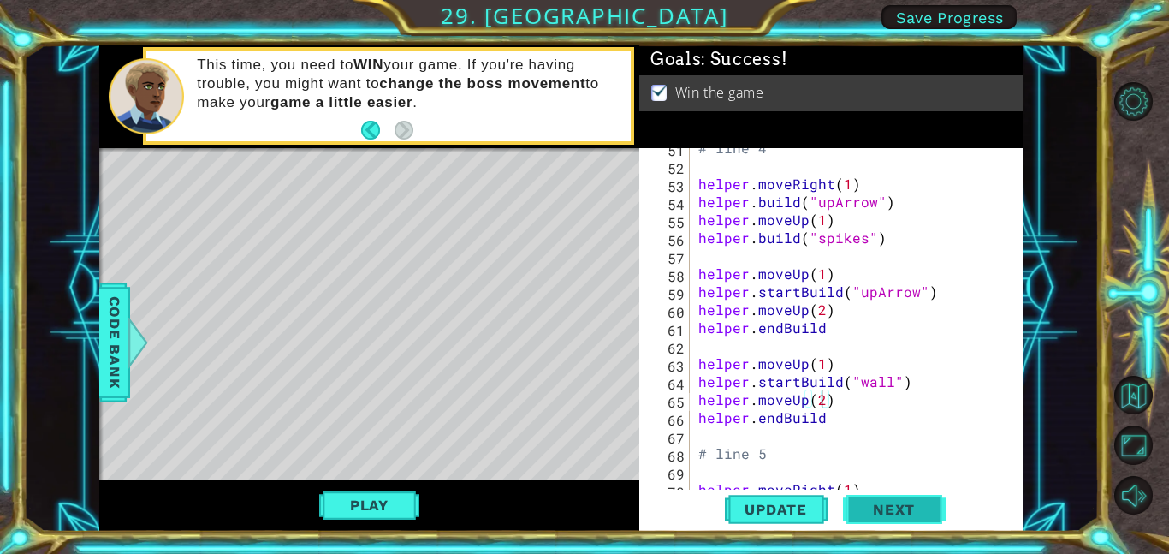
click at [909, 507] on span "Next" at bounding box center [894, 510] width 76 height 17
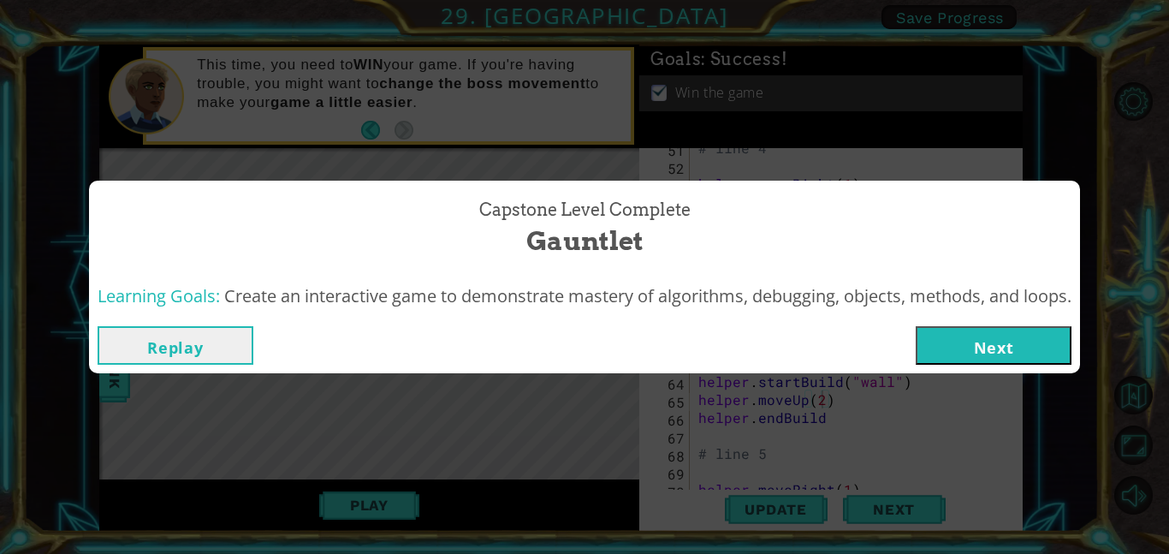
click at [1019, 338] on button "Next" at bounding box center [994, 345] width 156 height 39
click at [974, 365] on body "1 ההההההההההההההההההההההההההההההההההההההההההההההההההההההההההההההההההההההההההההה…" at bounding box center [584, 277] width 1169 height 554
click at [996, 354] on body "1 ההההההההההההההההההההההההההההההההההההההההההההההההההההההההההההההההההההההההההההה…" at bounding box center [584, 277] width 1169 height 554
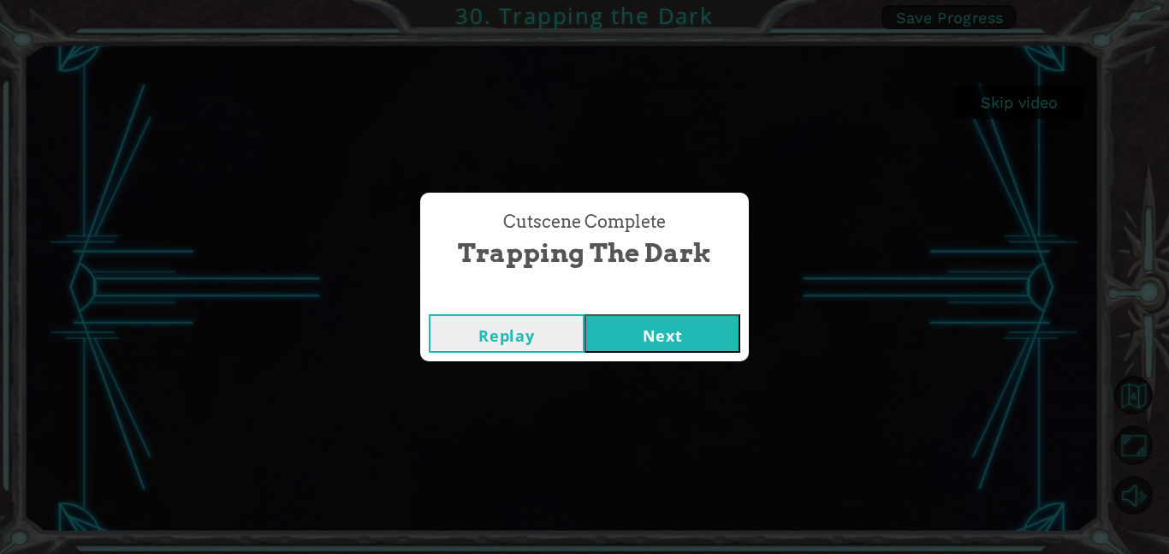
click at [640, 323] on button "Next" at bounding box center [662, 333] width 156 height 39
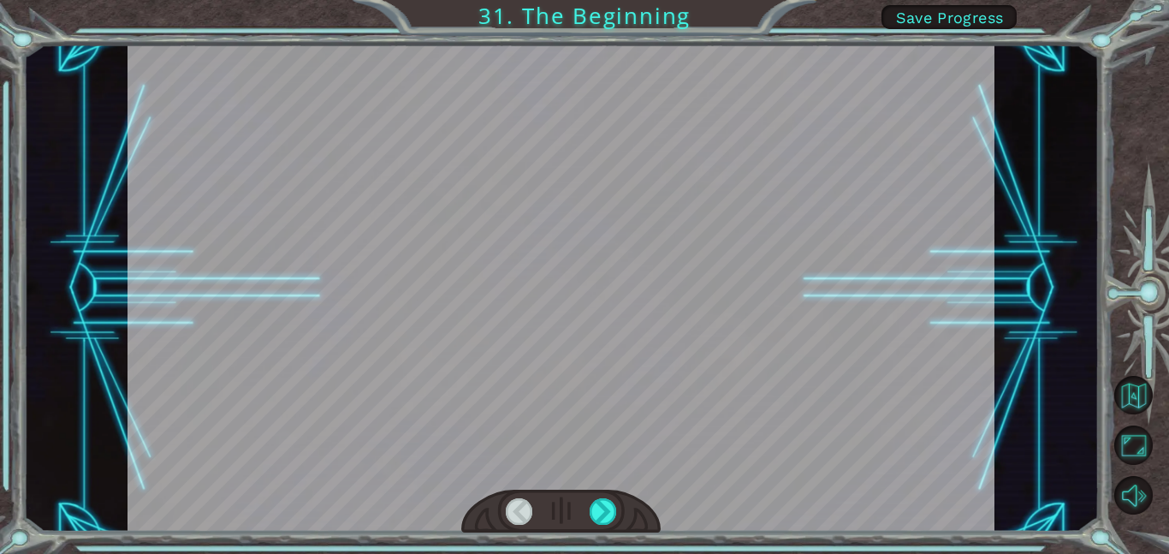
click at [726, 344] on div at bounding box center [560, 287] width 867 height 487
click at [987, 20] on span "Save Progress" at bounding box center [950, 18] width 108 height 18
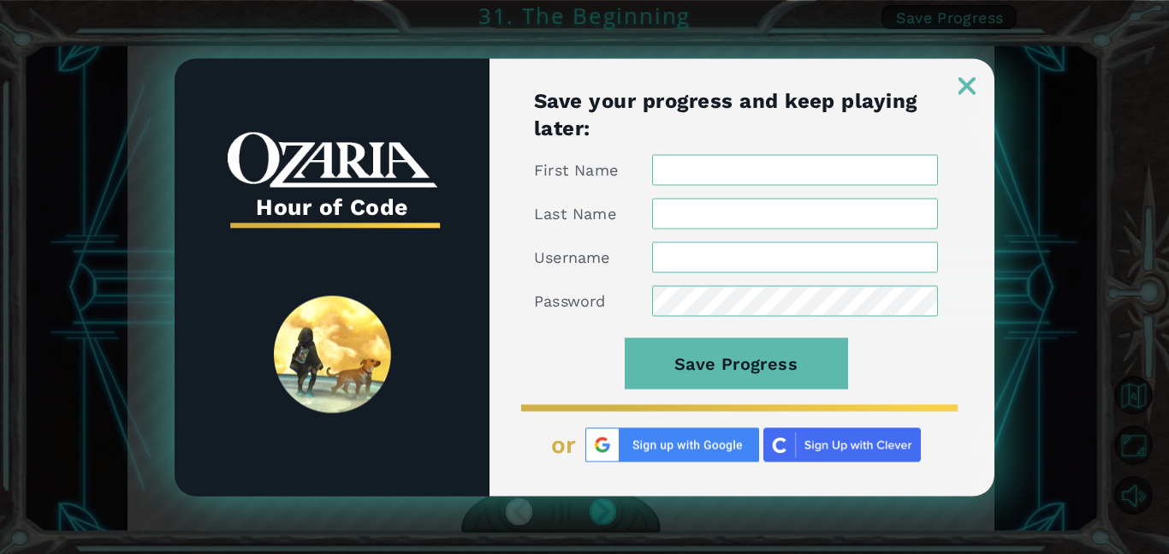
click at [872, 164] on input "First Name" at bounding box center [795, 169] width 286 height 31
click at [870, 167] on input "First Name" at bounding box center [795, 169] width 286 height 31
click at [836, 128] on h1 "Save your progress and keep playing later:" at bounding box center [736, 113] width 404 height 55
click at [683, 453] on img at bounding box center [672, 444] width 174 height 34
click at [664, 442] on img at bounding box center [672, 444] width 174 height 34
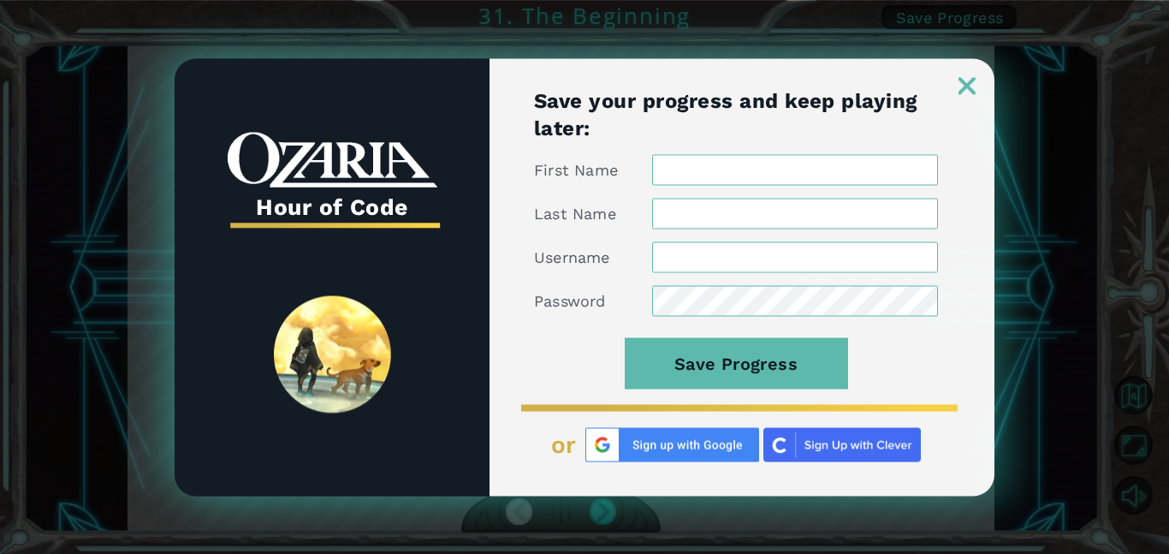
click at [669, 447] on img at bounding box center [672, 444] width 174 height 34
click at [980, 78] on link at bounding box center [966, 75] width 55 height 14
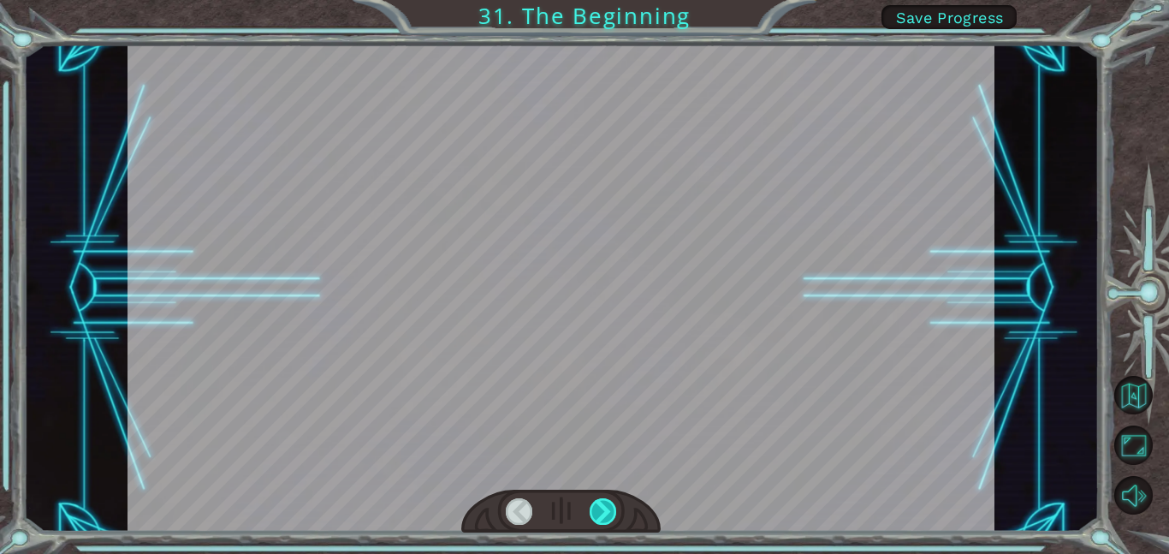
click at [602, 502] on div at bounding box center [603, 511] width 27 height 27
click at [603, 509] on div at bounding box center [603, 511] width 27 height 27
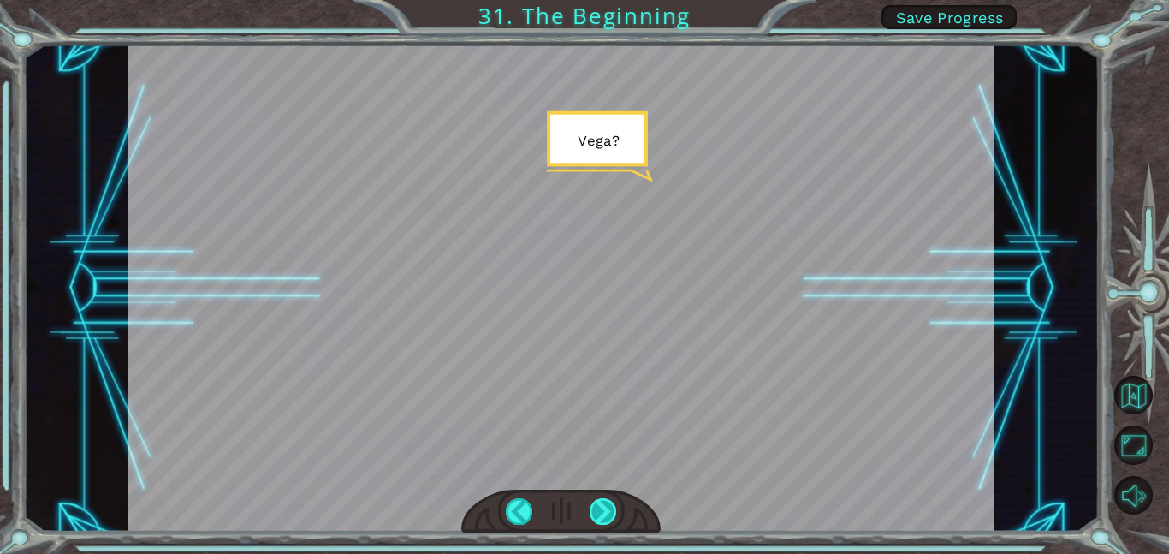
click at [602, 520] on div at bounding box center [603, 511] width 27 height 27
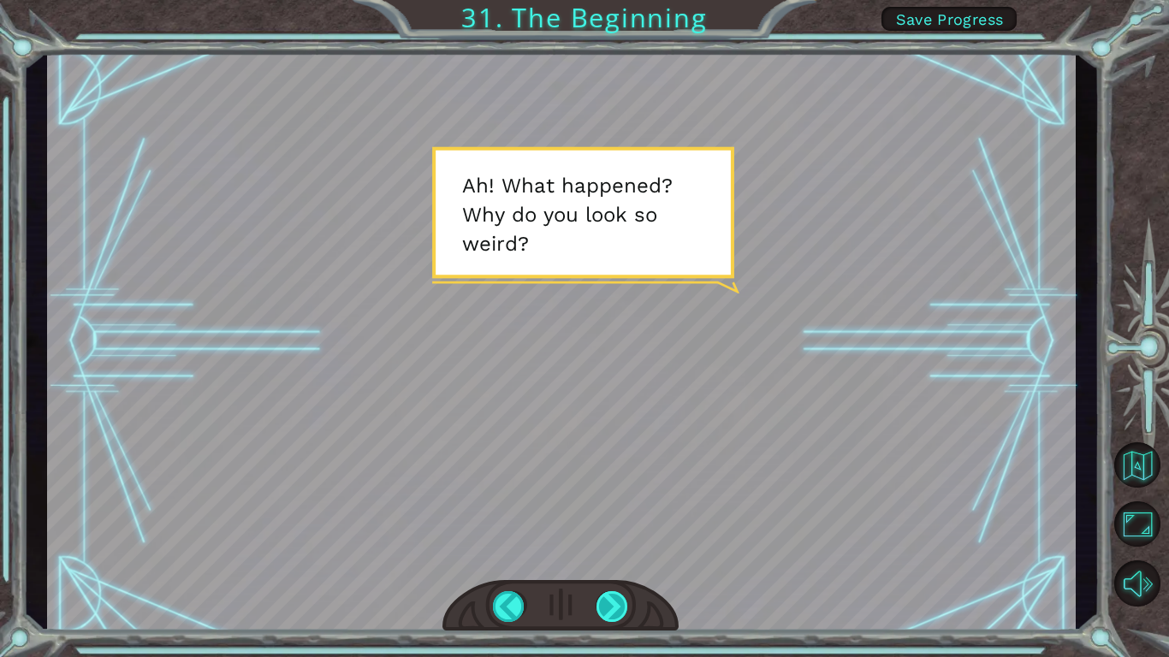
click at [624, 553] on div at bounding box center [612, 606] width 33 height 31
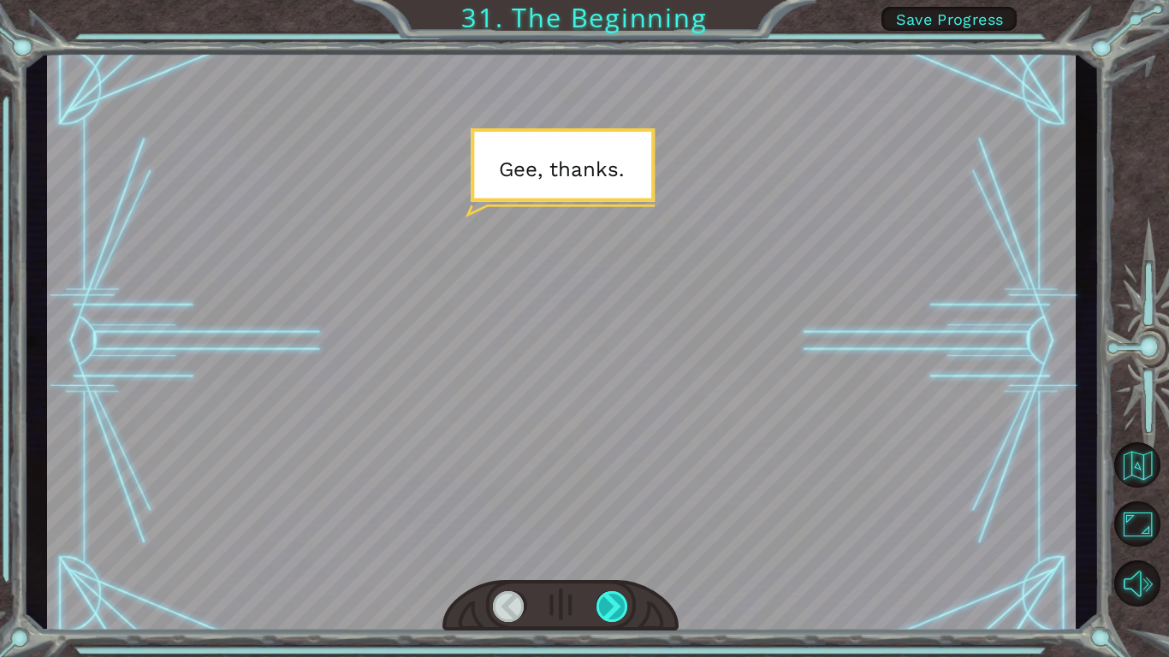
click at [624, 553] on div at bounding box center [612, 606] width 33 height 31
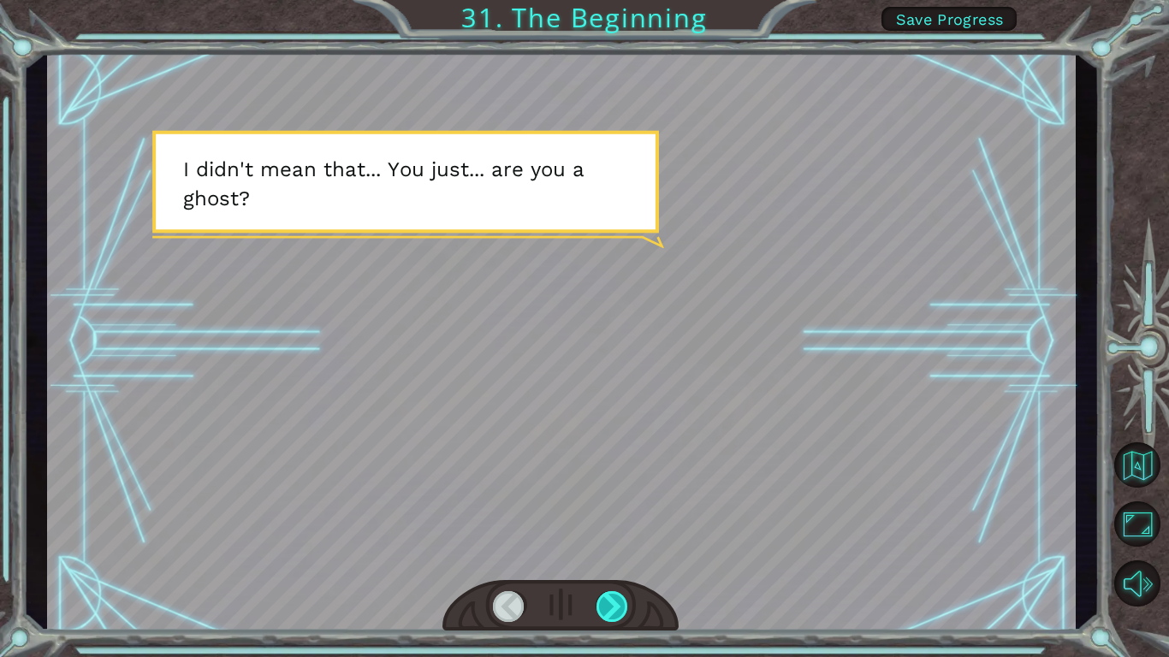
click at [624, 553] on div at bounding box center [612, 606] width 33 height 31
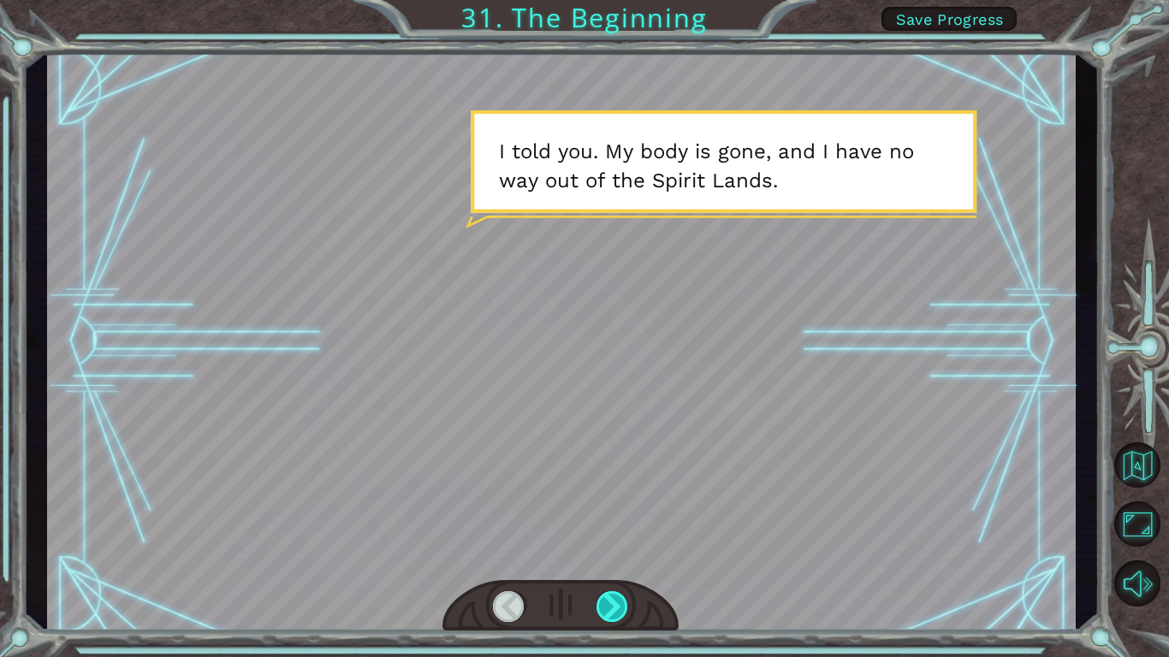
click at [624, 553] on div at bounding box center [612, 606] width 33 height 31
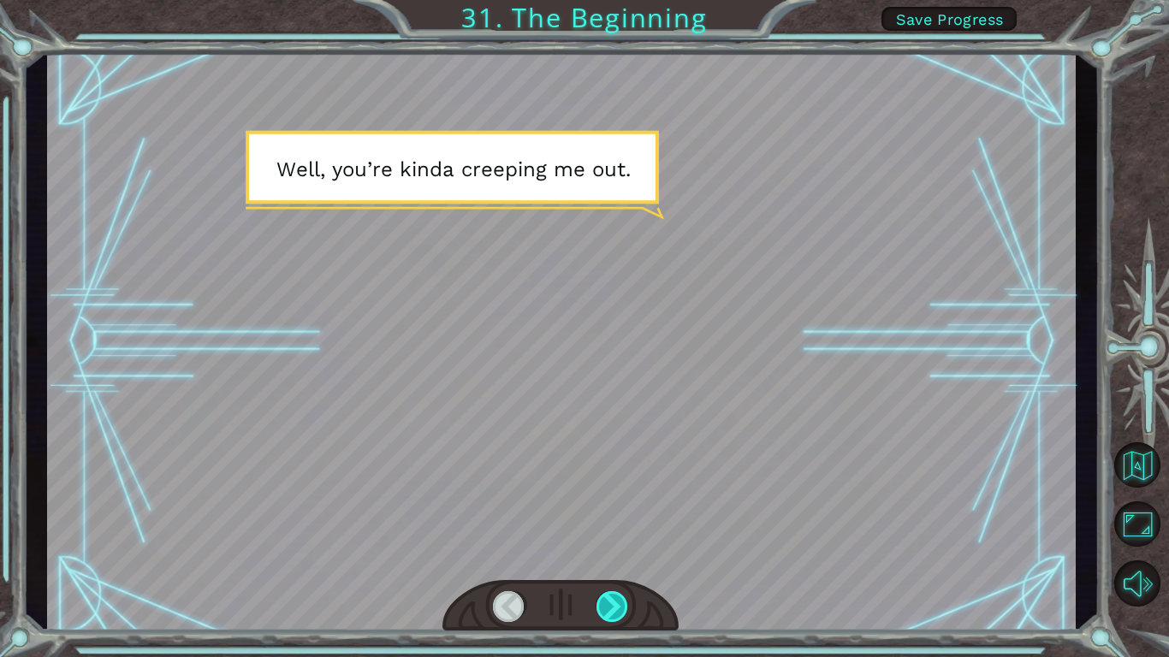
click at [624, 553] on div at bounding box center [612, 606] width 33 height 31
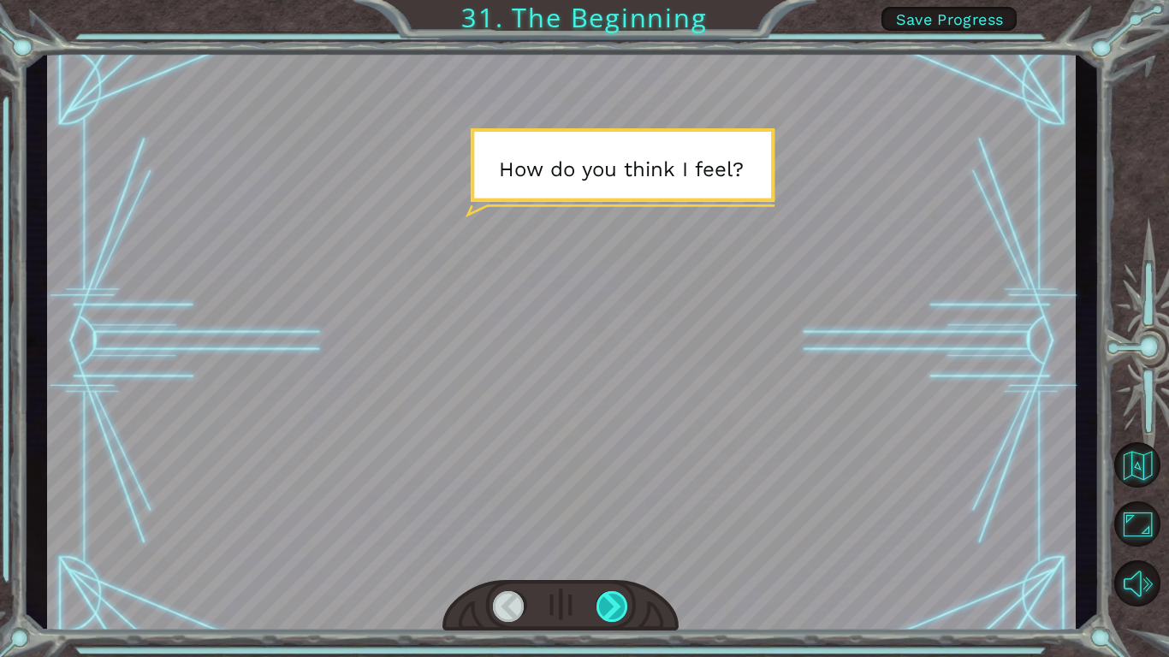
click at [624, 553] on div at bounding box center [612, 606] width 33 height 31
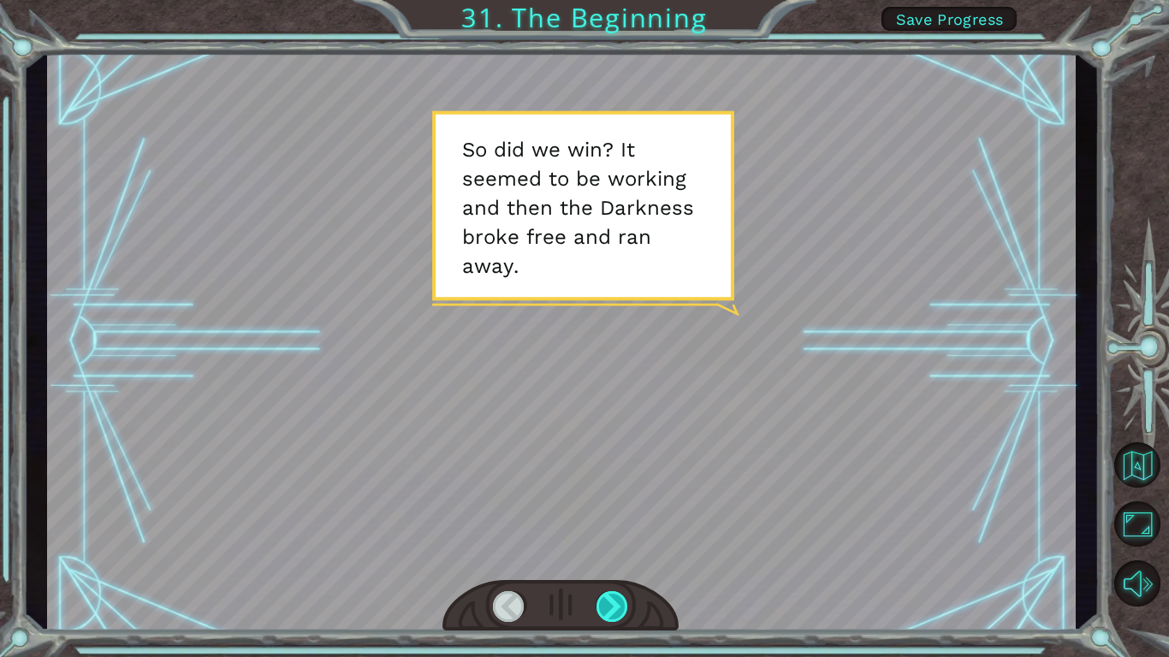
click at [624, 553] on div at bounding box center [612, 606] width 33 height 31
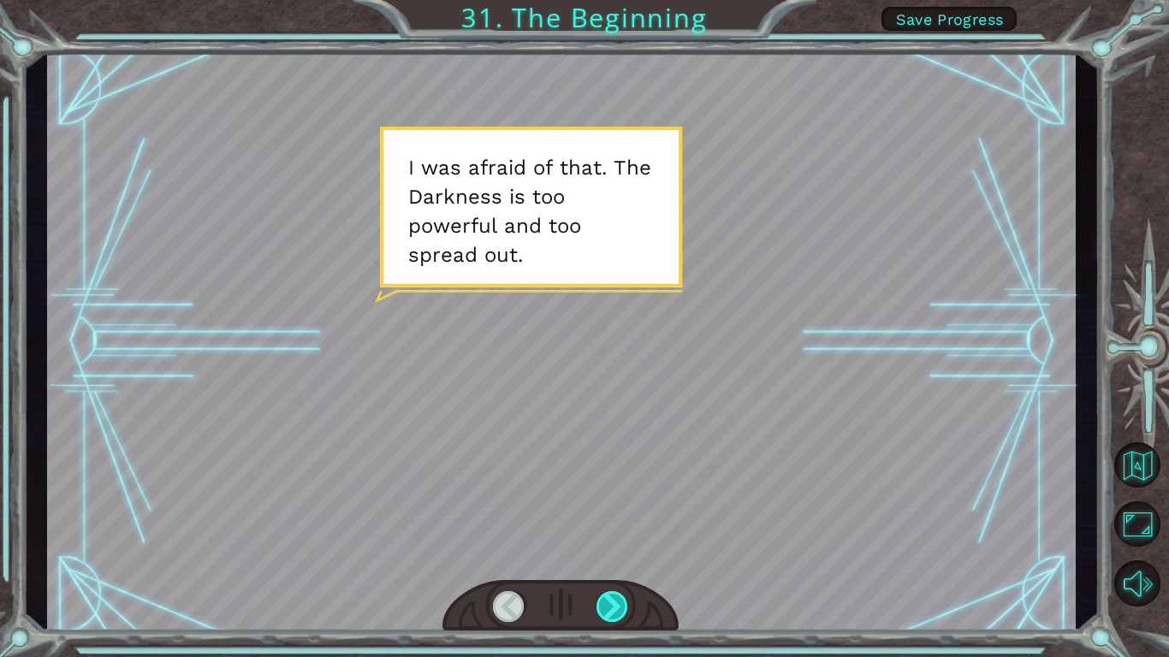
click at [624, 553] on div at bounding box center [612, 606] width 33 height 31
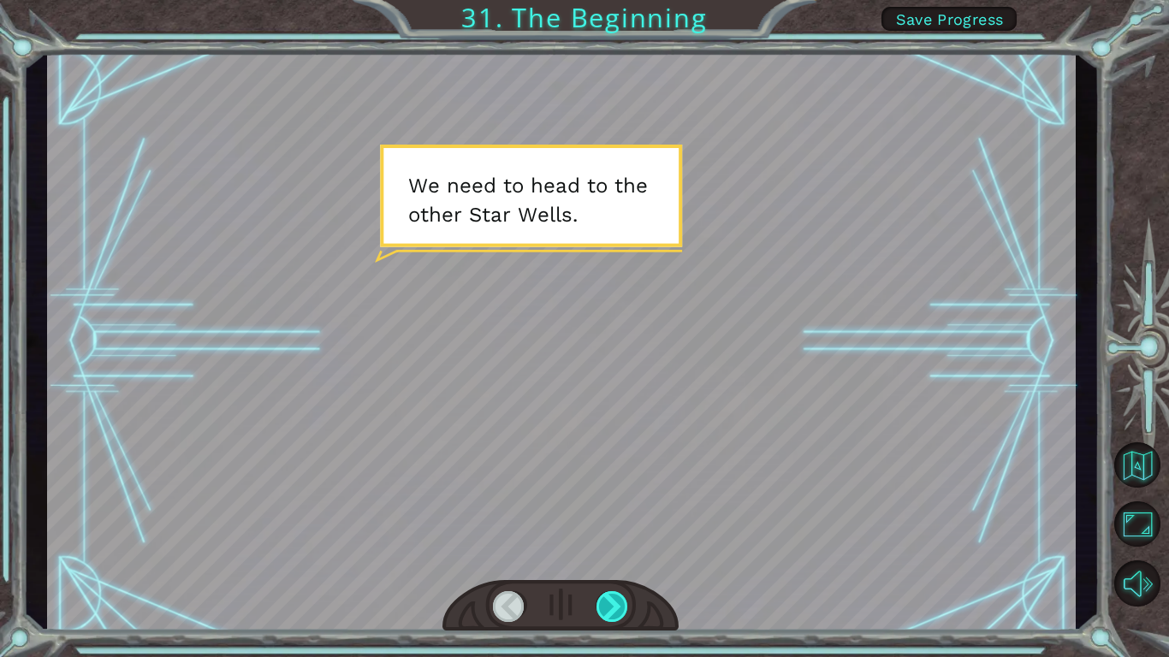
click at [624, 553] on div at bounding box center [612, 606] width 33 height 31
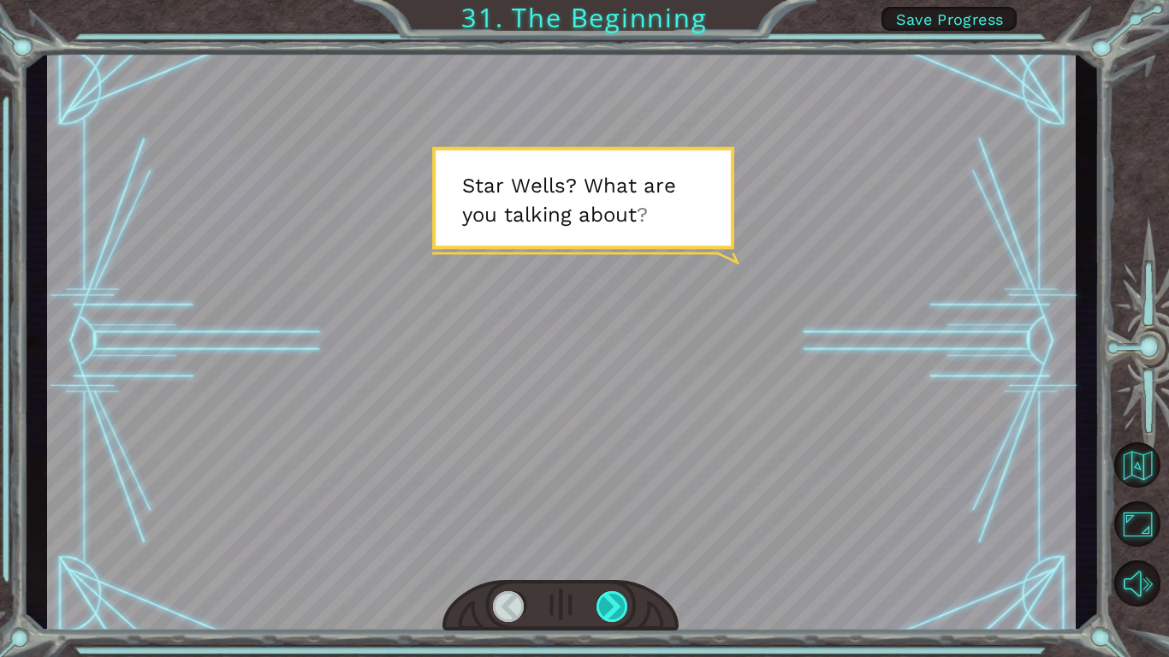
click at [624, 553] on div at bounding box center [612, 606] width 33 height 31
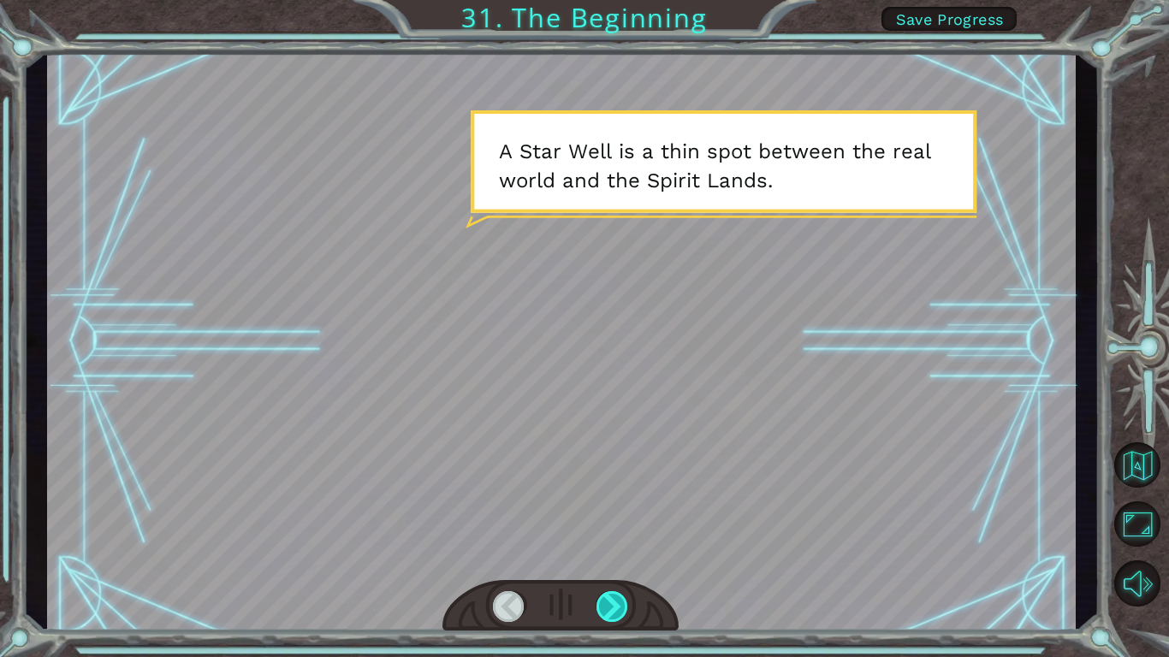
click at [624, 553] on div at bounding box center [612, 606] width 33 height 31
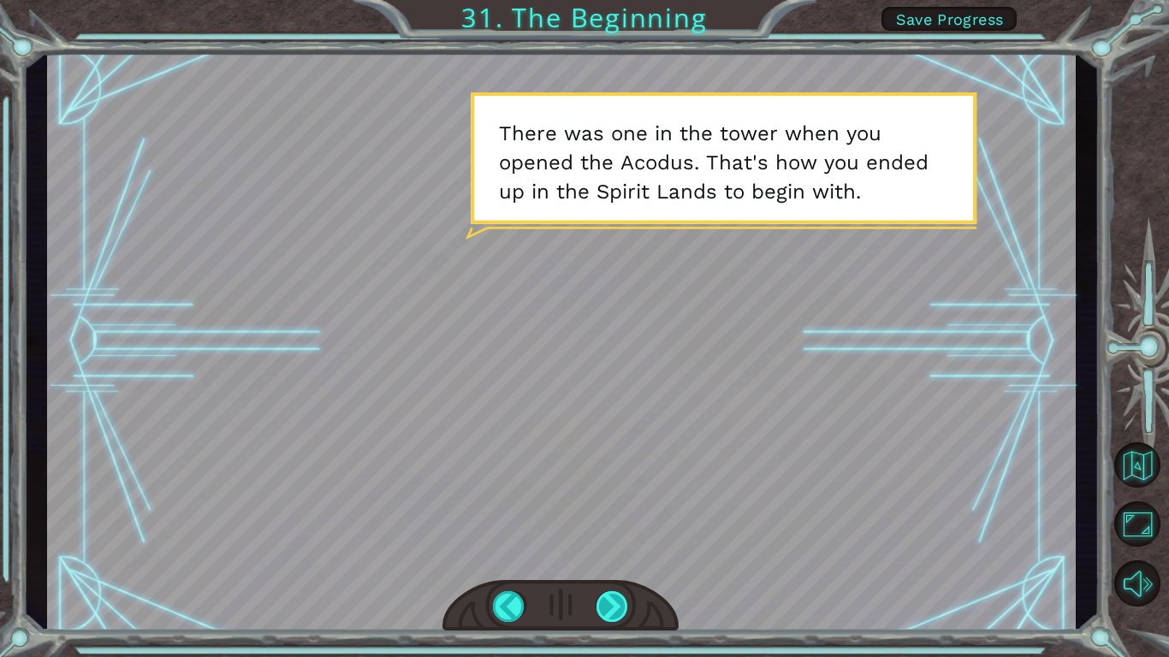
click at [624, 553] on div at bounding box center [612, 606] width 33 height 31
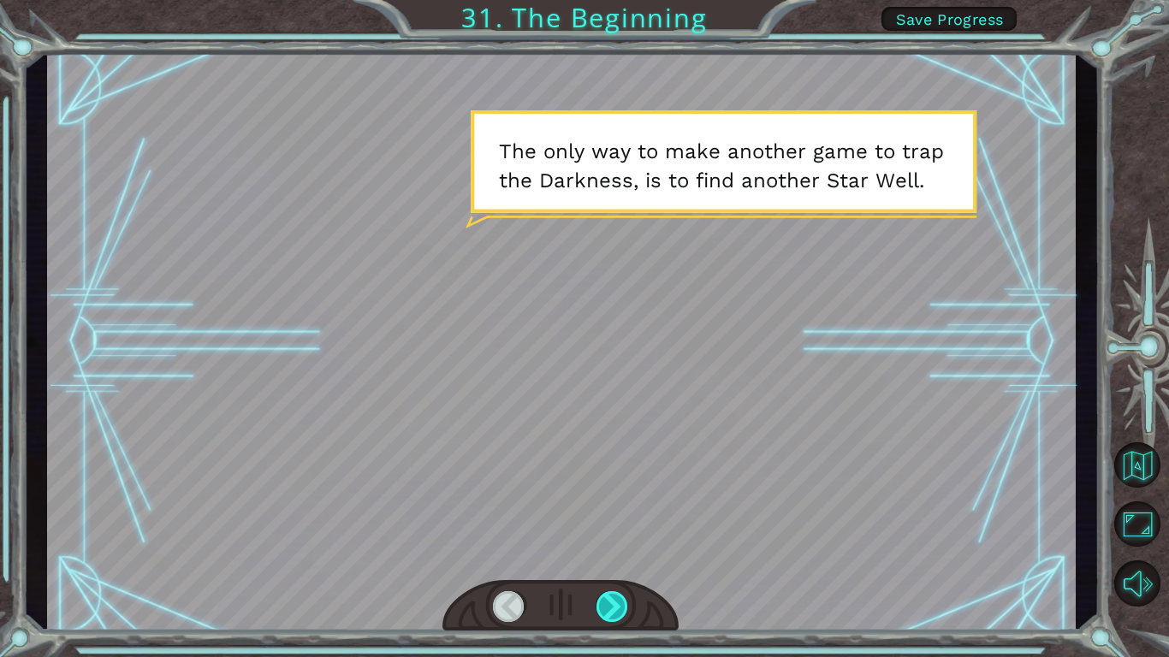
click at [624, 553] on div at bounding box center [612, 606] width 33 height 31
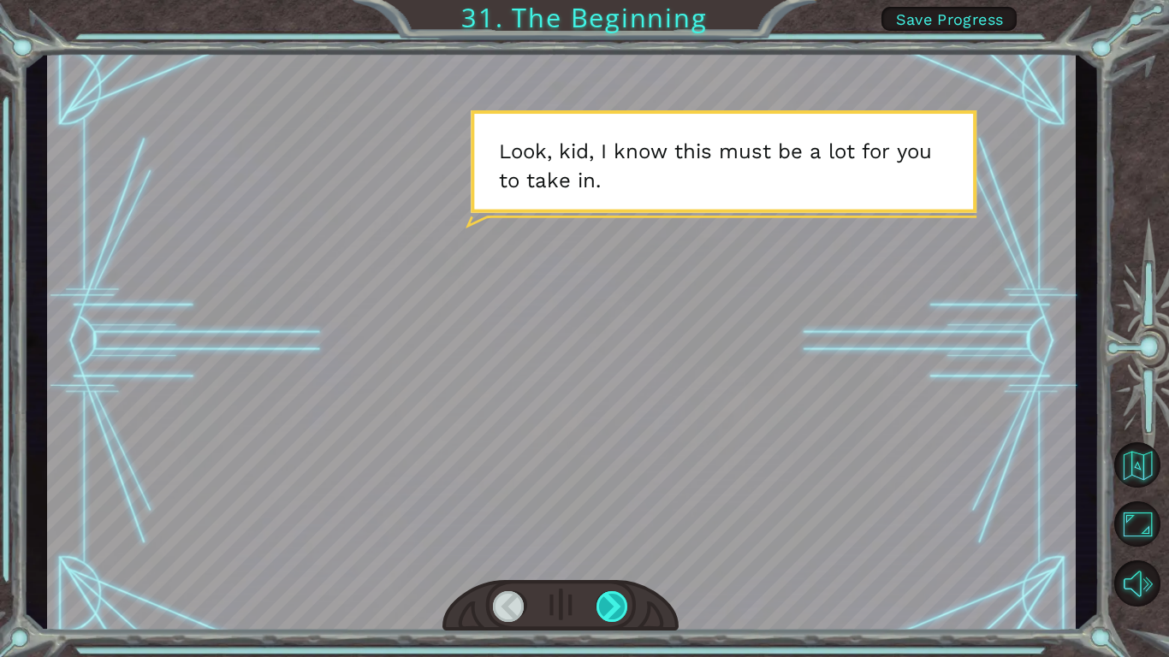
click at [624, 553] on div at bounding box center [612, 606] width 33 height 31
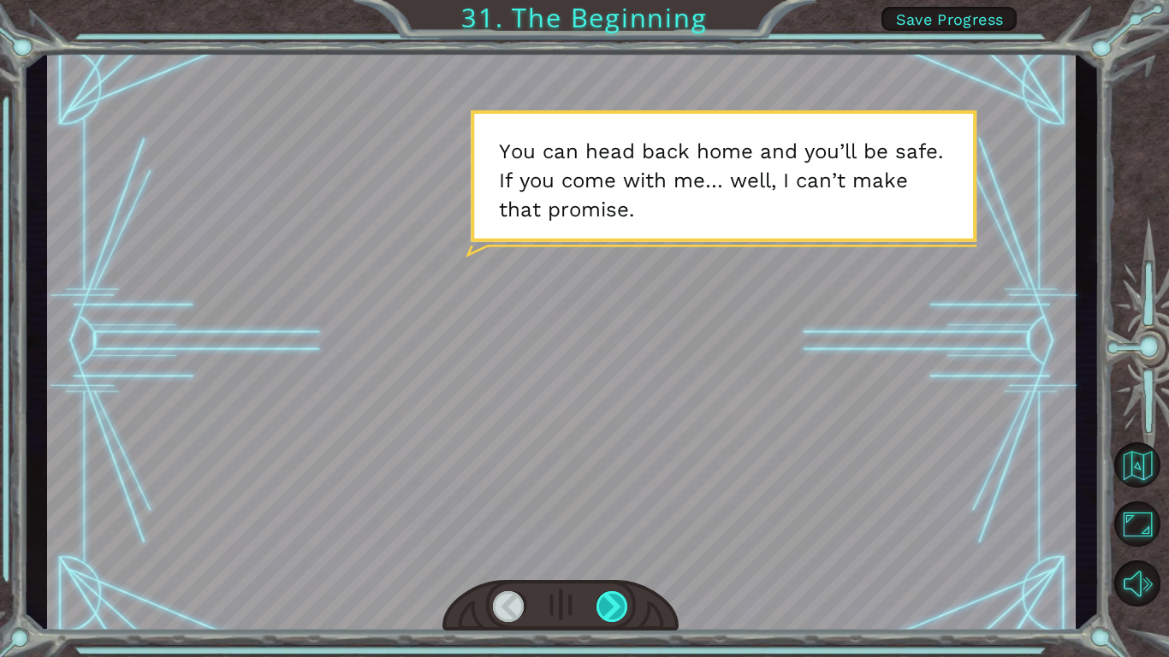
click at [624, 553] on div at bounding box center [612, 606] width 33 height 31
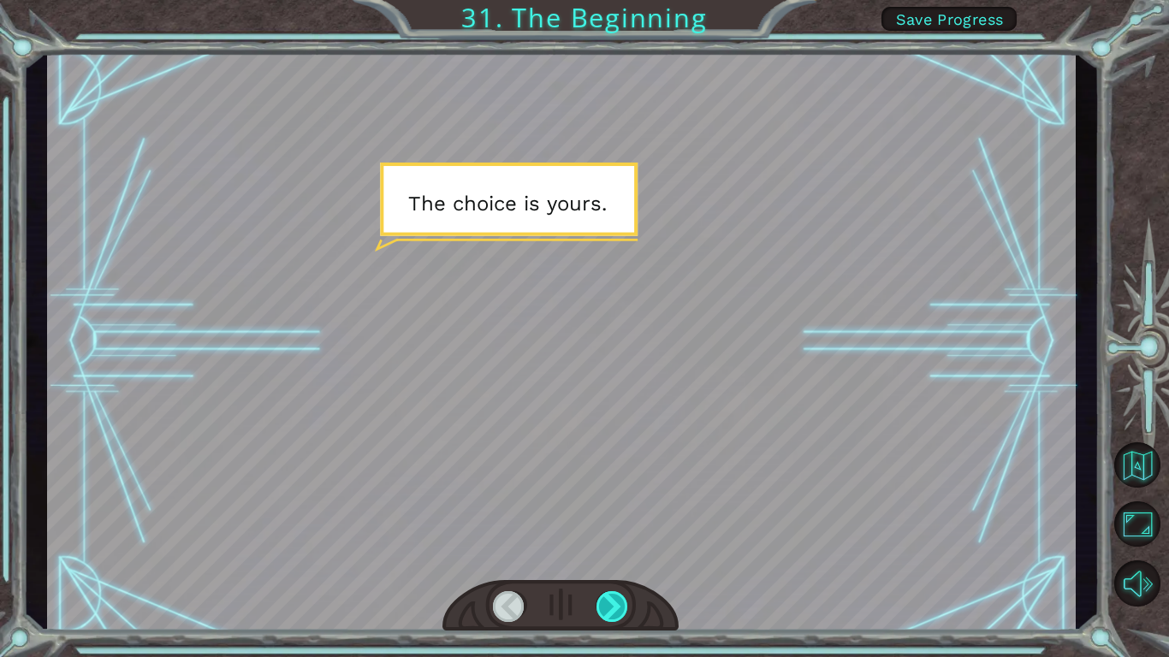
click at [624, 553] on div at bounding box center [612, 606] width 33 height 31
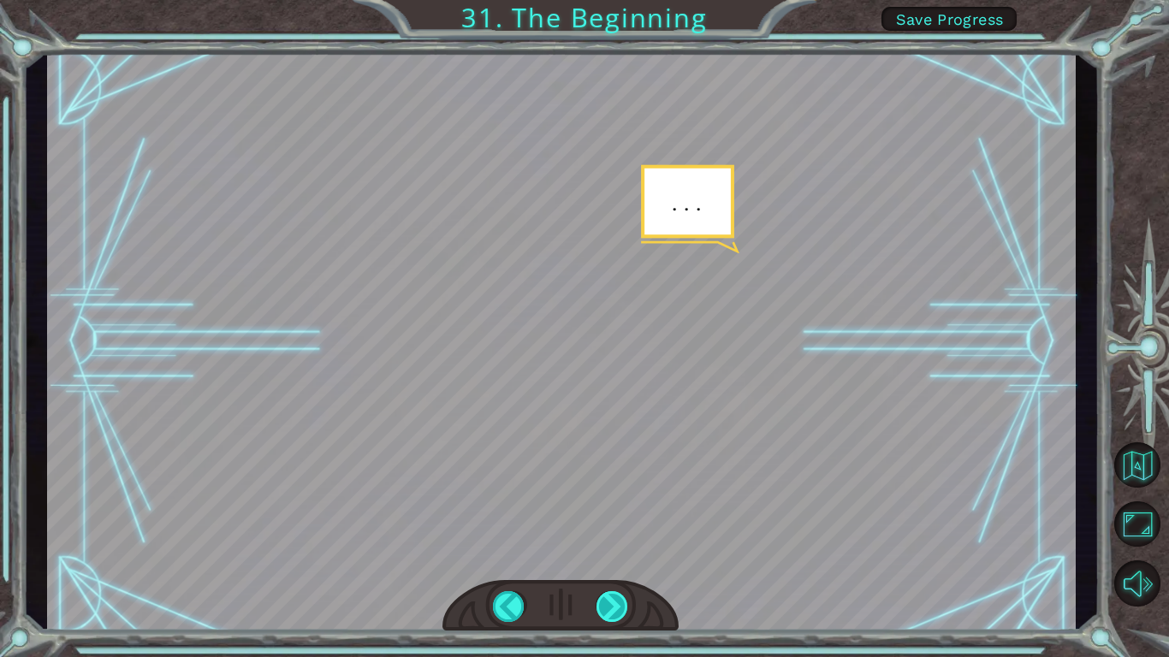
click at [624, 553] on div at bounding box center [612, 606] width 33 height 31
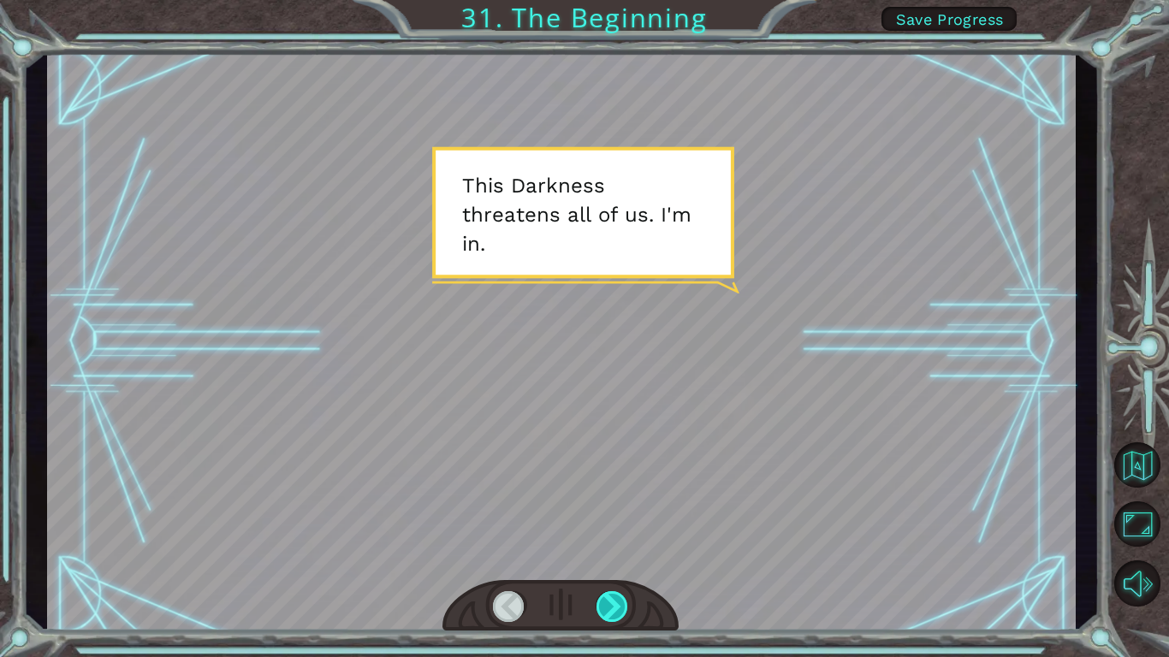
click at [624, 553] on div at bounding box center [612, 606] width 33 height 31
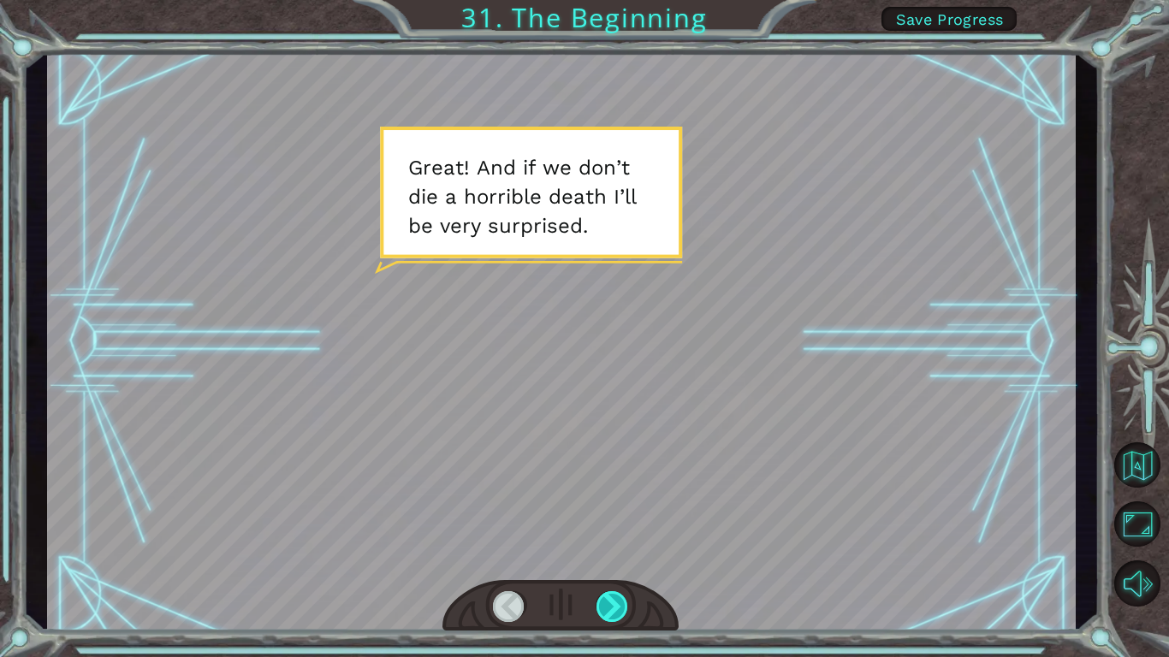
click at [624, 553] on div at bounding box center [612, 606] width 33 height 31
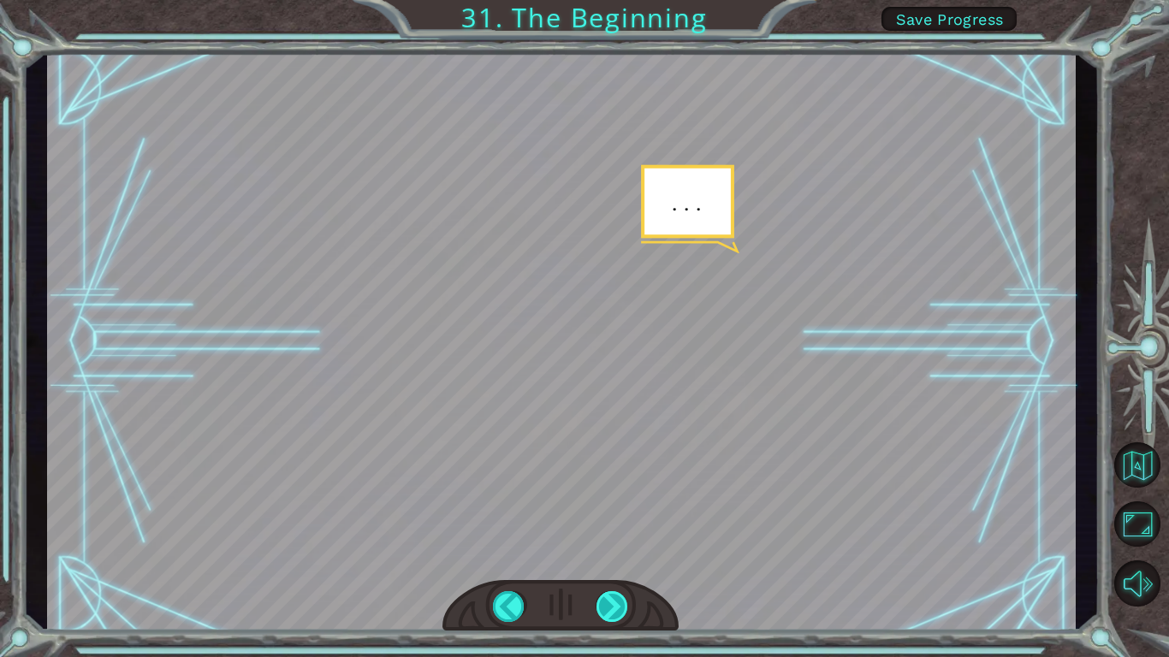
click at [624, 553] on div at bounding box center [612, 606] width 33 height 31
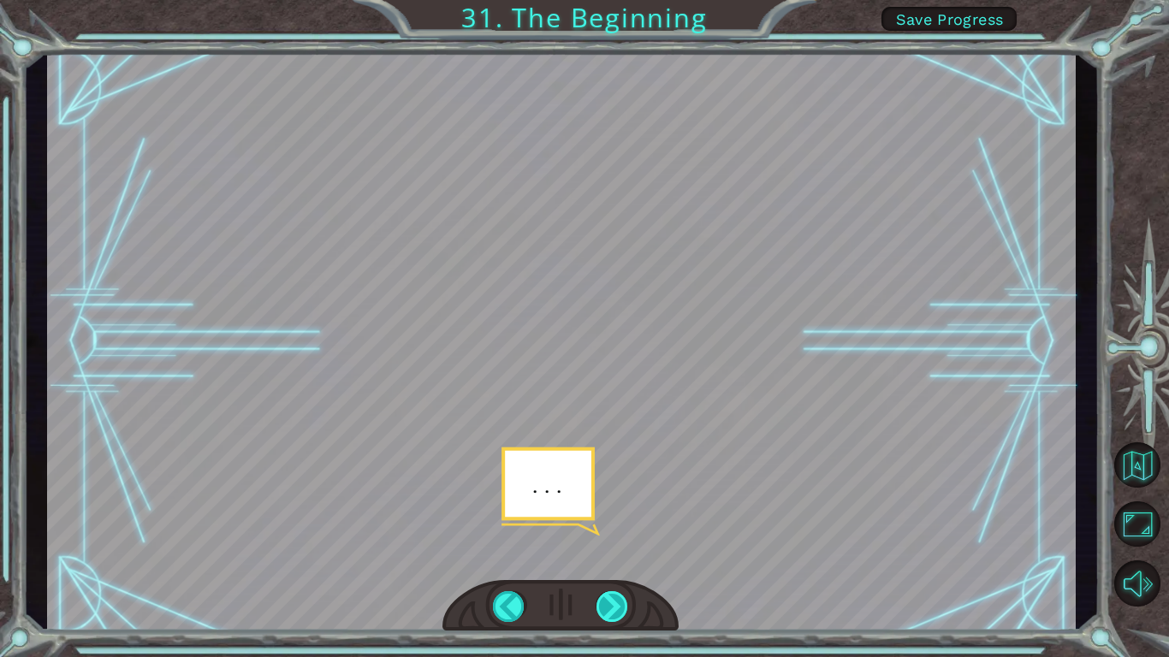
click at [624, 553] on div at bounding box center [612, 606] width 33 height 31
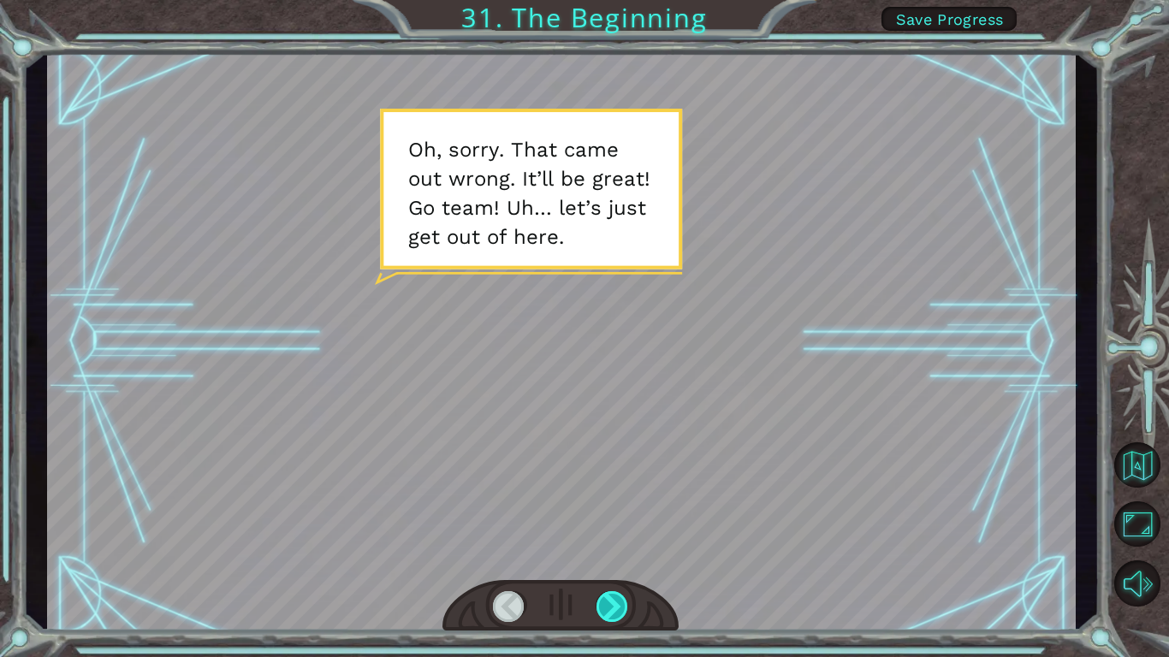
click at [624, 553] on div at bounding box center [612, 606] width 33 height 31
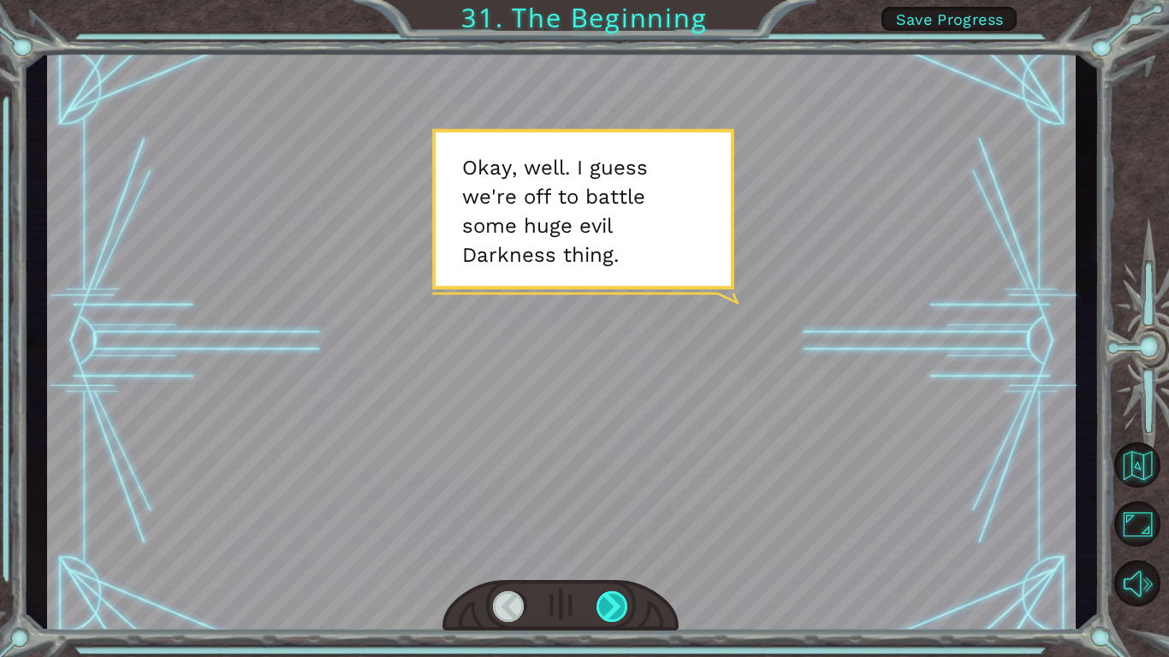
click at [624, 553] on div at bounding box center [612, 606] width 33 height 31
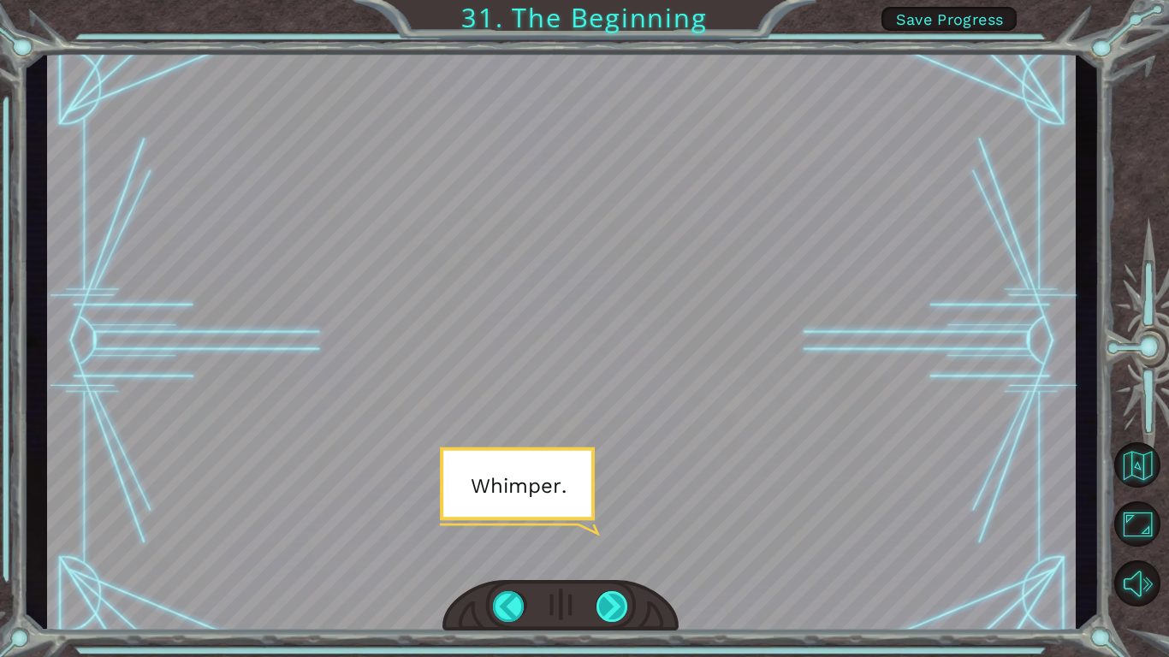
click at [624, 553] on div at bounding box center [612, 606] width 33 height 31
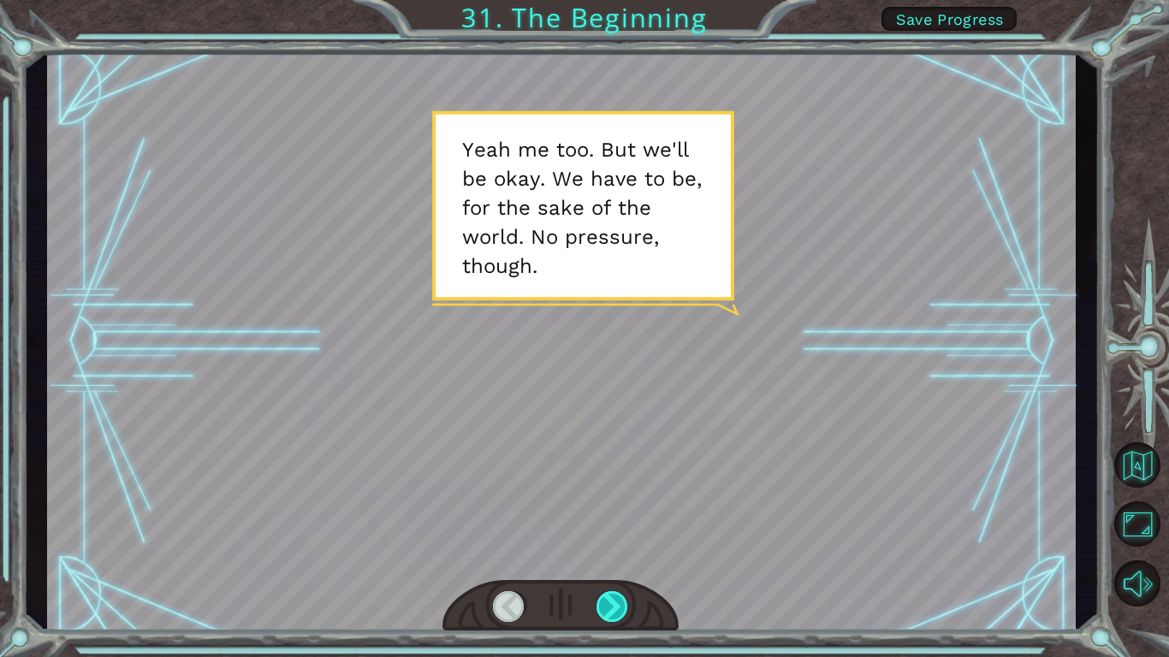
click at [624, 553] on div at bounding box center [612, 606] width 33 height 31
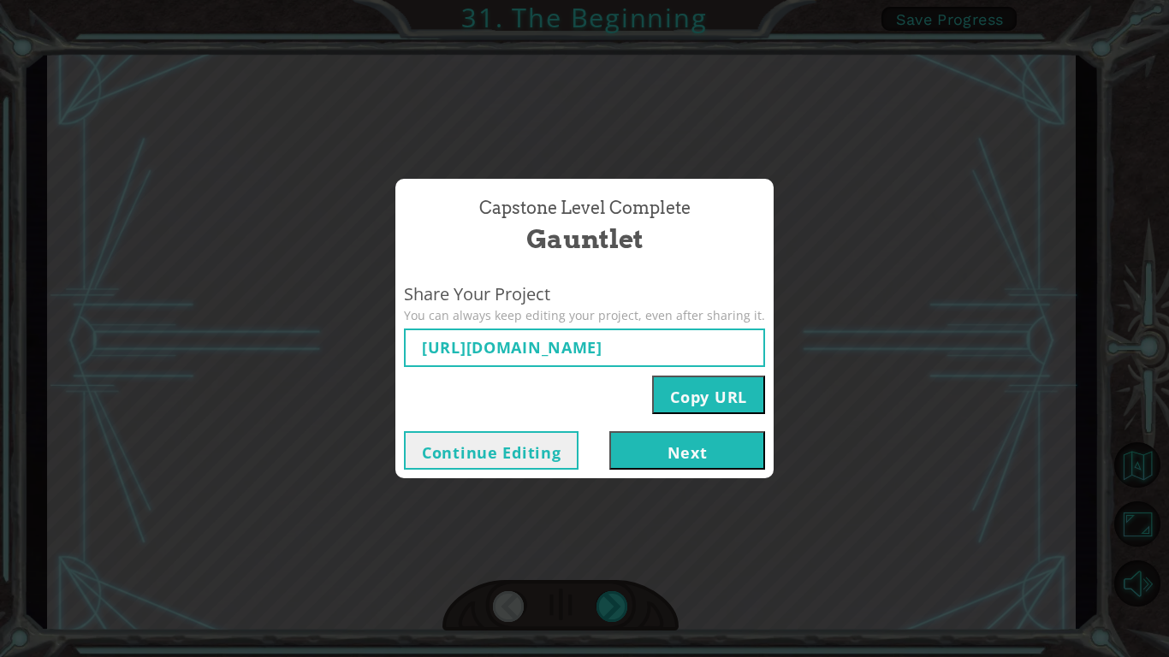
click at [690, 446] on button "Next" at bounding box center [687, 450] width 156 height 39
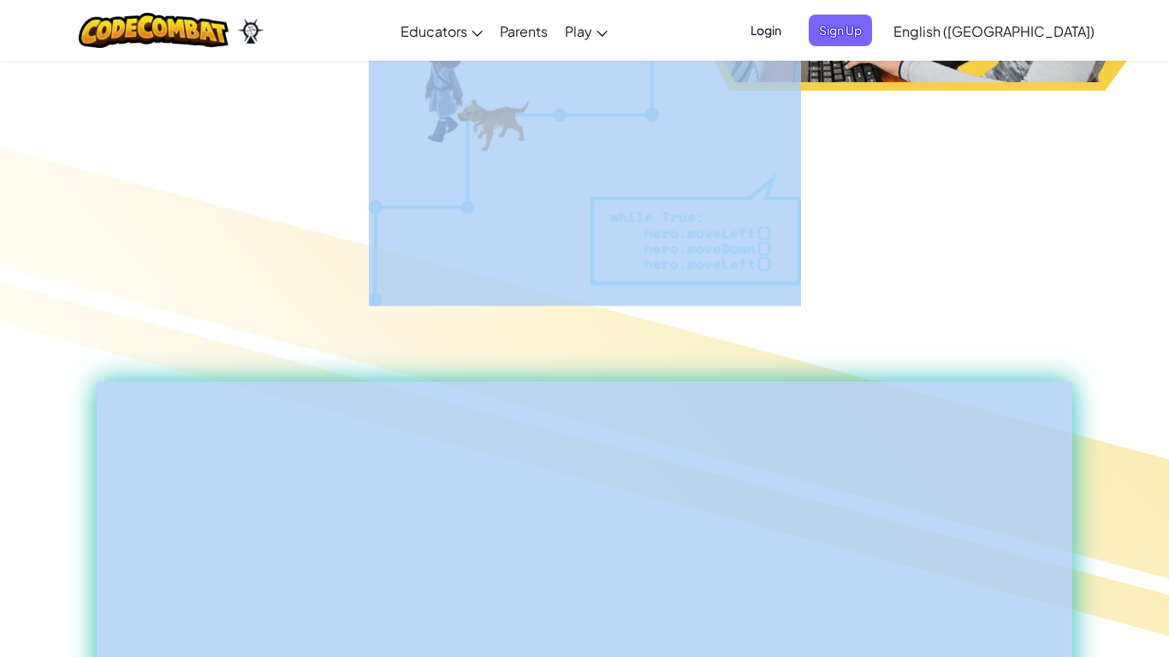
scroll to position [589, 0]
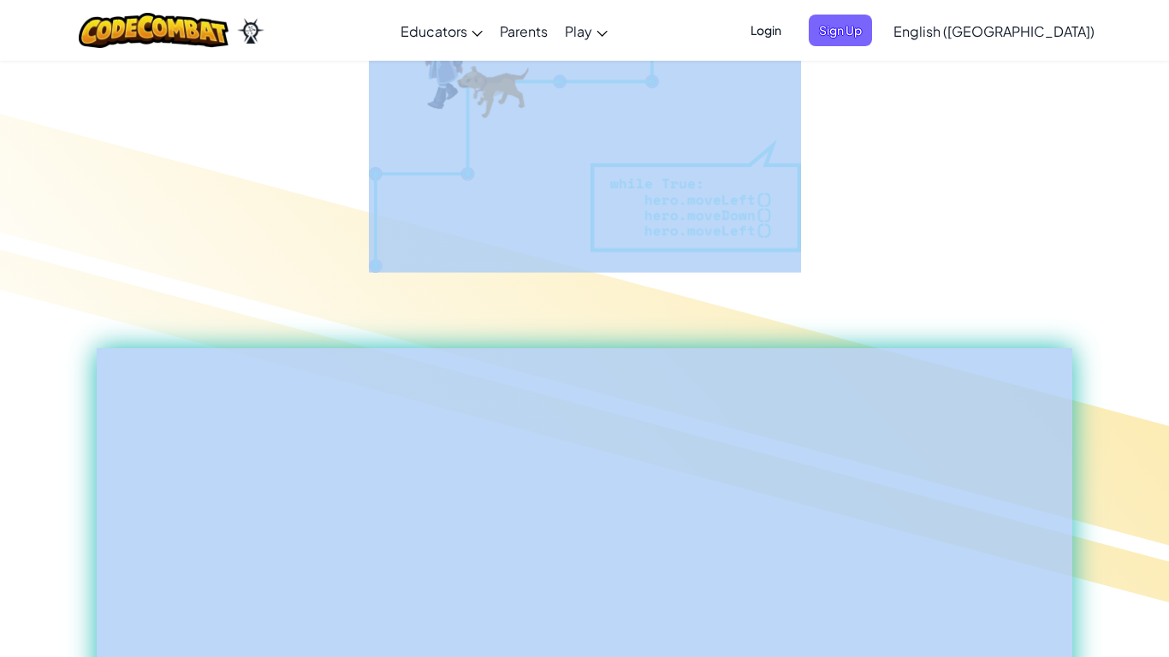
click at [958, 257] on div at bounding box center [584, 358] width 1169 height 526
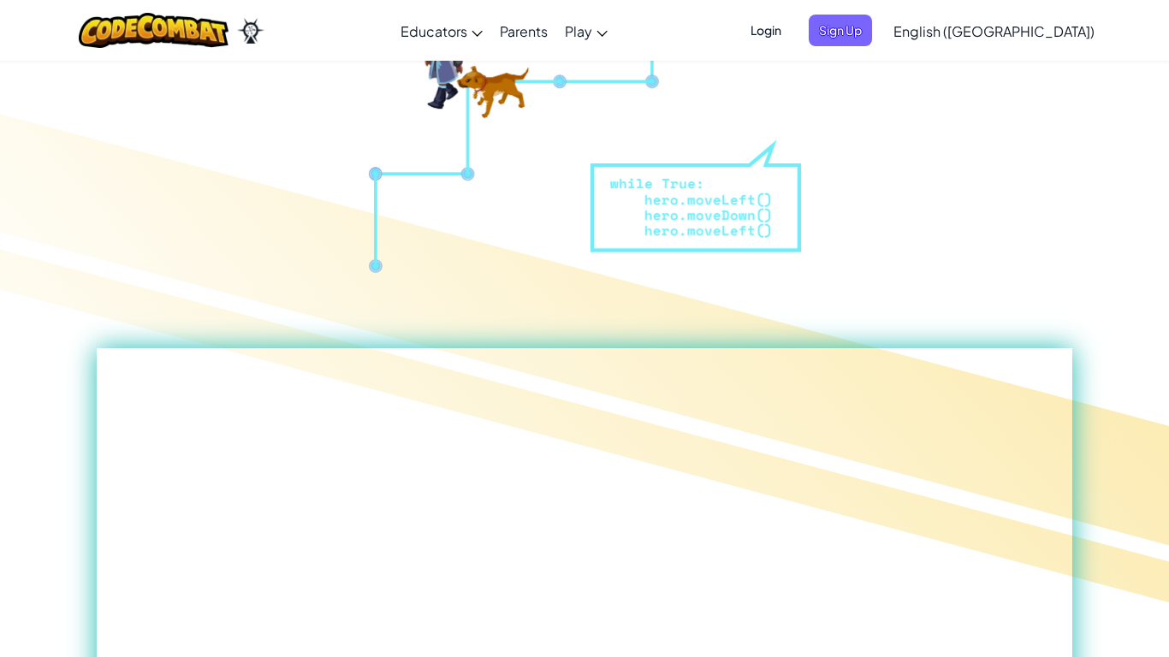
click at [800, 324] on div at bounding box center [584, 358] width 1169 height 526
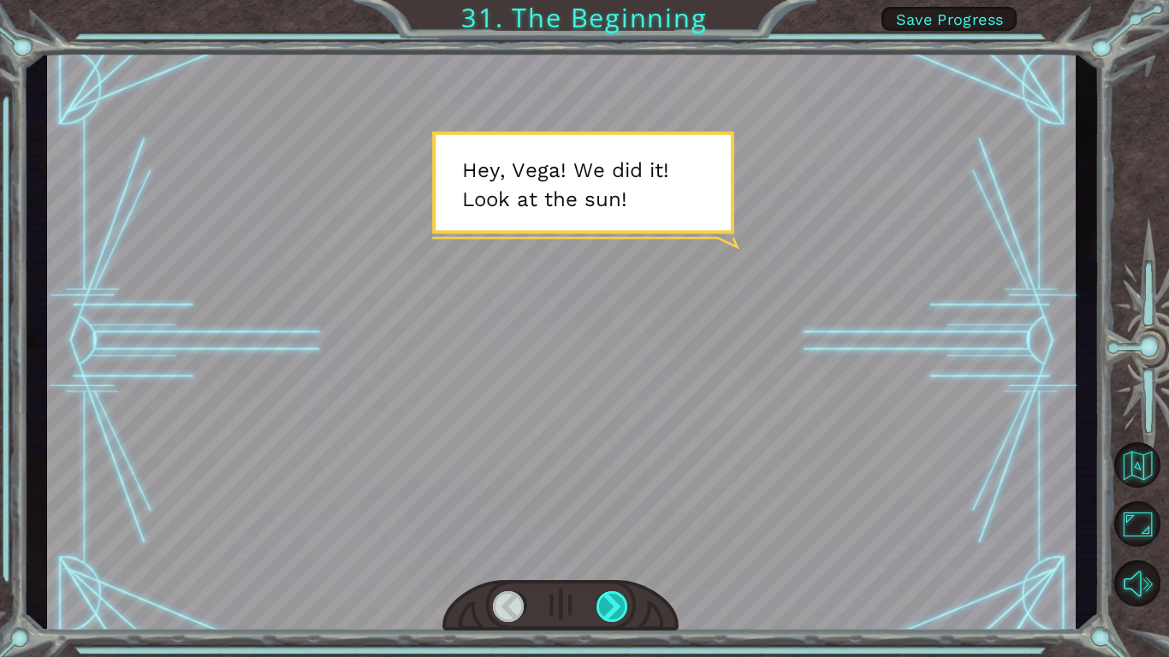
click at [607, 553] on div at bounding box center [612, 606] width 33 height 31
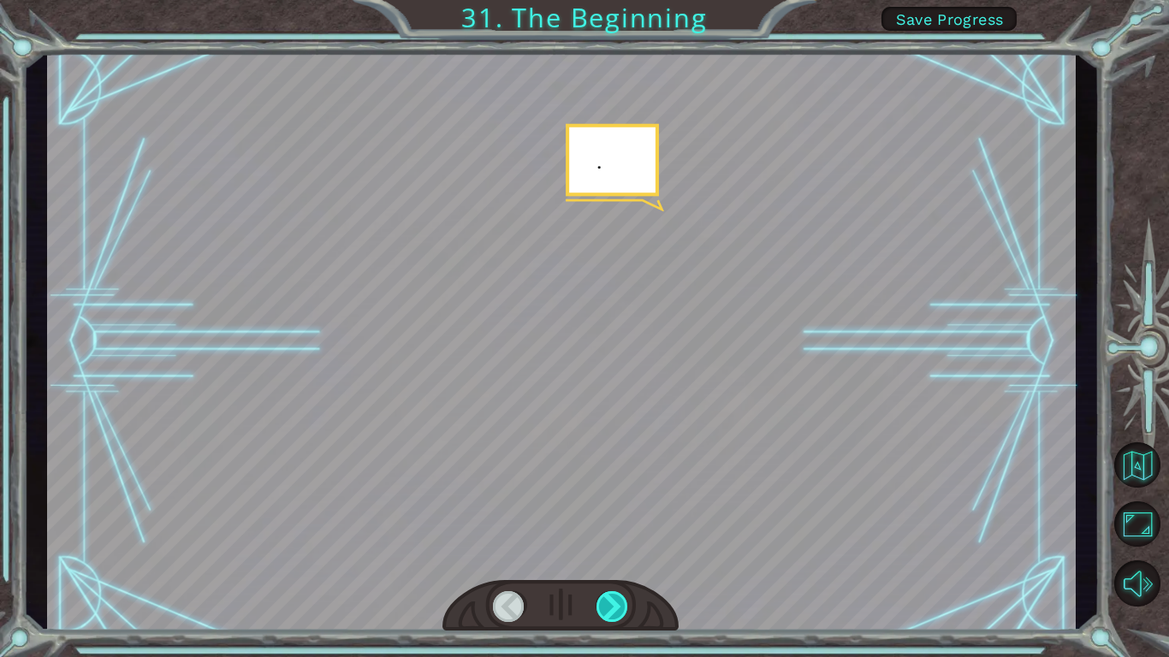
click at [607, 553] on div at bounding box center [612, 606] width 33 height 31
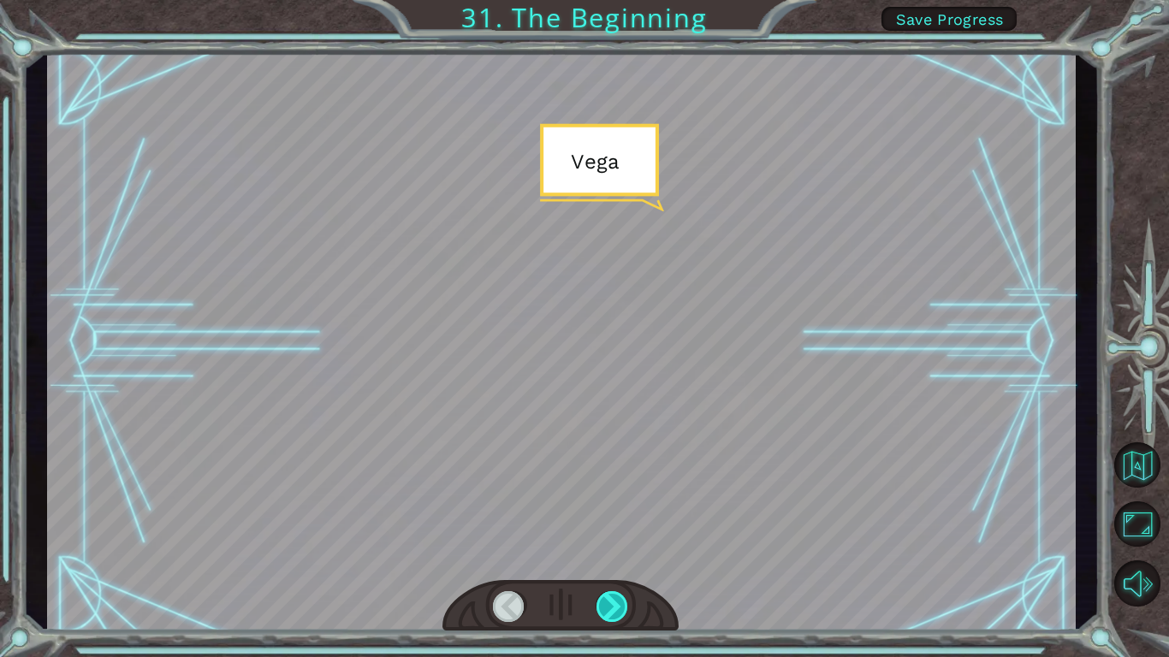
click at [607, 553] on div at bounding box center [612, 606] width 33 height 31
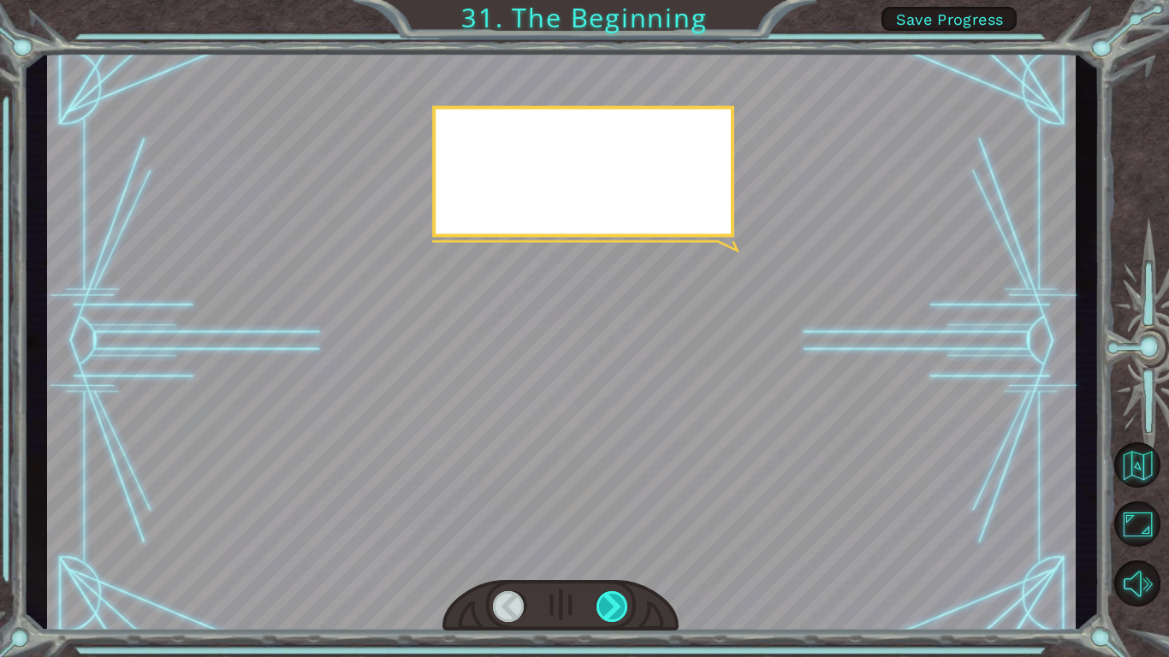
click at [607, 553] on div at bounding box center [612, 606] width 33 height 31
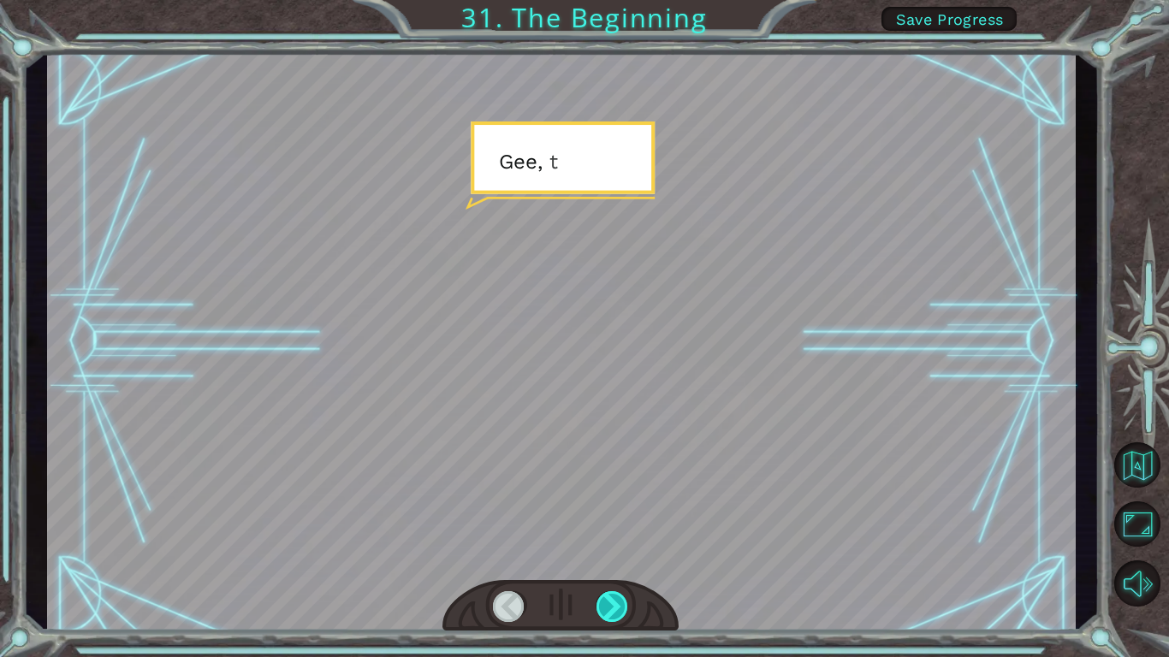
click at [607, 553] on div at bounding box center [612, 606] width 33 height 31
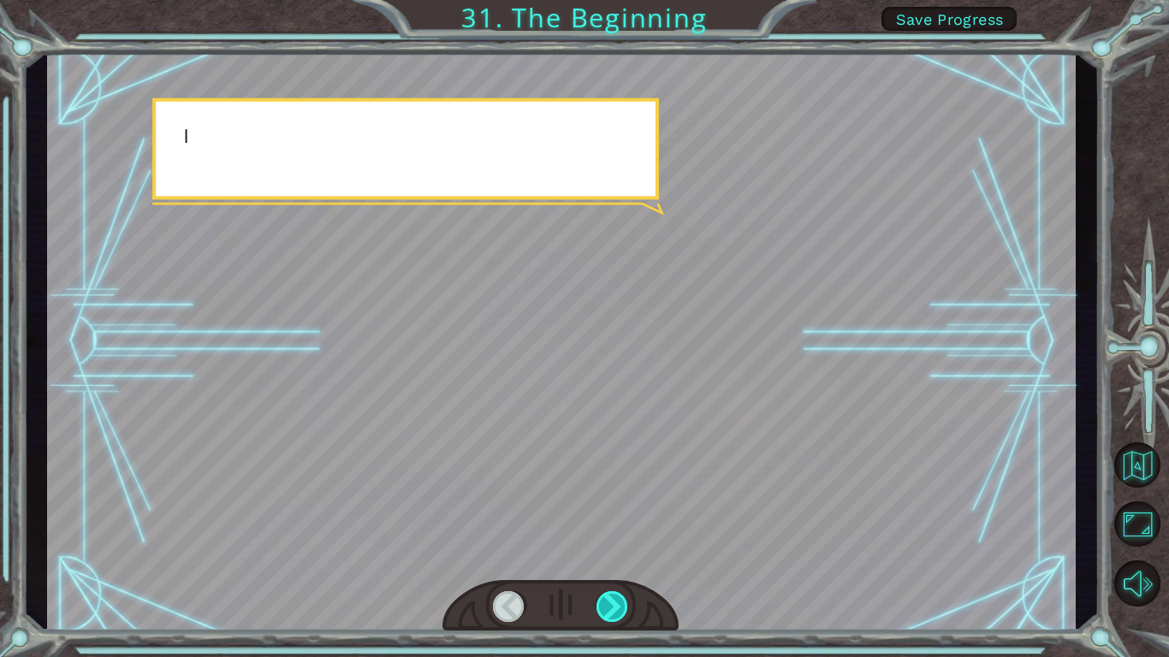
click at [607, 553] on div at bounding box center [612, 606] width 33 height 31
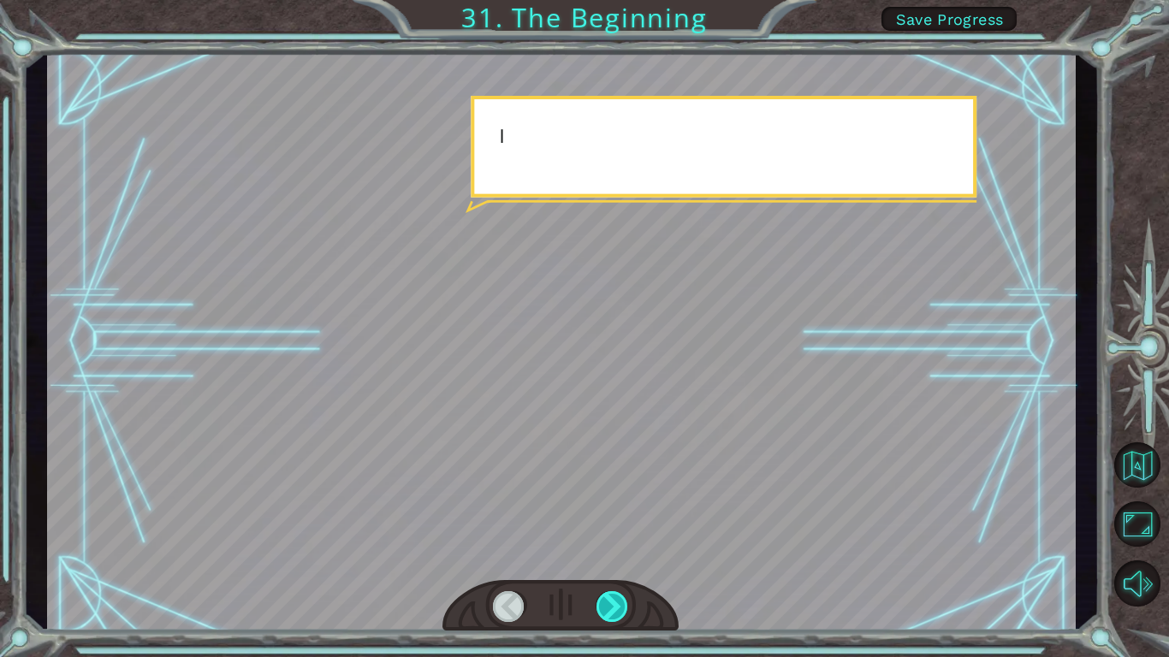
click at [607, 553] on div at bounding box center [612, 606] width 33 height 31
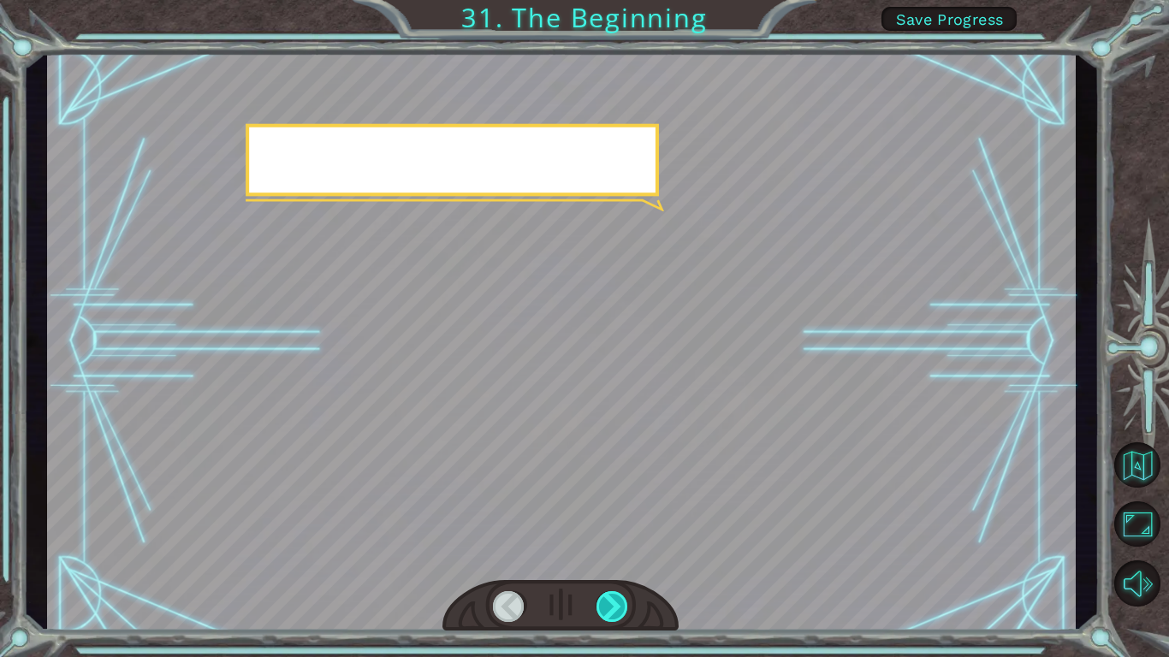
click at [607, 553] on div at bounding box center [612, 606] width 33 height 31
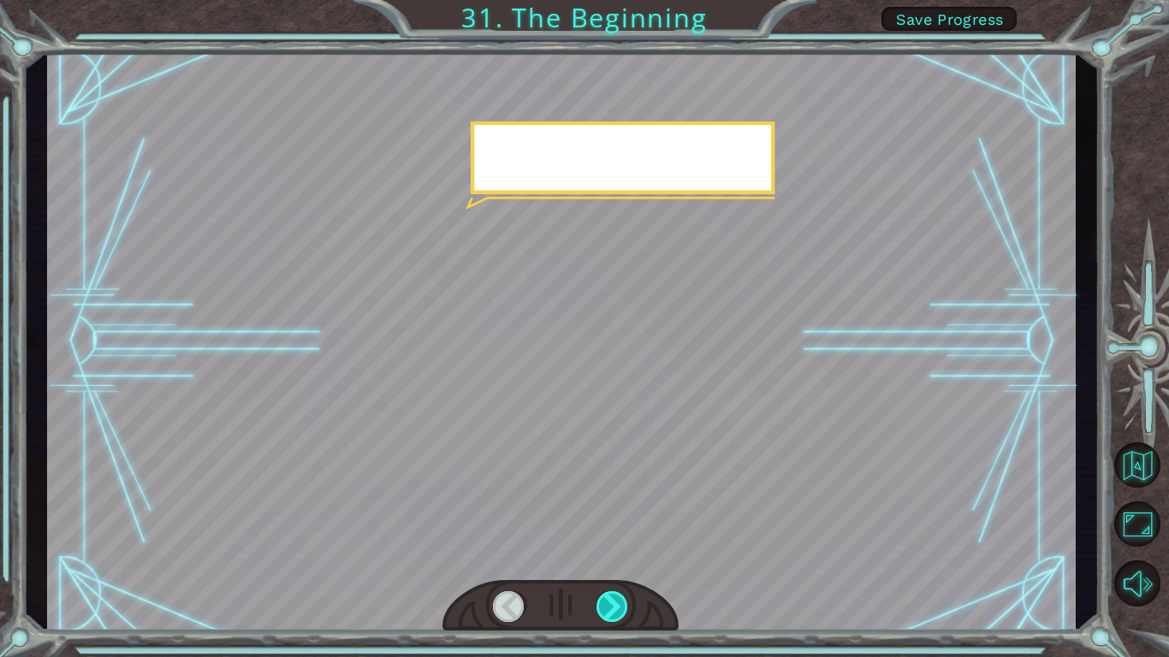
click at [607, 553] on div at bounding box center [612, 606] width 33 height 31
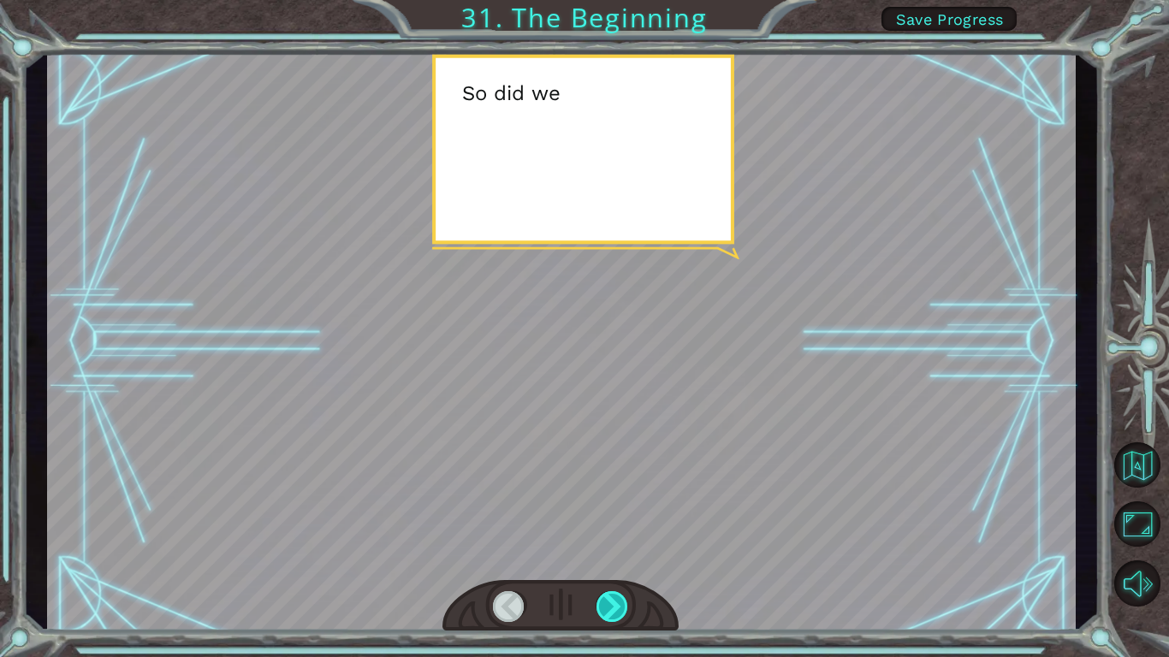
click at [607, 553] on div at bounding box center [612, 606] width 33 height 31
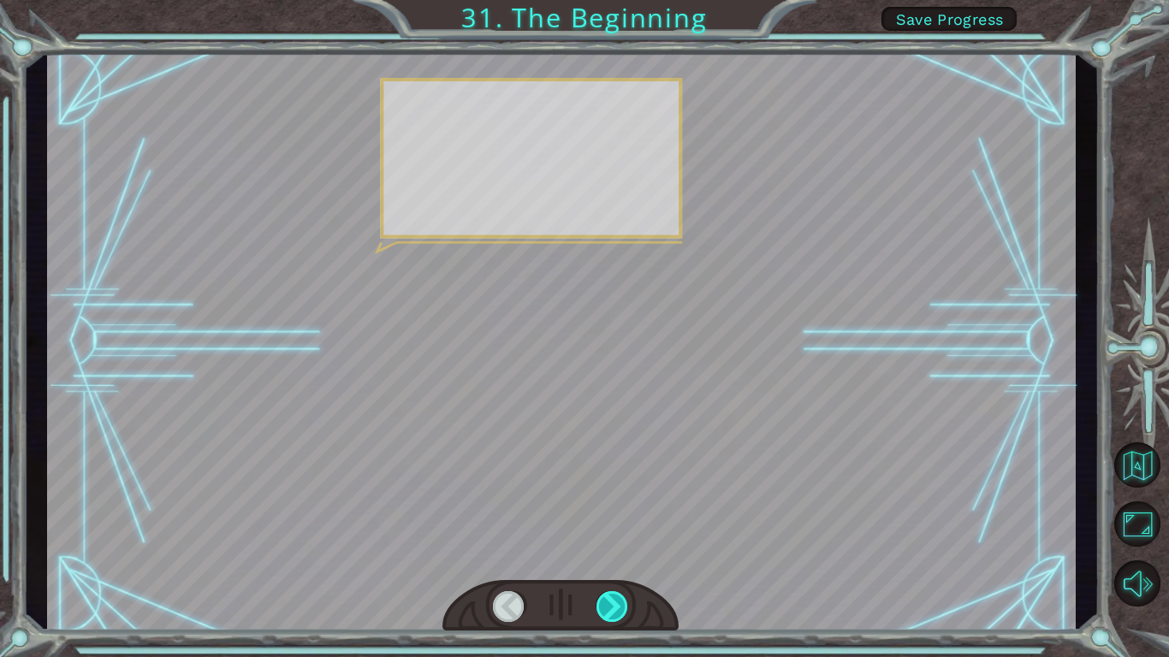
click at [607, 553] on div at bounding box center [612, 606] width 33 height 31
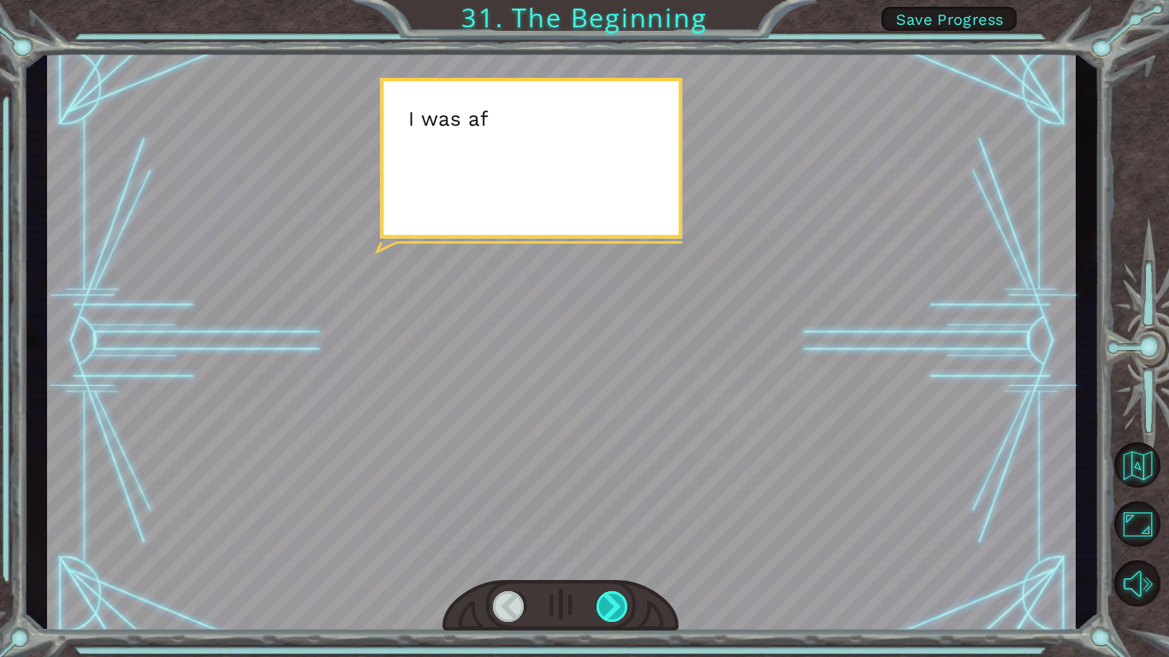
click at [607, 553] on div at bounding box center [612, 606] width 33 height 31
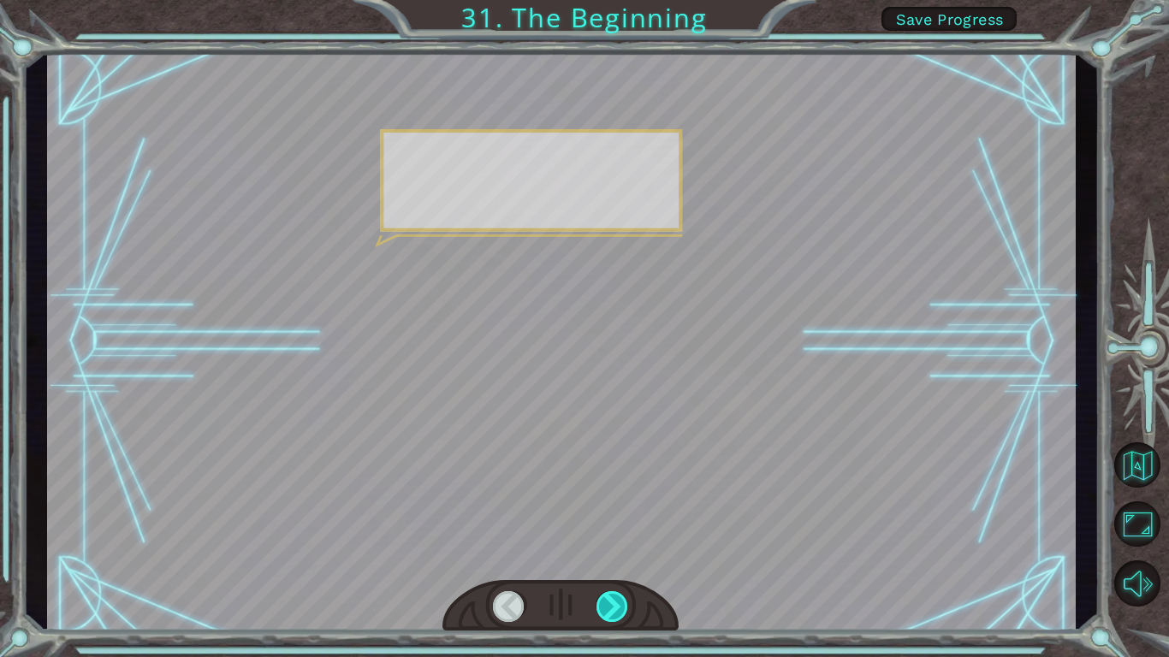
click at [607, 553] on div at bounding box center [612, 606] width 33 height 31
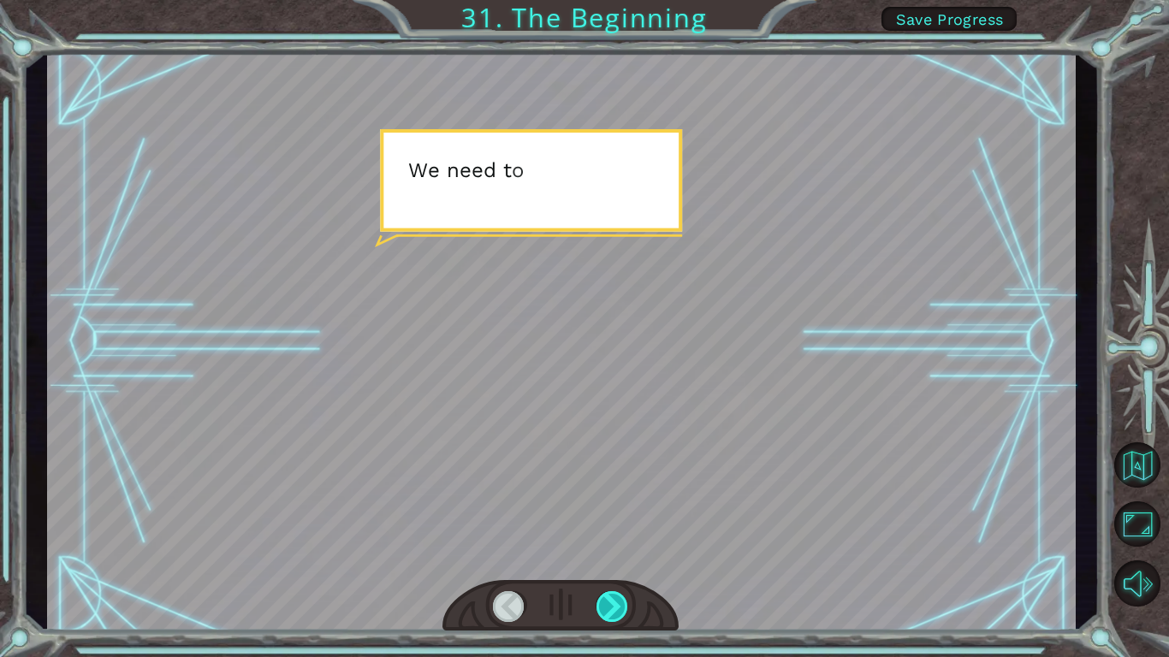
click at [607, 553] on div at bounding box center [612, 606] width 33 height 31
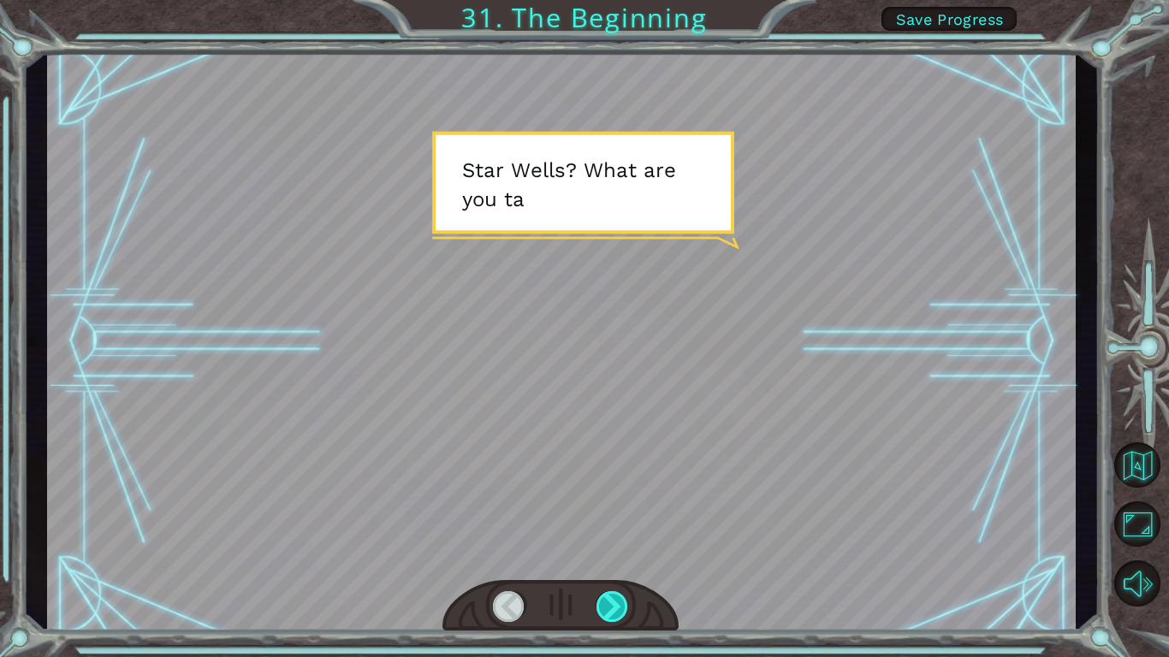
click at [607, 553] on div at bounding box center [612, 606] width 33 height 31
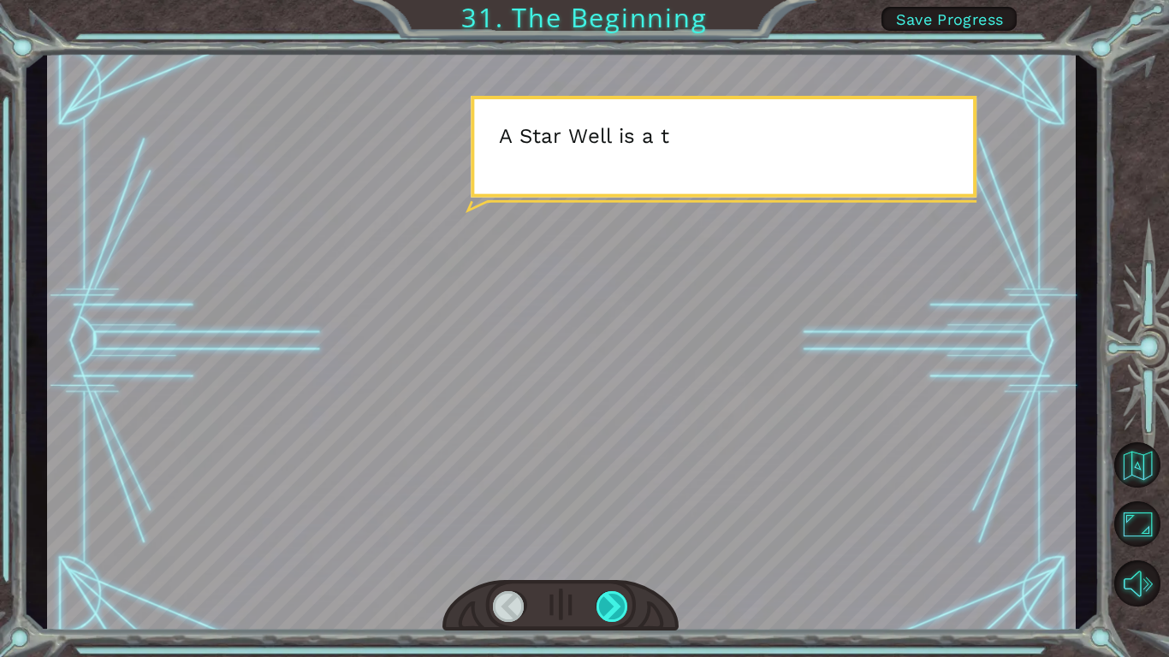
click at [605, 553] on div at bounding box center [612, 606] width 33 height 31
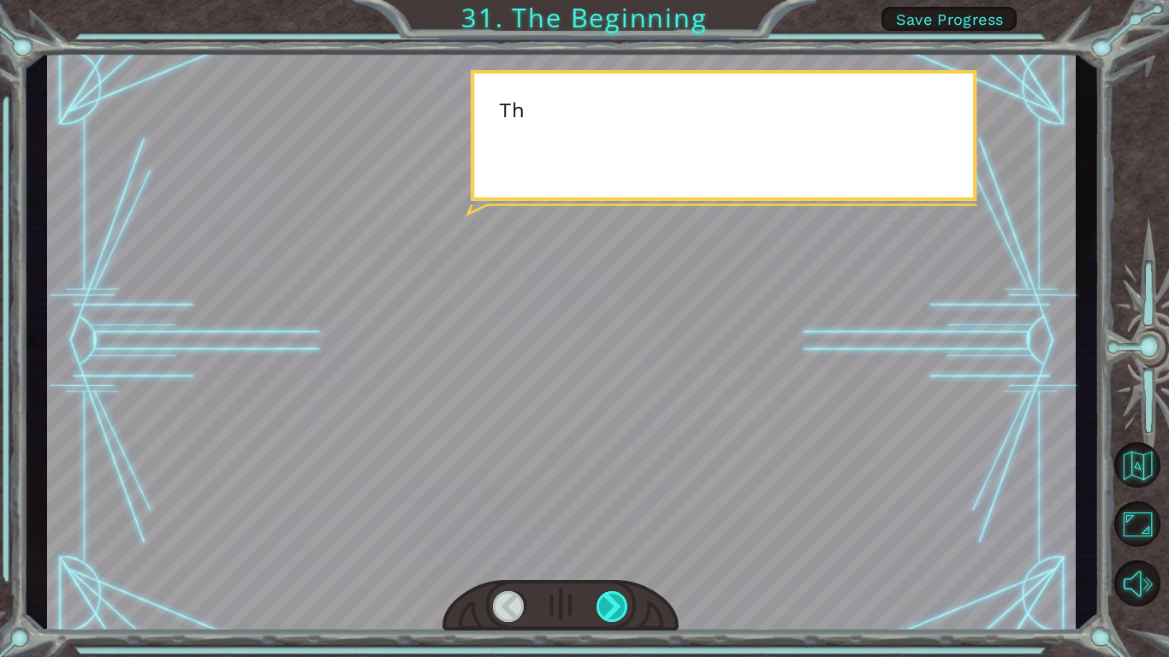
click at [605, 553] on div at bounding box center [612, 606] width 33 height 31
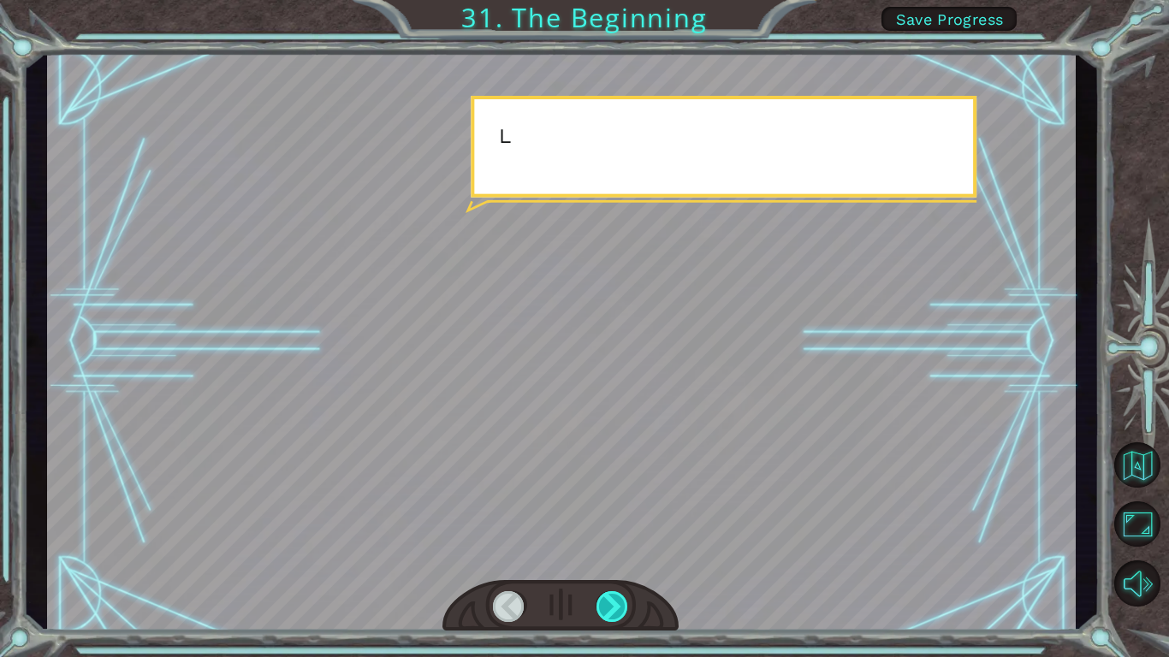
click at [605, 553] on div at bounding box center [612, 606] width 33 height 31
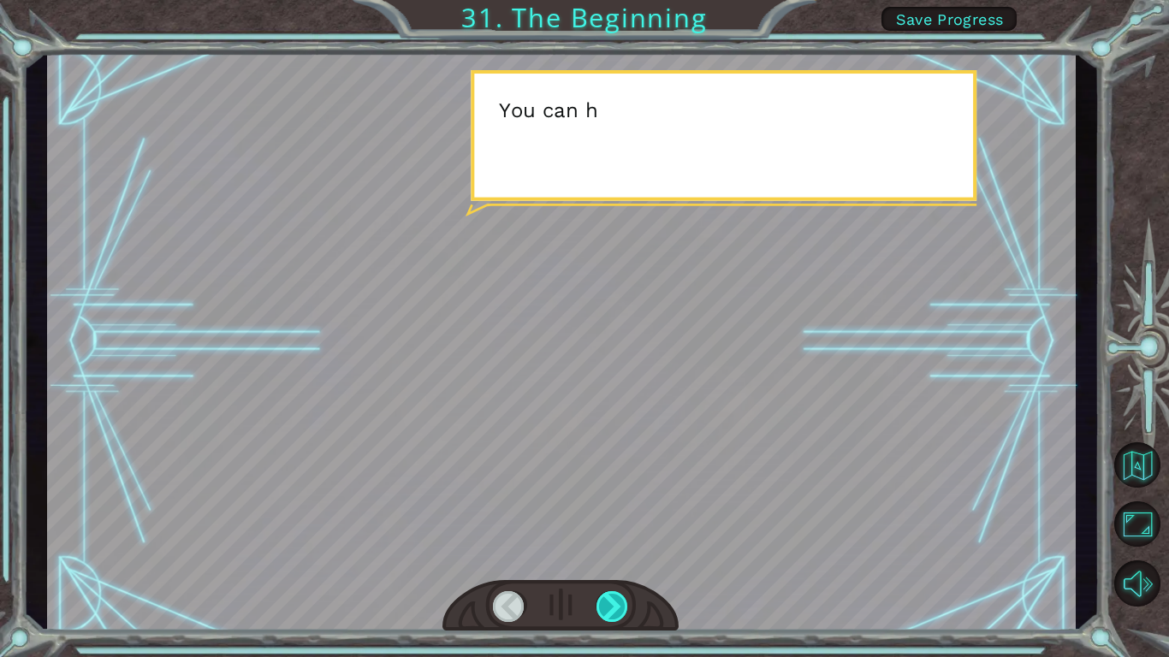
click at [605, 553] on div at bounding box center [612, 606] width 33 height 31
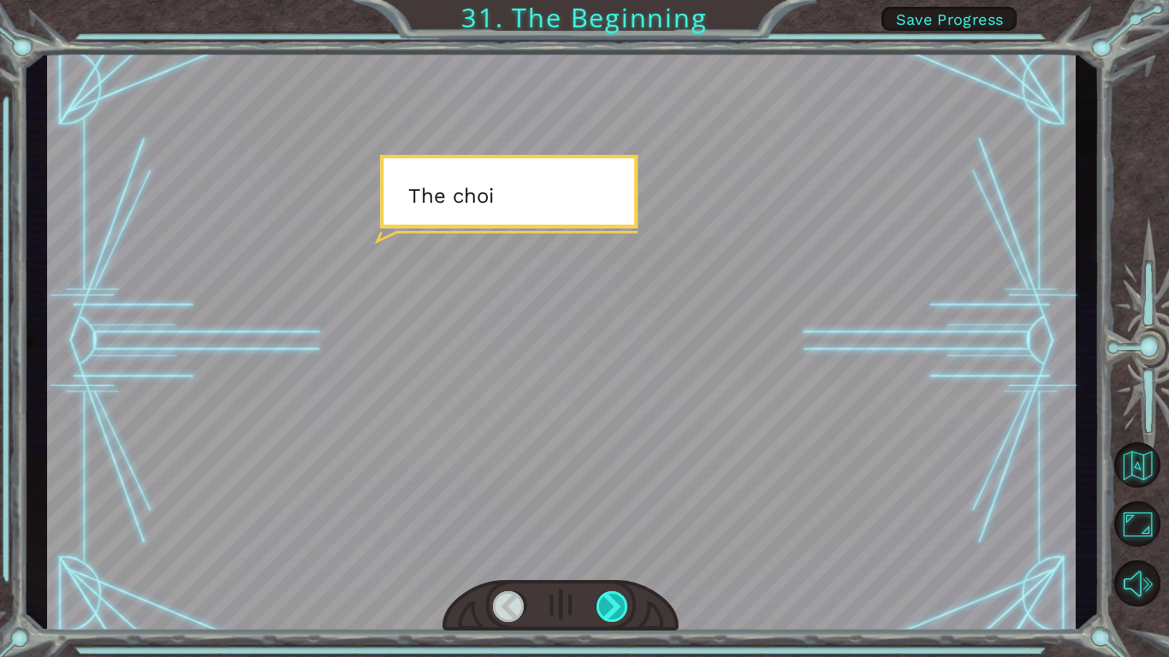
click at [605, 553] on div at bounding box center [612, 606] width 33 height 31
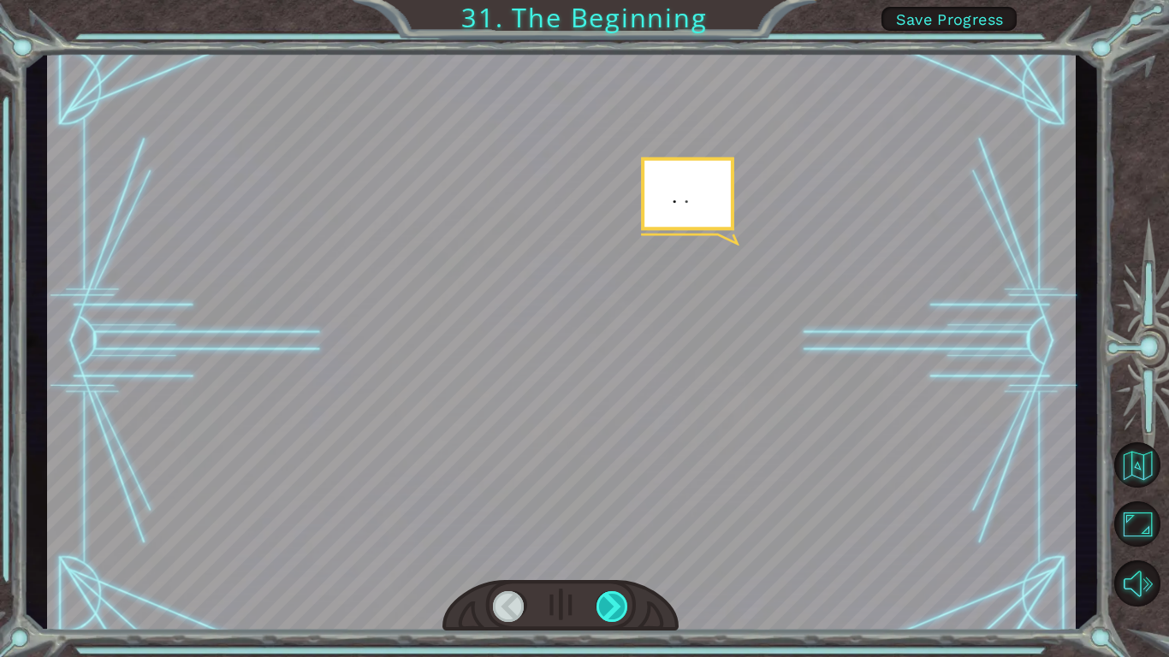
click at [605, 553] on div at bounding box center [612, 606] width 33 height 31
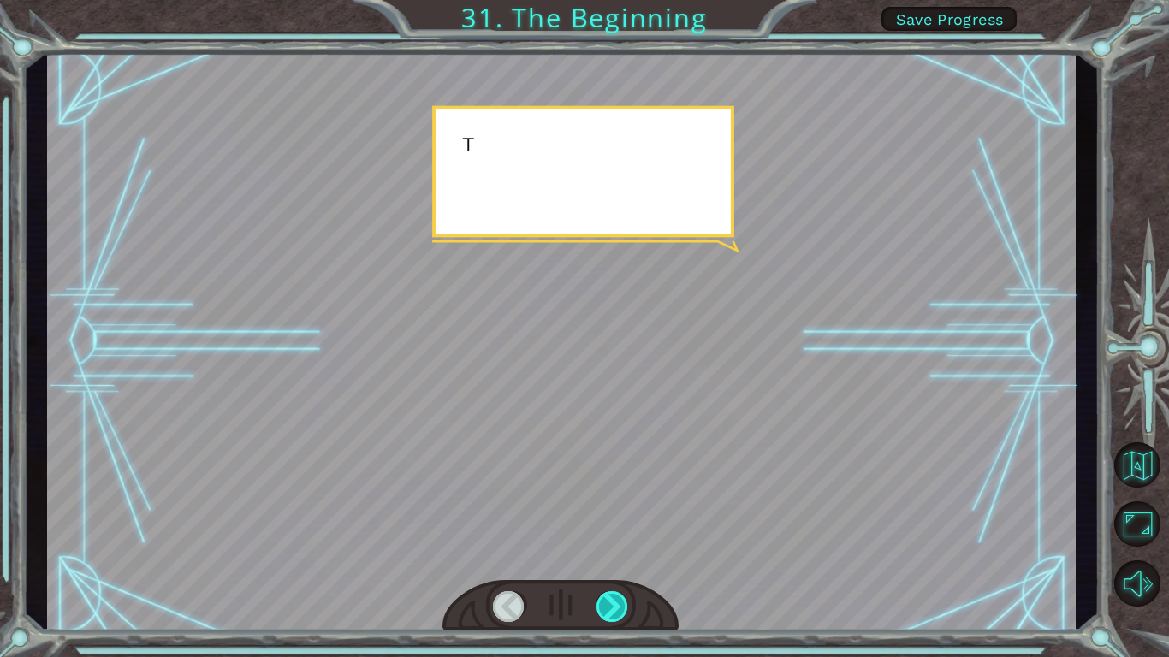
click at [605, 553] on div at bounding box center [612, 606] width 33 height 31
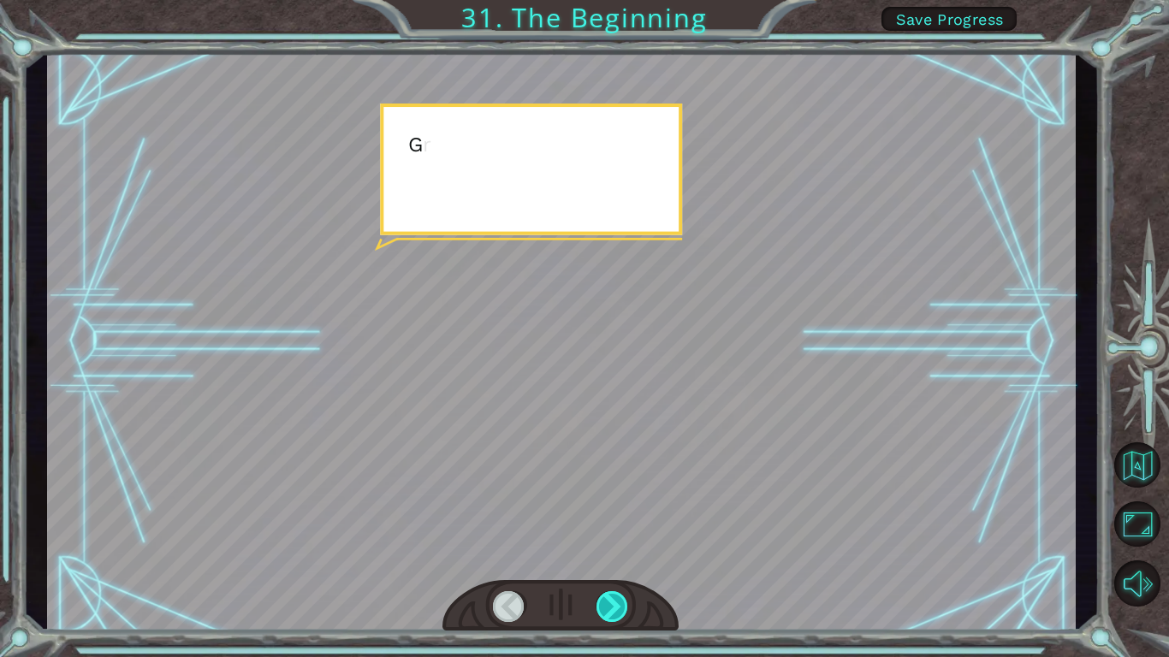
click at [605, 553] on div at bounding box center [612, 606] width 33 height 31
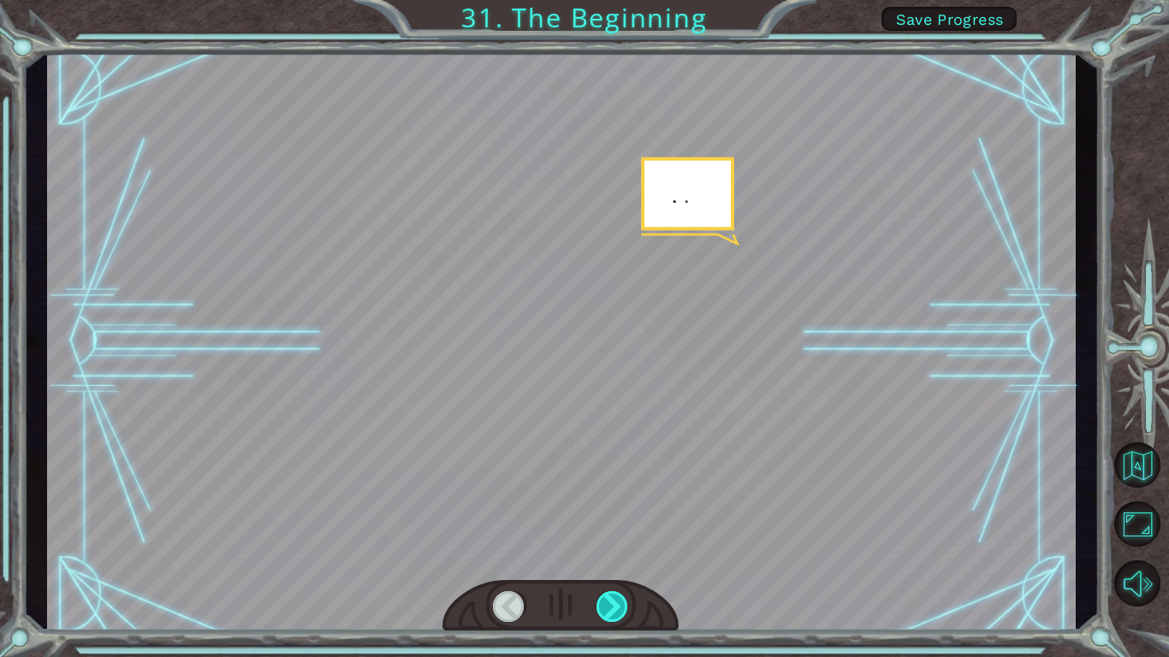
click at [605, 553] on div at bounding box center [612, 606] width 33 height 31
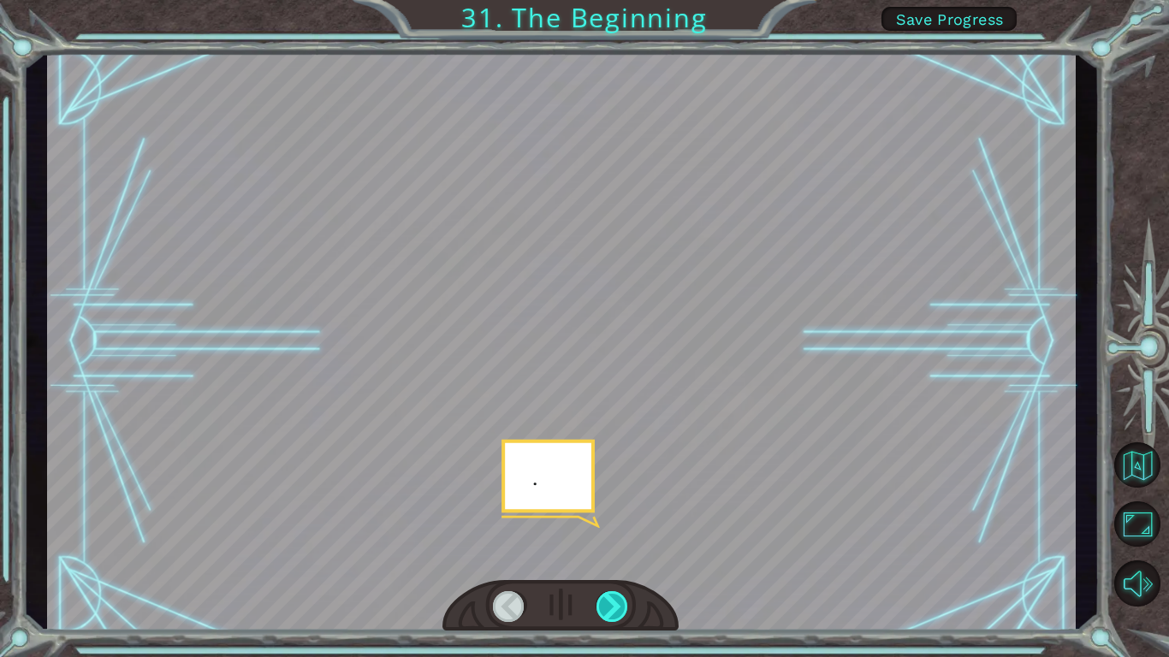
click at [605, 553] on div at bounding box center [612, 606] width 33 height 31
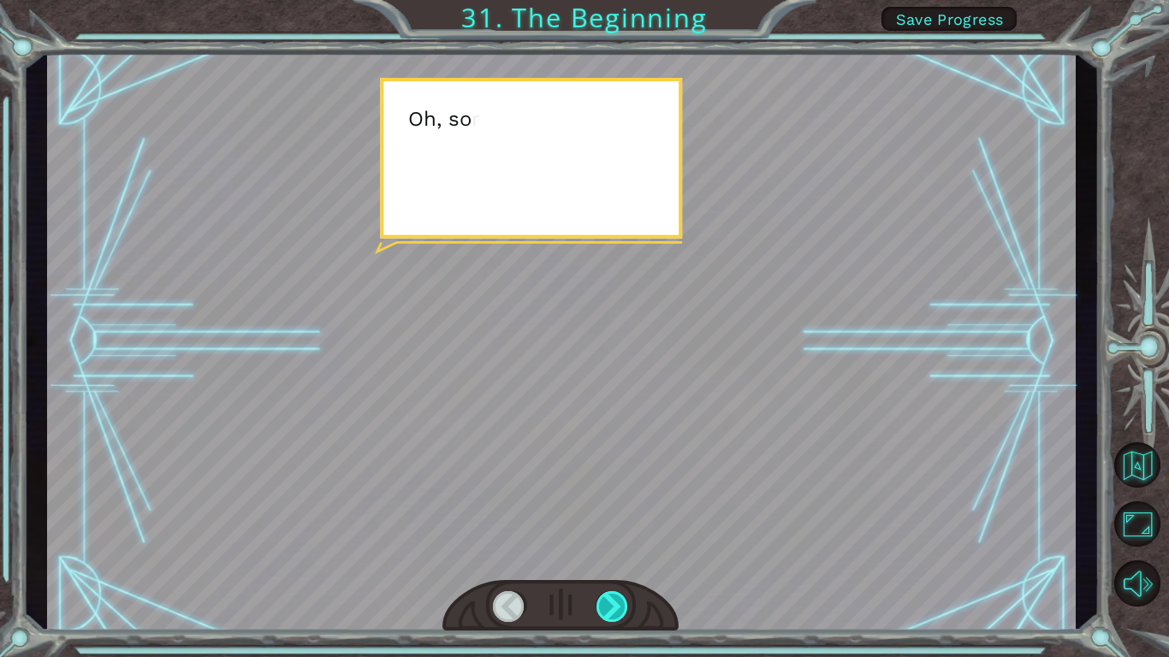
click at [605, 553] on div at bounding box center [612, 606] width 33 height 31
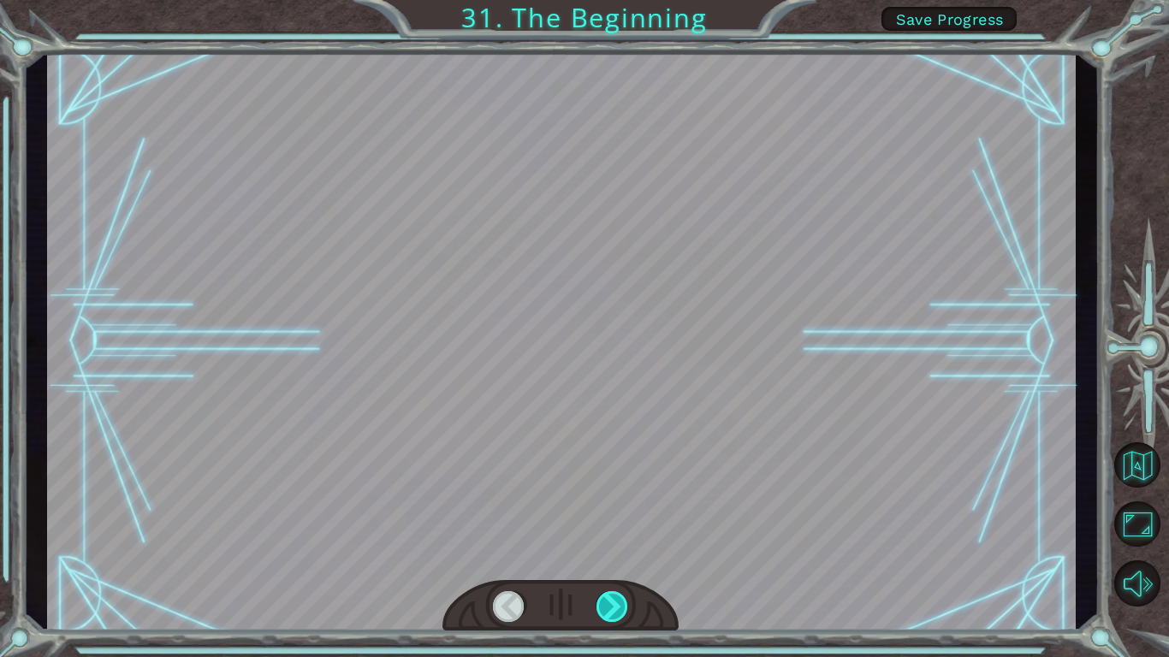
click at [605, 553] on div at bounding box center [612, 606] width 33 height 31
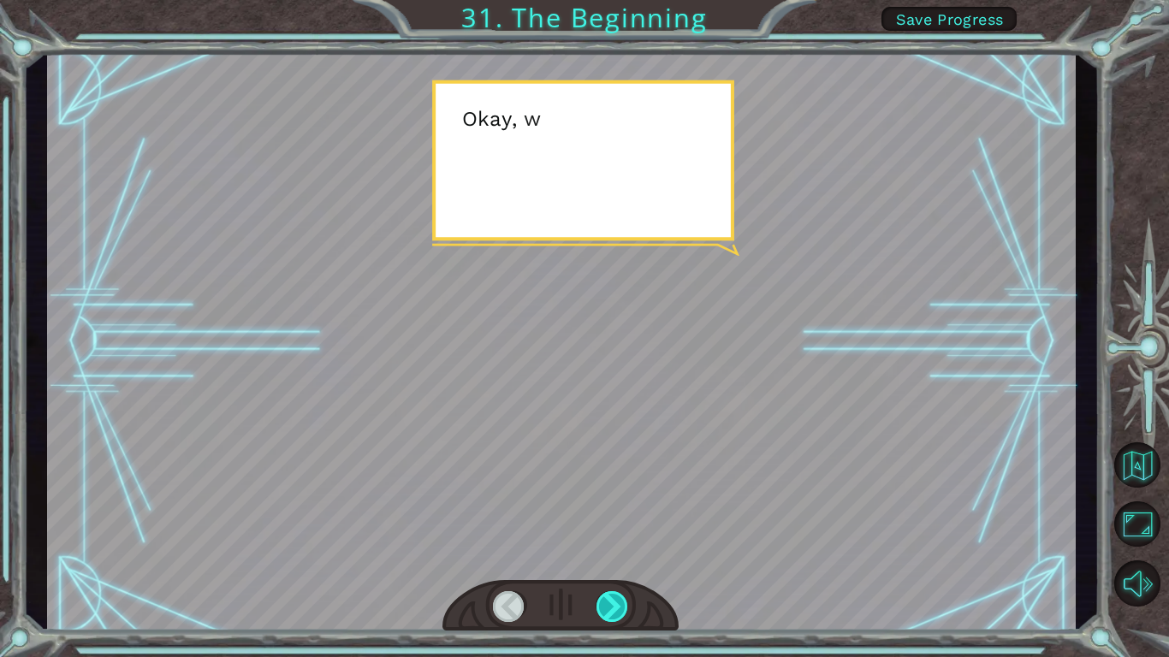
click at [605, 553] on div at bounding box center [612, 606] width 33 height 31
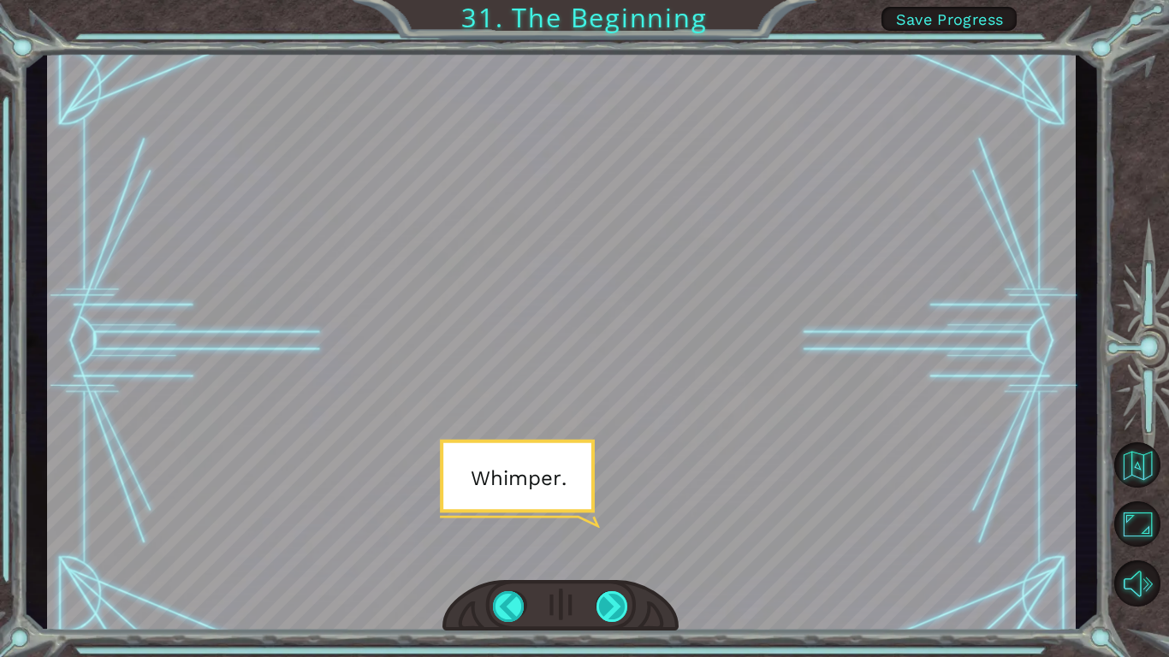
click at [605, 553] on div at bounding box center [612, 606] width 33 height 31
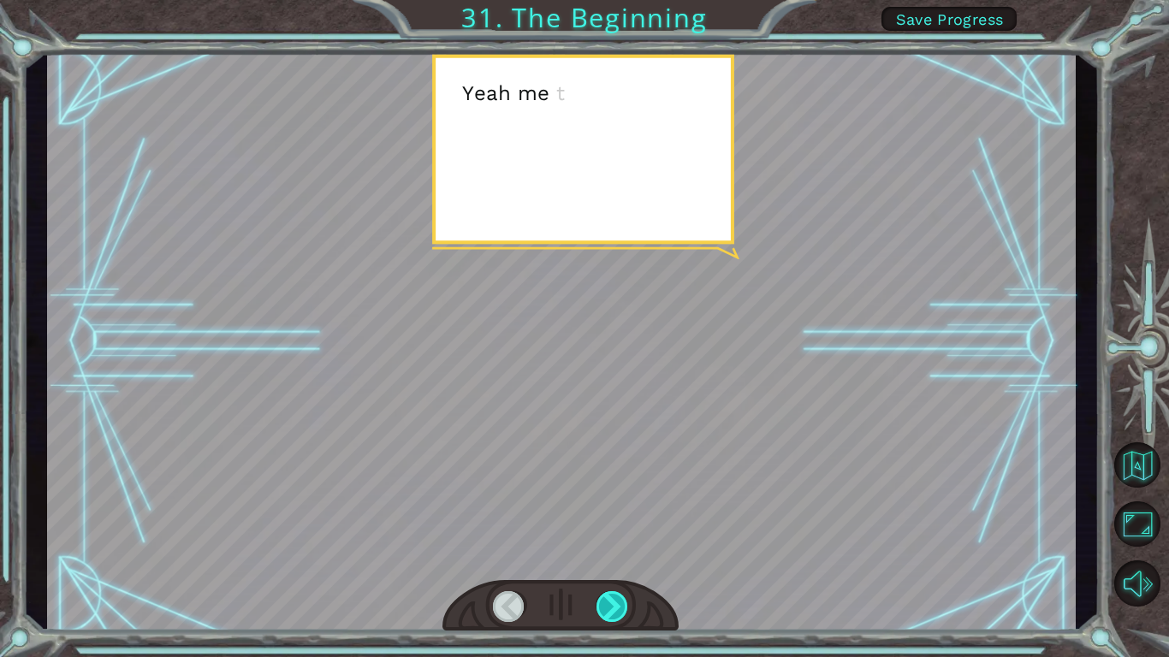
click at [605, 553] on div at bounding box center [612, 606] width 33 height 31
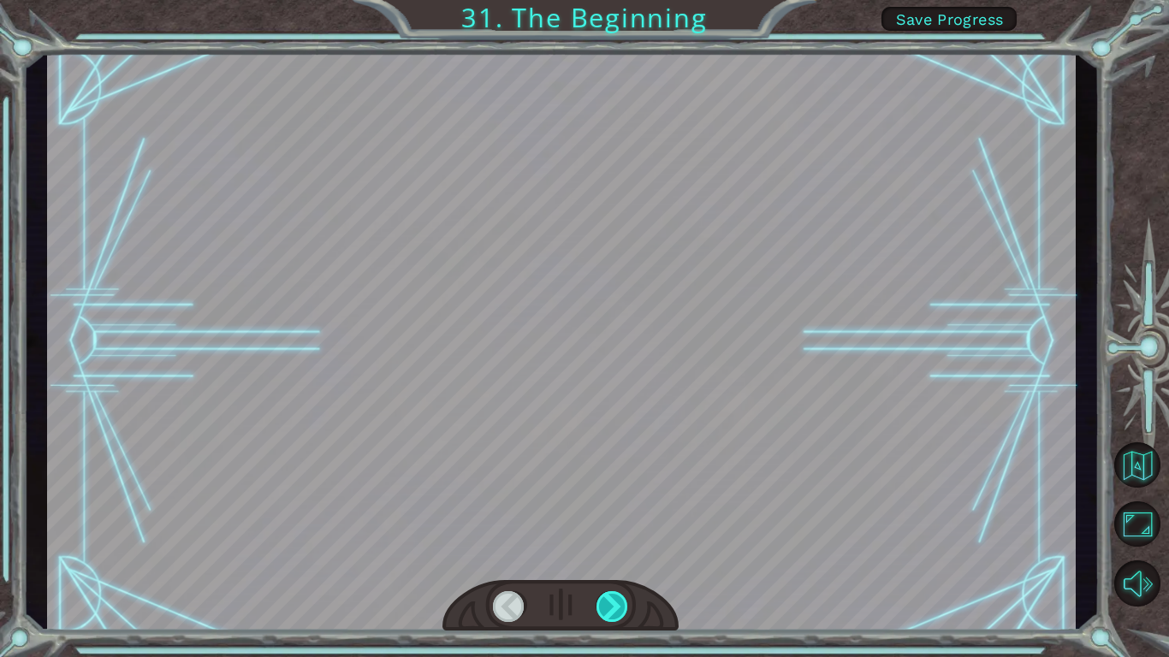
click at [605, 553] on div at bounding box center [612, 606] width 33 height 31
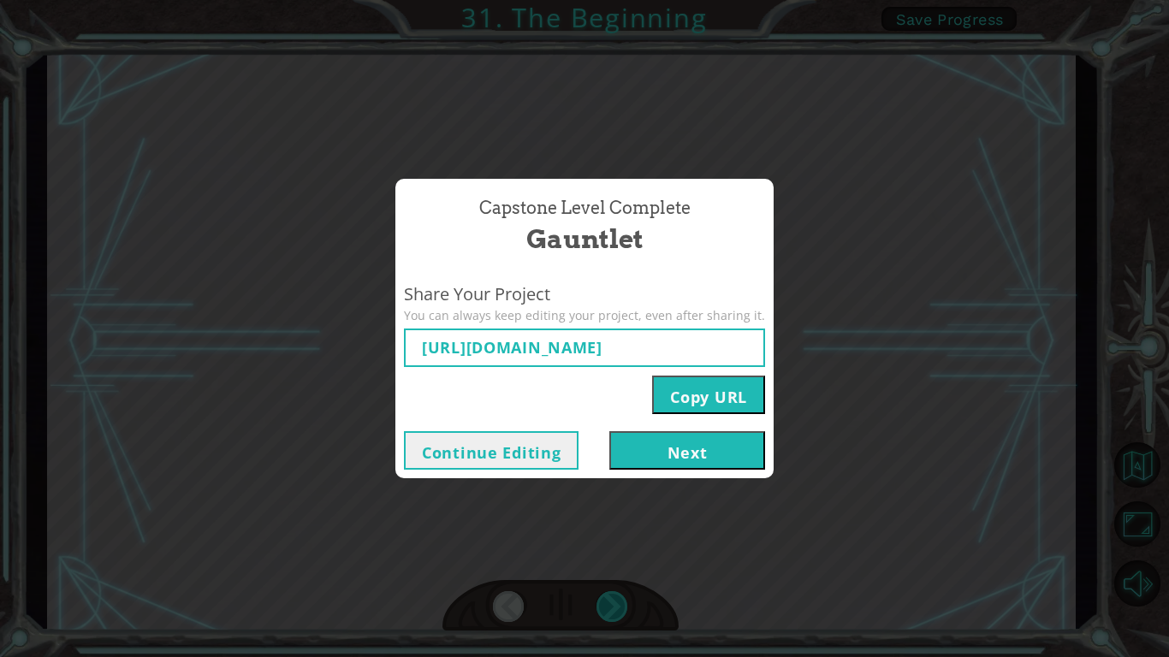
type input "[URL][DOMAIN_NAME]"
click at [744, 400] on button "Copy URL" at bounding box center [708, 395] width 113 height 39
click at [684, 459] on button "Next" at bounding box center [687, 450] width 156 height 39
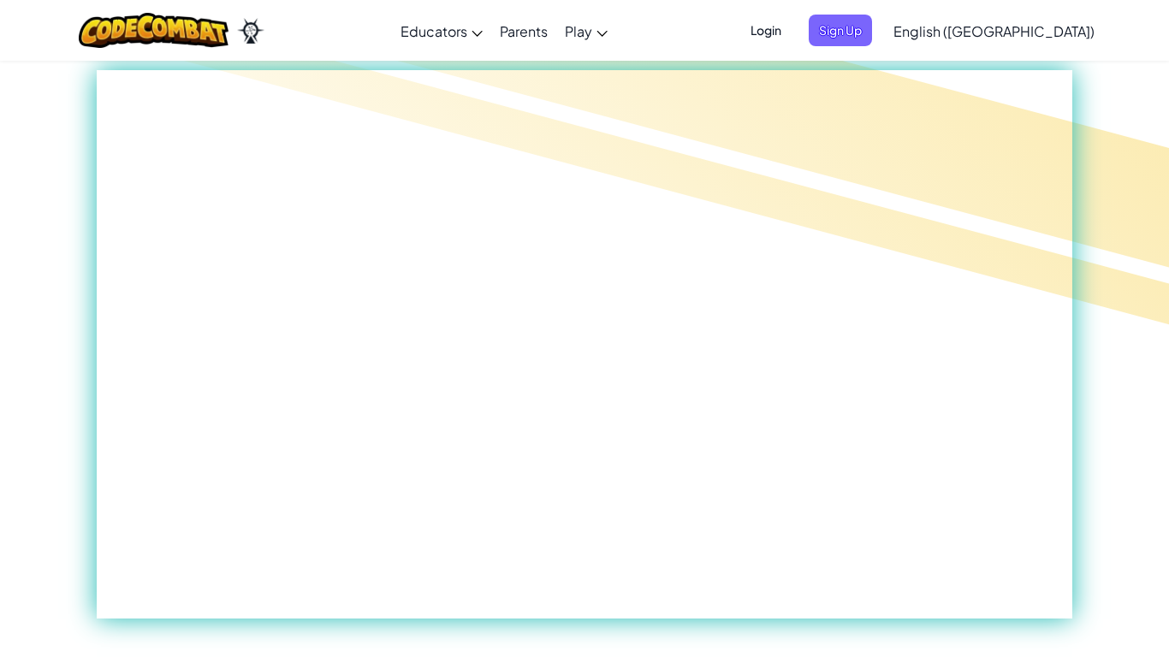
scroll to position [871, 0]
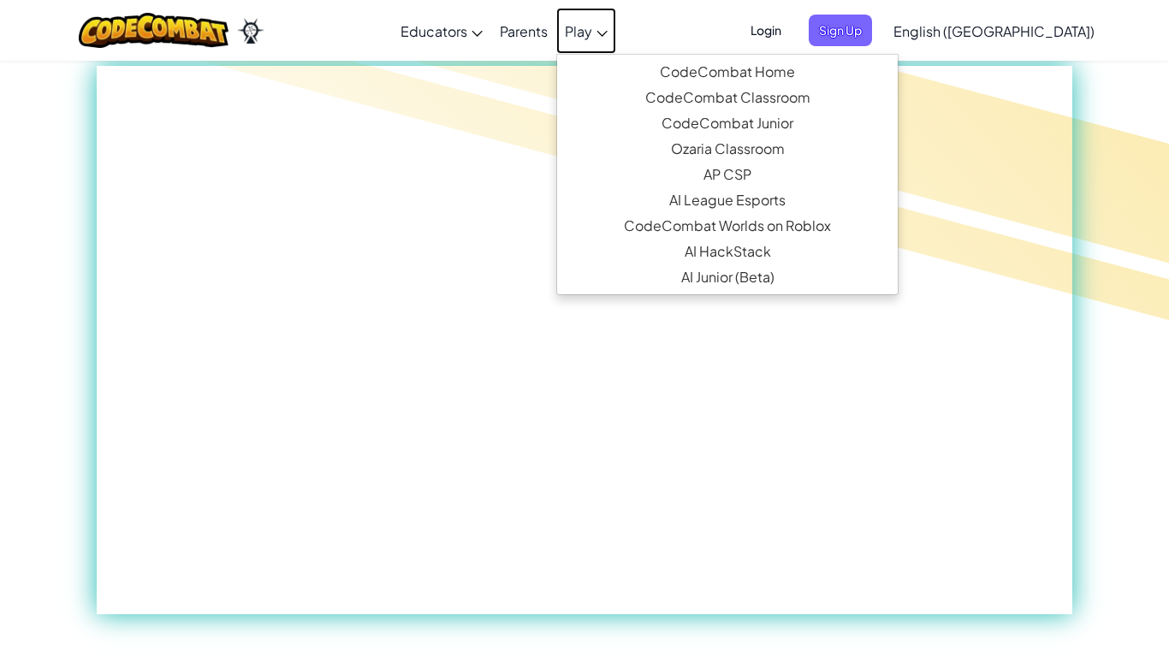
click at [607, 33] on icon at bounding box center [601, 34] width 11 height 6
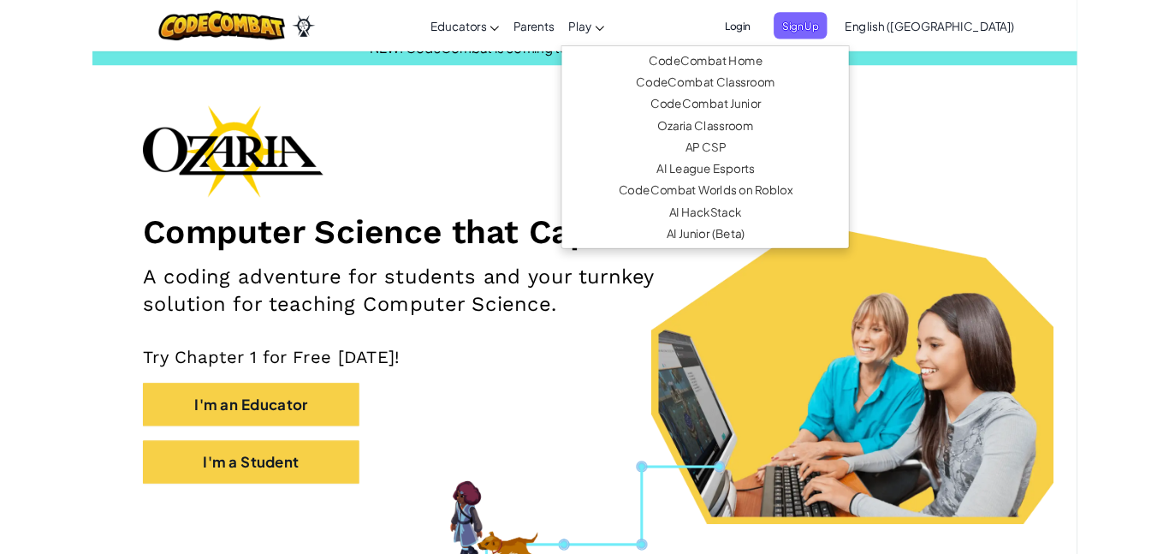
scroll to position [0, 0]
